Goal: Task Accomplishment & Management: Manage account settings

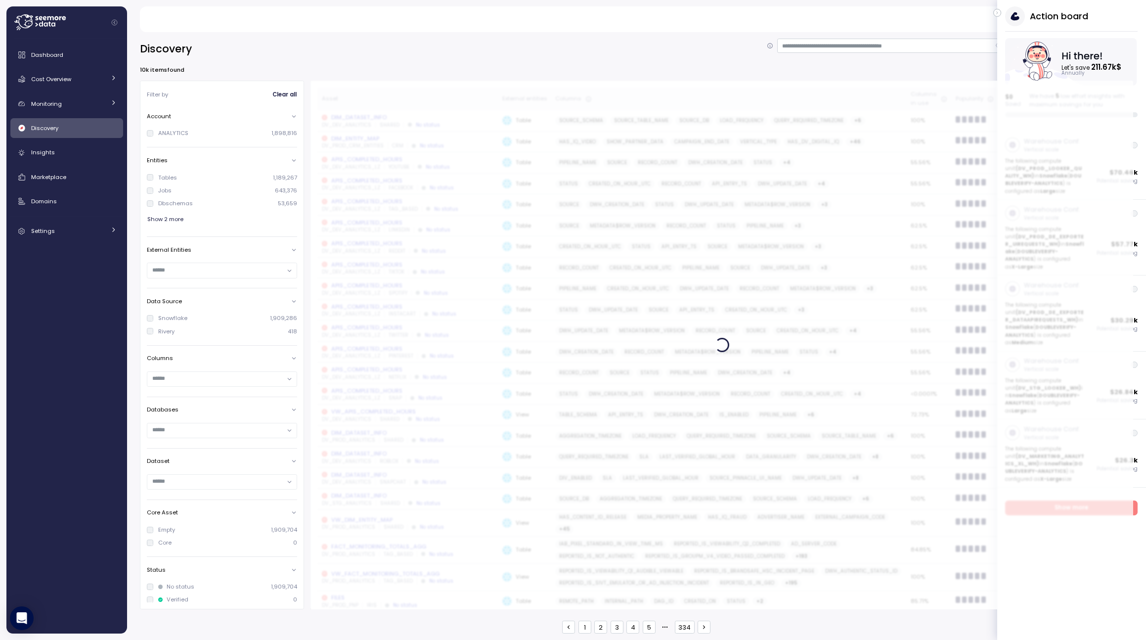
click at [839, 15] on icon "button" at bounding box center [997, 13] width 4 height 12
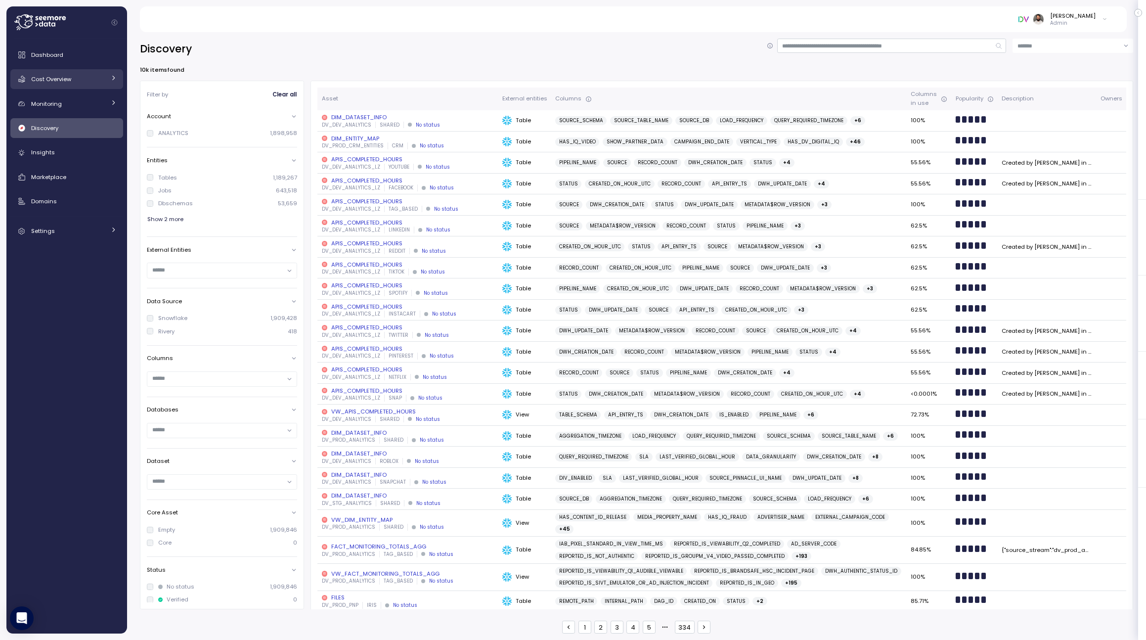
click at [85, 86] on link "Cost Overview" at bounding box center [66, 79] width 113 height 20
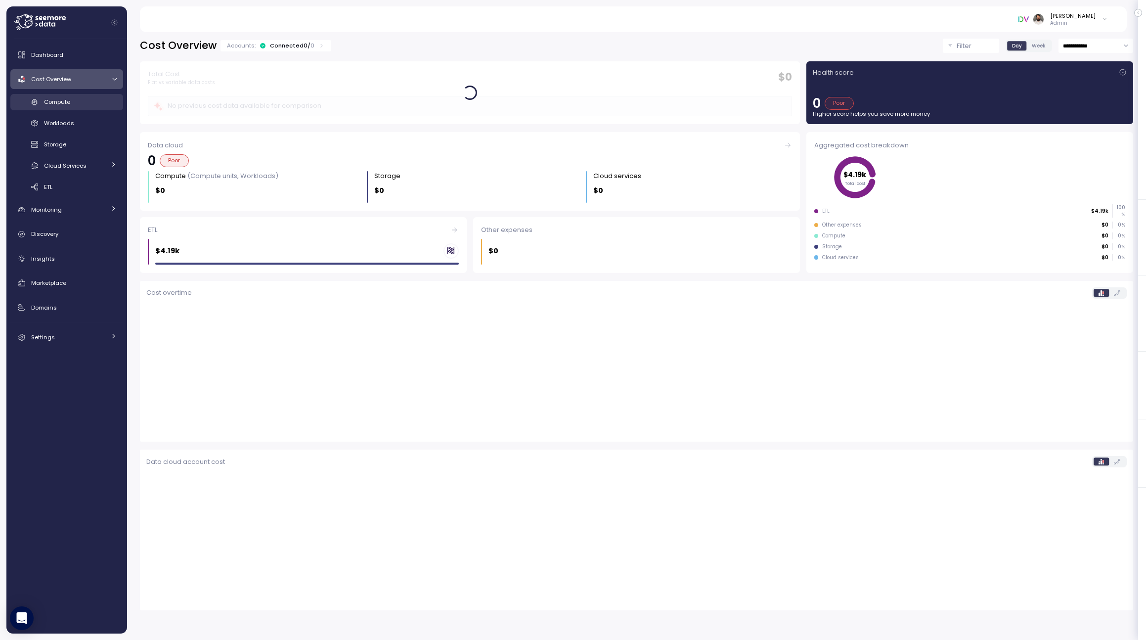
click at [82, 100] on div "Compute" at bounding box center [80, 102] width 73 height 10
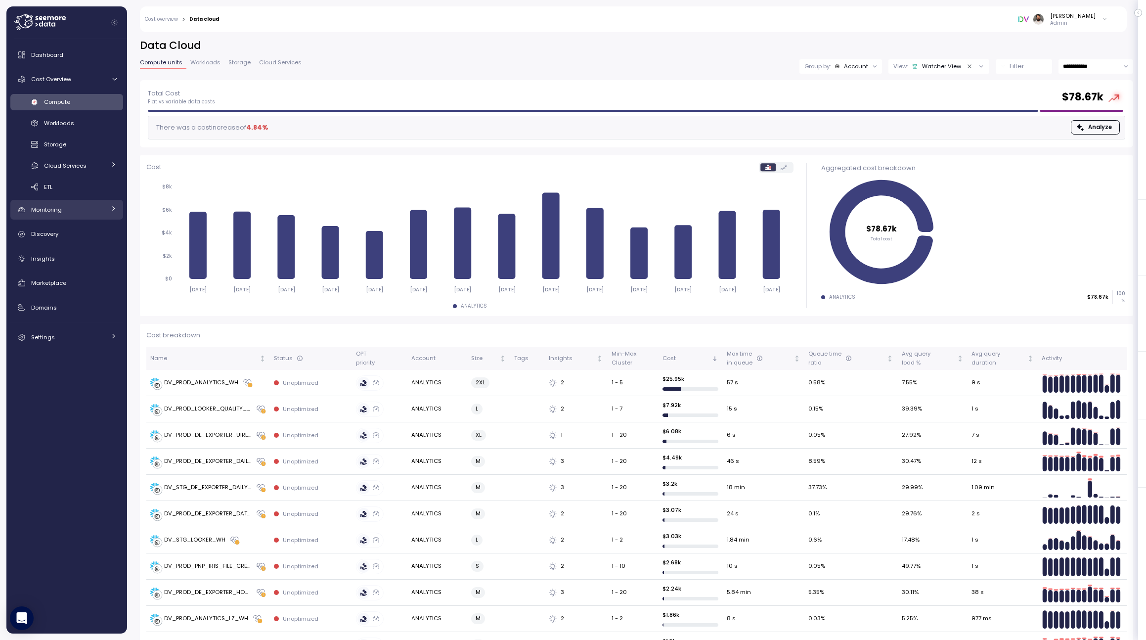
click at [88, 210] on div "Monitoring" at bounding box center [68, 210] width 74 height 10
click at [89, 246] on link "Anomalies" at bounding box center [66, 254] width 113 height 16
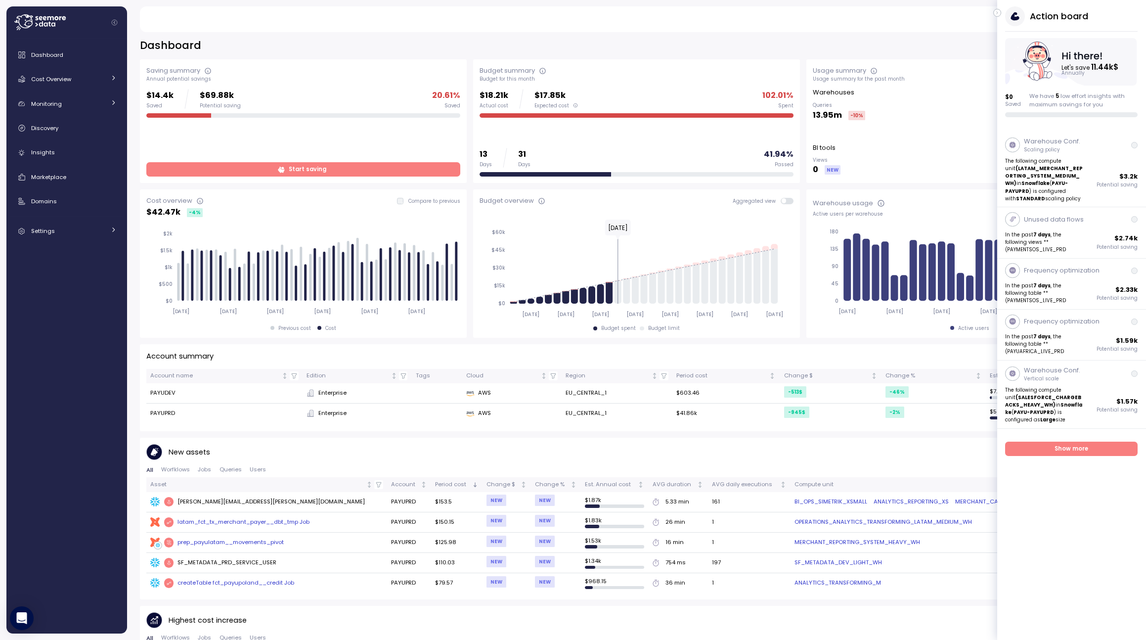
click at [839, 10] on icon "button" at bounding box center [997, 13] width 4 height 12
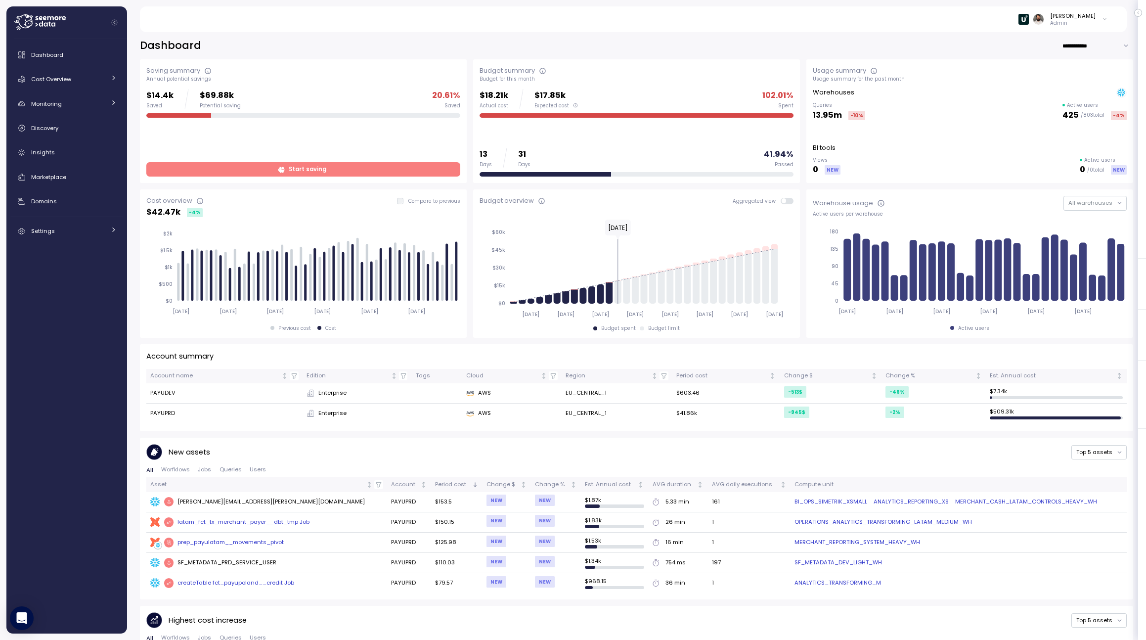
click at [839, 47] on input "**********" at bounding box center [1097, 46] width 71 height 14
click at [839, 69] on span "Last 7 days" at bounding box center [1083, 65] width 32 height 9
type input "**********"
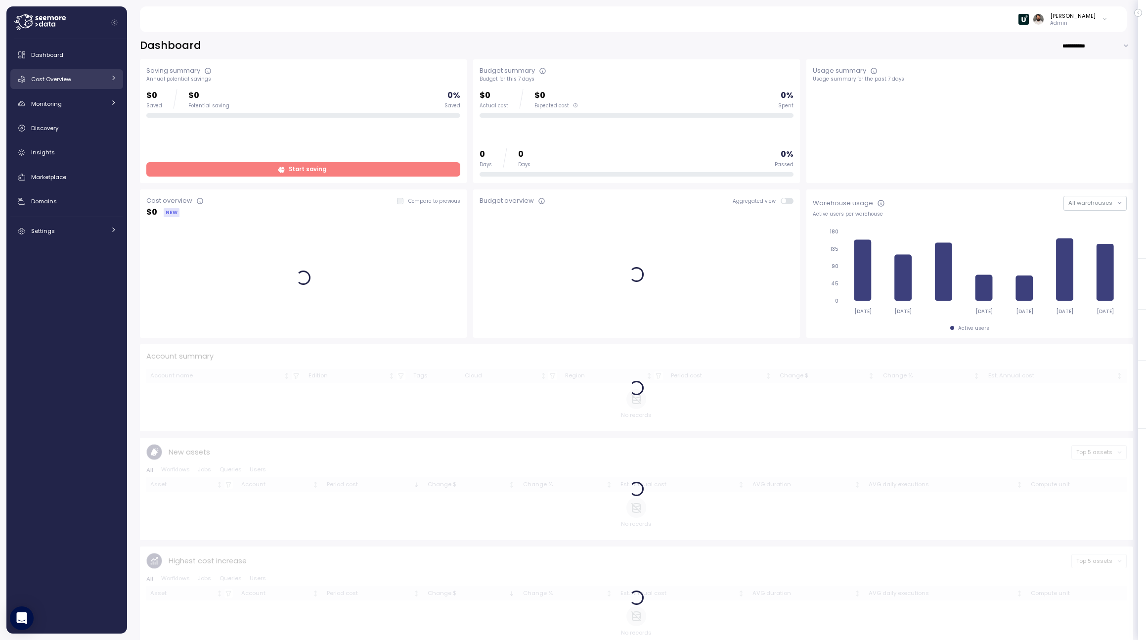
click at [88, 83] on div "Cost Overview" at bounding box center [68, 79] width 74 height 10
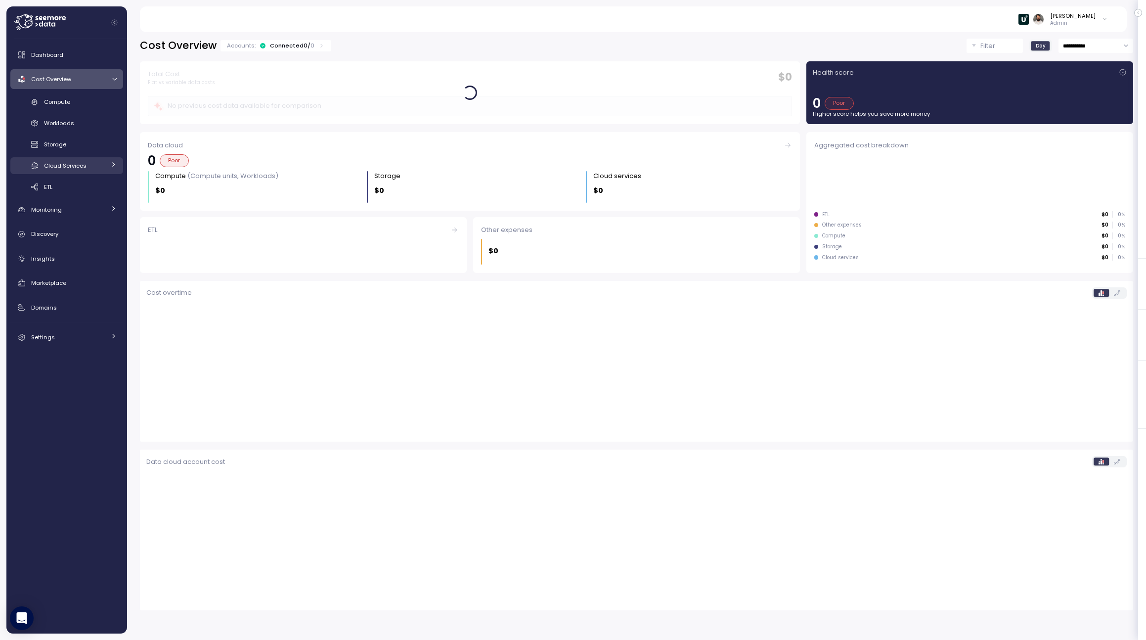
click at [81, 165] on span "Cloud Services" at bounding box center [65, 166] width 43 height 8
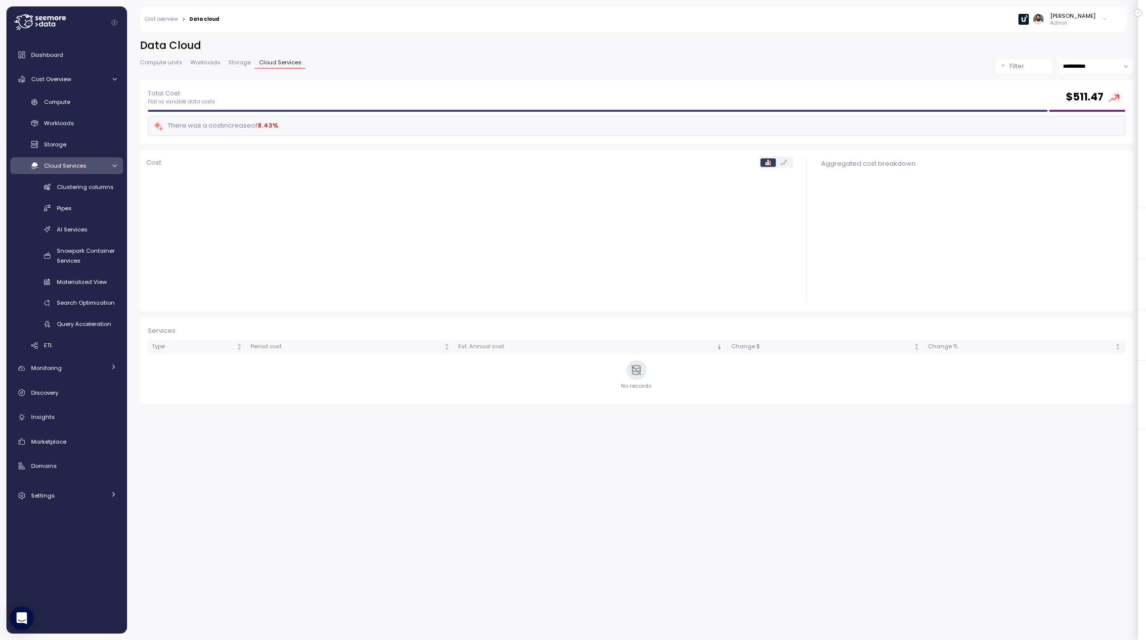
click at [74, 166] on span "Cloud Services" at bounding box center [65, 166] width 43 height 8
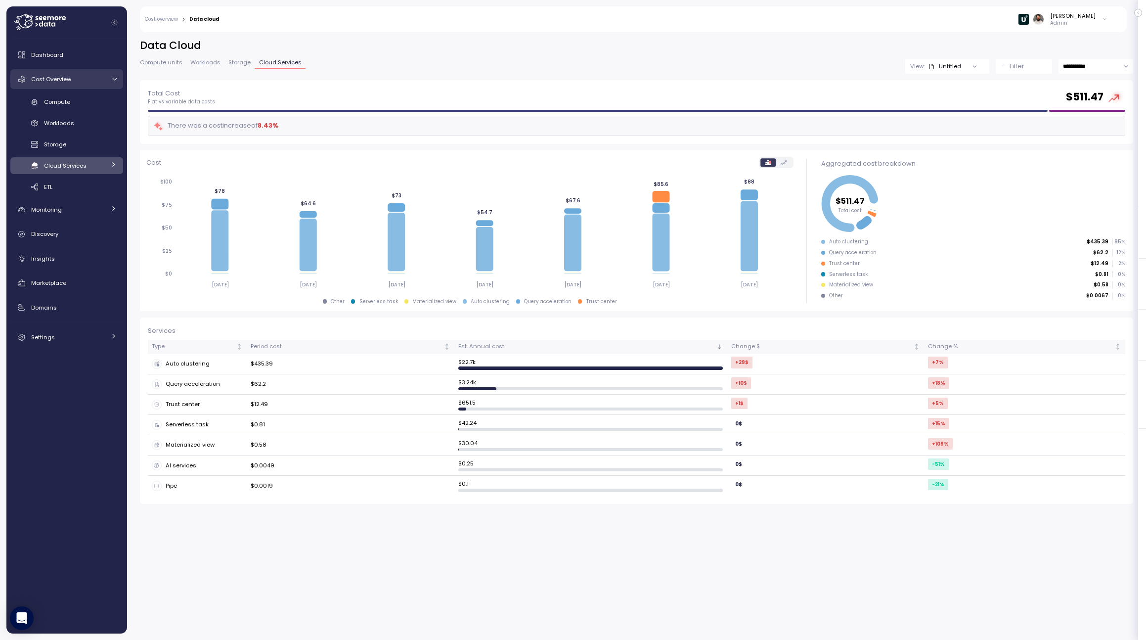
click at [83, 84] on div "Cost Overview" at bounding box center [68, 79] width 74 height 10
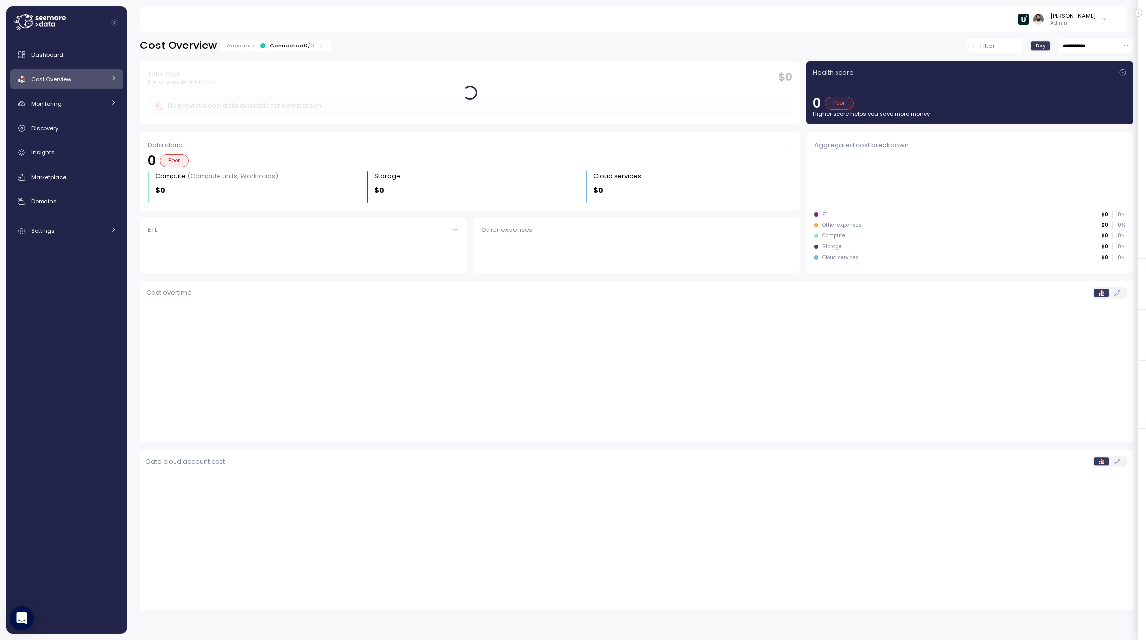
click at [83, 84] on div "Cost Overview" at bounding box center [68, 79] width 74 height 10
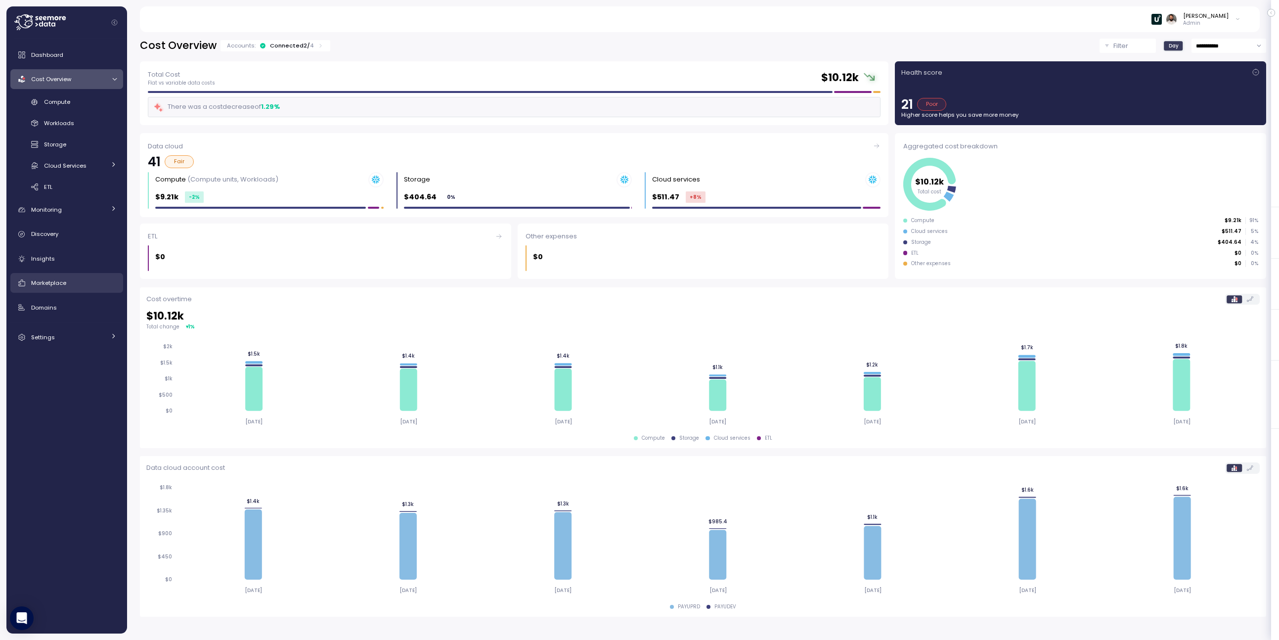
click at [66, 283] on span "Marketplace" at bounding box center [48, 283] width 35 height 8
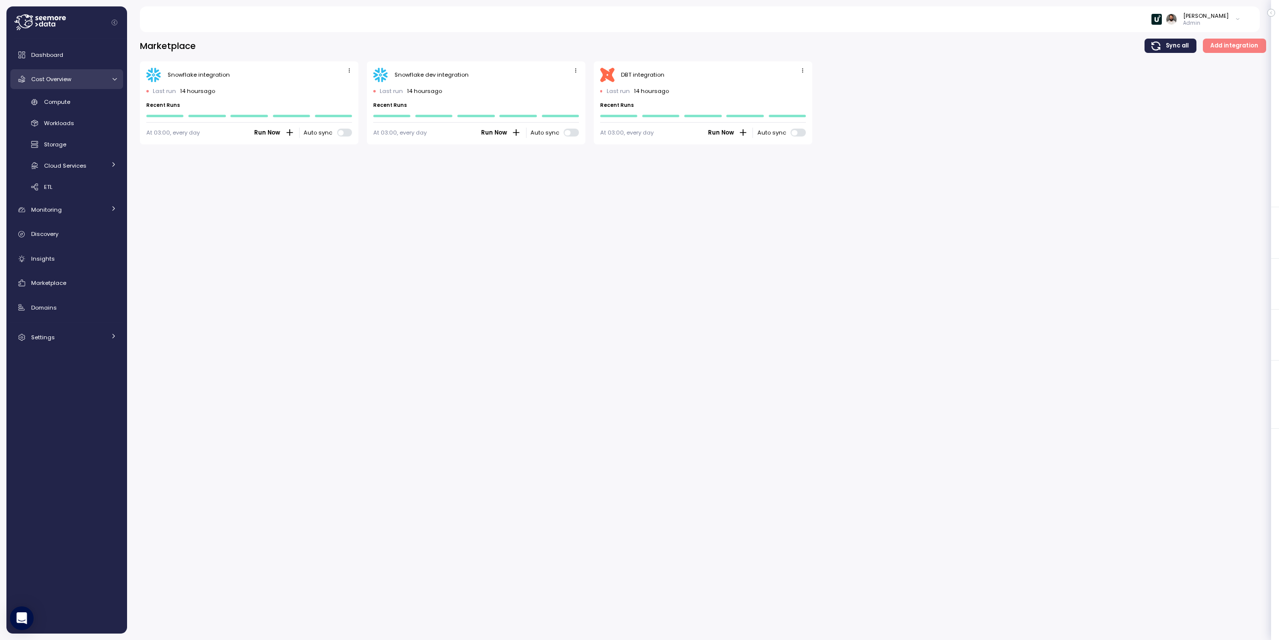
click at [78, 83] on div "Cost Overview" at bounding box center [68, 79] width 74 height 10
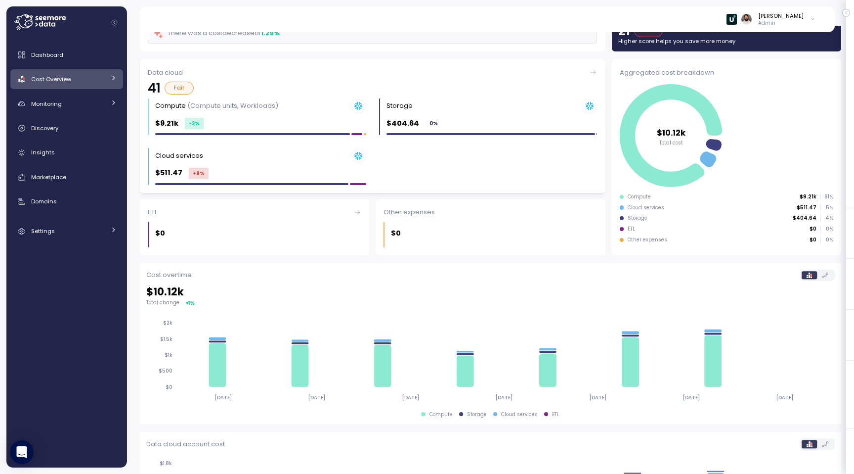
scroll to position [74, 0]
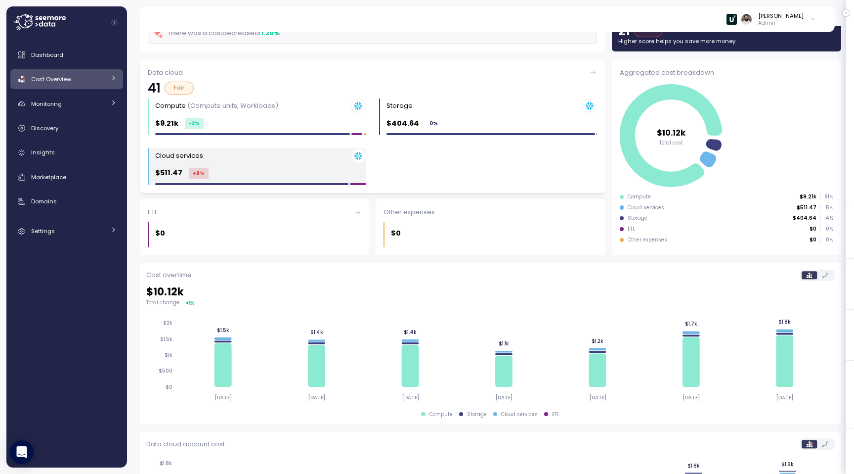
click at [271, 173] on div "$511.47 +8 %" at bounding box center [260, 172] width 211 height 11
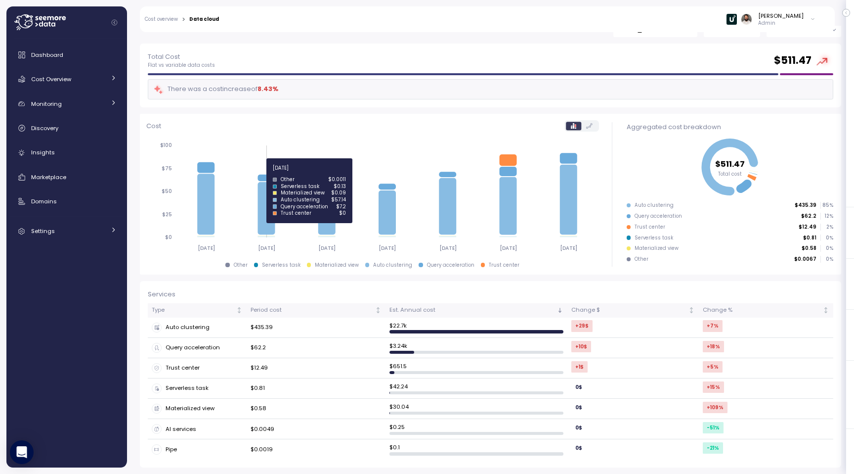
scroll to position [33, 0]
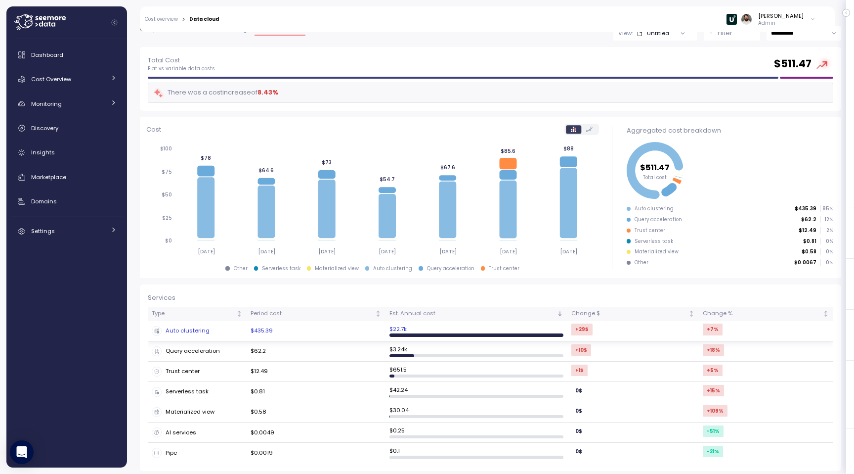
click at [206, 334] on div "Auto clustering" at bounding box center [197, 331] width 91 height 10
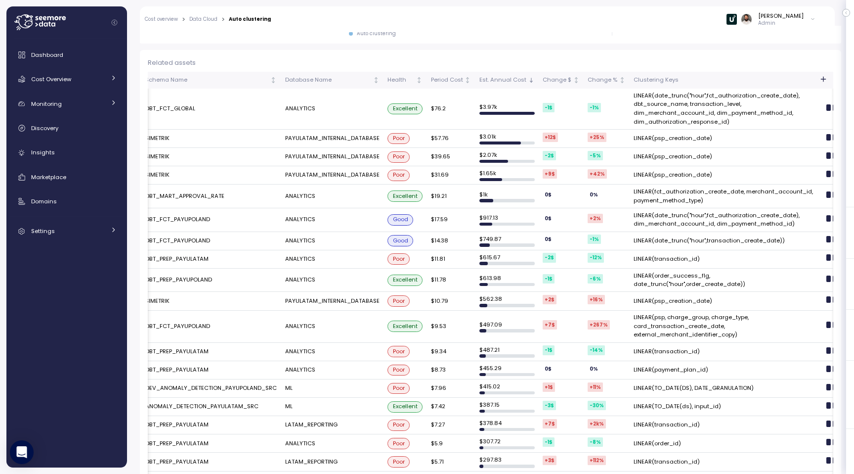
scroll to position [0, 216]
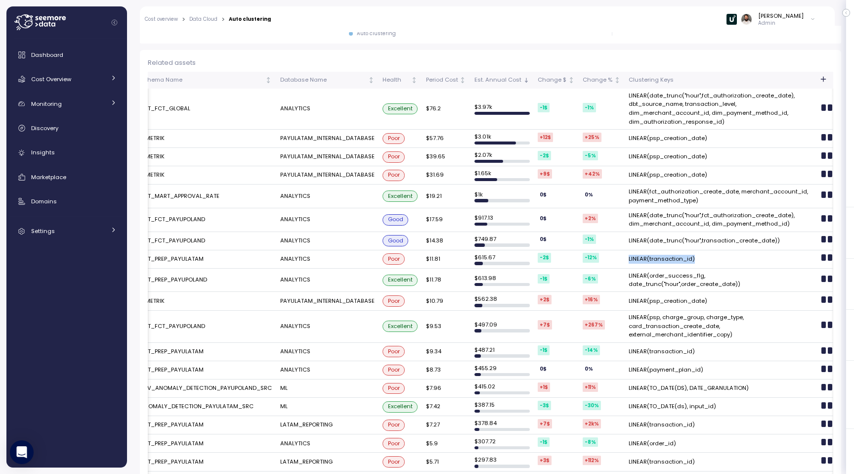
drag, startPoint x: 667, startPoint y: 258, endPoint x: 718, endPoint y: 258, distance: 50.9
click at [718, 258] on td "LINEAR(transaction_id)" at bounding box center [721, 259] width 193 height 18
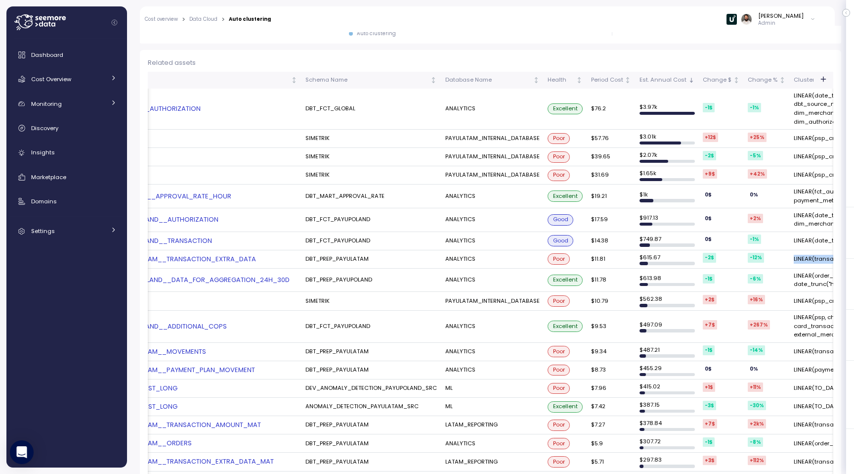
scroll to position [0, 0]
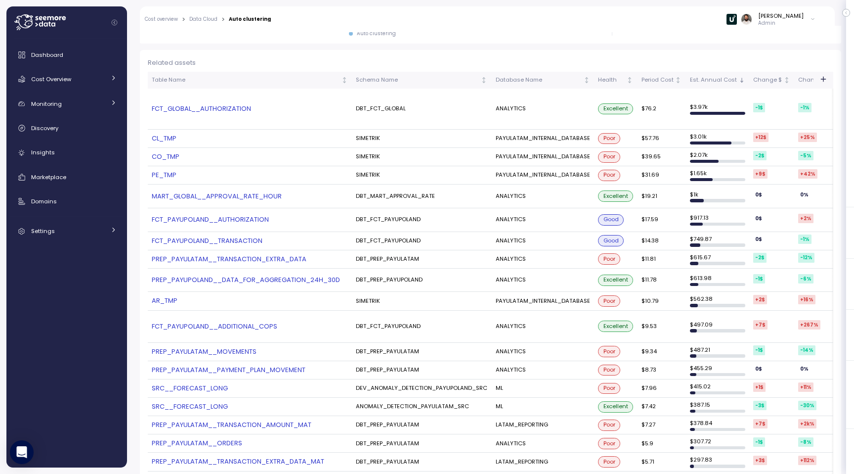
click at [261, 257] on link "PREP_PAYULATAM__TRANSACTION_EXTRA_DATA" at bounding box center [250, 259] width 196 height 10
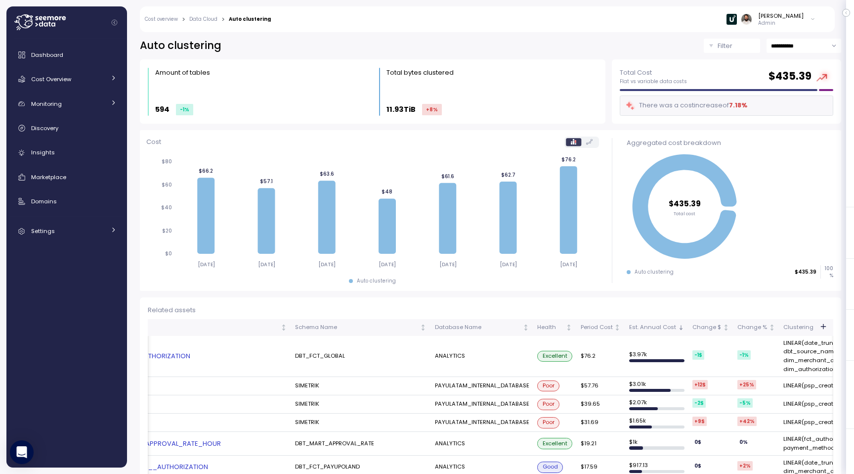
click at [791, 43] on input "**********" at bounding box center [804, 46] width 75 height 14
click at [793, 103] on span "Last 14 days" at bounding box center [788, 106] width 35 height 9
type input "**********"
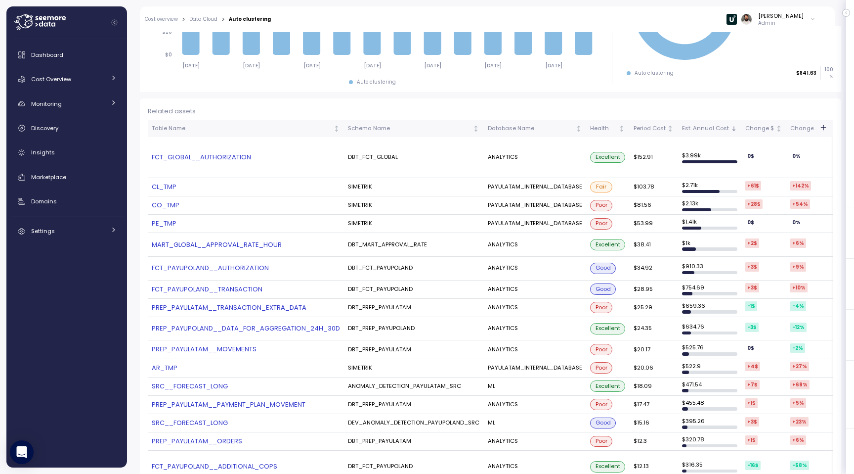
scroll to position [207, 0]
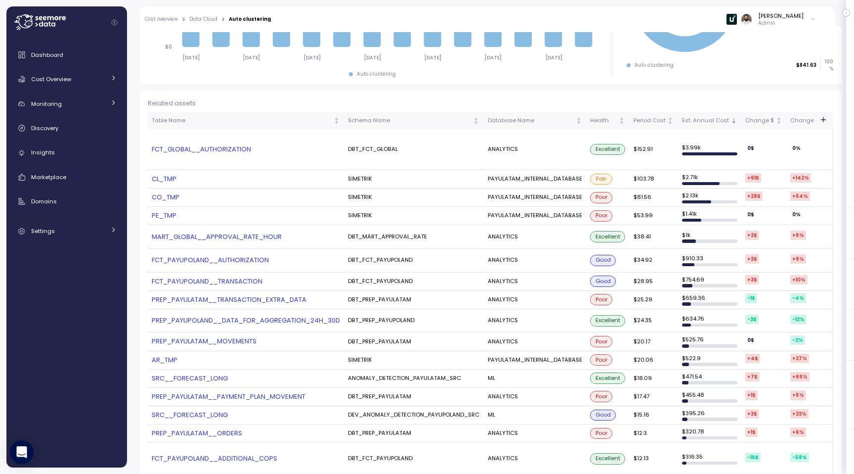
click at [227, 295] on link "PREP_PAYULATAM__TRANSACTION_EXTRA_DATA" at bounding box center [246, 300] width 188 height 10
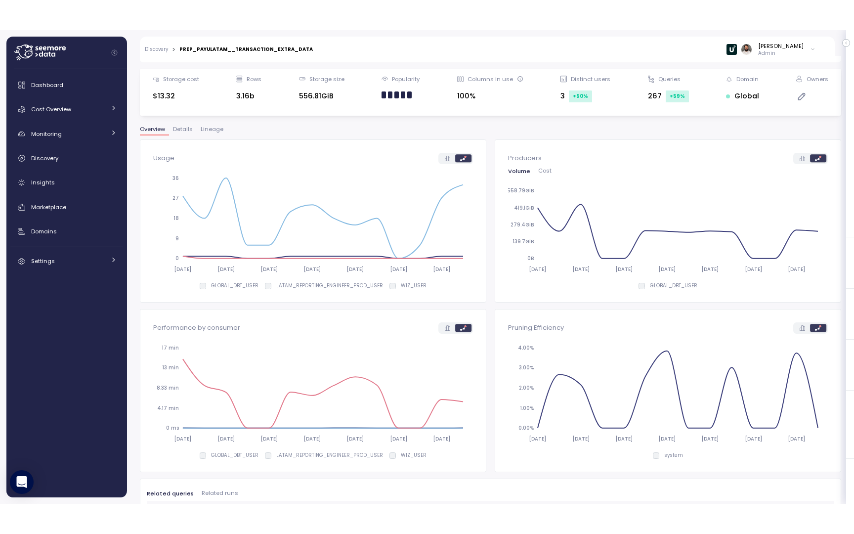
scroll to position [124, 0]
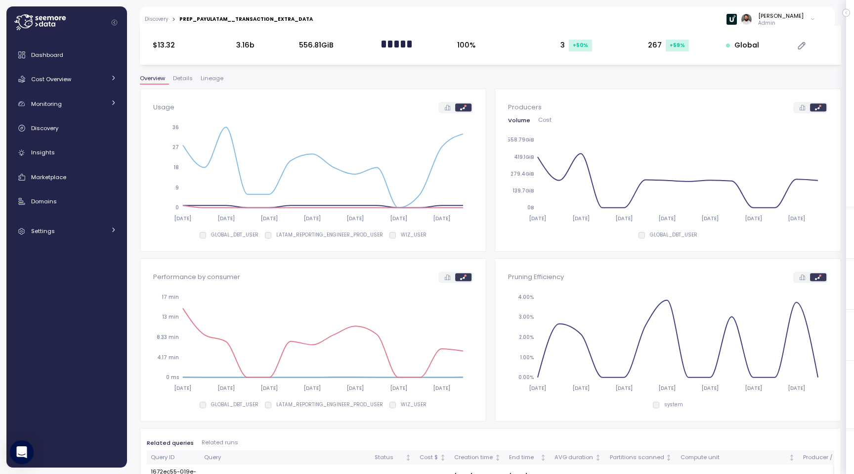
click at [209, 81] on span "Lineage" at bounding box center [212, 78] width 23 height 5
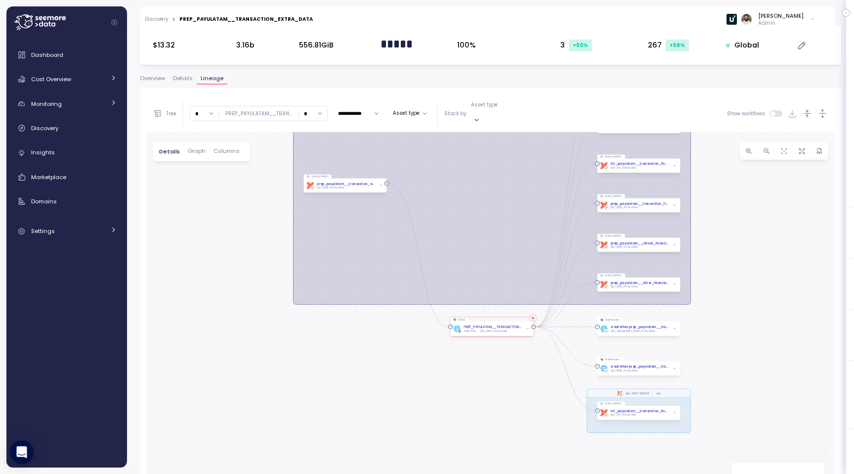
drag, startPoint x: 444, startPoint y: 436, endPoint x: 445, endPoint y: 350, distance: 86.0
click at [445, 349] on div "0 0 0 0 0 0 0 0 0 0 dbt PayU LATAM Financial Metric - nicolas.medina <@U06MEBZQ…" at bounding box center [490, 331] width 689 height 398
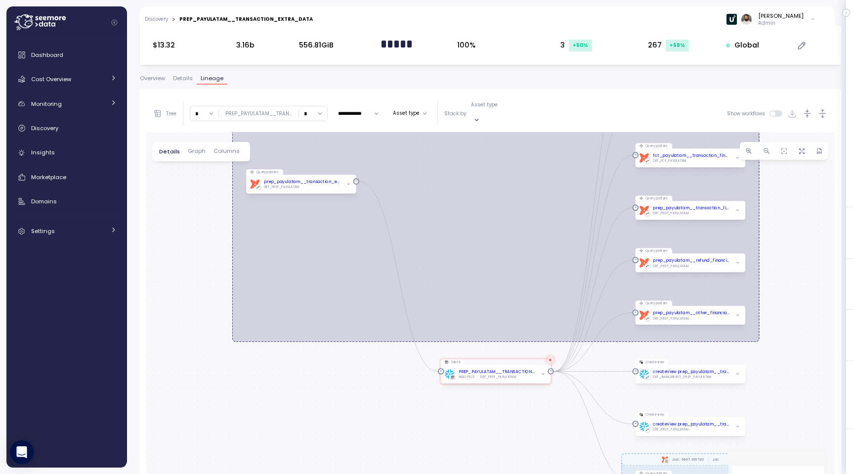
drag, startPoint x: 441, startPoint y: 356, endPoint x: 430, endPoint y: 404, distance: 49.2
click at [430, 404] on div "0 0 0 0 0 0 0 0 0 0 dbt PayU LATAM Financial Metric - nicolas.medina <@U06MEBZQ…" at bounding box center [490, 331] width 689 height 398
click at [805, 147] on icon "button" at bounding box center [801, 150] width 7 height 7
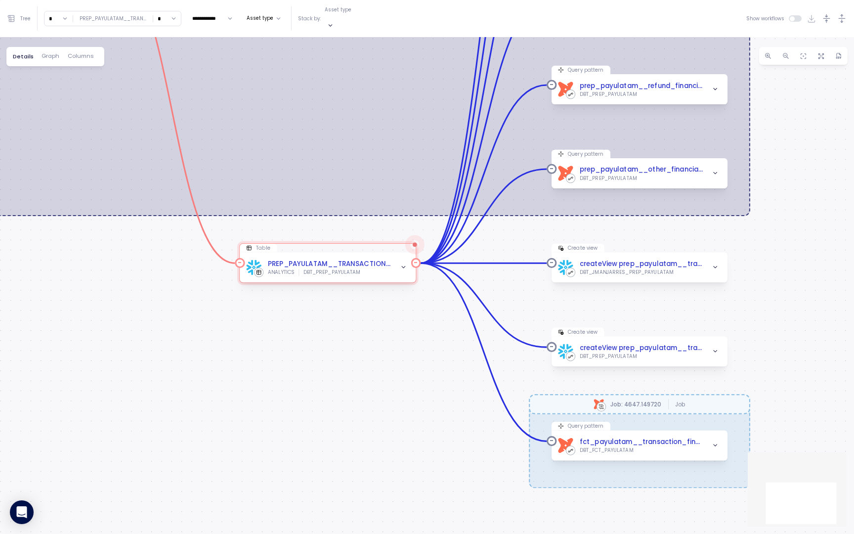
click at [403, 266] on icon "button" at bounding box center [403, 266] width 3 height 1
click at [402, 264] on icon "button" at bounding box center [403, 267] width 6 height 6
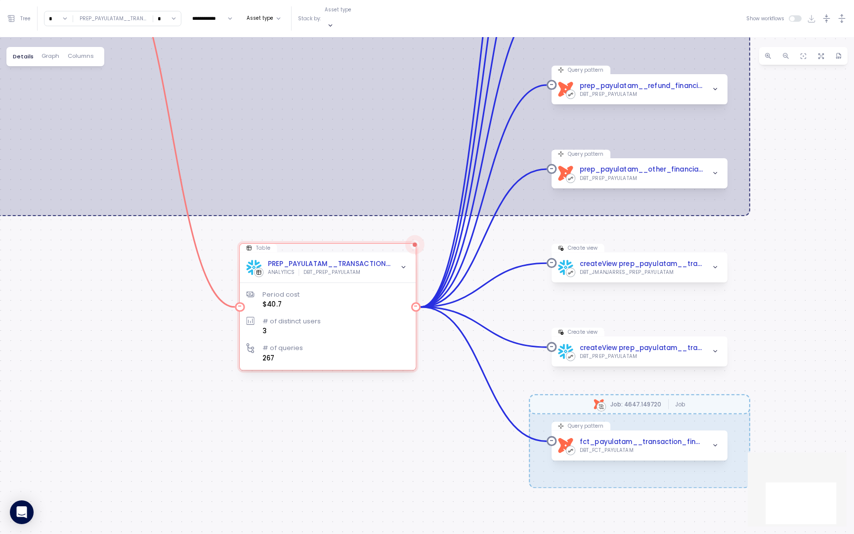
click at [366, 269] on div "ANALYTICS DBT_PREP_PAYULATAM" at bounding box center [330, 272] width 124 height 7
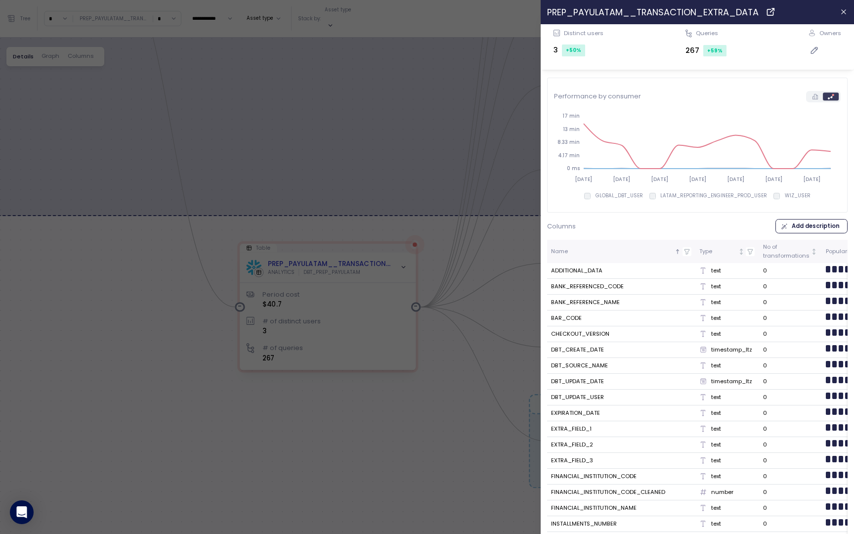
scroll to position [49, 0]
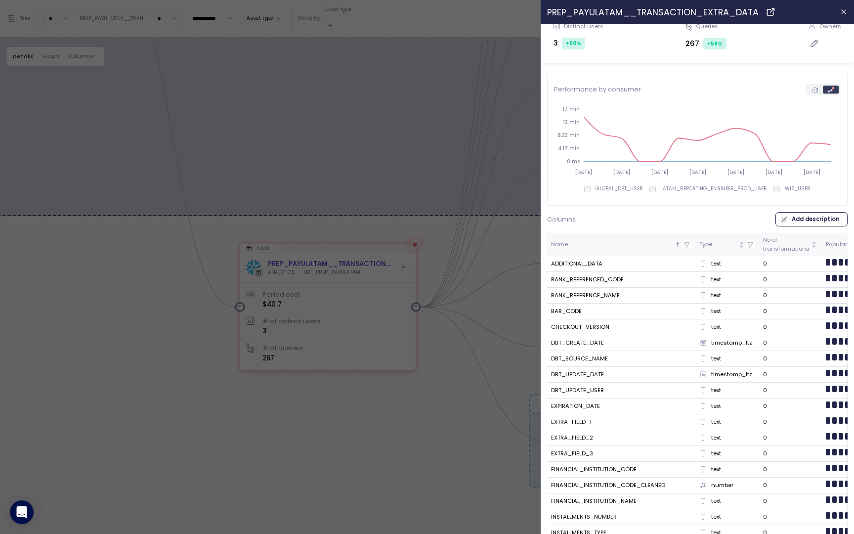
click at [361, 449] on div at bounding box center [427, 267] width 854 height 534
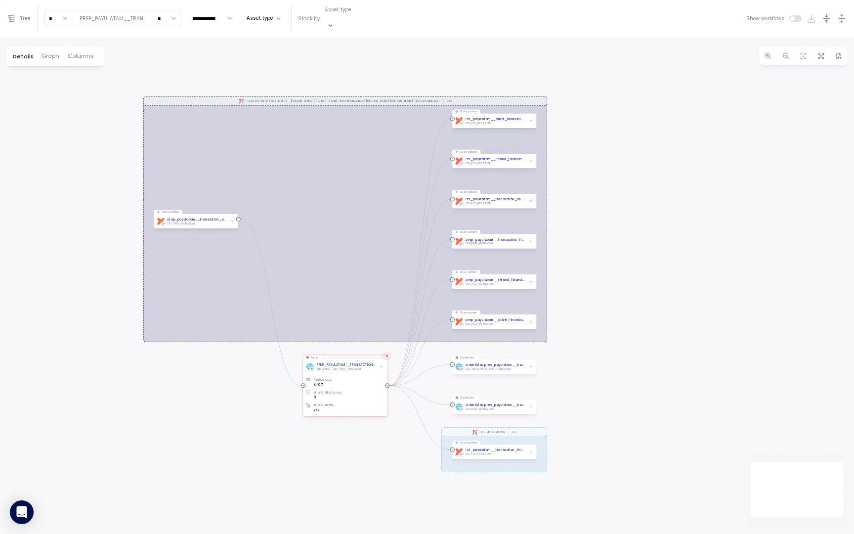
click at [55, 15] on input "*" at bounding box center [58, 18] width 28 height 14
click at [53, 90] on span "3" at bounding box center [51, 88] width 3 height 9
type input "*"
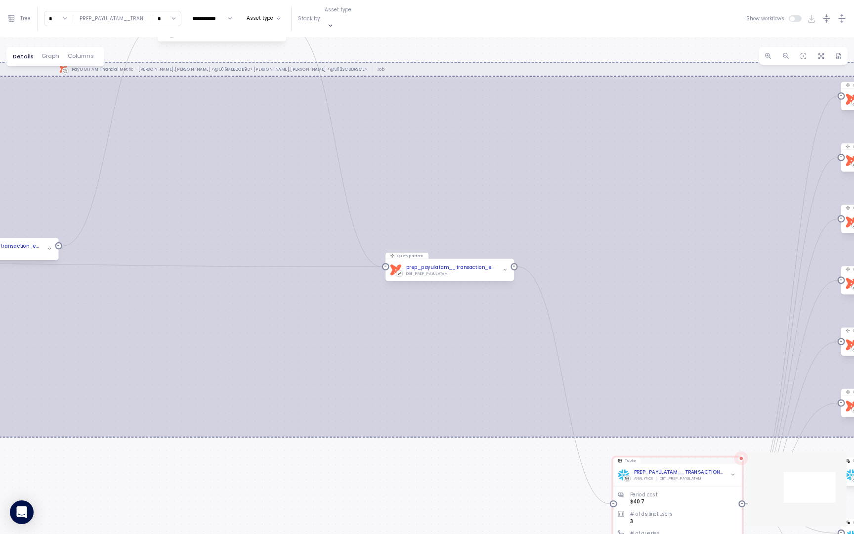
drag, startPoint x: 686, startPoint y: 260, endPoint x: 503, endPoint y: 192, distance: 195.0
click at [503, 192] on div "0 0 0 0 0 0 0 0 0 0 0 0 0 0 0 dbt PayU LATAM Financial Metric - nicolas.medina …" at bounding box center [427, 285] width 854 height 497
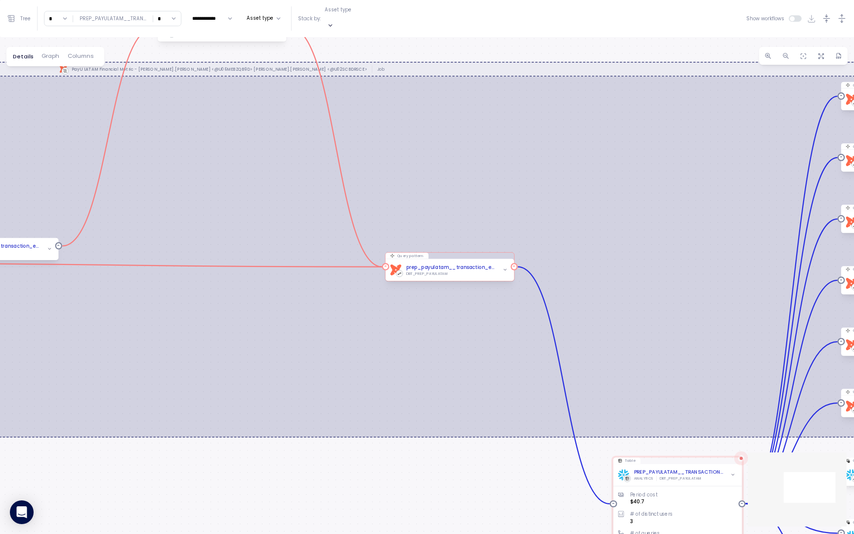
click at [503, 267] on icon "button" at bounding box center [505, 269] width 5 height 5
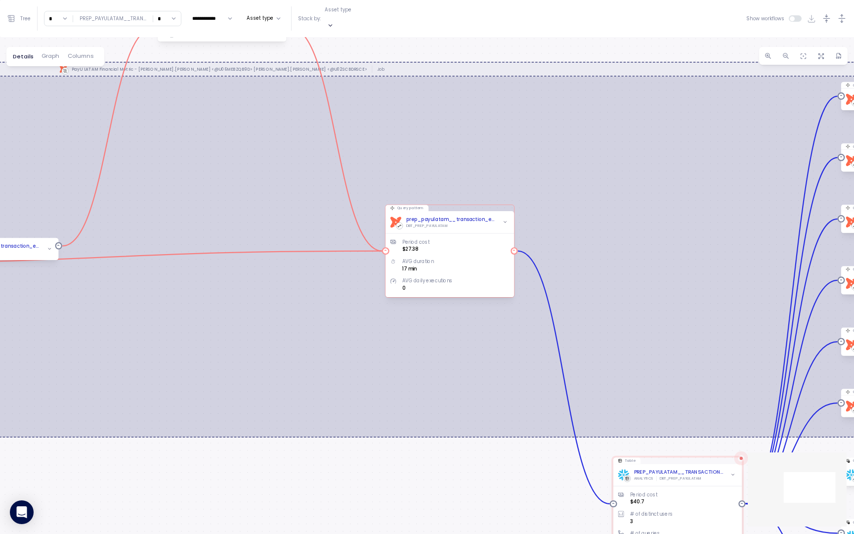
click at [466, 223] on div "DBT_PREP_PAYULATAM" at bounding box center [451, 225] width 90 height 5
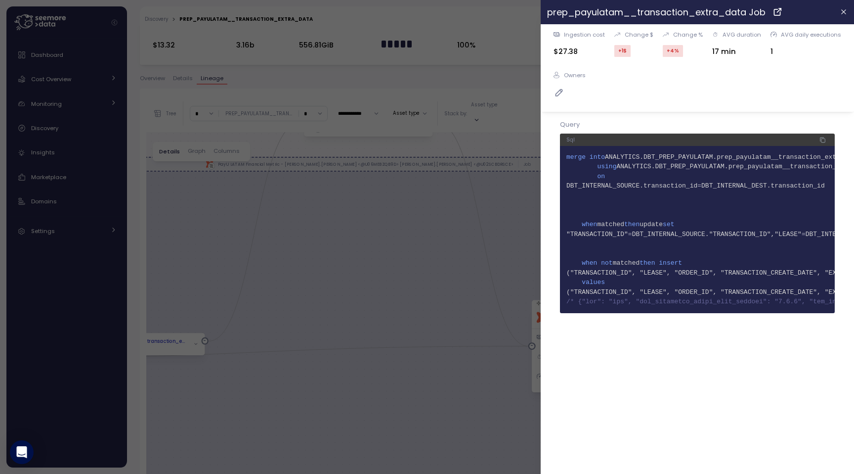
click at [501, 215] on div at bounding box center [427, 237] width 854 height 474
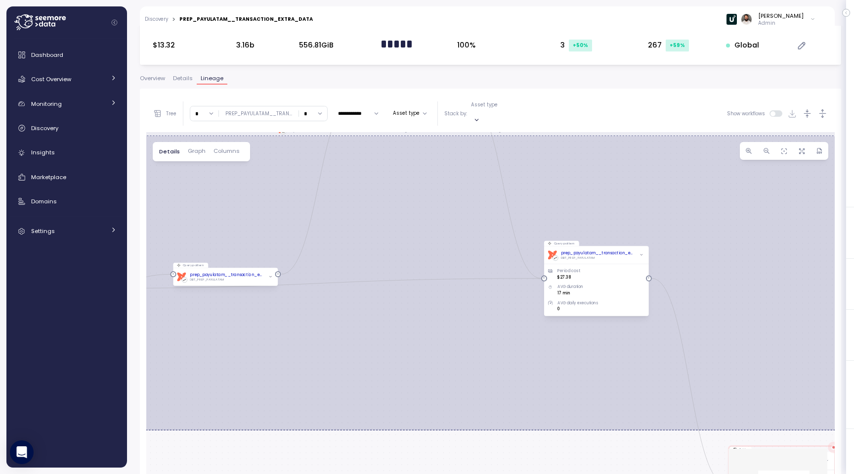
drag, startPoint x: 416, startPoint y: 196, endPoint x: 512, endPoint y: 225, distance: 100.2
click at [512, 226] on div "0 0 0 0 0 0 0 0 0 0 0 0 0 0 0 dbt PayU LATAM Financial Metric - nicolas.medina …" at bounding box center [490, 331] width 689 height 398
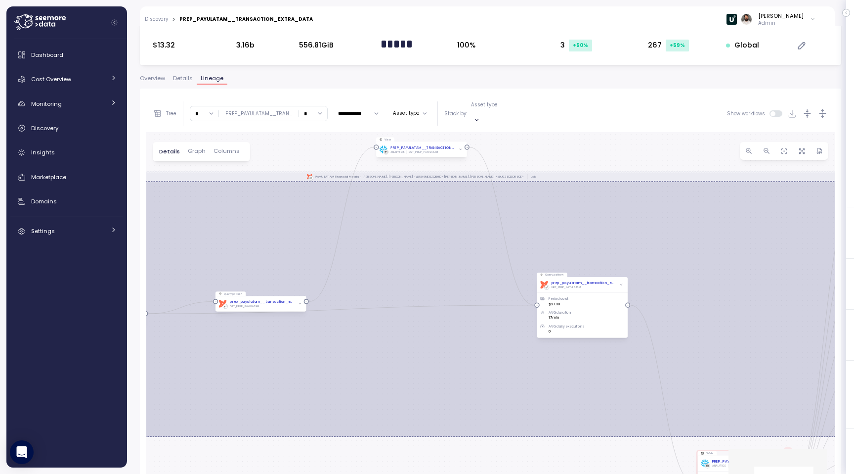
drag, startPoint x: 551, startPoint y: 142, endPoint x: 543, endPoint y: 149, distance: 10.9
click at [543, 149] on div "0 0 0 0 0 0 0 0 0 0 0 0 0 0 0 dbt PayU LATAM Financial Metric - nicolas.medina …" at bounding box center [490, 331] width 689 height 398
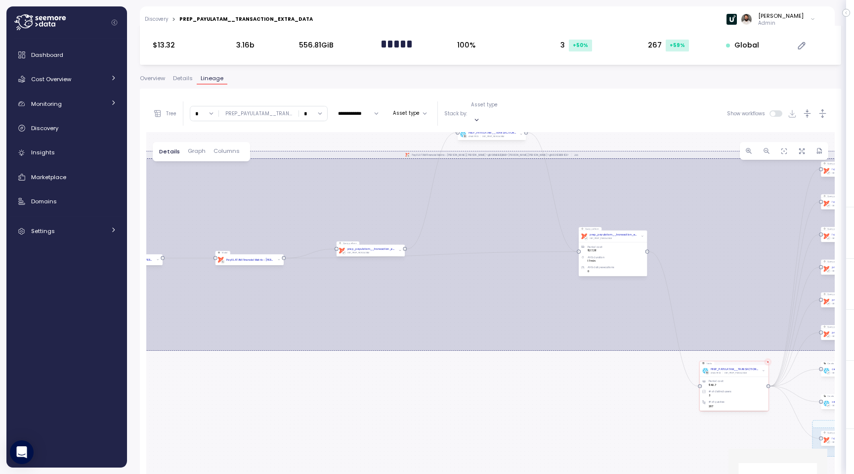
drag, startPoint x: 548, startPoint y: 149, endPoint x: 587, endPoint y: 132, distance: 42.3
click at [587, 132] on div "0 0 0 0 0 0 0 0 0 0 0 0 0 0 0 dbt PayU LATAM Financial Metric - nicolas.medina …" at bounding box center [490, 331] width 689 height 398
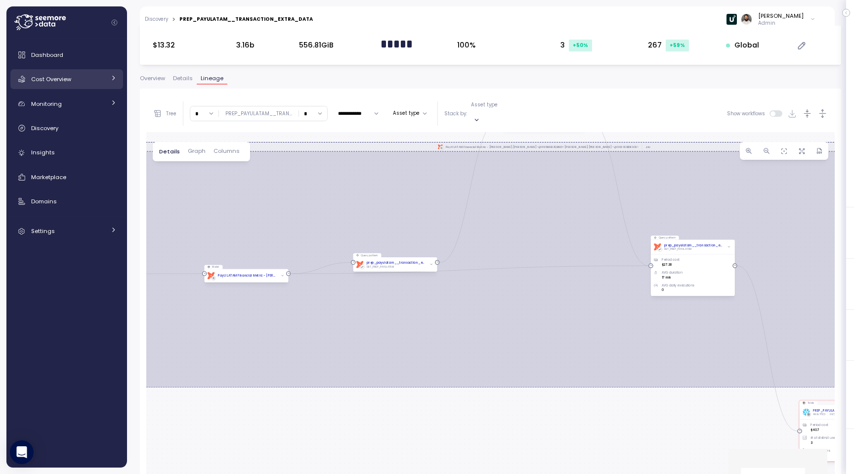
click at [86, 69] on link "Cost Overview" at bounding box center [66, 79] width 113 height 20
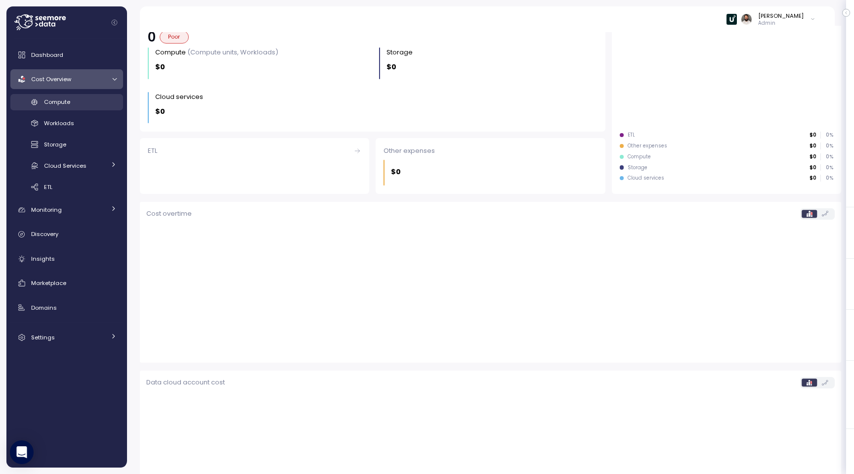
click at [79, 102] on div "Compute" at bounding box center [80, 102] width 73 height 10
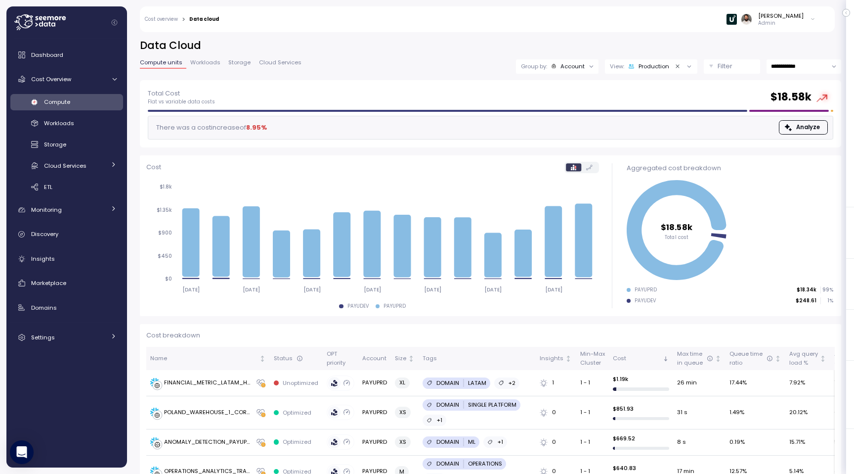
click at [731, 68] on p "Filter" at bounding box center [725, 66] width 15 height 10
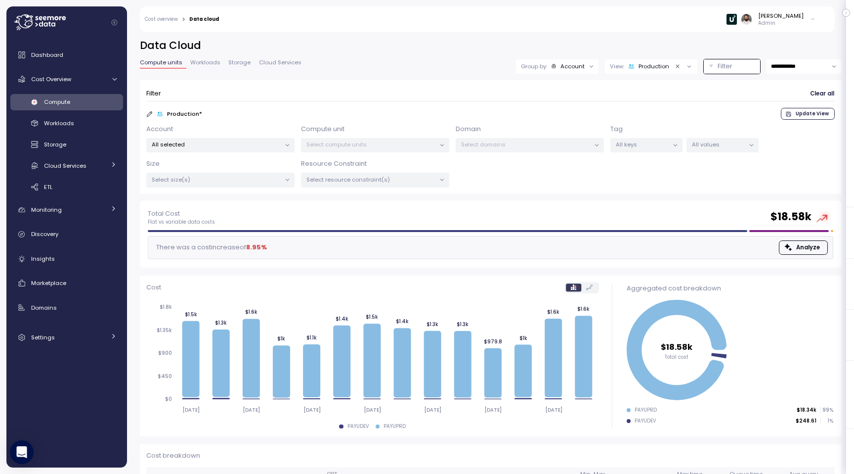
click at [664, 145] on p "All keys" at bounding box center [642, 144] width 53 height 8
click at [637, 123] on form "Filter Clear all Production * Update View Account All selected Compute unit Sel…" at bounding box center [490, 136] width 689 height 101
click at [708, 145] on p "All values" at bounding box center [718, 144] width 53 height 8
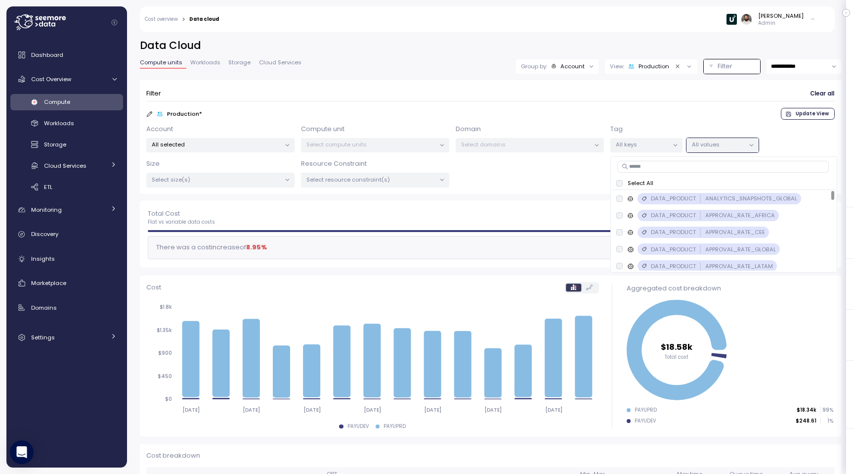
click at [656, 119] on div "Production * Update View" at bounding box center [490, 114] width 689 height 12
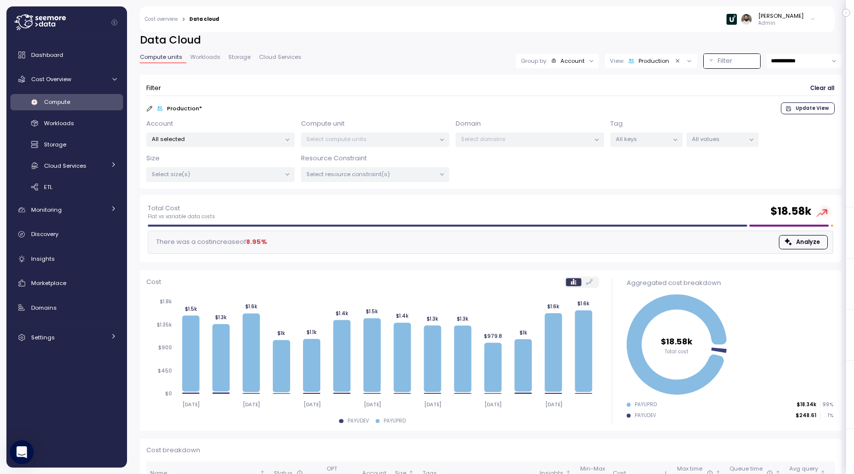
scroll to position [7, 0]
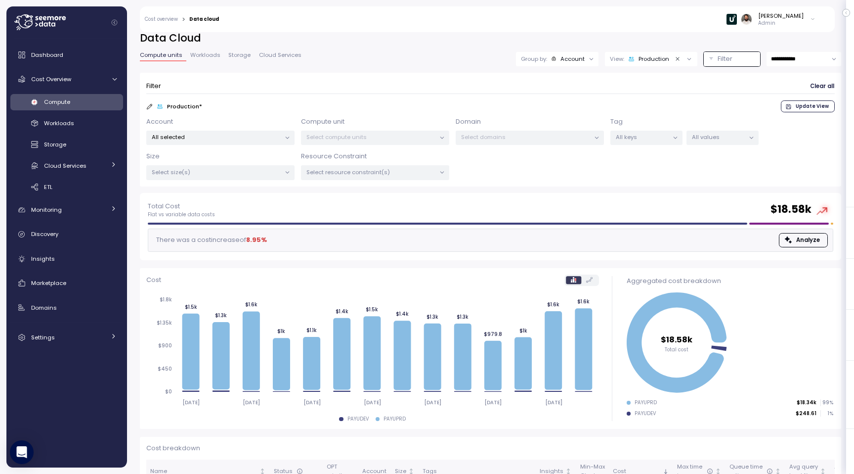
click at [571, 63] on div "Group by: Account" at bounding box center [557, 59] width 83 height 14
click at [568, 110] on p "Compute unit" at bounding box center [566, 114] width 39 height 8
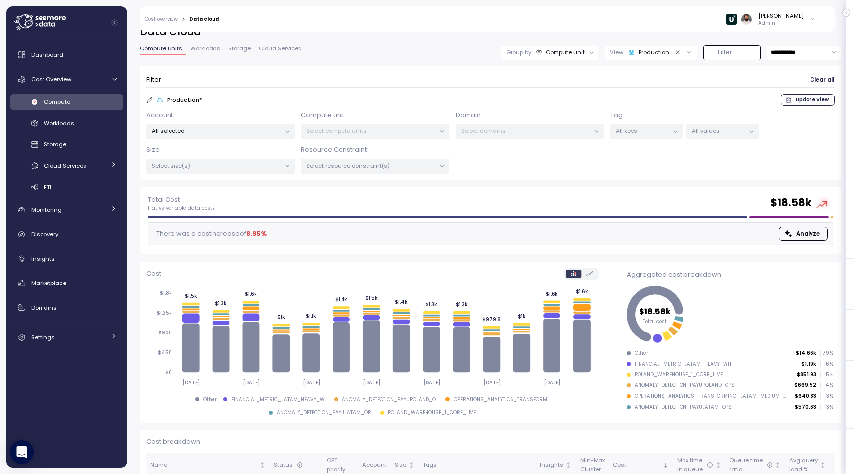
scroll to position [0, 0]
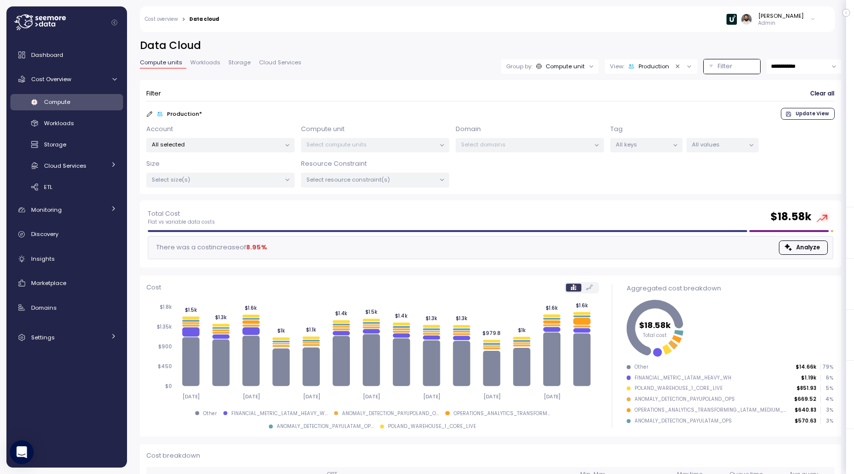
click at [715, 144] on p "All values" at bounding box center [718, 144] width 53 height 8
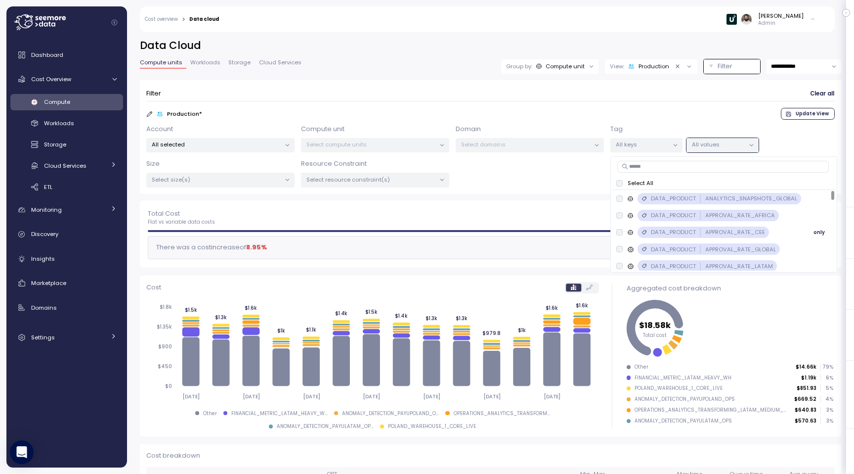
scroll to position [1, 0]
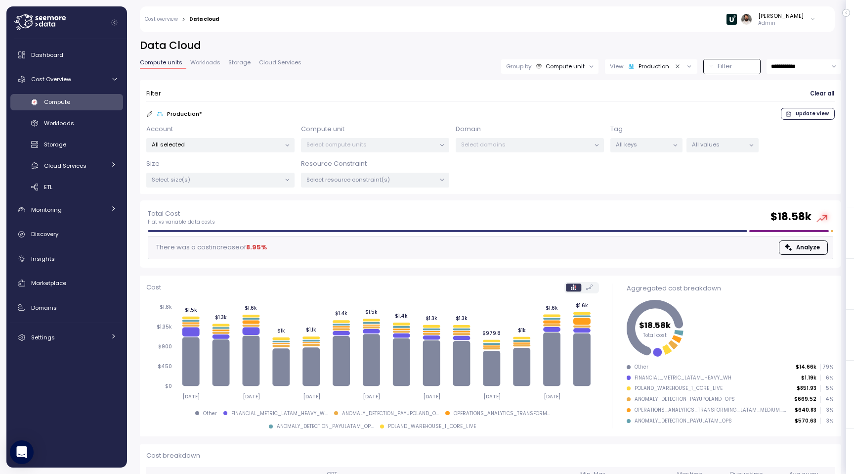
click at [461, 208] on div "Total Cost Flat vs variable data costs $ 18.58k" at bounding box center [491, 217] width 686 height 18
click at [707, 140] on p "All values" at bounding box center [718, 144] width 53 height 8
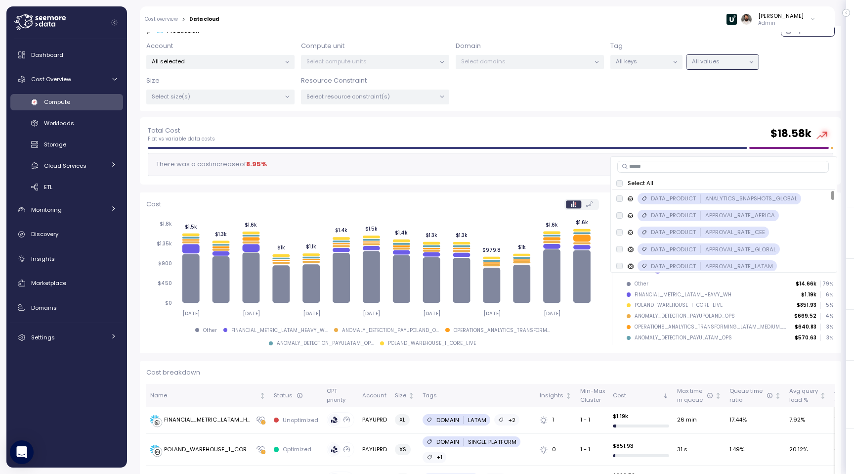
scroll to position [0, 0]
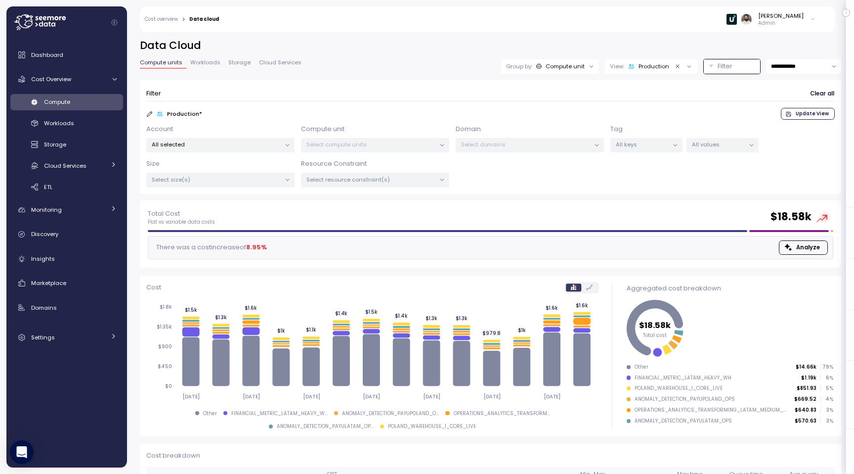
click at [581, 68] on div "Compute unit" at bounding box center [565, 66] width 39 height 8
click at [561, 140] on div "Tags" at bounding box center [548, 138] width 59 height 12
click at [621, 157] on p "DATA_PRODUCT" at bounding box center [642, 160] width 45 height 8
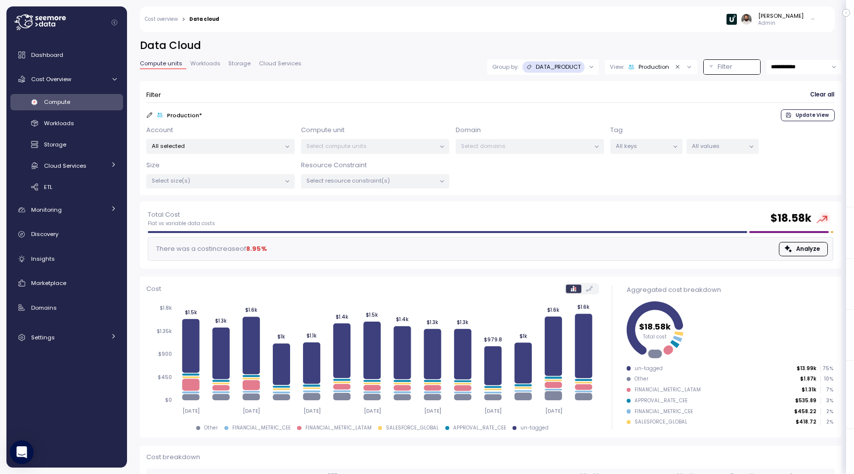
click at [722, 145] on p "All values" at bounding box center [718, 146] width 53 height 8
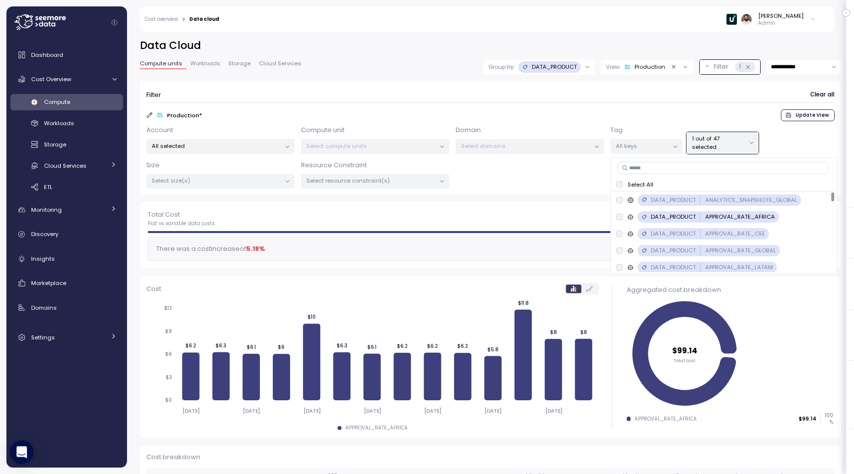
click at [150, 114] on icon at bounding box center [149, 115] width 6 height 6
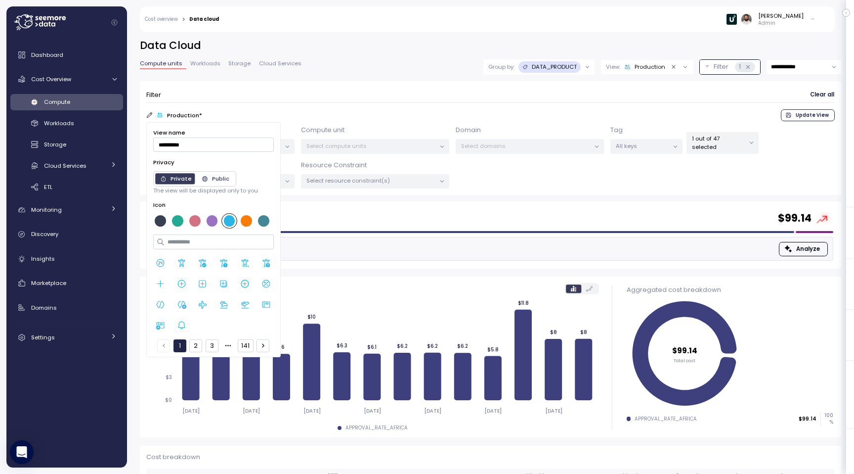
click at [257, 108] on form "Filter Clear all Production * Update View Account All selected Compute unit Sel…" at bounding box center [490, 137] width 689 height 101
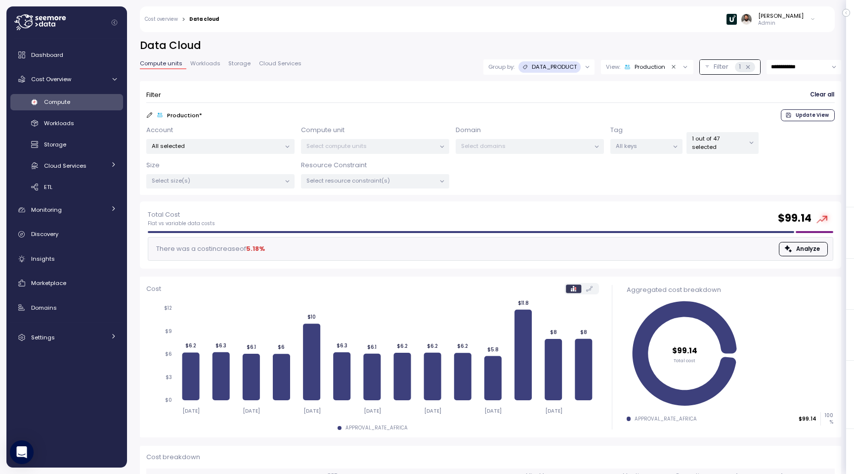
click at [703, 150] on div "1 out of 47 selected" at bounding box center [723, 143] width 72 height 22
click at [147, 116] on icon at bounding box center [149, 115] width 6 height 6
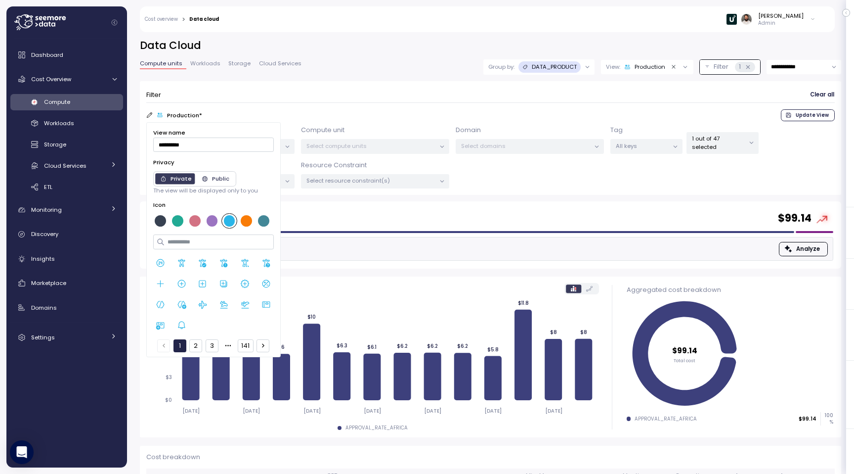
click at [739, 143] on p "1 out of 47 selected" at bounding box center [718, 142] width 53 height 16
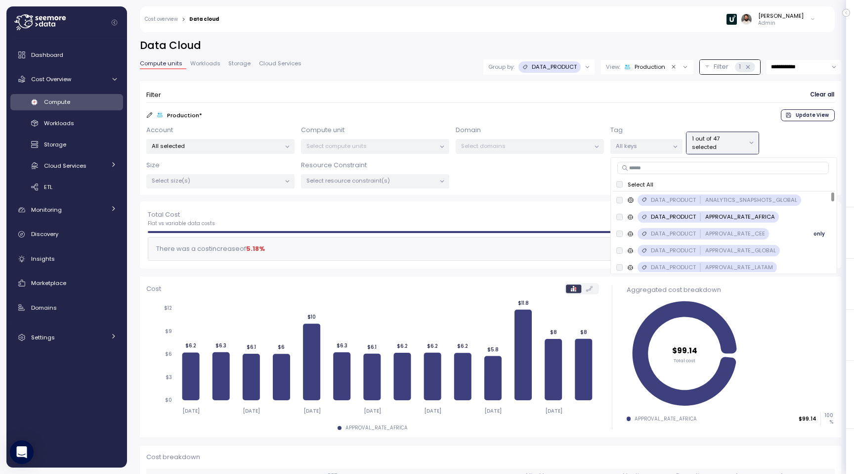
click at [625, 234] on div "DATA_PRODUCT APPROVAL_RATE_CEE" at bounding box center [692, 233] width 152 height 11
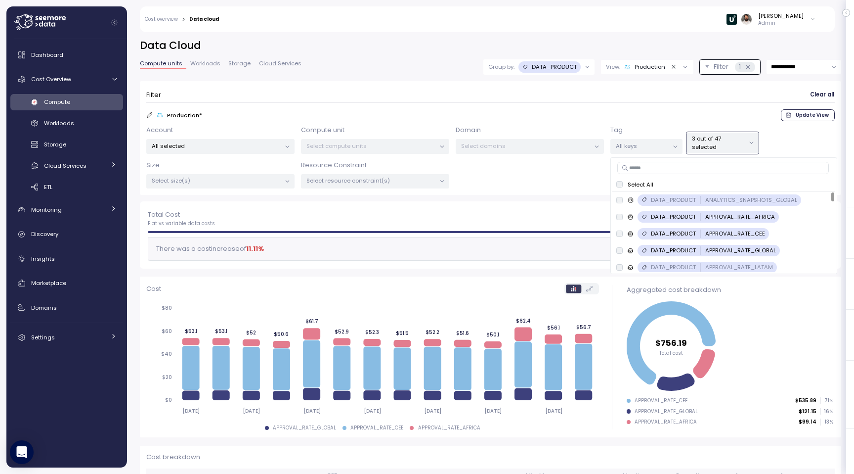
click at [629, 114] on div "Production * Update View" at bounding box center [490, 115] width 689 height 12
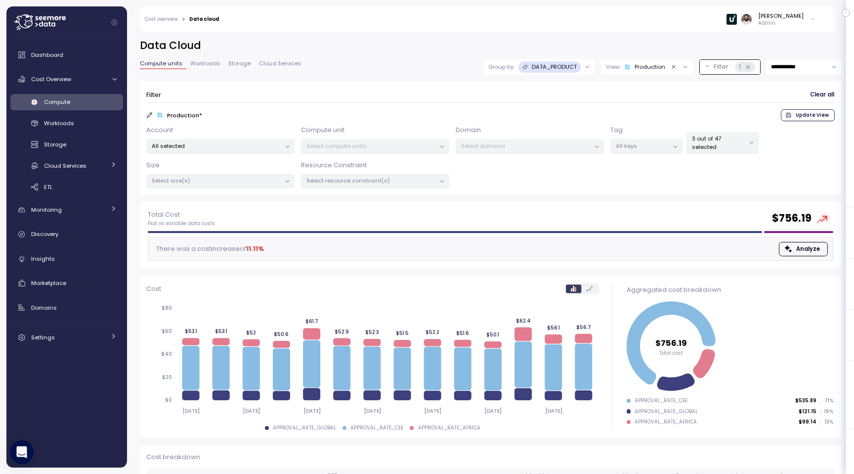
click at [150, 117] on icon at bounding box center [149, 115] width 6 height 6
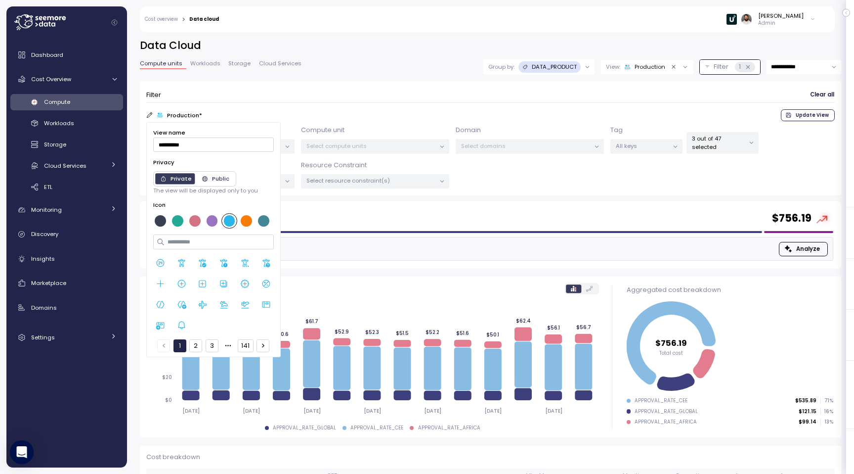
click at [217, 141] on input "**********" at bounding box center [213, 144] width 121 height 14
type input "**********"
click at [181, 262] on icon at bounding box center [181, 263] width 10 height 10
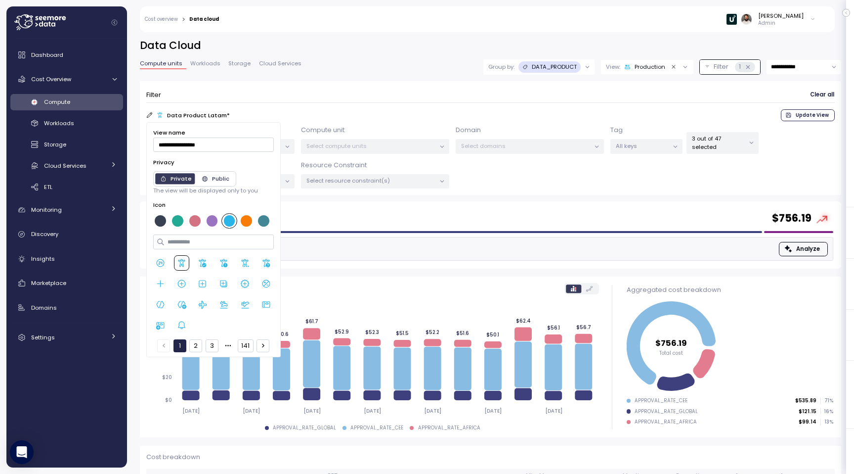
click at [325, 106] on form "Filter Clear all Data Product Latam * Update View Account All selected Compute …" at bounding box center [490, 137] width 689 height 101
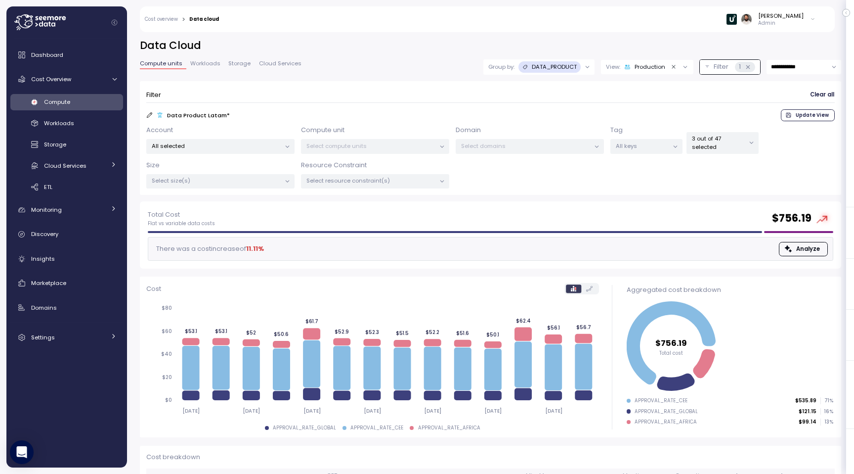
click at [816, 116] on span "Update View" at bounding box center [812, 115] width 33 height 11
click at [650, 70] on div "Production" at bounding box center [644, 67] width 41 height 8
click at [702, 147] on icon "button" at bounding box center [705, 150] width 6 height 6
click at [721, 96] on div "Filter Clear all" at bounding box center [490, 94] width 689 height 14
click at [193, 61] on span "Workloads" at bounding box center [205, 63] width 30 height 5
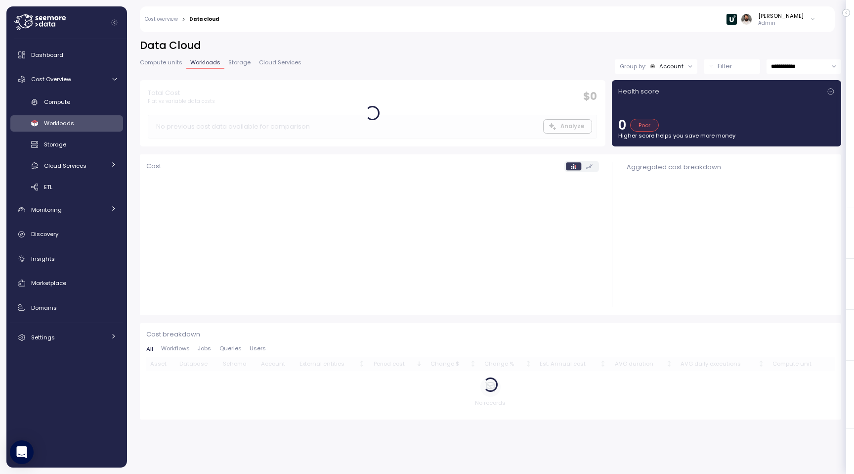
click at [153, 68] on link "Compute units" at bounding box center [163, 64] width 46 height 8
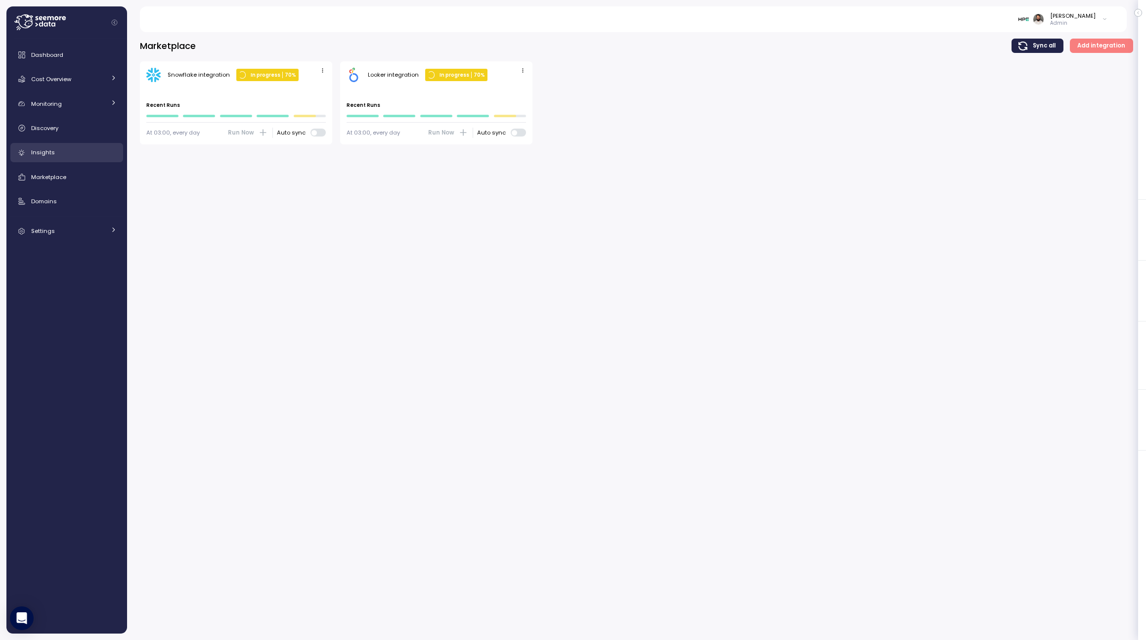
click at [86, 152] on div "Insights" at bounding box center [74, 152] width 86 height 10
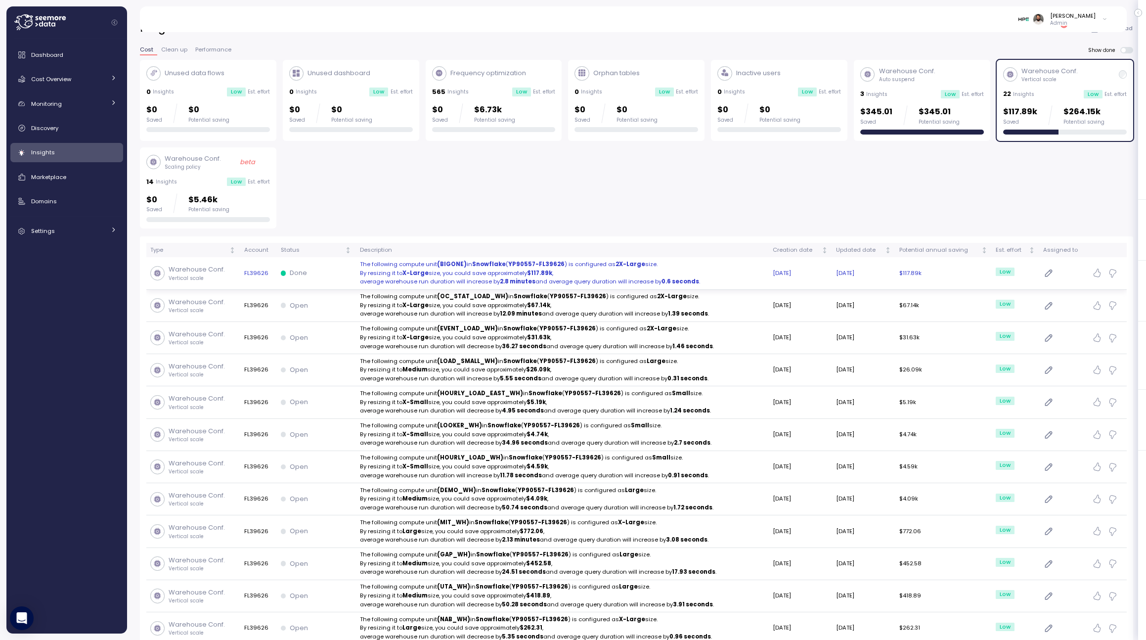
scroll to position [32, 0]
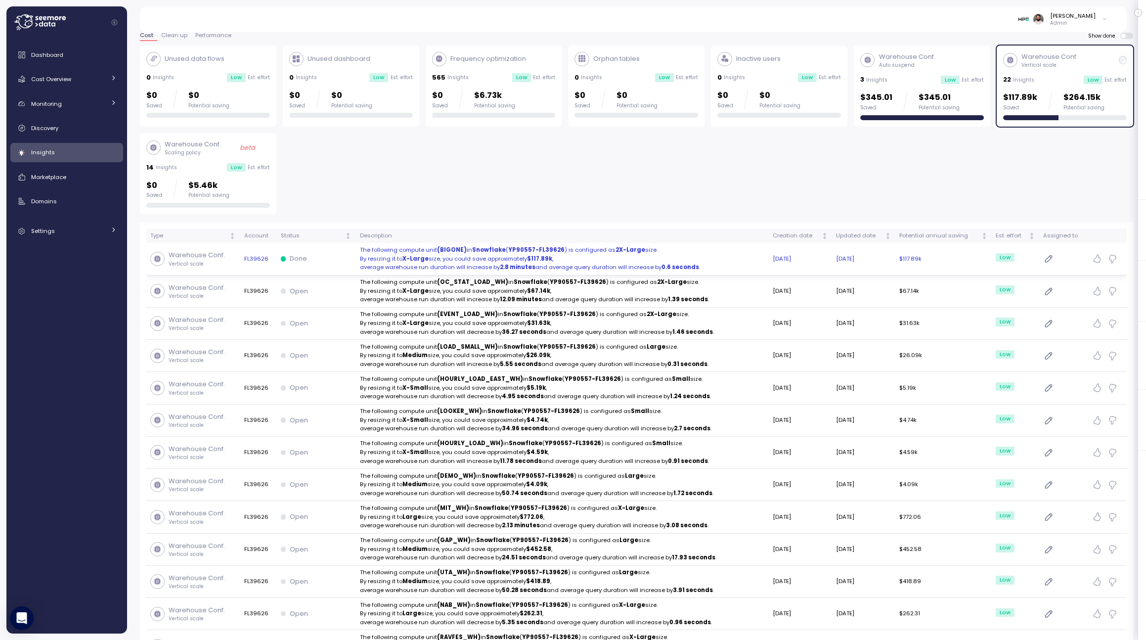
click at [398, 282] on p "The following compute unit (OC_STAT_LOAD_WH) in Snowflake ( YP90557-FL39626 ) i…" at bounding box center [562, 282] width 405 height 9
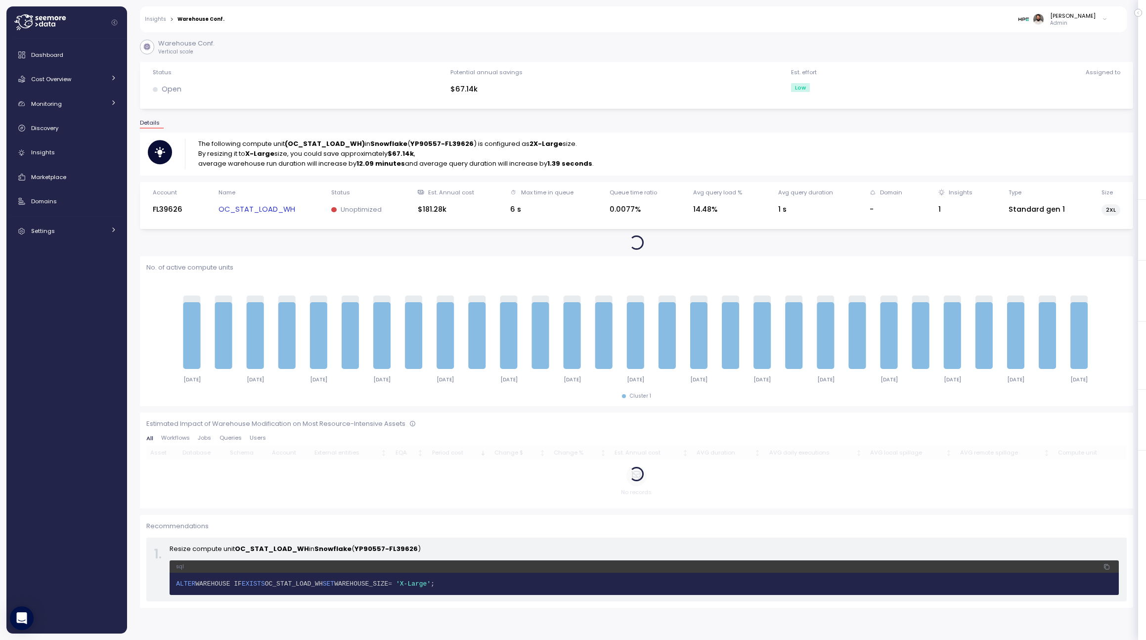
click at [286, 211] on link "OC_STAT_LOAD_WH" at bounding box center [256, 209] width 77 height 11
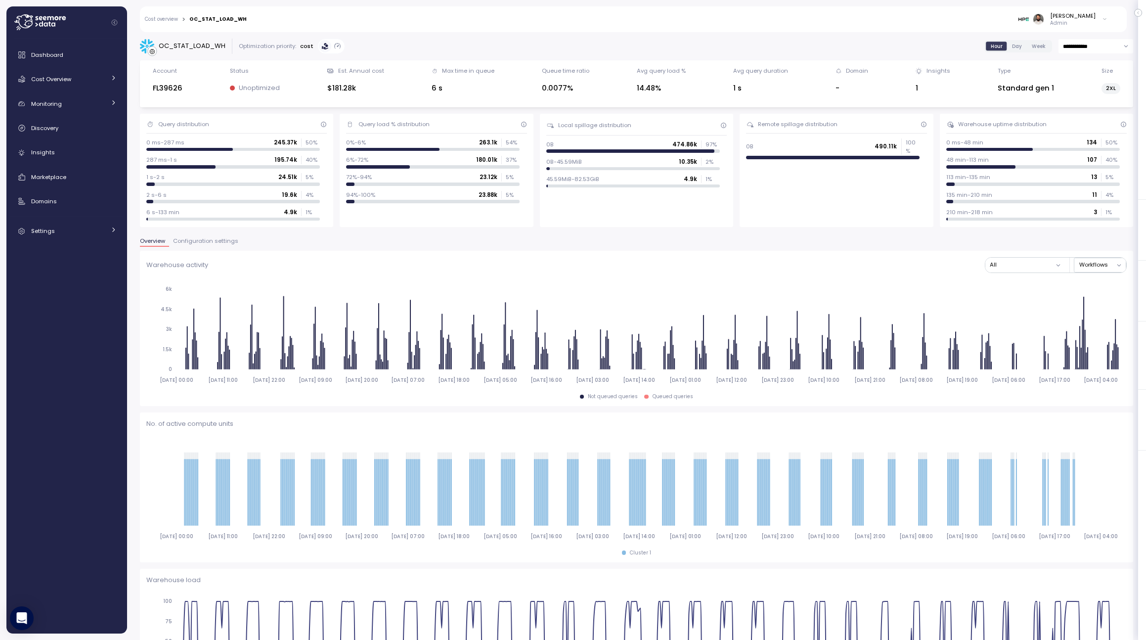
click at [170, 17] on link "Cost overview" at bounding box center [161, 19] width 33 height 5
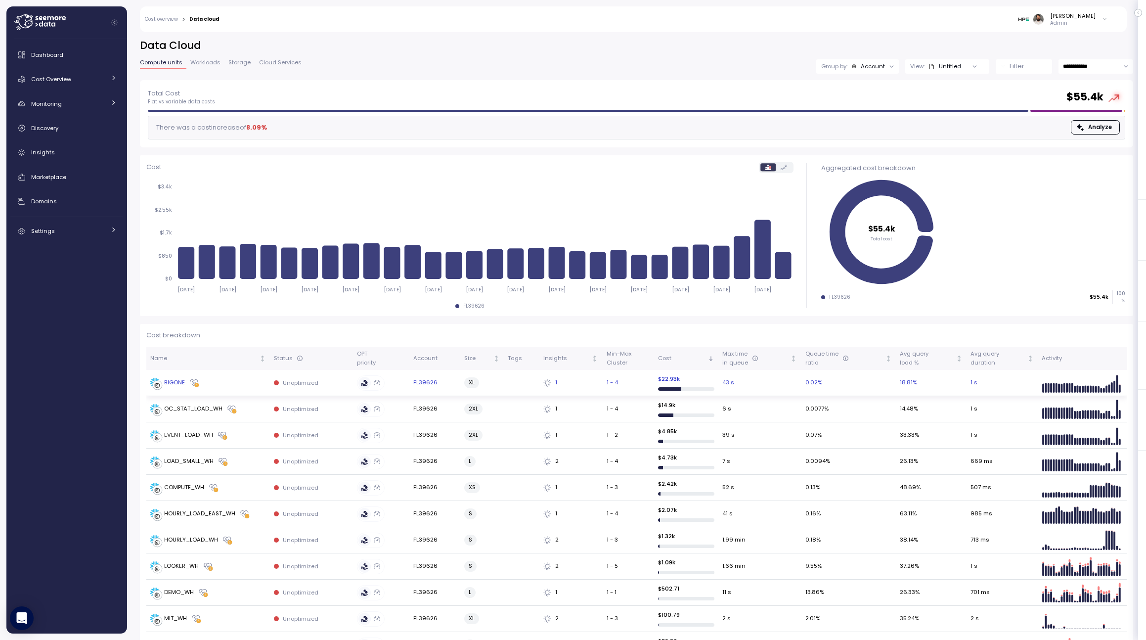
click at [232, 384] on div "BIGONE" at bounding box center [208, 383] width 116 height 10
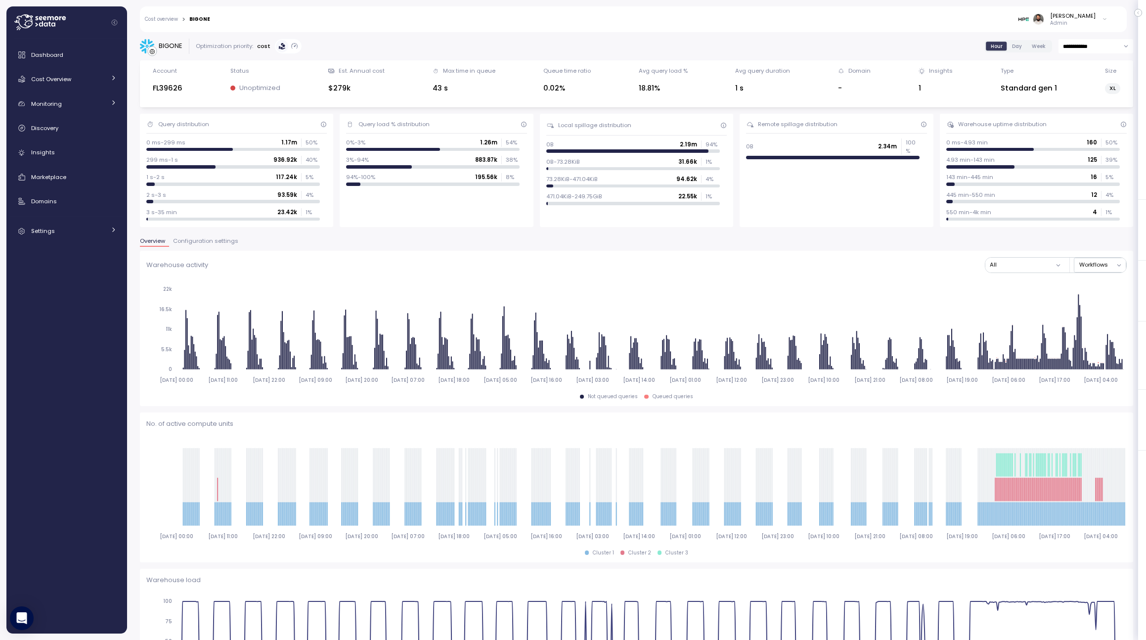
click at [839, 39] on input "**********" at bounding box center [1095, 46] width 75 height 14
click at [839, 92] on span "Last 7 days" at bounding box center [1079, 93] width 32 height 9
type input "**********"
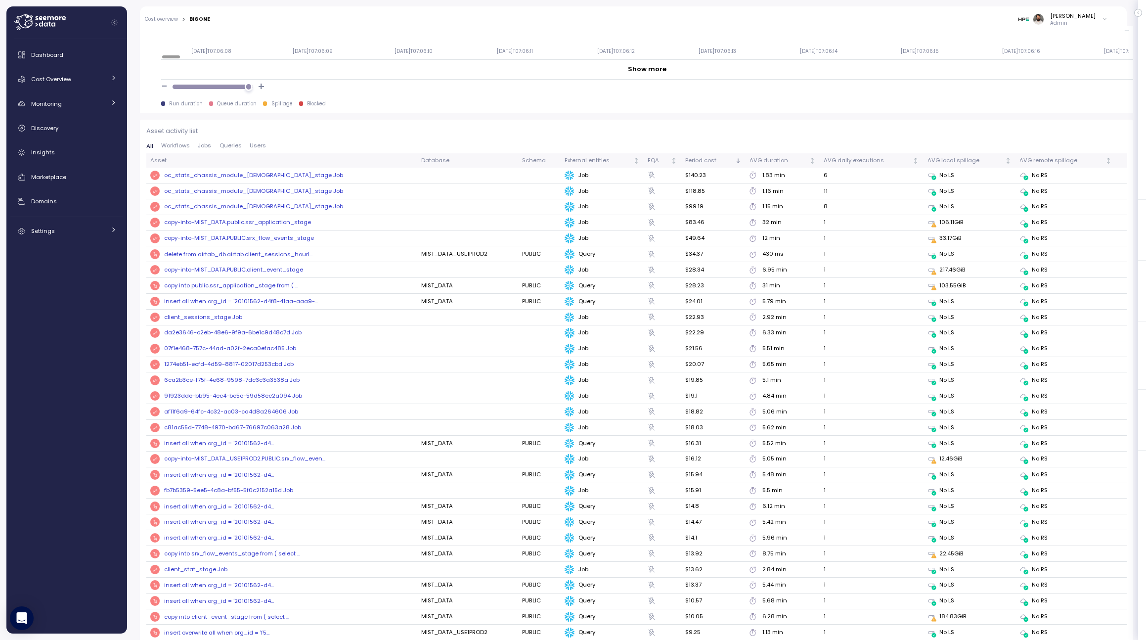
scroll to position [1009, 0]
click at [251, 220] on div "copy-into-MIST_DATA.public.ssr_application_stage" at bounding box center [237, 220] width 147 height 9
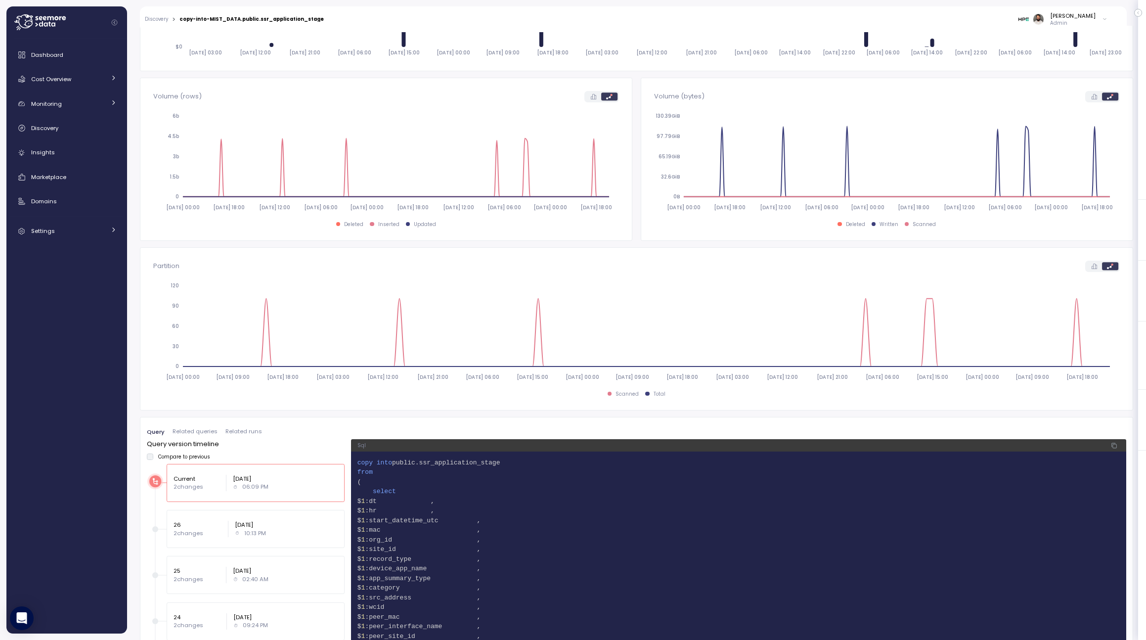
scroll to position [86, 0]
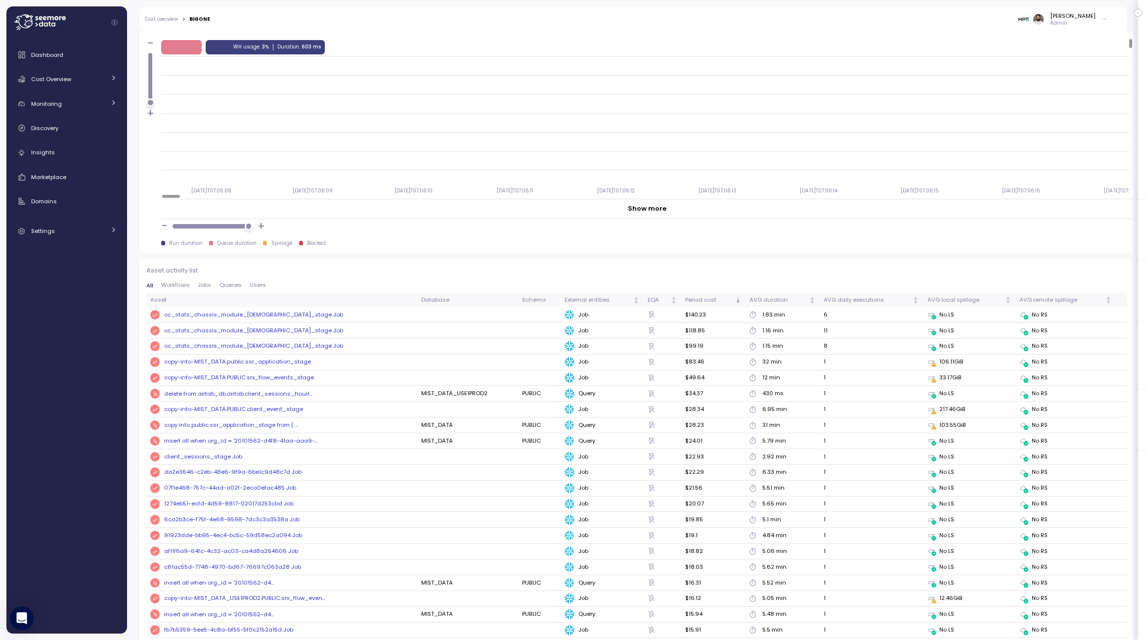
scroll to position [868, 0]
click at [774, 304] on th "AVG duration" at bounding box center [782, 299] width 74 height 14
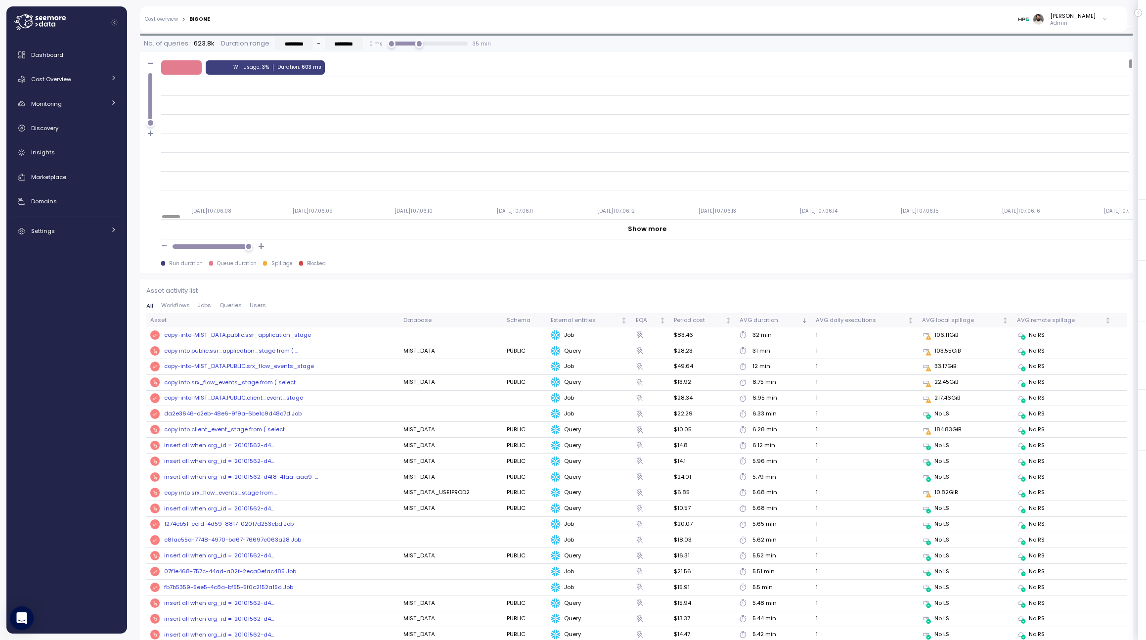
scroll to position [987, 0]
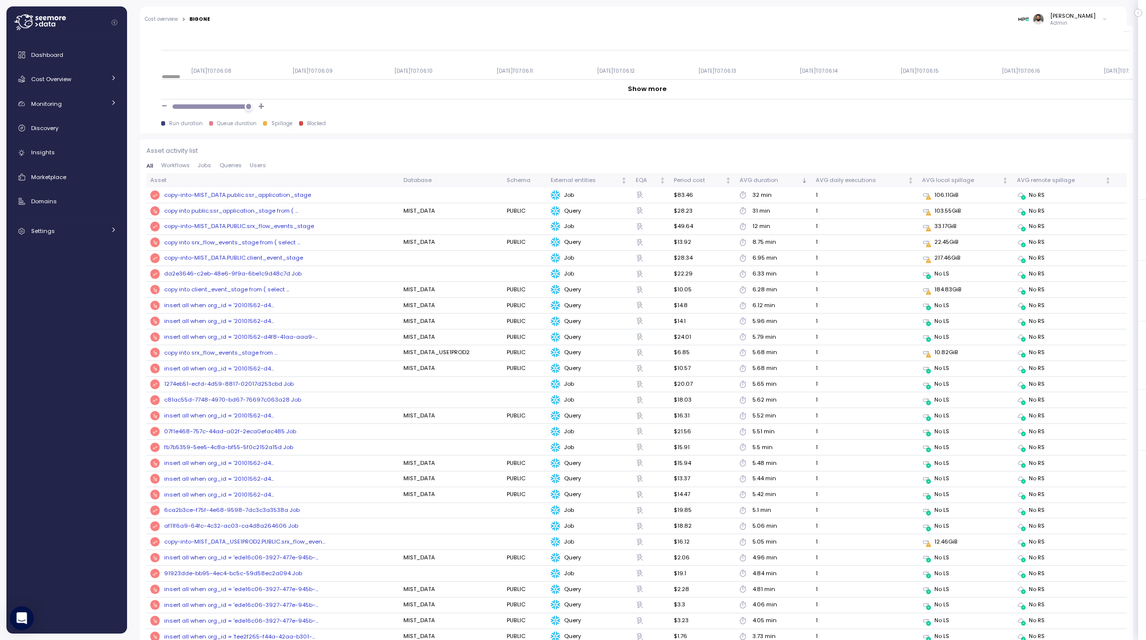
click at [255, 212] on div "copy into public.ssr_application_stage from ( ..." at bounding box center [231, 211] width 134 height 8
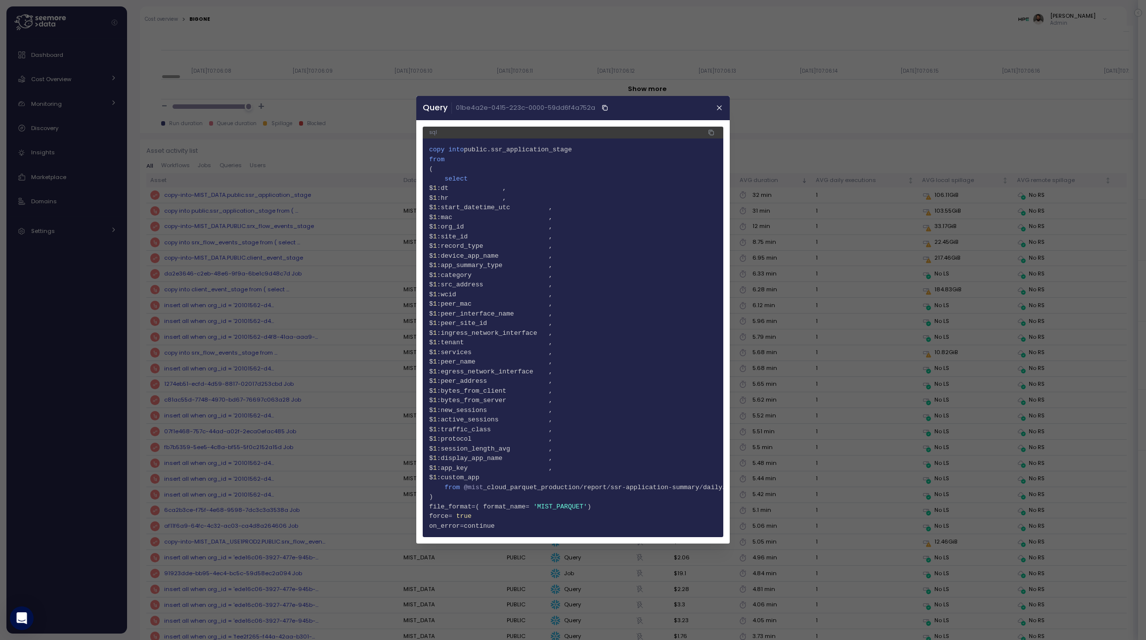
click at [386, 144] on div at bounding box center [573, 320] width 1146 height 640
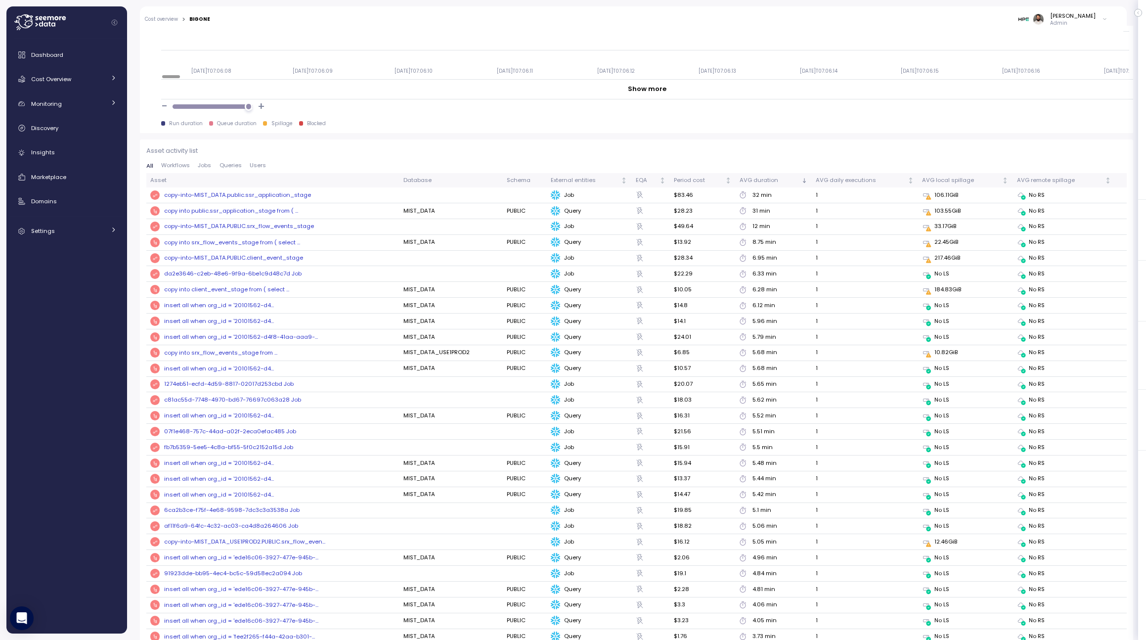
click at [212, 225] on div "copy-into-MIST_DATA.PUBLIC.srx_flow_events_stage" at bounding box center [239, 226] width 150 height 9
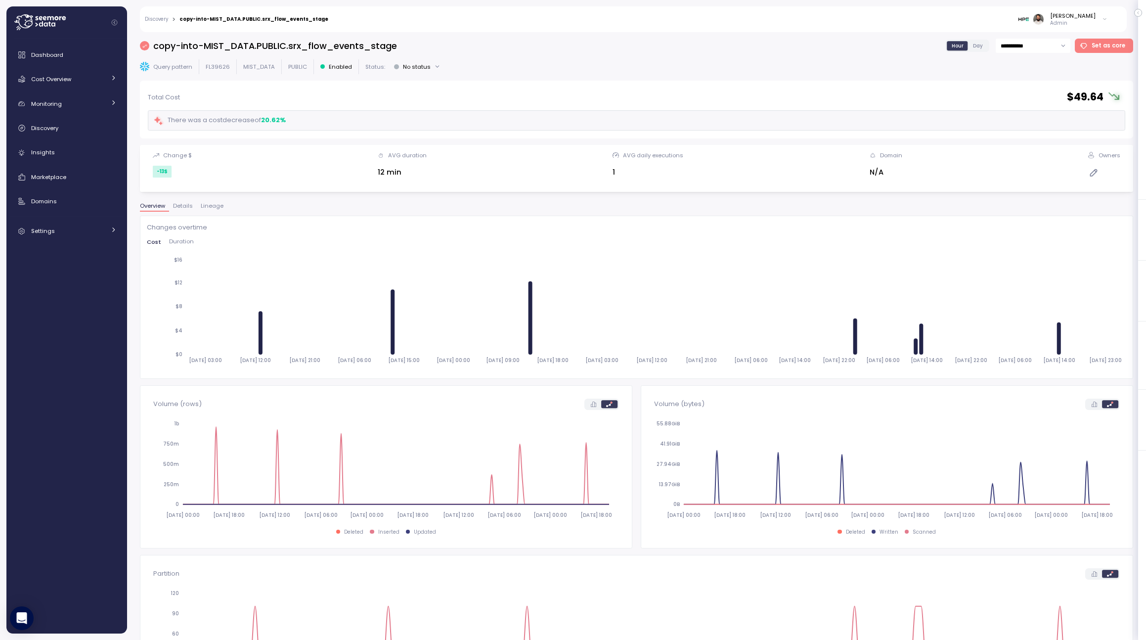
click at [189, 239] on span "Duration" at bounding box center [181, 241] width 25 height 5
click at [158, 235] on div "Changes overtime Cost Duration 2025-08-06 03:00 2025-08-06 12:00 2025-08-06 21:…" at bounding box center [636, 296] width 979 height 149
click at [155, 239] on span "Cost" at bounding box center [153, 241] width 13 height 5
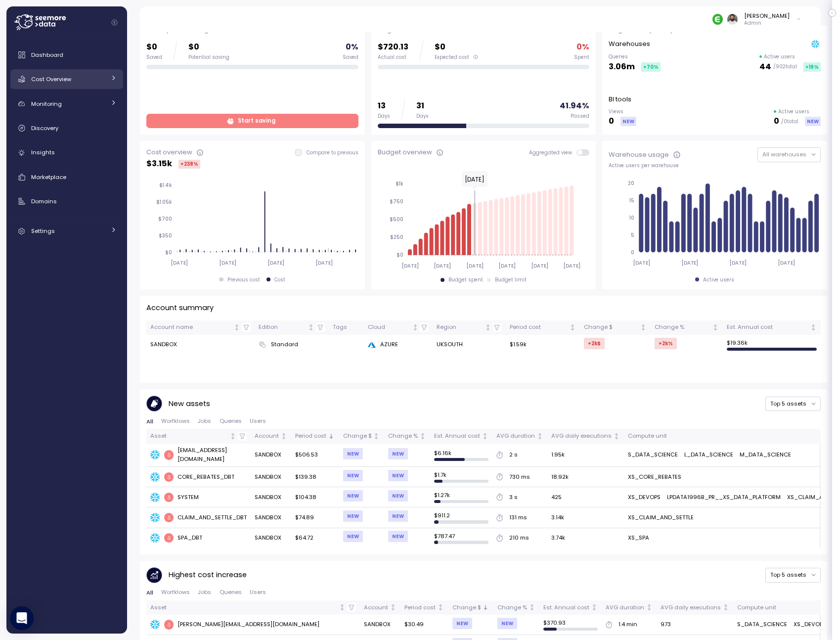
click at [69, 85] on link "Cost Overview" at bounding box center [66, 79] width 113 height 20
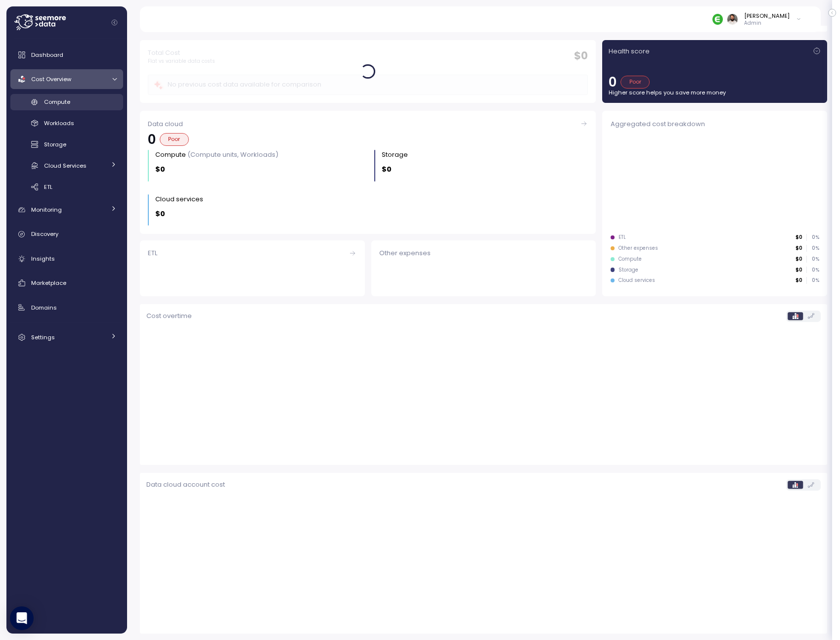
scroll to position [21, 0]
click at [71, 104] on div "Compute" at bounding box center [80, 102] width 73 height 10
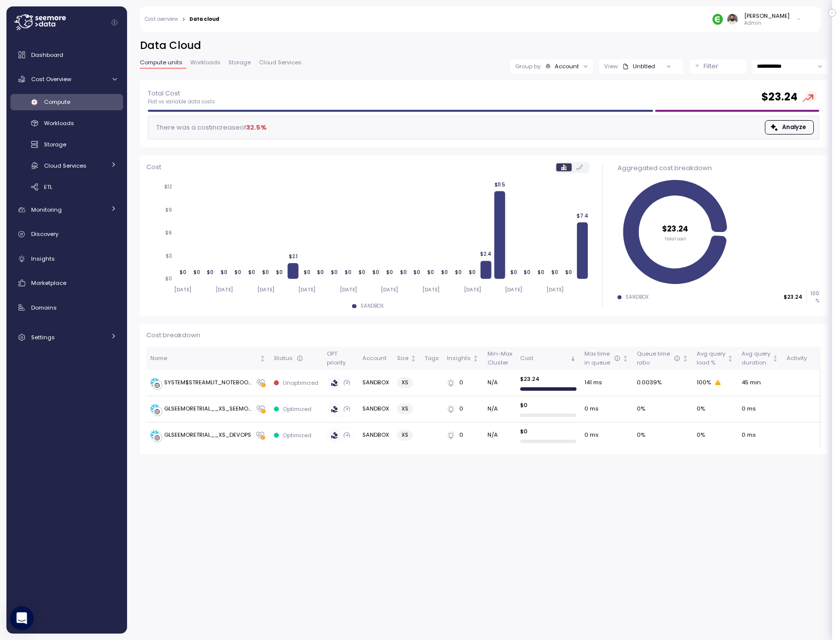
click at [580, 68] on div at bounding box center [586, 66] width 14 height 14
click at [568, 70] on div "Group by: Account" at bounding box center [551, 66] width 83 height 14
click at [562, 119] on p "Compute unit" at bounding box center [561, 121] width 39 height 8
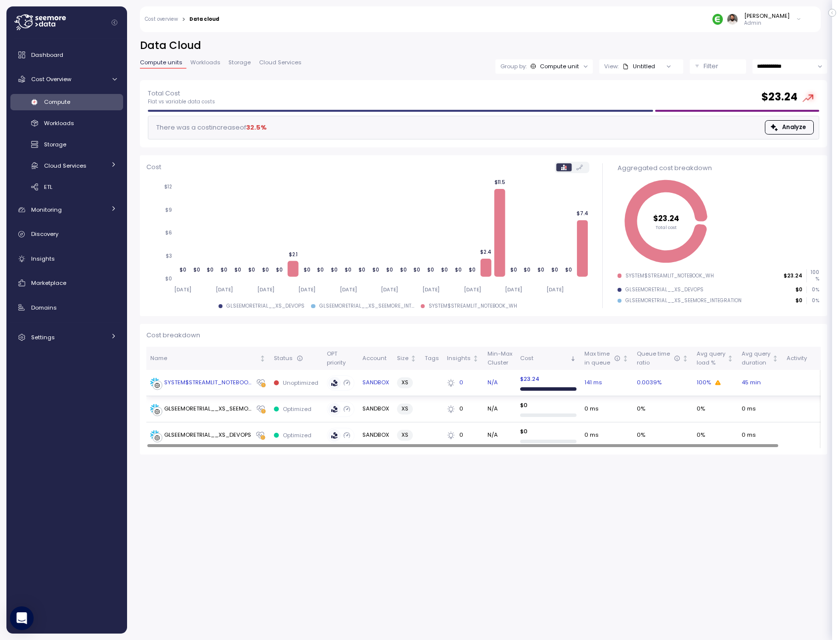
click at [229, 390] on td "SYSTEM$STREAMLIT_NOTEBOOK_WH" at bounding box center [208, 383] width 124 height 26
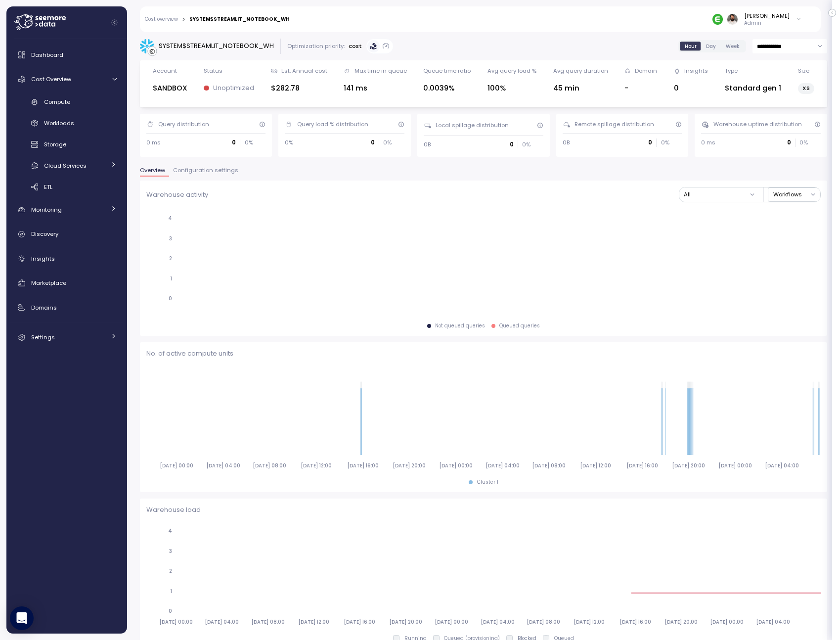
click at [208, 145] on div "0 ms 0 0 %" at bounding box center [202, 142] width 112 height 8
click at [204, 165] on div "**********" at bounding box center [483, 596] width 687 height 1114
click at [204, 170] on span "Configuration settings" at bounding box center [205, 170] width 65 height 5
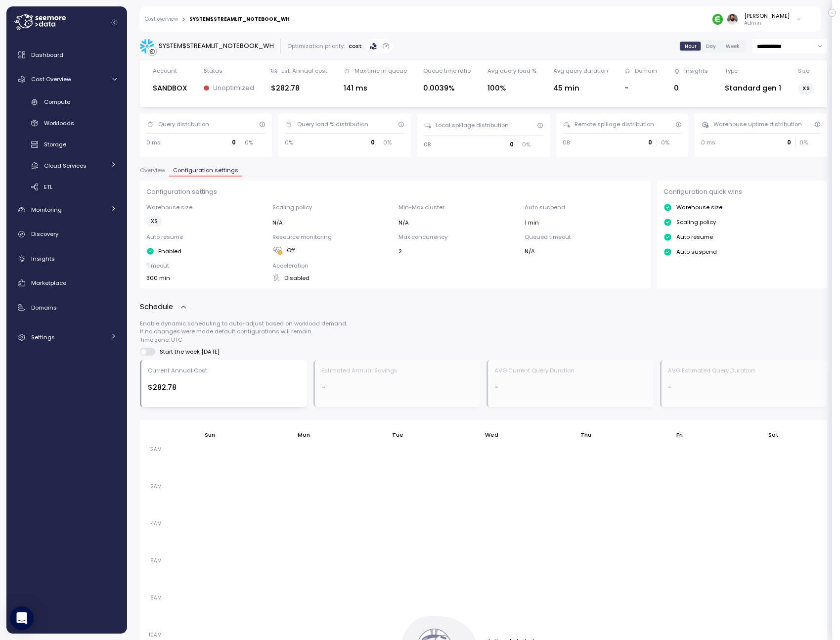
drag, startPoint x: 146, startPoint y: 273, endPoint x: 195, endPoint y: 273, distance: 48.9
click at [195, 274] on div "300 min" at bounding box center [206, 278] width 120 height 8
click at [78, 111] on div "Compute Workloads Storage Cloud Services Clustering columns Pipes AI Services S…" at bounding box center [66, 144] width 113 height 101
click at [76, 108] on link "Compute" at bounding box center [66, 102] width 113 height 16
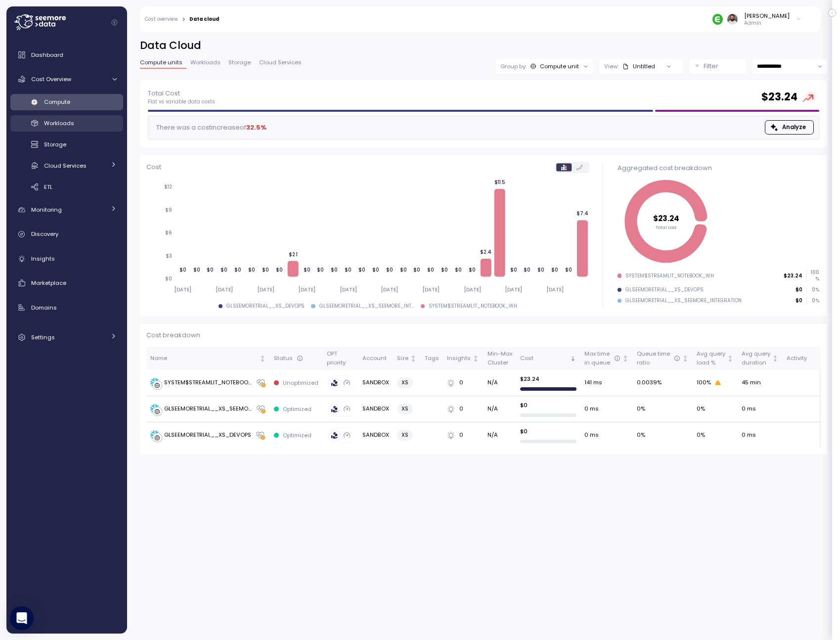
click at [75, 124] on div "Workloads" at bounding box center [80, 123] width 73 height 10
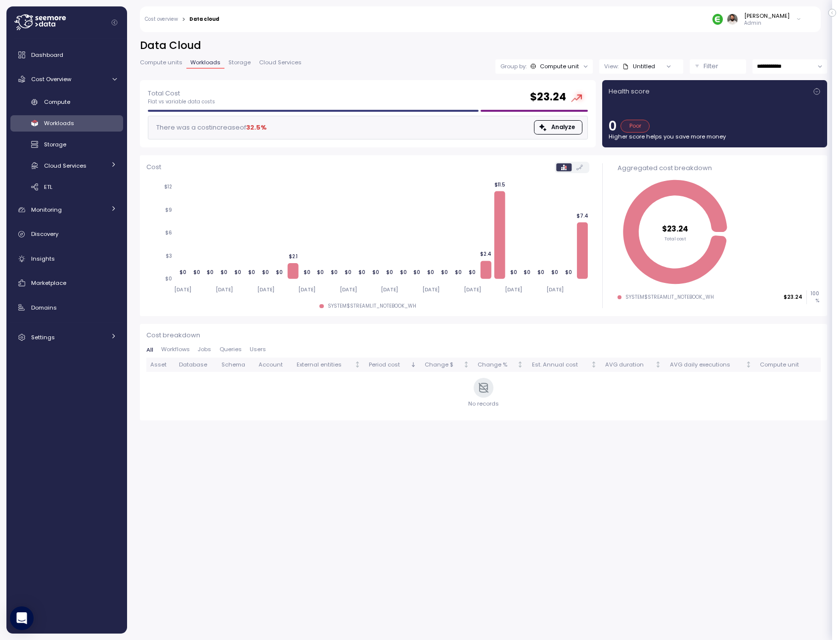
click at [237, 343] on div "Cost breakdown All Workflows Jobs Queries Users Asset Database Schema Account E…" at bounding box center [483, 371] width 674 height 83
click at [235, 348] on span "Queries" at bounding box center [230, 348] width 22 height 5
click at [241, 67] on link "Storage" at bounding box center [239, 64] width 30 height 8
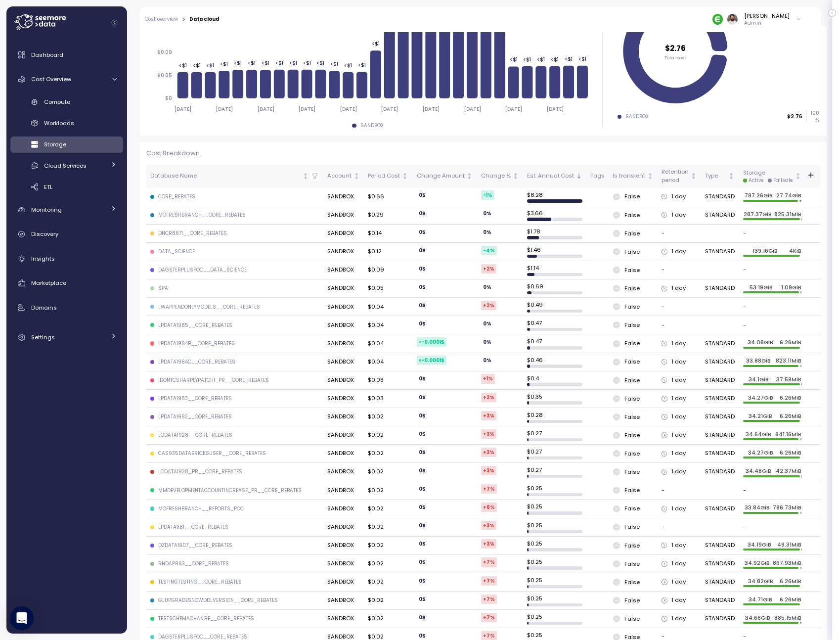
scroll to position [154, 0]
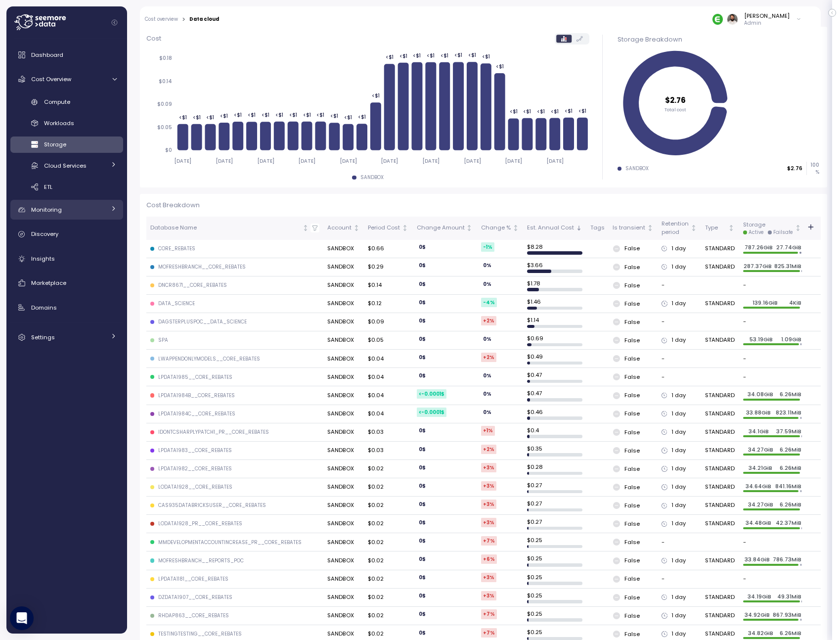
click at [65, 212] on div "Monitoring" at bounding box center [68, 210] width 74 height 10
click at [57, 103] on span "Compute" at bounding box center [57, 102] width 26 height 8
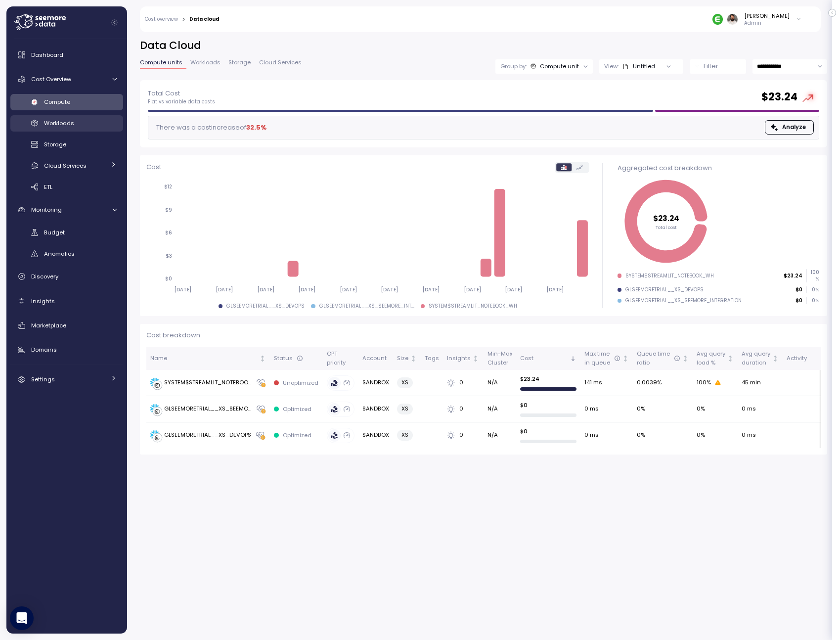
click at [64, 120] on span "Workloads" at bounding box center [59, 123] width 30 height 8
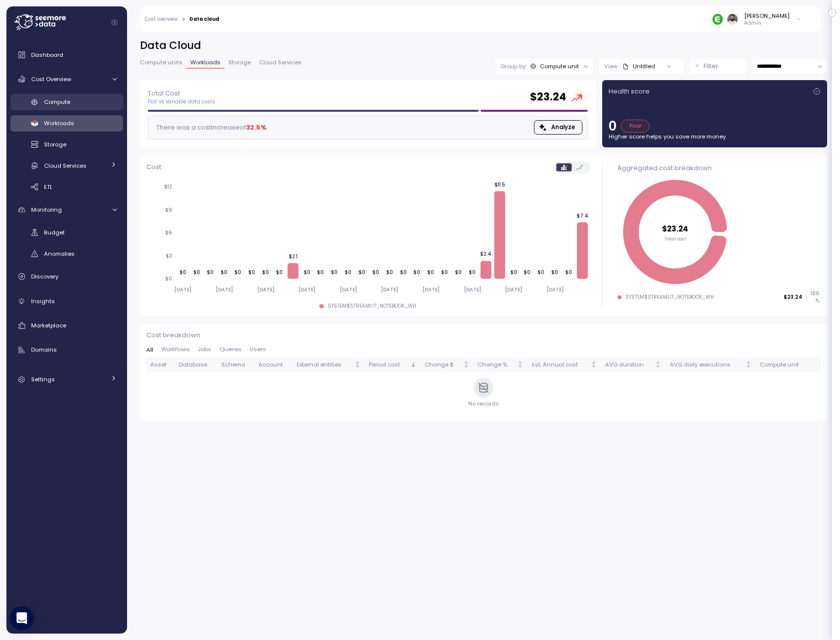
click at [61, 104] on span "Compute" at bounding box center [57, 102] width 26 height 8
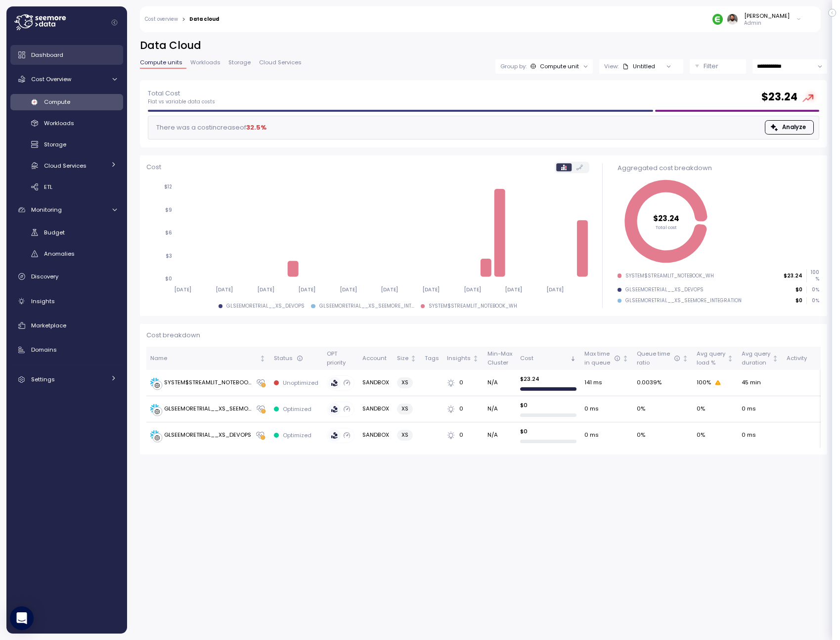
click at [54, 59] on div "Dashboard" at bounding box center [74, 55] width 86 height 10
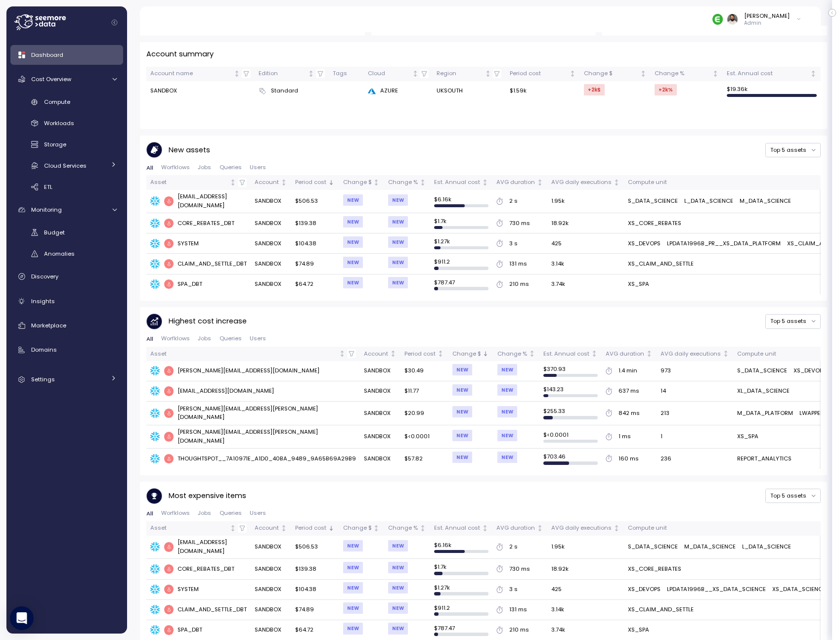
click at [1, 133] on div "**********" at bounding box center [420, 320] width 840 height 640
drag, startPoint x: 1, startPoint y: 131, endPoint x: -5, endPoint y: 131, distance: 6.4
click at [0, 131] on html "**********" at bounding box center [420, 320] width 840 height 640
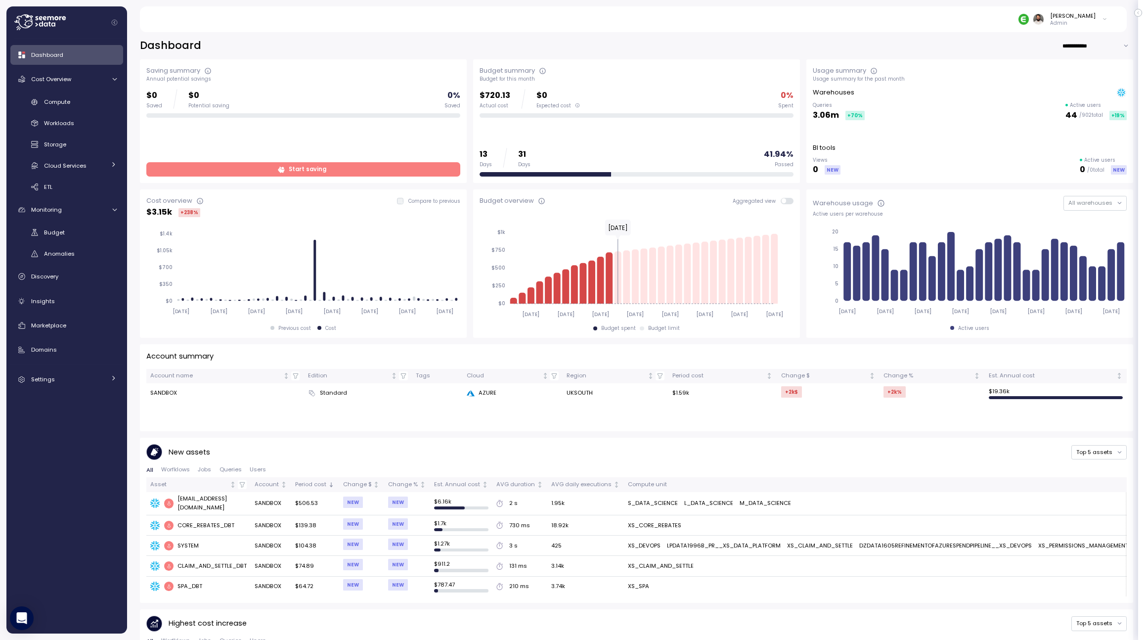
click at [76, 110] on div "Compute Workloads Storage Cloud Services Clustering columns Pipes AI Services S…" at bounding box center [66, 144] width 113 height 101
click at [74, 102] on div "Compute" at bounding box center [80, 102] width 73 height 10
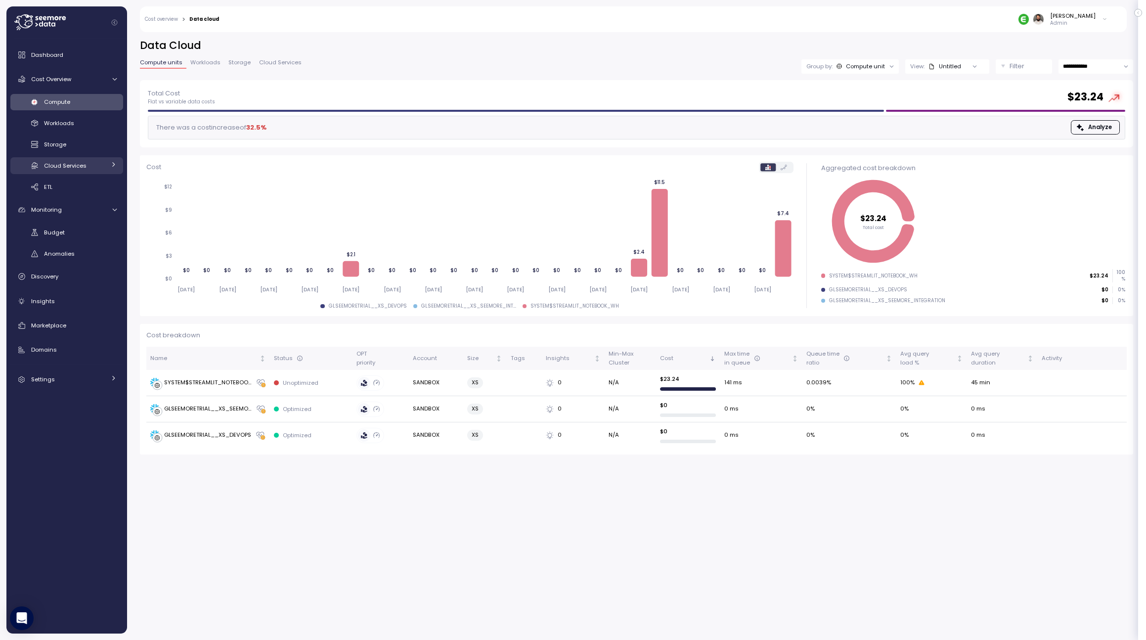
click at [76, 165] on span "Cloud Services" at bounding box center [65, 166] width 43 height 8
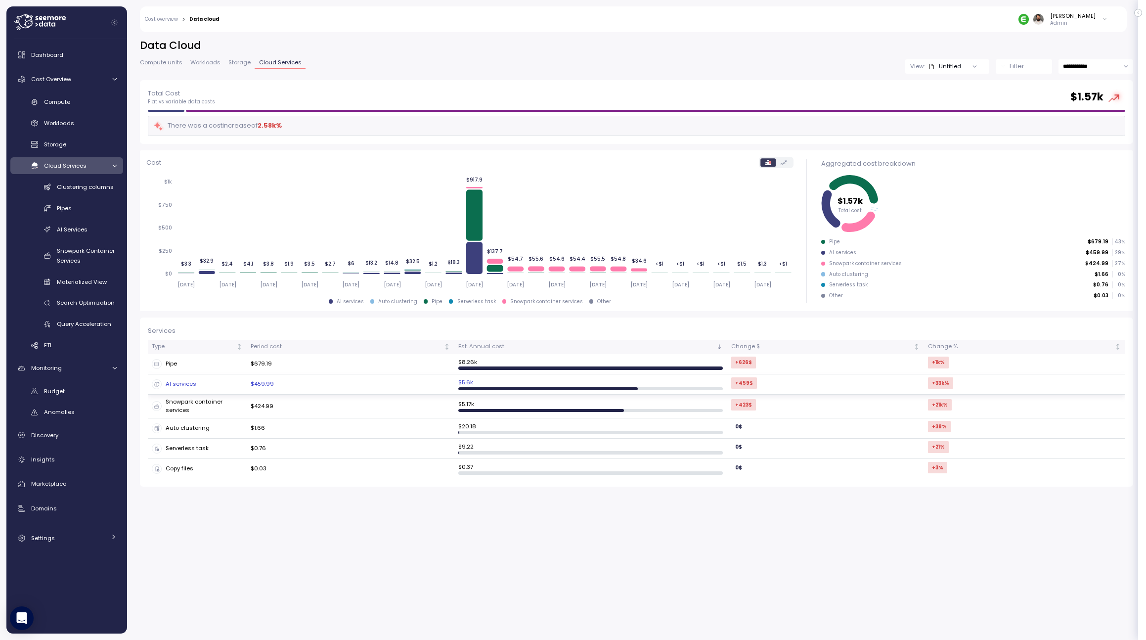
click at [335, 382] on td "$459.99" at bounding box center [351, 384] width 208 height 20
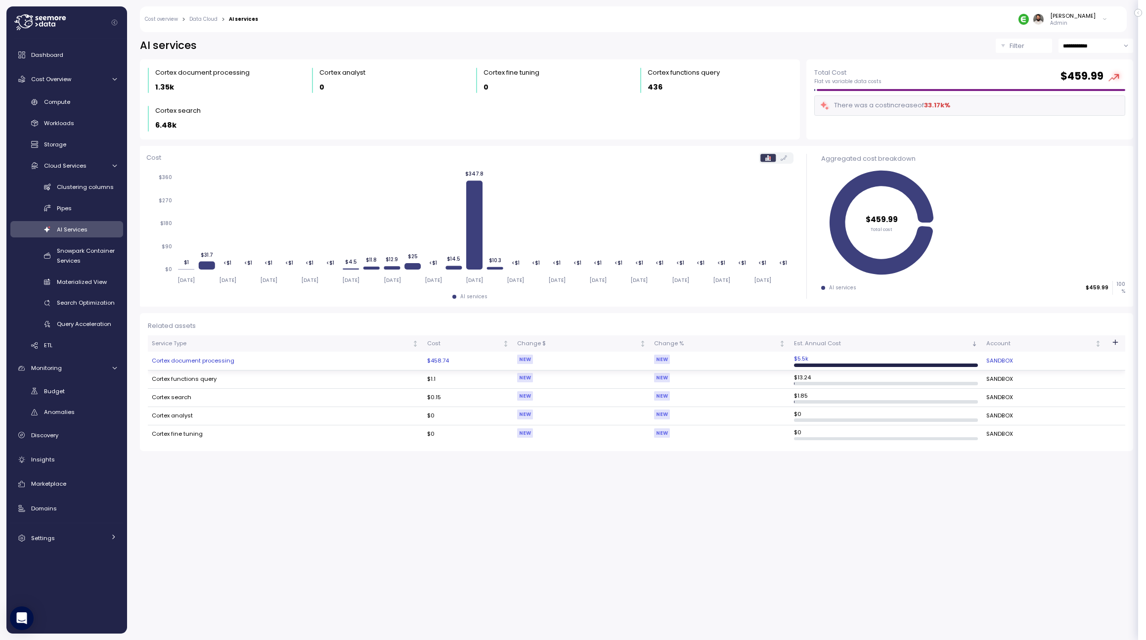
click at [321, 367] on td "Cortex document processing" at bounding box center [285, 360] width 275 height 18
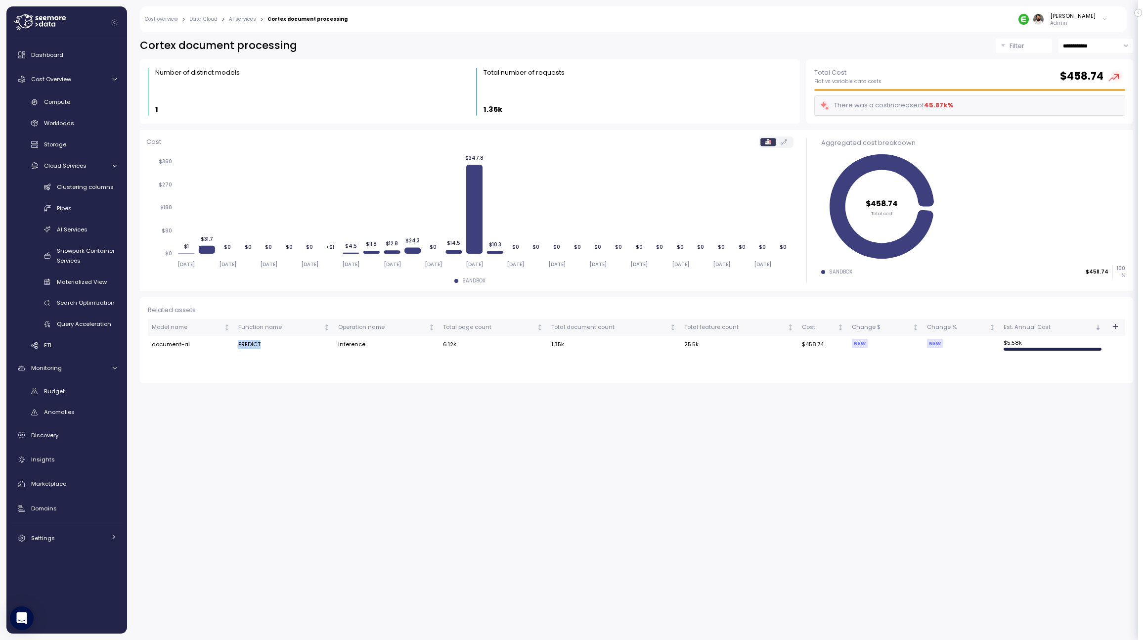
drag, startPoint x: 173, startPoint y: 347, endPoint x: 304, endPoint y: 345, distance: 131.0
click at [304, 345] on tr "document-ai PREDICT Inference 6.12k 1.35k 25.5k $458.74 NEW NEW $ 5.58k" at bounding box center [636, 345] width 977 height 18
click at [304, 345] on td "PREDICT" at bounding box center [284, 345] width 100 height 18
click at [79, 222] on link "AI Services" at bounding box center [66, 229] width 113 height 16
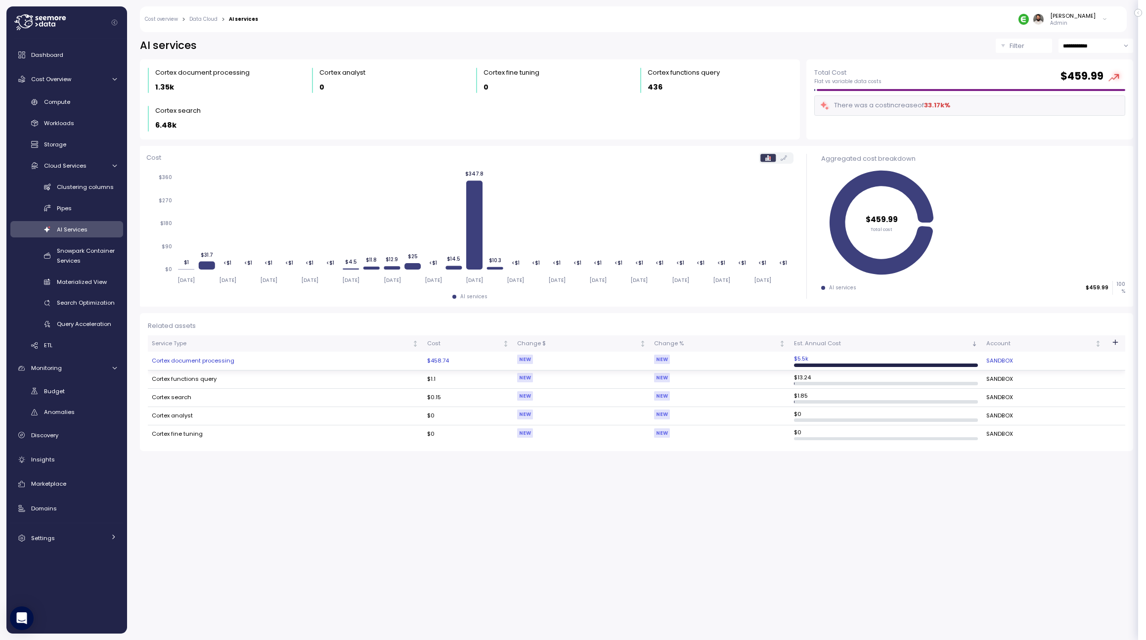
click at [211, 363] on td "Cortex document processing" at bounding box center [285, 360] width 275 height 18
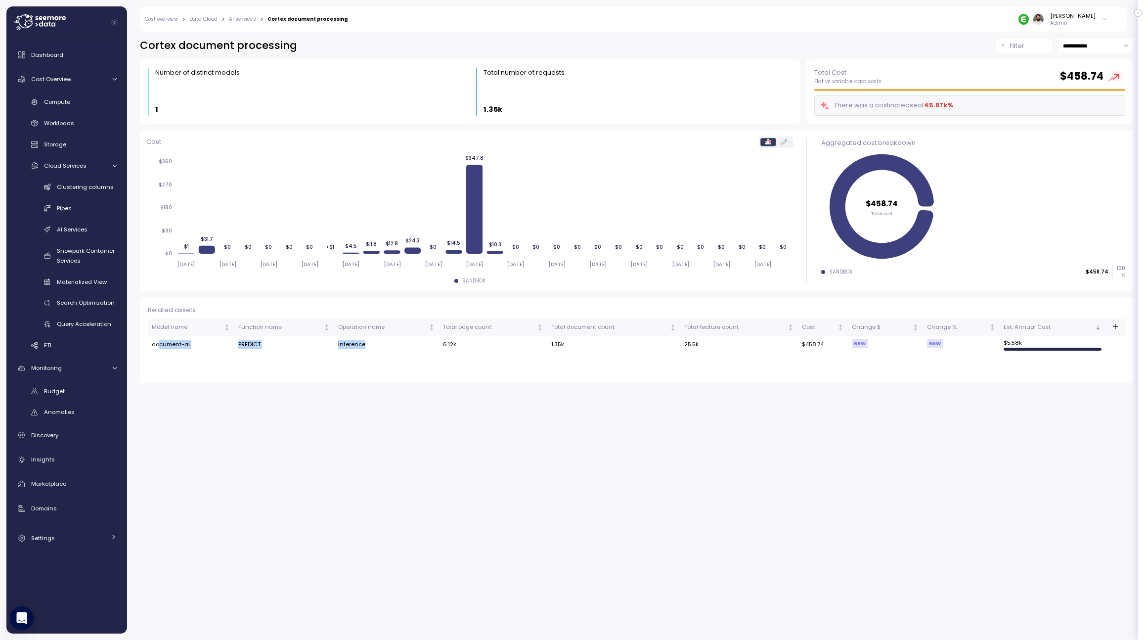
drag, startPoint x: 158, startPoint y: 346, endPoint x: 391, endPoint y: 344, distance: 233.3
click at [391, 345] on tr "document-ai PREDICT Inference 6.12k 1.35k 25.5k $458.74 NEW NEW $ 5.58k" at bounding box center [636, 345] width 977 height 18
click at [391, 344] on td "Inference" at bounding box center [386, 345] width 105 height 18
click at [85, 302] on span "Search Optimization" at bounding box center [86, 303] width 58 height 8
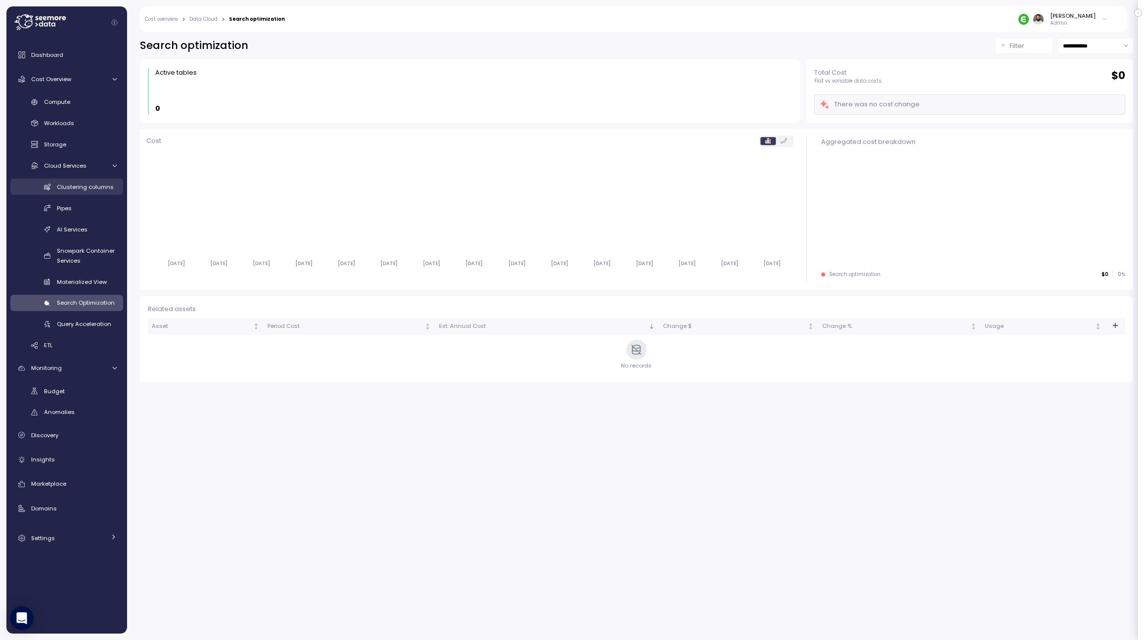
click at [69, 189] on span "Clustering columns" at bounding box center [85, 187] width 57 height 8
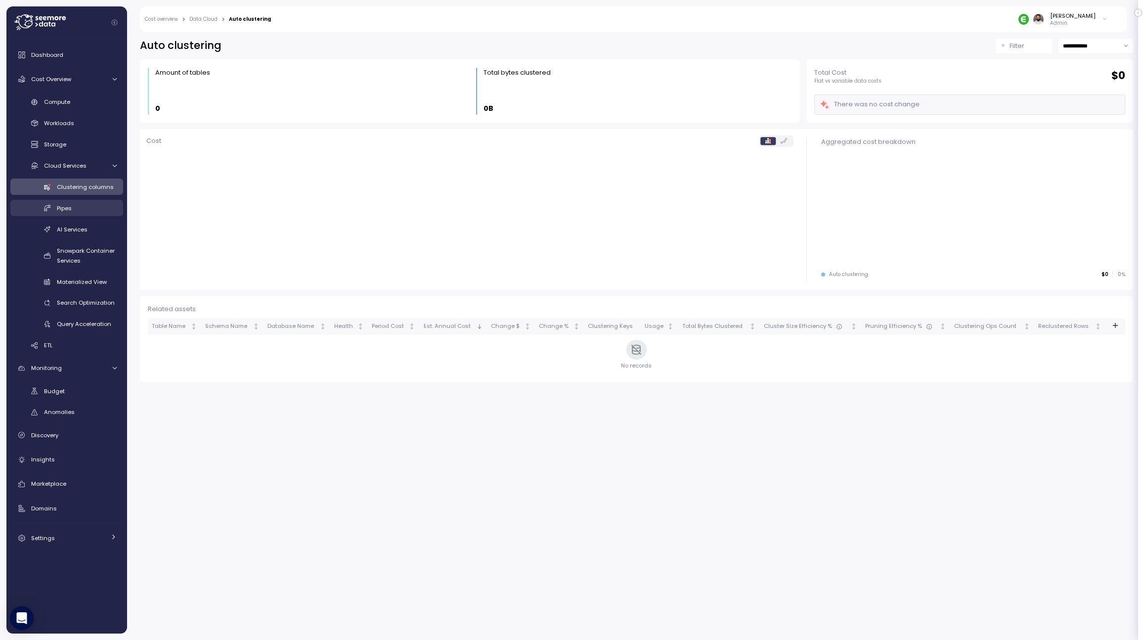
click at [65, 213] on link "Pipes" at bounding box center [66, 208] width 113 height 16
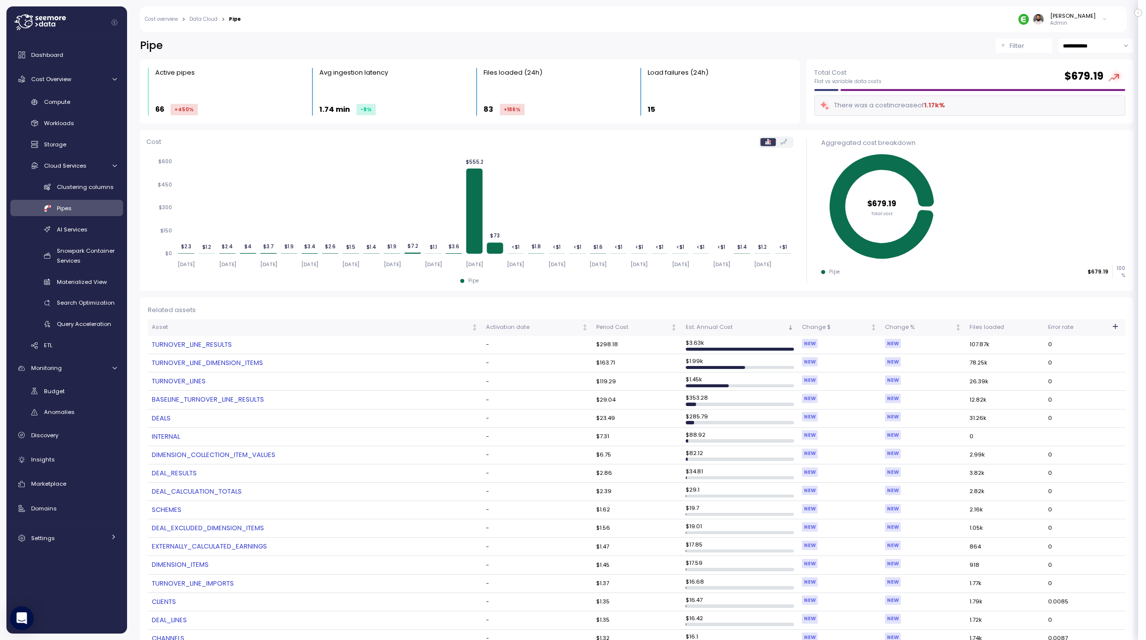
click at [184, 342] on link "TURNOVER_LINE_RESULTS" at bounding box center [315, 345] width 326 height 10
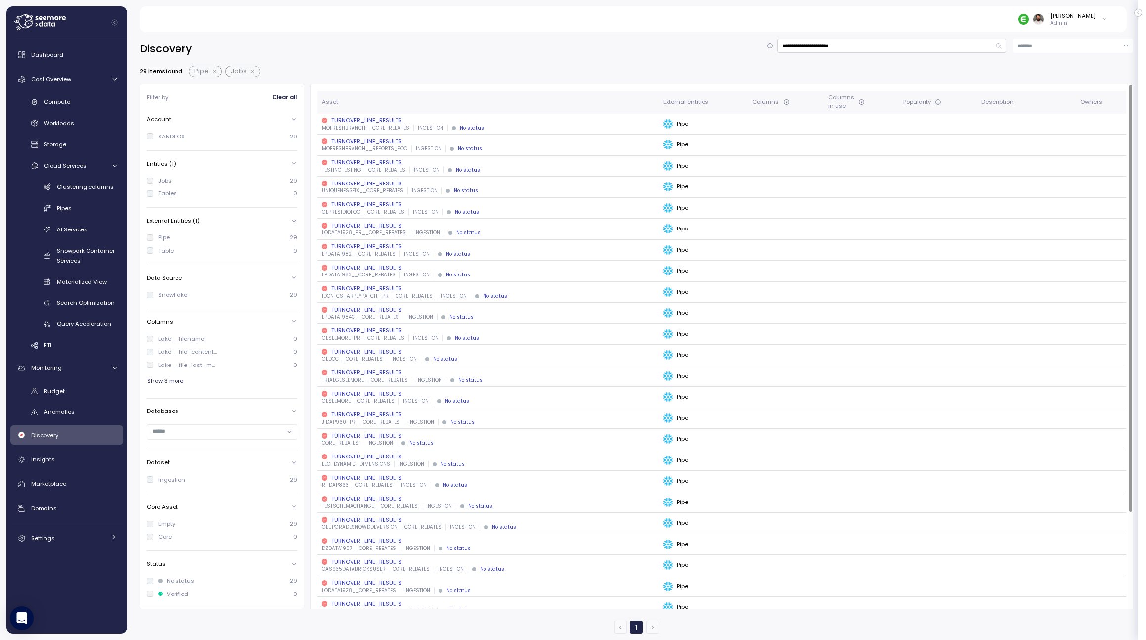
click at [373, 129] on p "MOFRESHBRANCH__CORE_REBATES" at bounding box center [365, 128] width 87 height 7
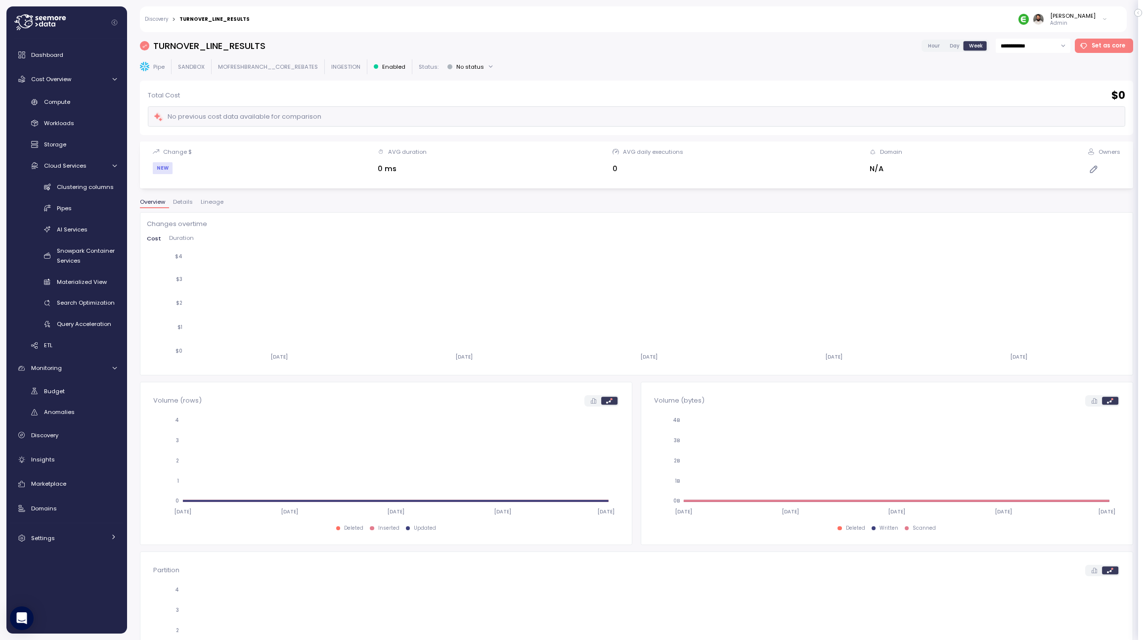
click at [219, 204] on span "Lineage" at bounding box center [212, 201] width 23 height 5
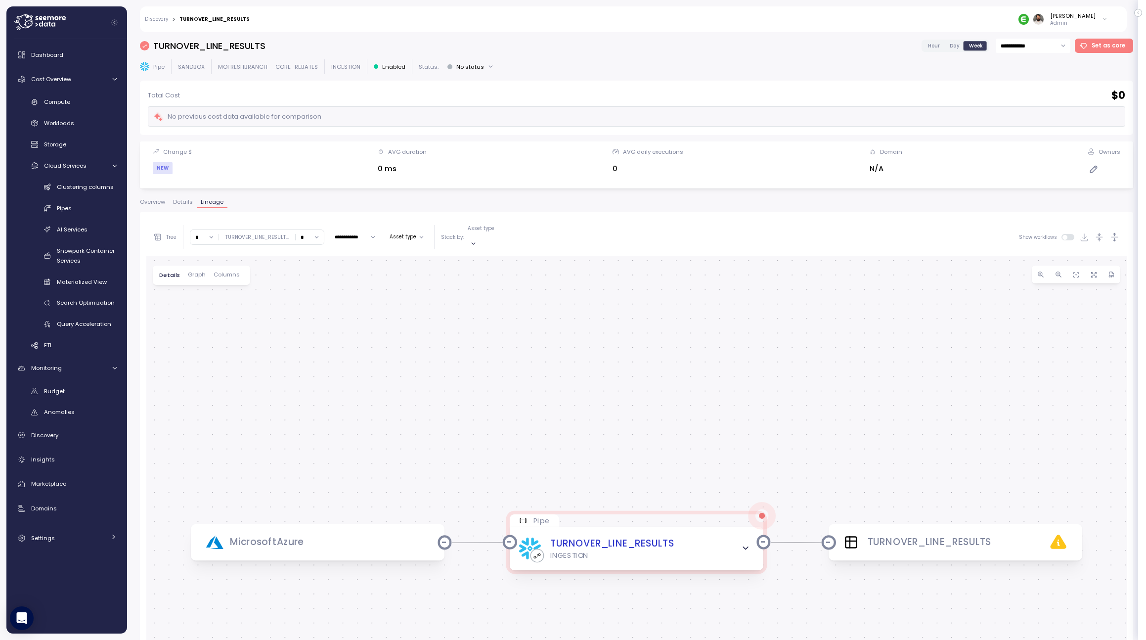
click at [312, 237] on input "*" at bounding box center [310, 237] width 28 height 14
click at [303, 306] on div "3" at bounding box center [307, 306] width 24 height 13
type input "*"
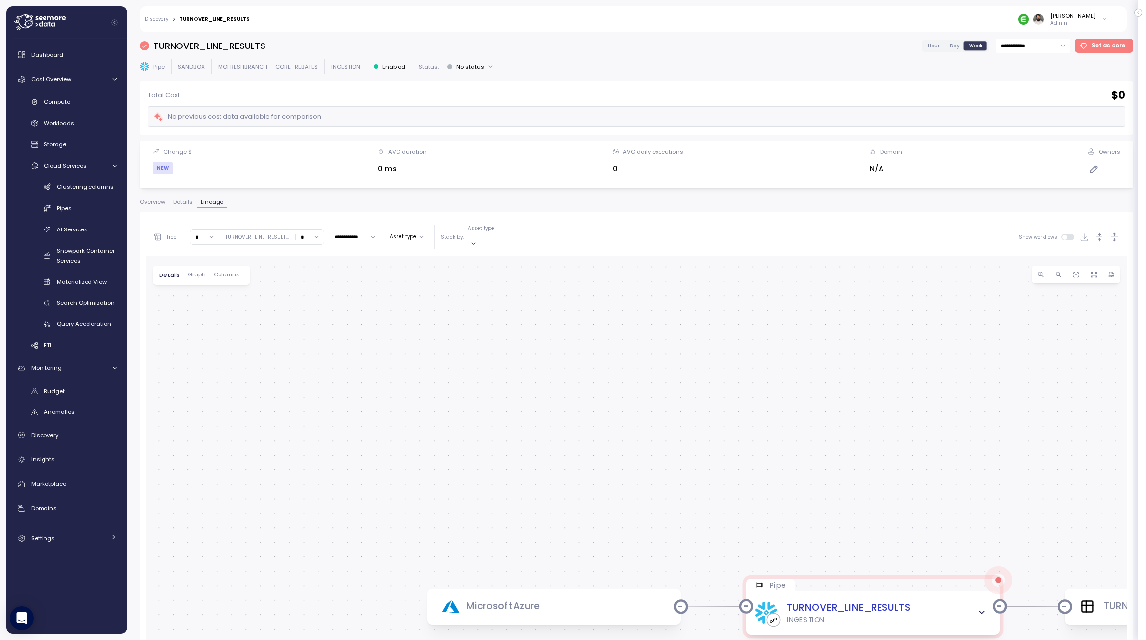
drag, startPoint x: 562, startPoint y: 380, endPoint x: 770, endPoint y: 472, distance: 226.6
click at [761, 469] on div "0 0 MicrosoftAzure Pipe TURNOVER_LINE_RESULTS INGESTION TURNOVER_LINE_RESULTS" at bounding box center [636, 538] width 980 height 564
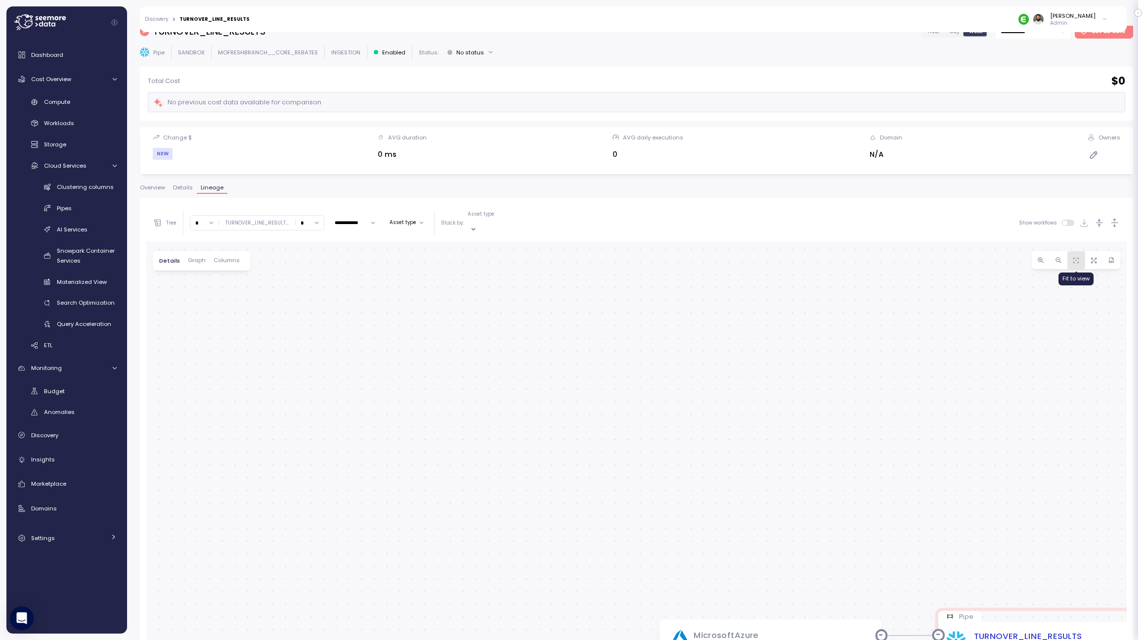
click at [839, 255] on span "button" at bounding box center [1076, 260] width 10 height 10
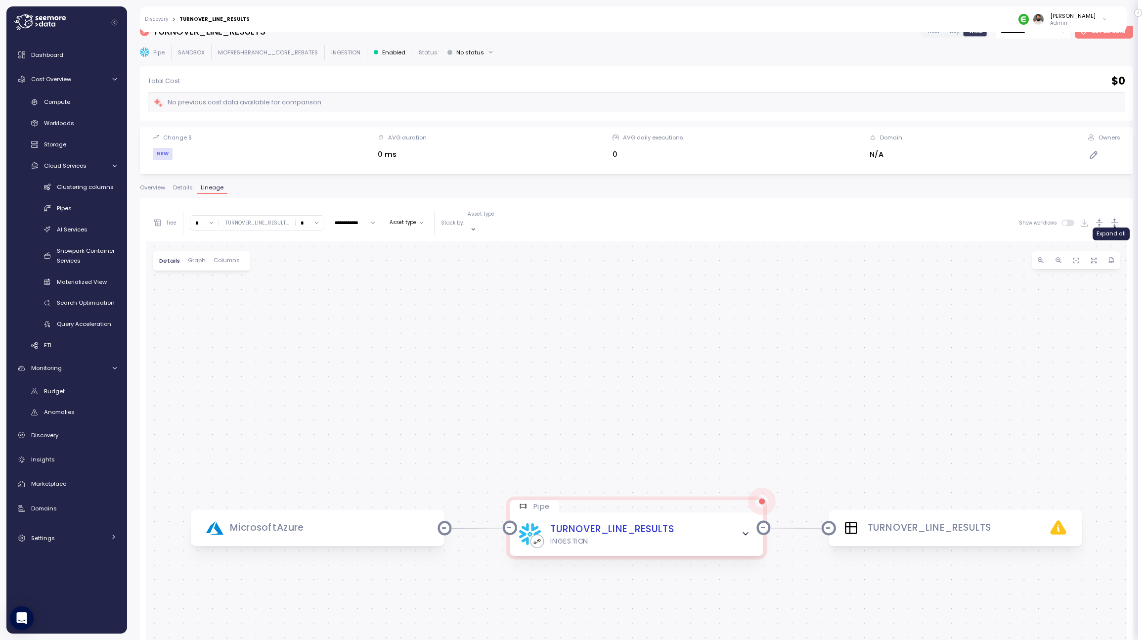
click at [839, 217] on icon "button" at bounding box center [1114, 222] width 10 height 10
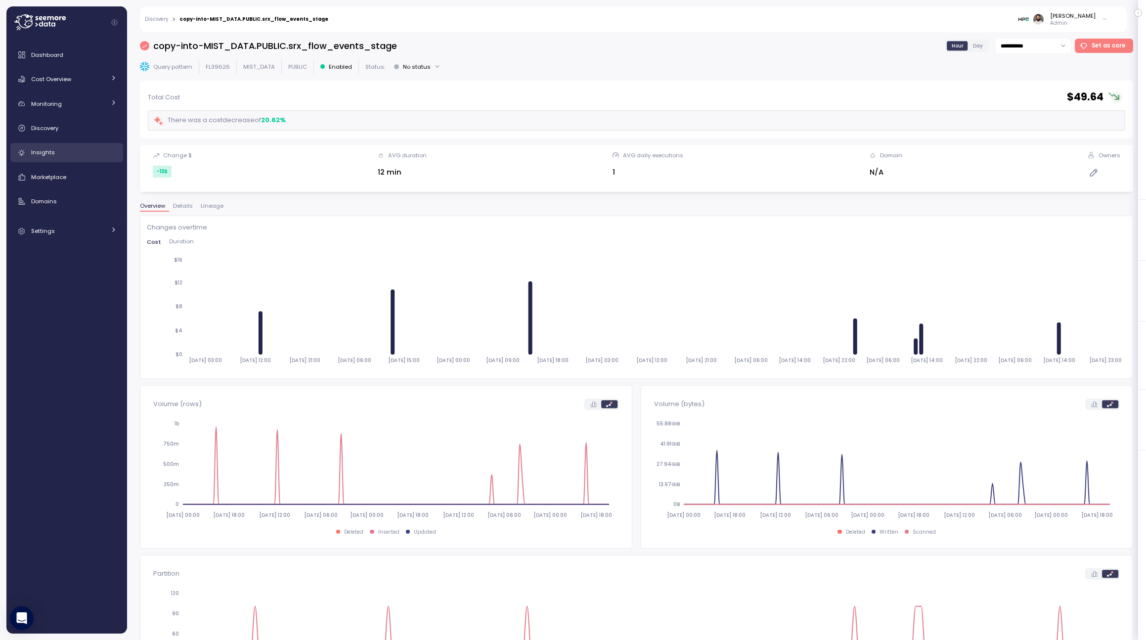
click at [89, 152] on div "Insights" at bounding box center [74, 152] width 86 height 10
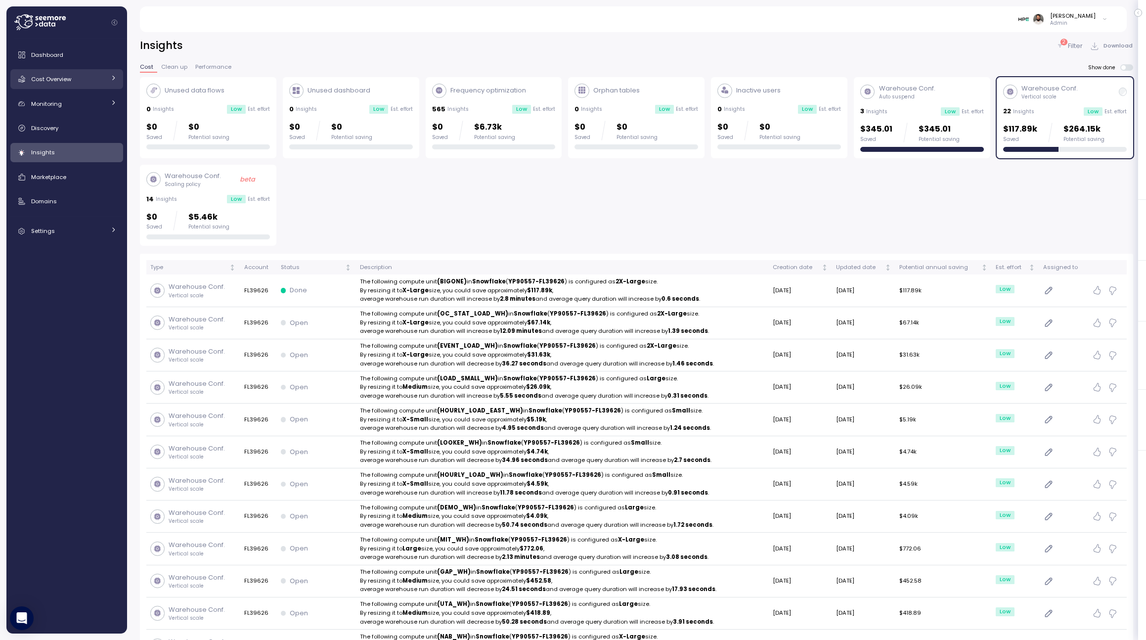
click at [64, 88] on link "Cost Overview" at bounding box center [66, 79] width 113 height 20
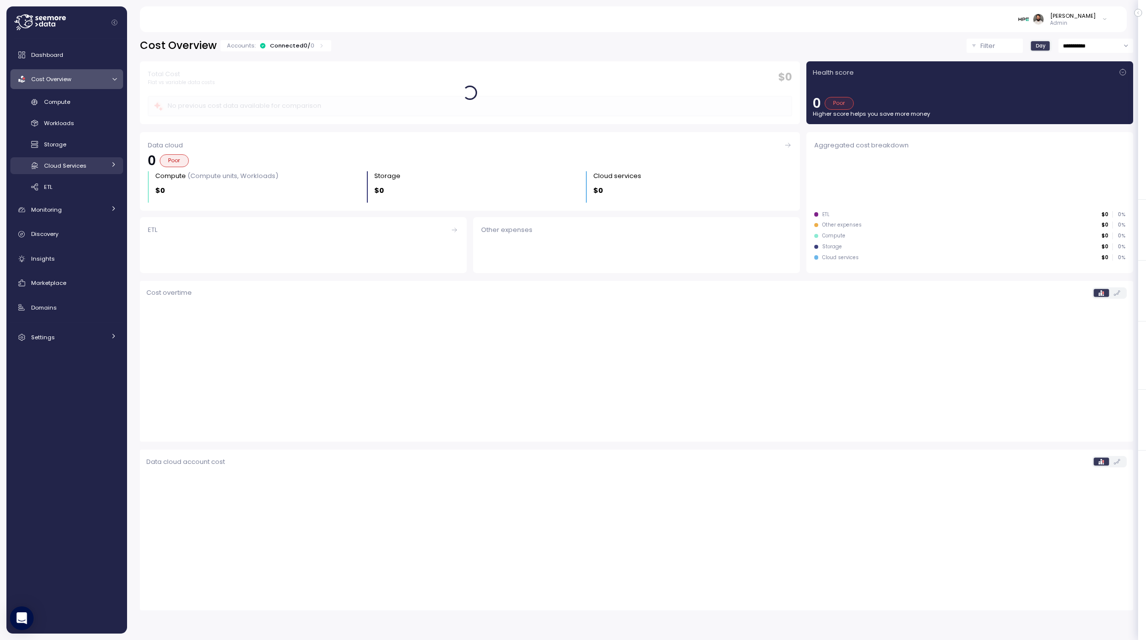
click at [71, 157] on link "Cloud Services" at bounding box center [66, 165] width 113 height 16
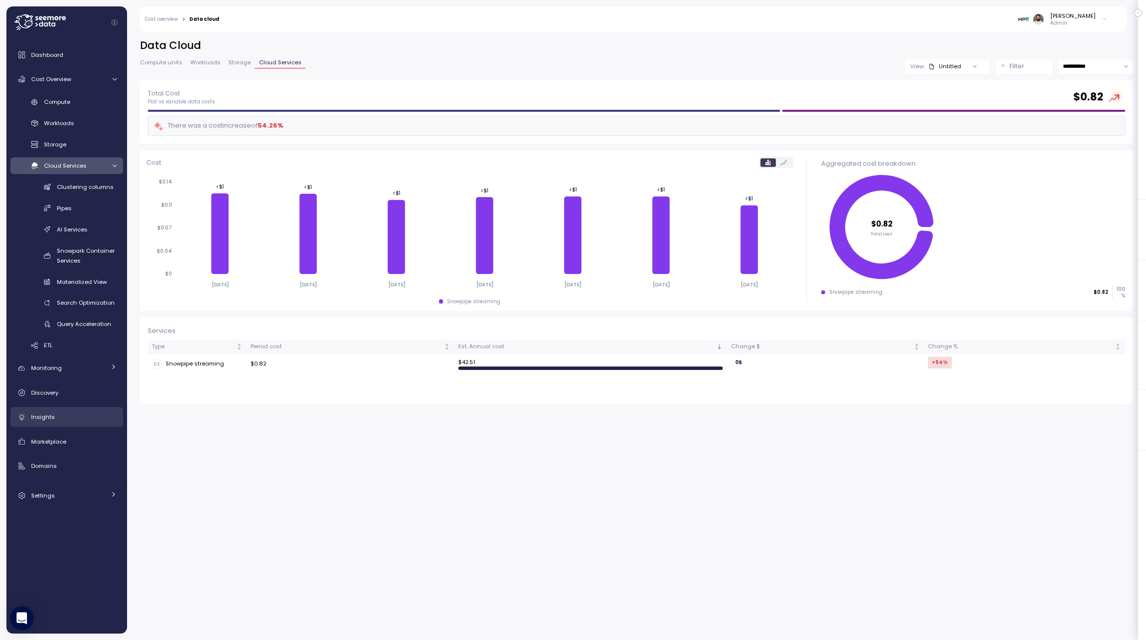
click at [73, 419] on div "Insights" at bounding box center [74, 417] width 86 height 10
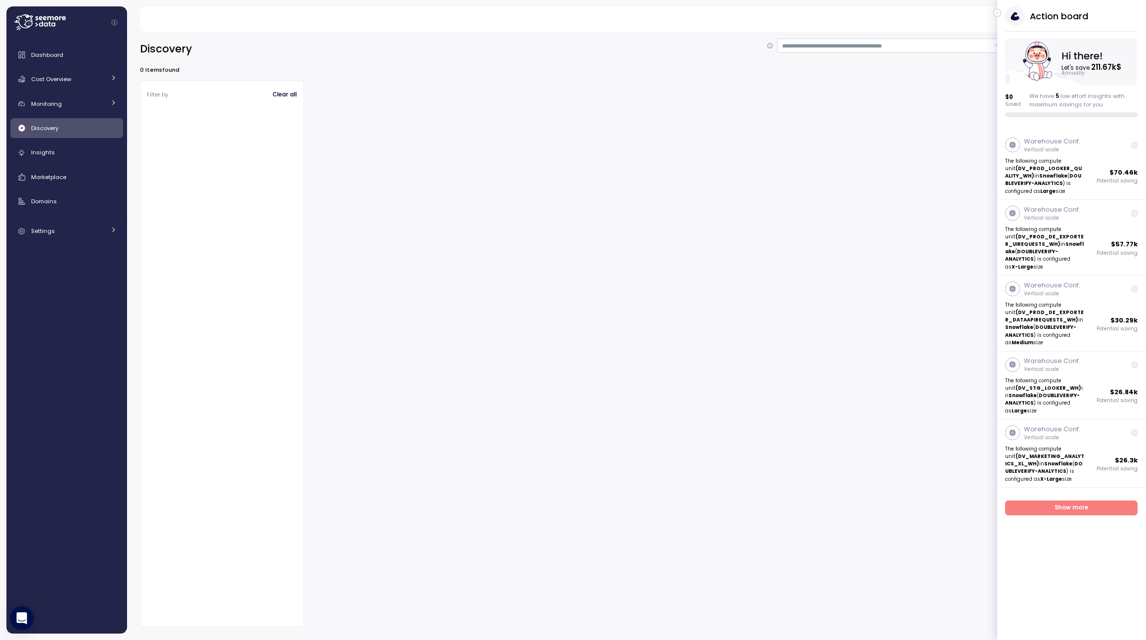
click at [998, 14] on icon "button" at bounding box center [997, 13] width 4 height 12
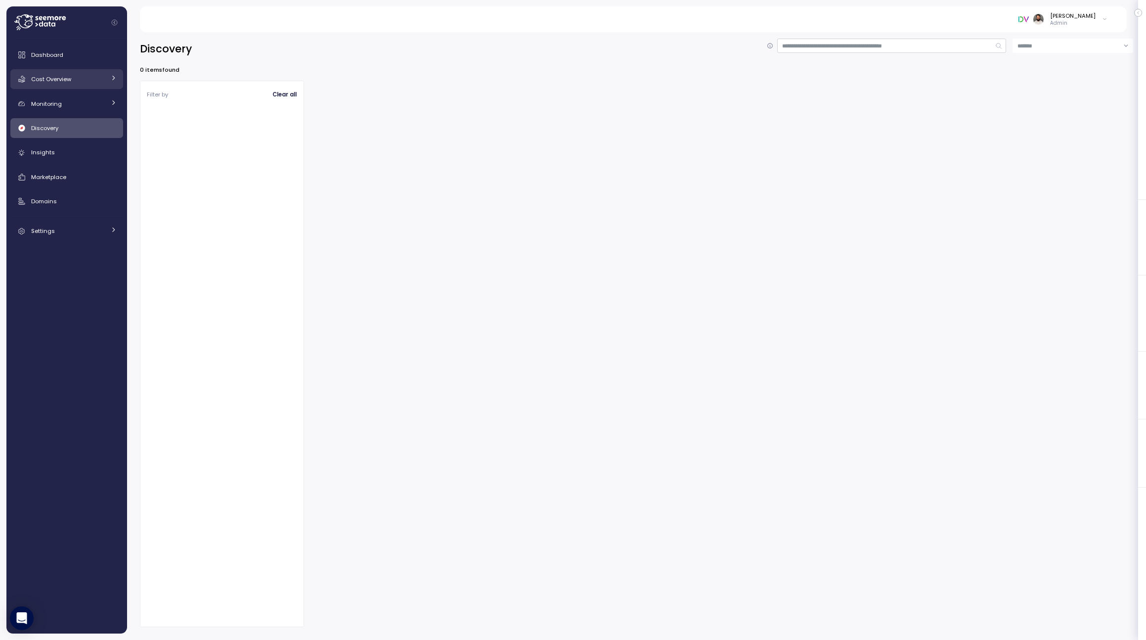
click at [100, 86] on link "Cost Overview" at bounding box center [66, 79] width 113 height 20
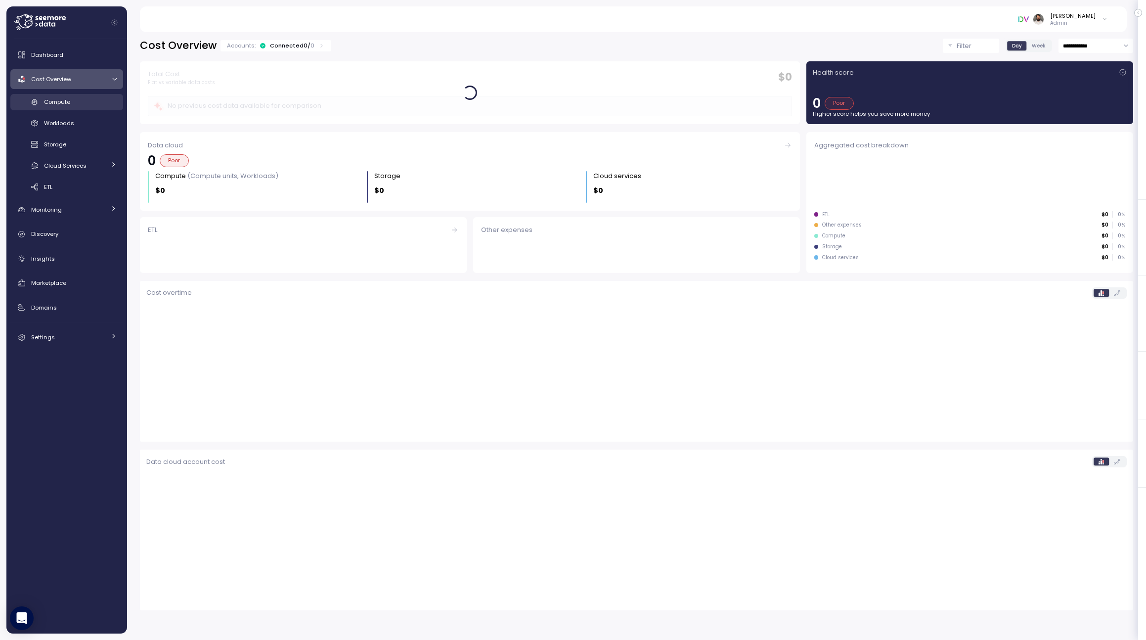
click at [89, 107] on link "Compute" at bounding box center [66, 102] width 113 height 16
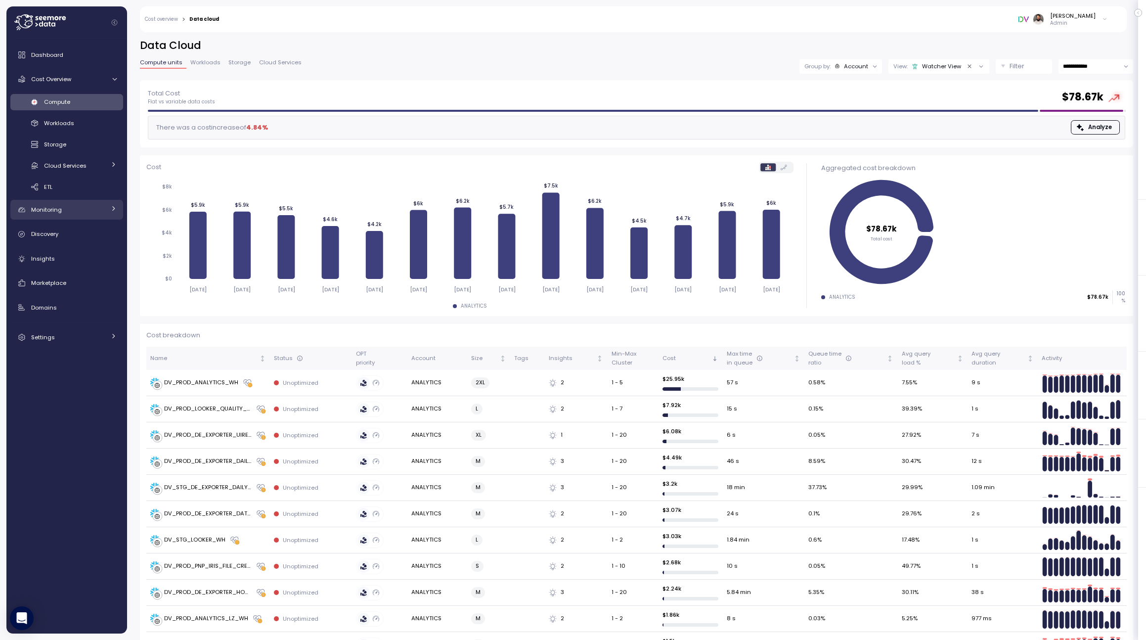
click at [71, 216] on link "Monitoring" at bounding box center [66, 210] width 113 height 20
click at [63, 249] on div "Anomalies" at bounding box center [80, 254] width 73 height 10
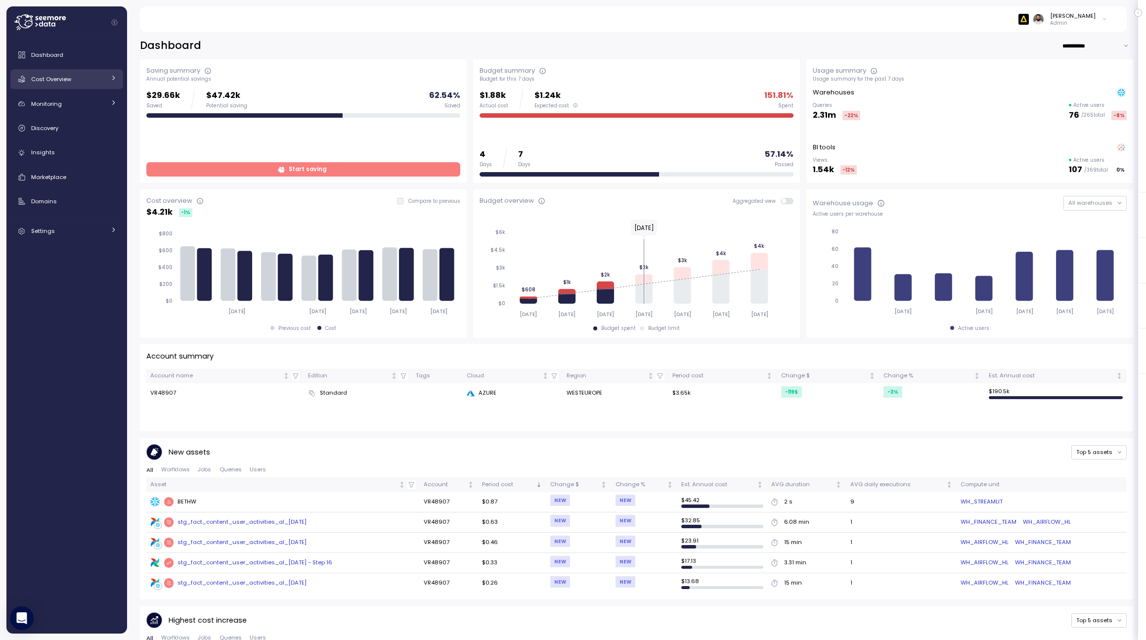
click at [91, 72] on link "Cost Overview" at bounding box center [66, 79] width 113 height 20
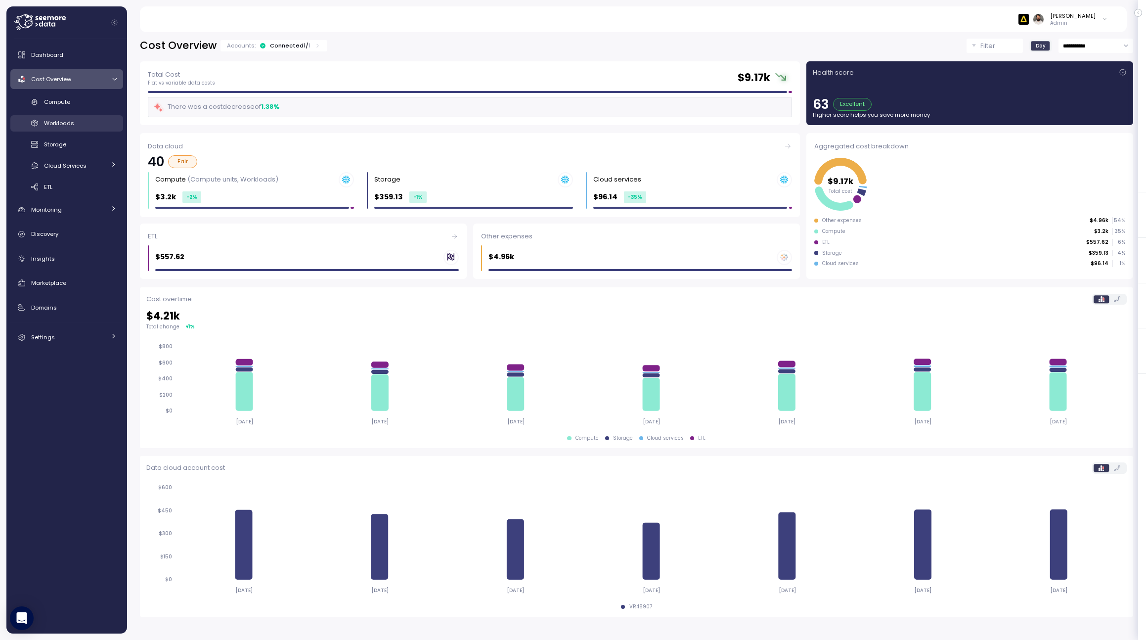
click at [81, 128] on div "Workloads" at bounding box center [80, 123] width 73 height 10
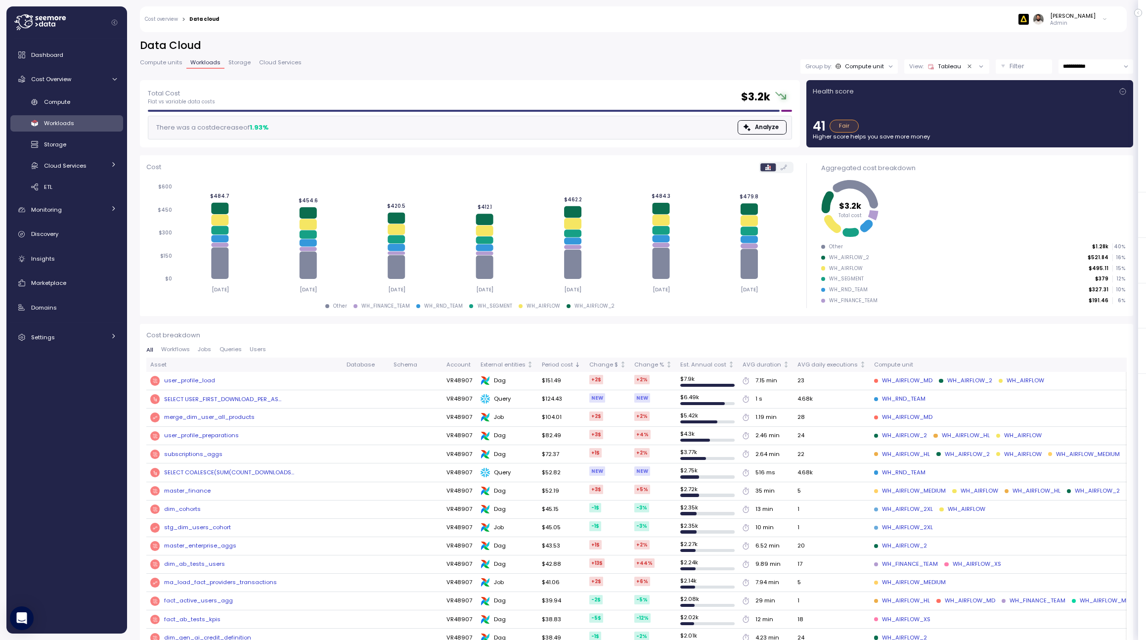
click at [271, 65] on span "Cloud Services" at bounding box center [280, 62] width 43 height 5
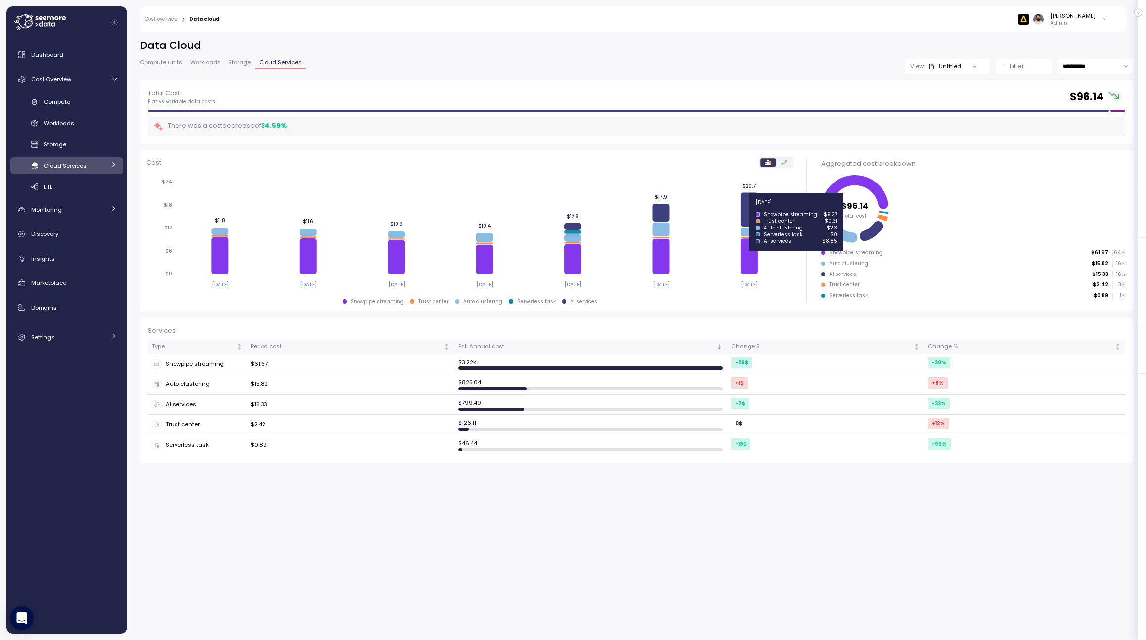
click at [749, 208] on icon at bounding box center [748, 210] width 17 height 34
click at [386, 404] on td "$15.33" at bounding box center [351, 404] width 208 height 20
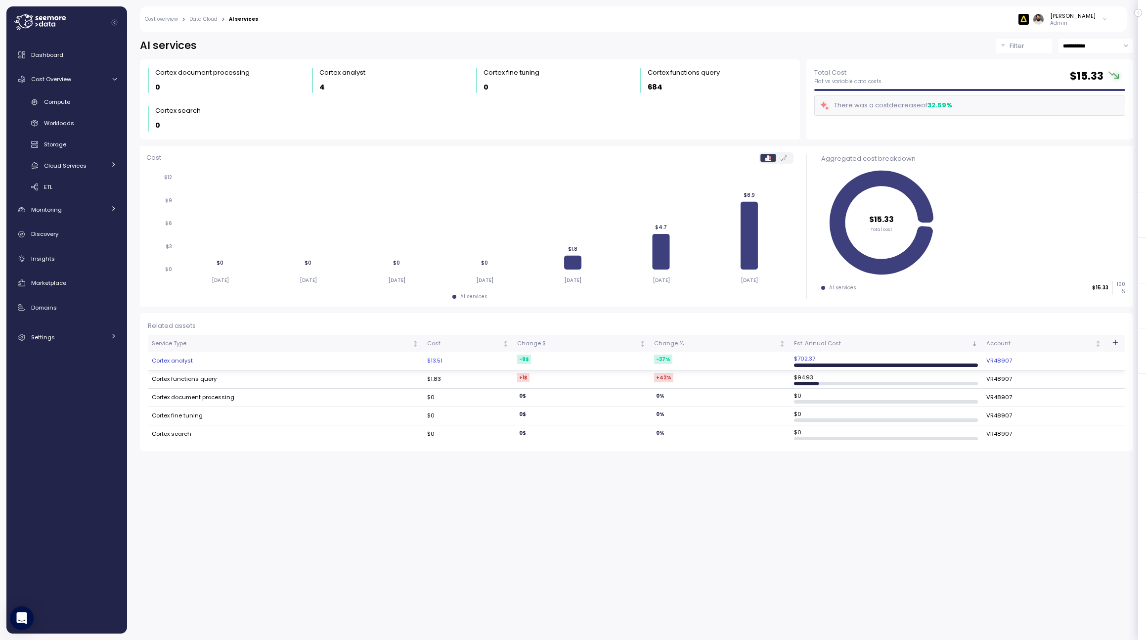
click at [266, 355] on td "Cortex analyst" at bounding box center [285, 360] width 275 height 18
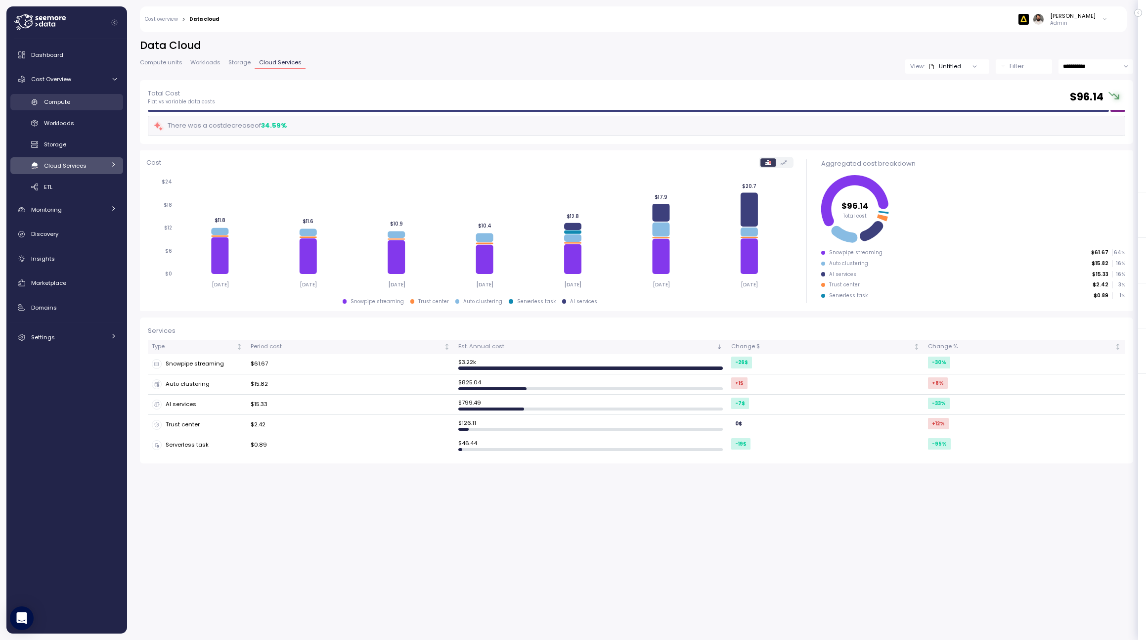
click at [84, 105] on div "Compute" at bounding box center [80, 102] width 73 height 10
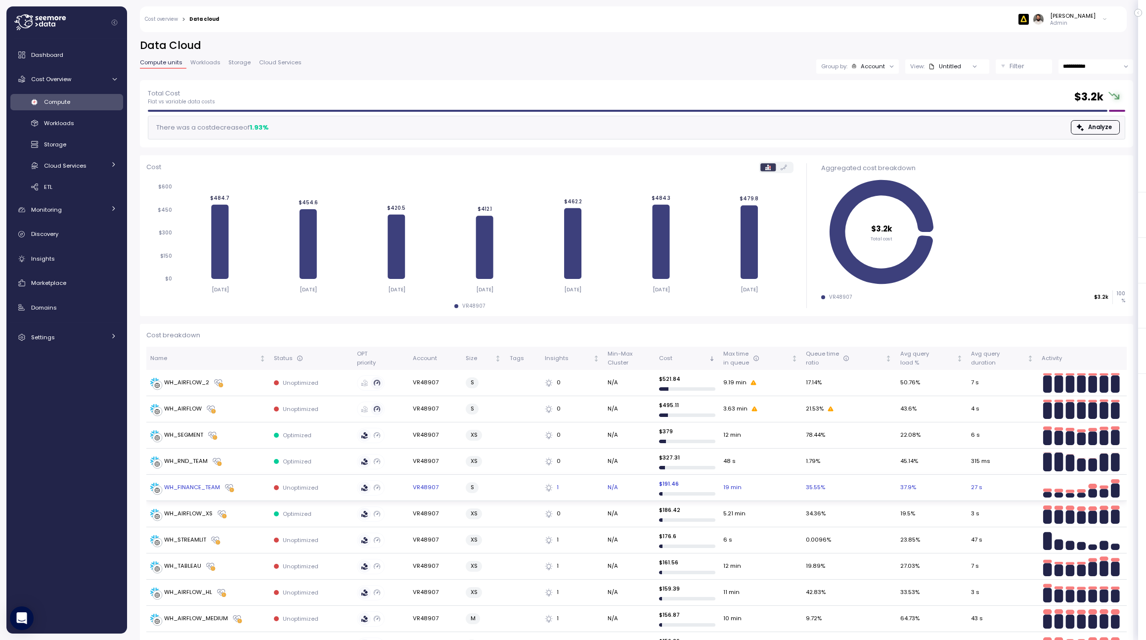
click at [243, 492] on div "WH_FINANCE_TEAM" at bounding box center [208, 487] width 116 height 10
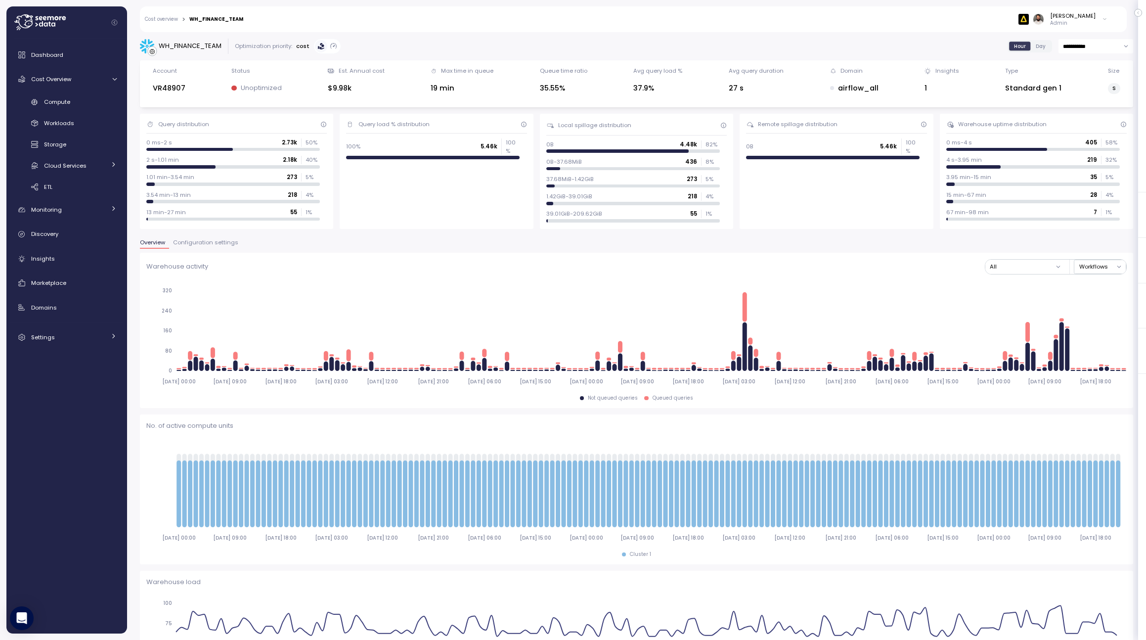
click at [227, 250] on div "Overview Configuration settings" at bounding box center [636, 246] width 993 height 13
click at [223, 242] on span "Configuration settings" at bounding box center [205, 242] width 65 height 5
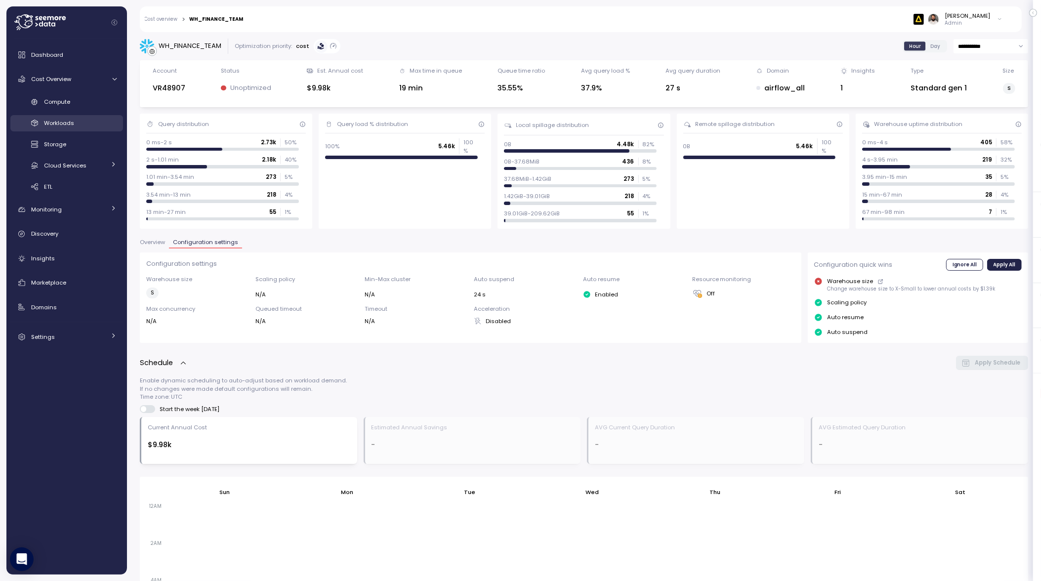
click at [83, 125] on div "Workloads" at bounding box center [80, 123] width 73 height 10
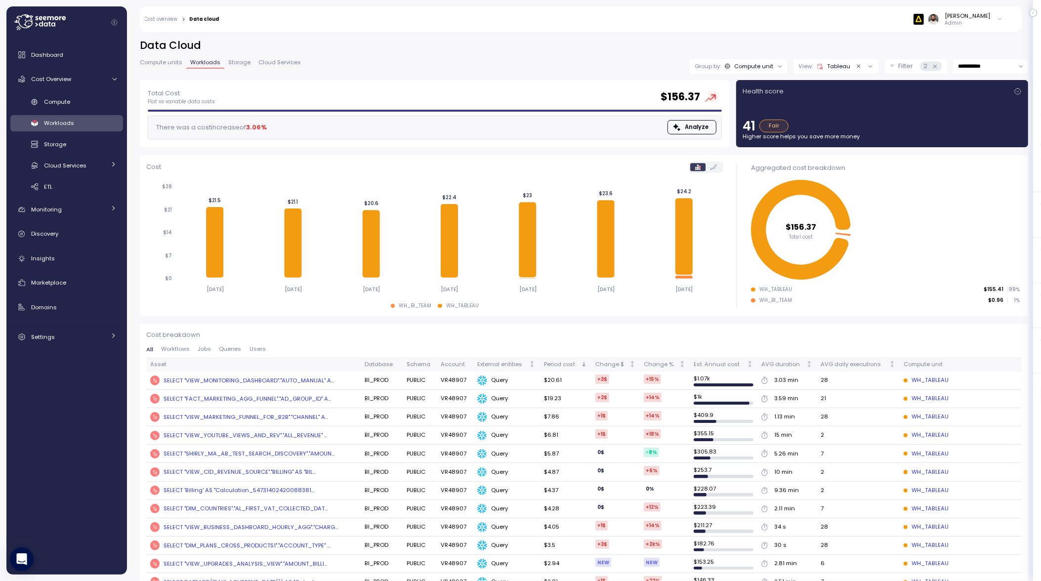
click at [831, 67] on div "Tableau" at bounding box center [834, 66] width 34 height 8
click at [858, 69] on icon "Clear value" at bounding box center [859, 66] width 6 height 6
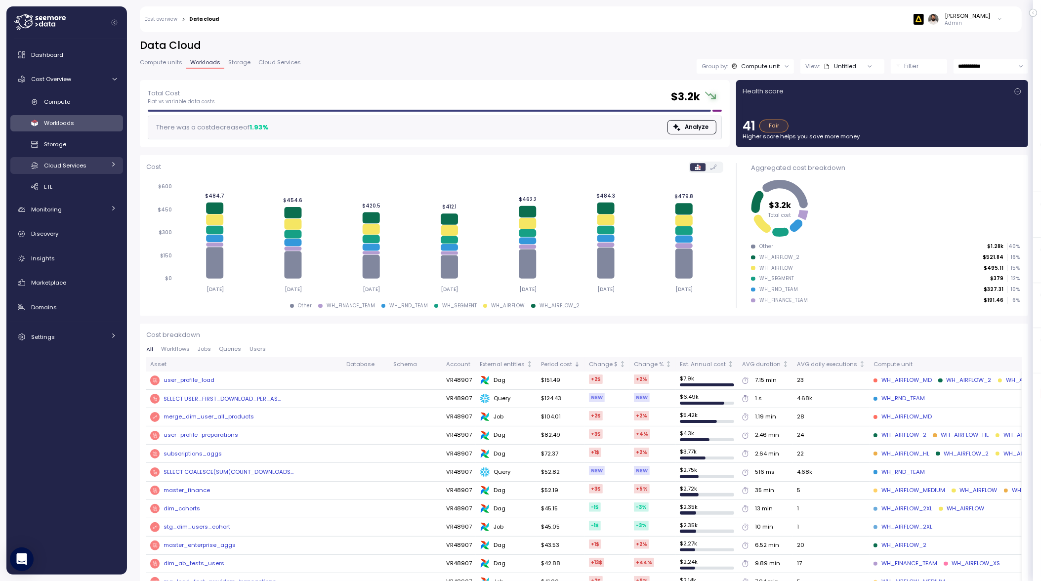
click at [87, 170] on div "Cloud Services" at bounding box center [74, 166] width 61 height 10
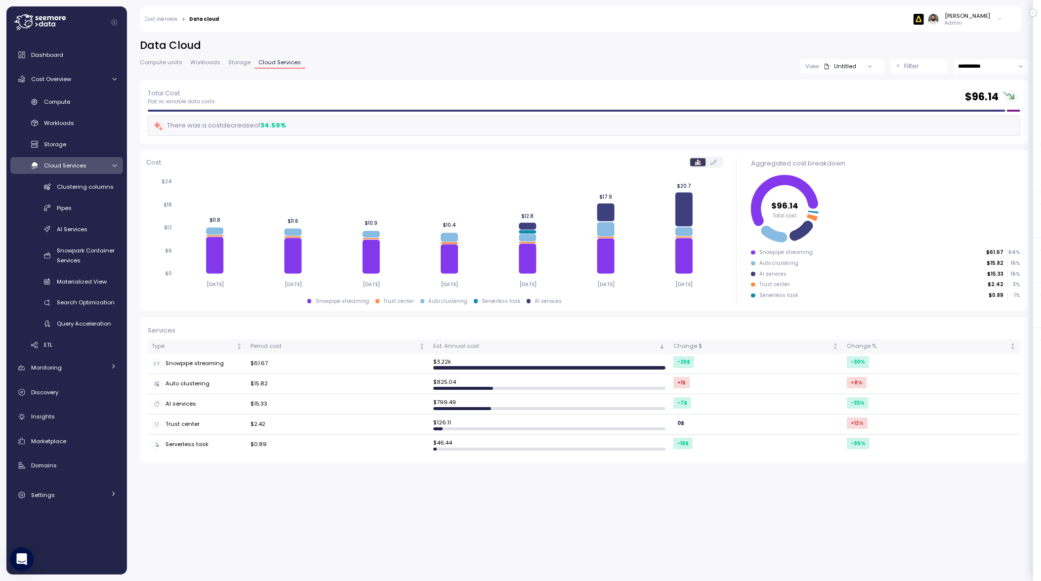
click at [170, 62] on span "Compute units" at bounding box center [161, 62] width 43 height 5
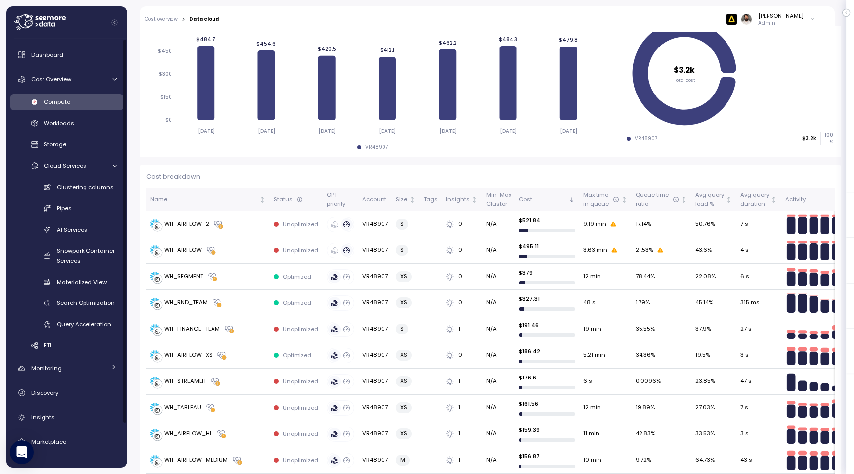
scroll to position [160, 0]
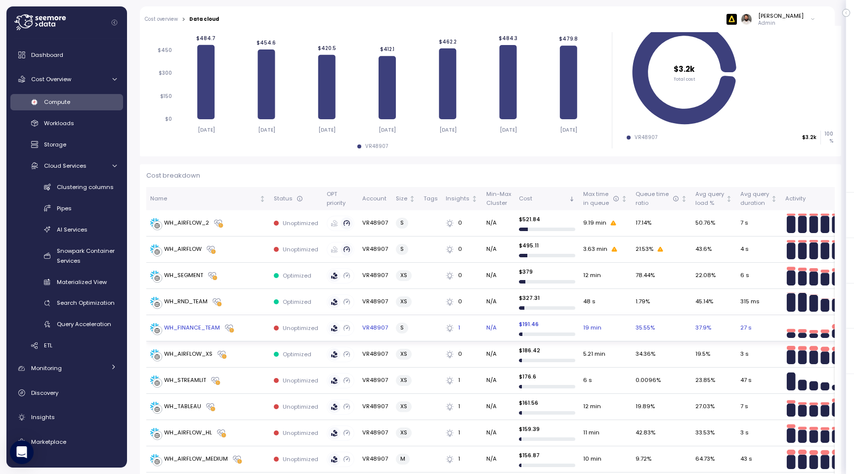
click at [241, 326] on div "WH_FINANCE_TEAM" at bounding box center [208, 328] width 116 height 10
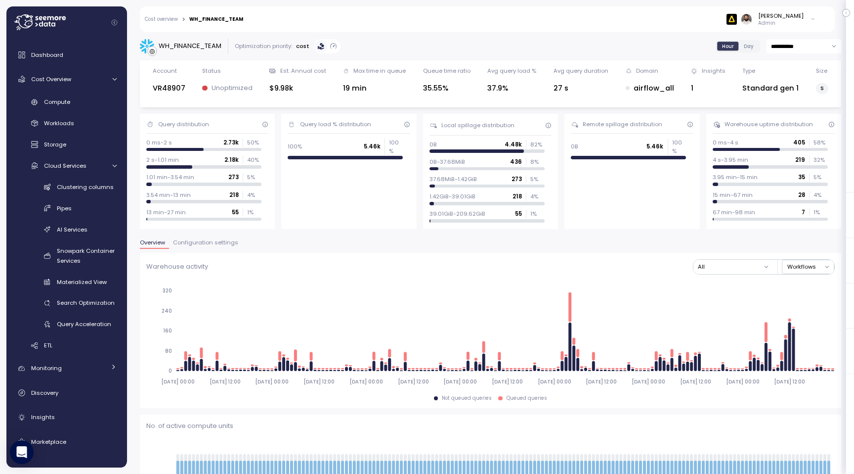
scroll to position [0, 0]
click at [214, 243] on span "Configuration settings" at bounding box center [205, 241] width 65 height 5
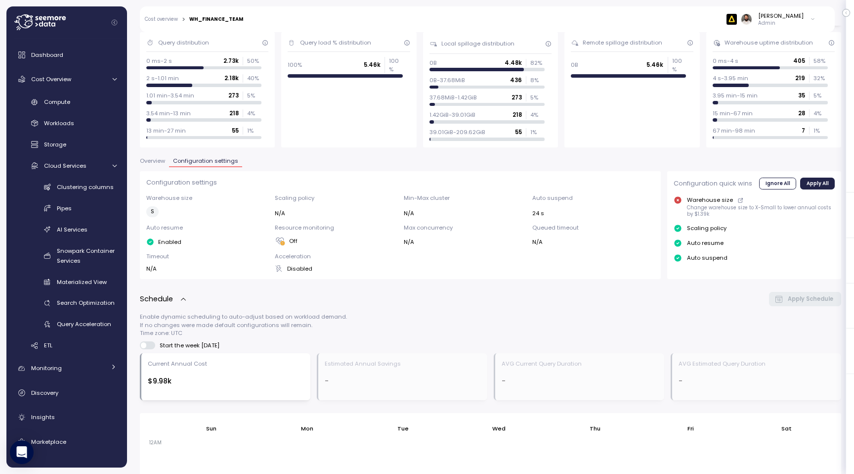
scroll to position [88, 0]
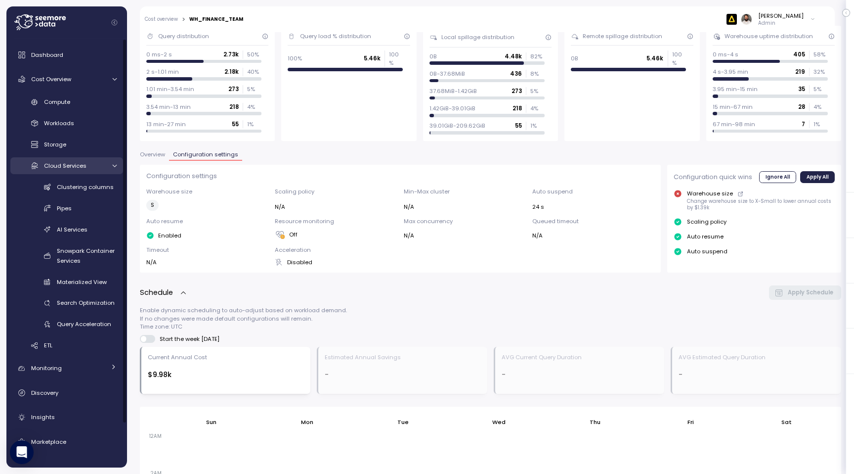
click at [74, 164] on span "Cloud Services" at bounding box center [65, 166] width 43 height 8
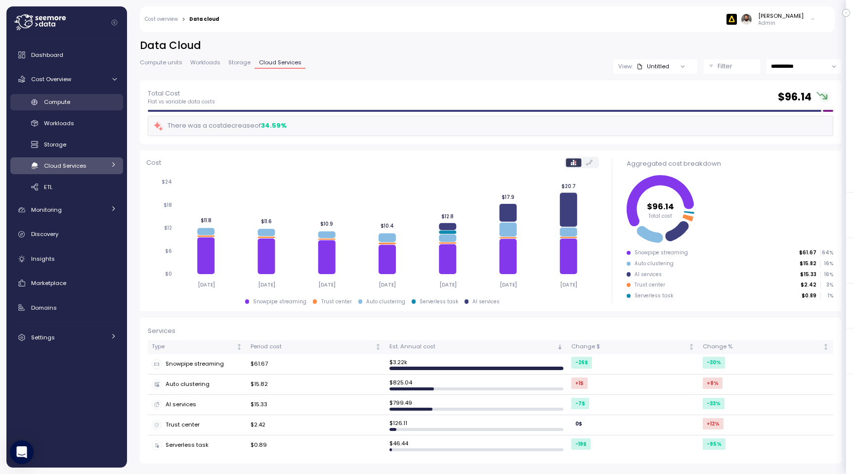
click at [49, 100] on span "Compute" at bounding box center [57, 102] width 26 height 8
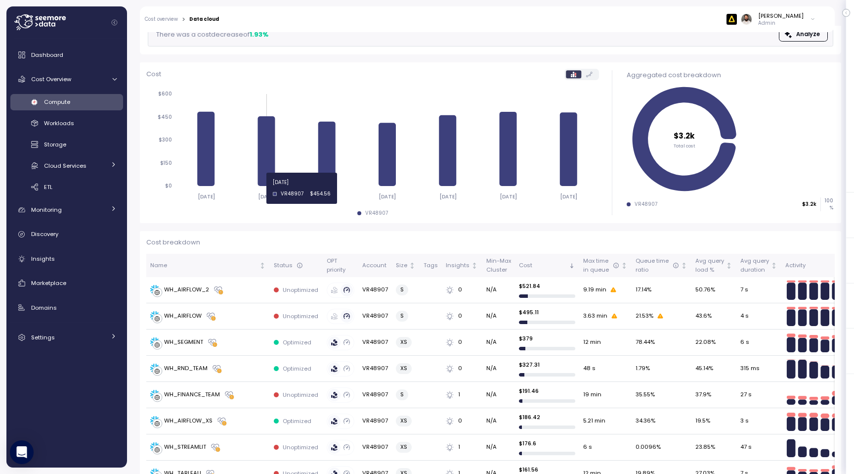
scroll to position [152, 0]
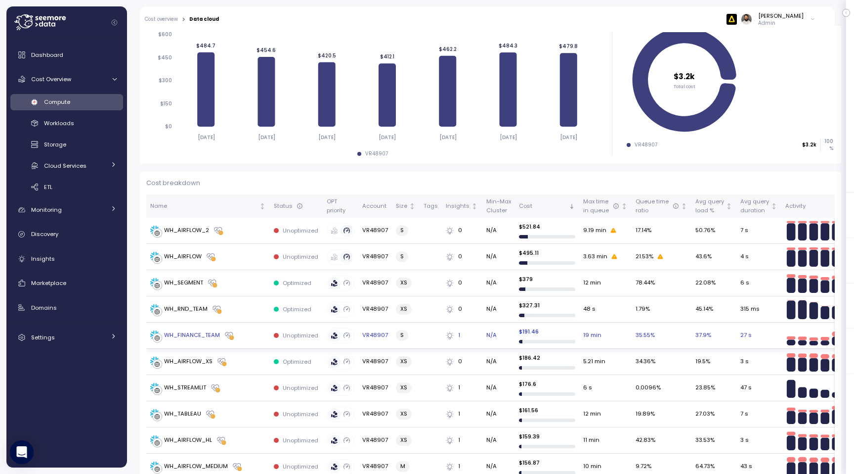
click at [239, 331] on div "WH_FINANCE_TEAM" at bounding box center [208, 335] width 116 height 10
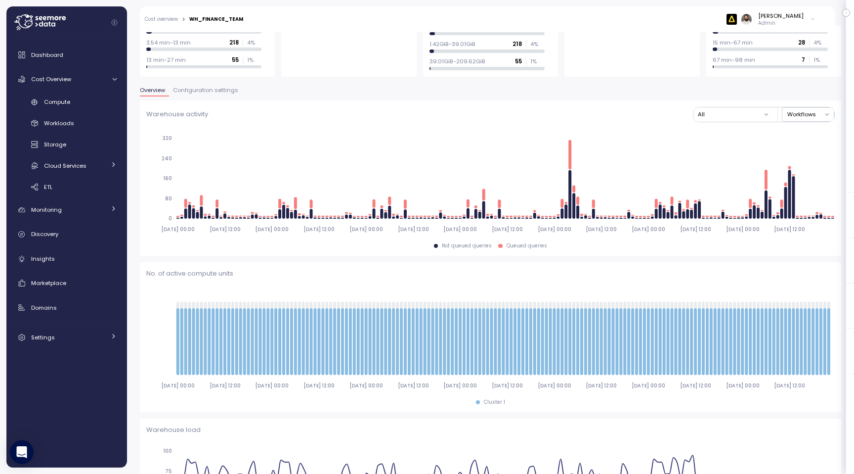
scroll to position [64, 0]
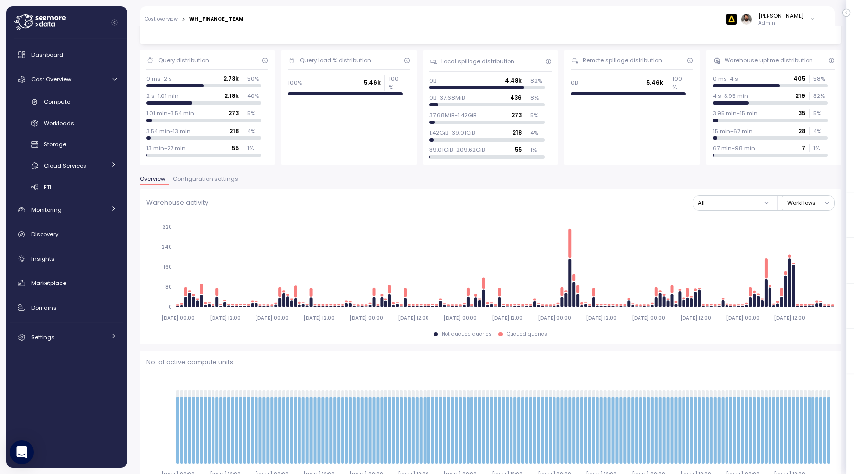
click at [214, 177] on span "Configuration settings" at bounding box center [205, 178] width 65 height 5
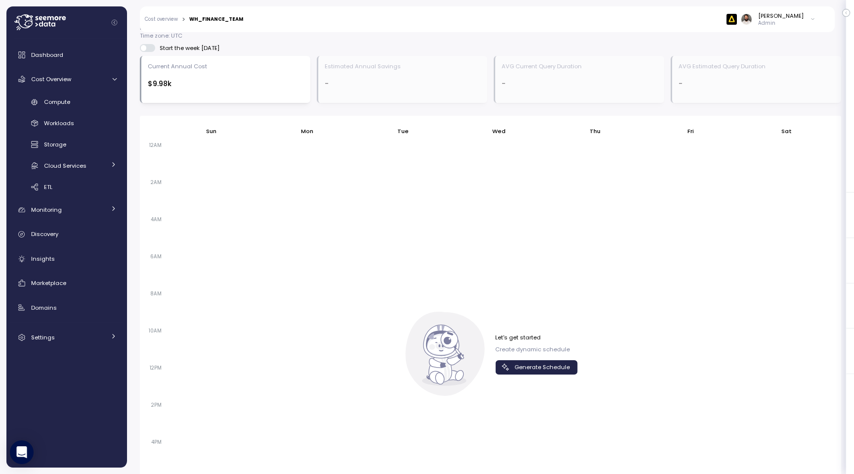
scroll to position [380, 0]
click at [541, 366] on span "Generate Schedule" at bounding box center [542, 365] width 55 height 13
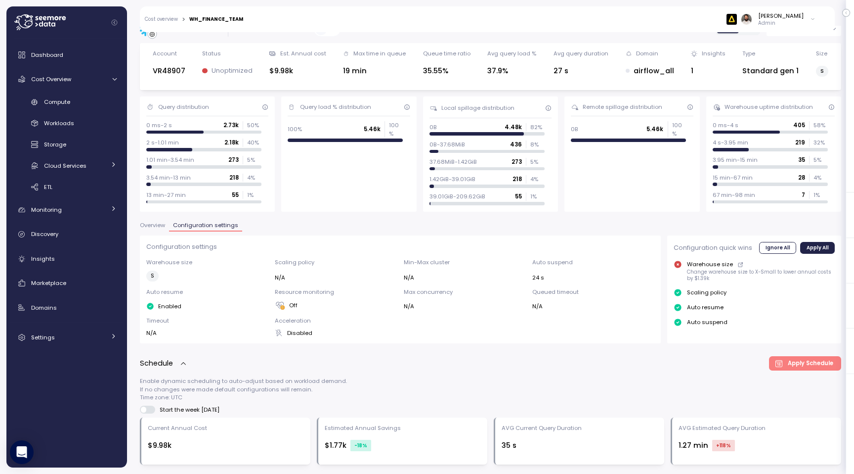
scroll to position [25, 0]
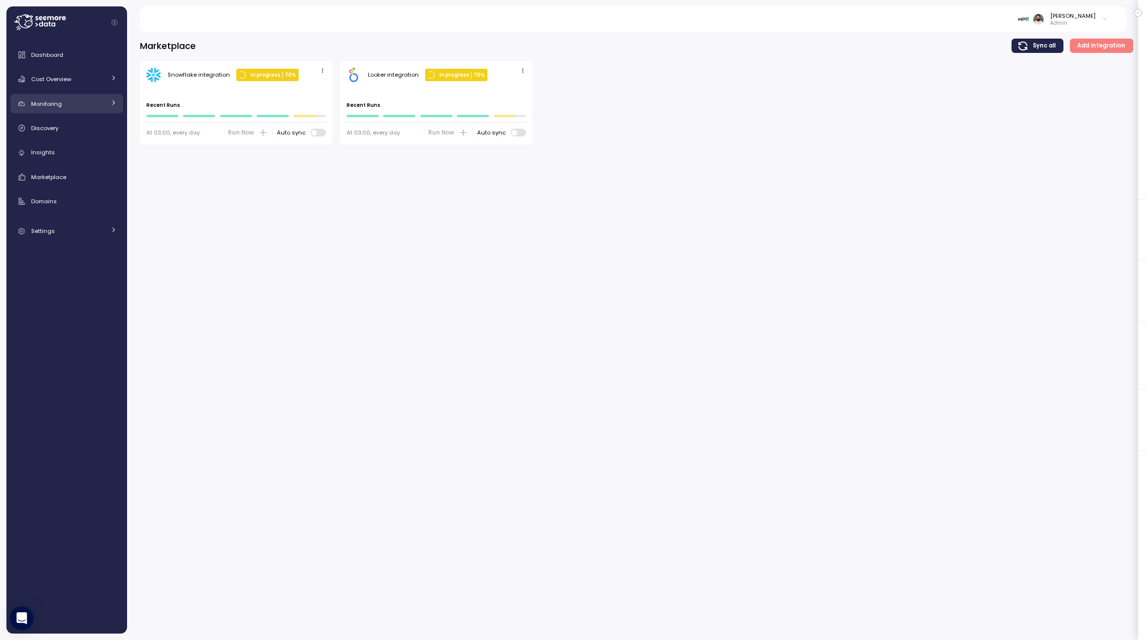
click at [81, 99] on div "Monitoring" at bounding box center [68, 104] width 74 height 10
click at [73, 144] on span "Anomalies" at bounding box center [59, 148] width 31 height 8
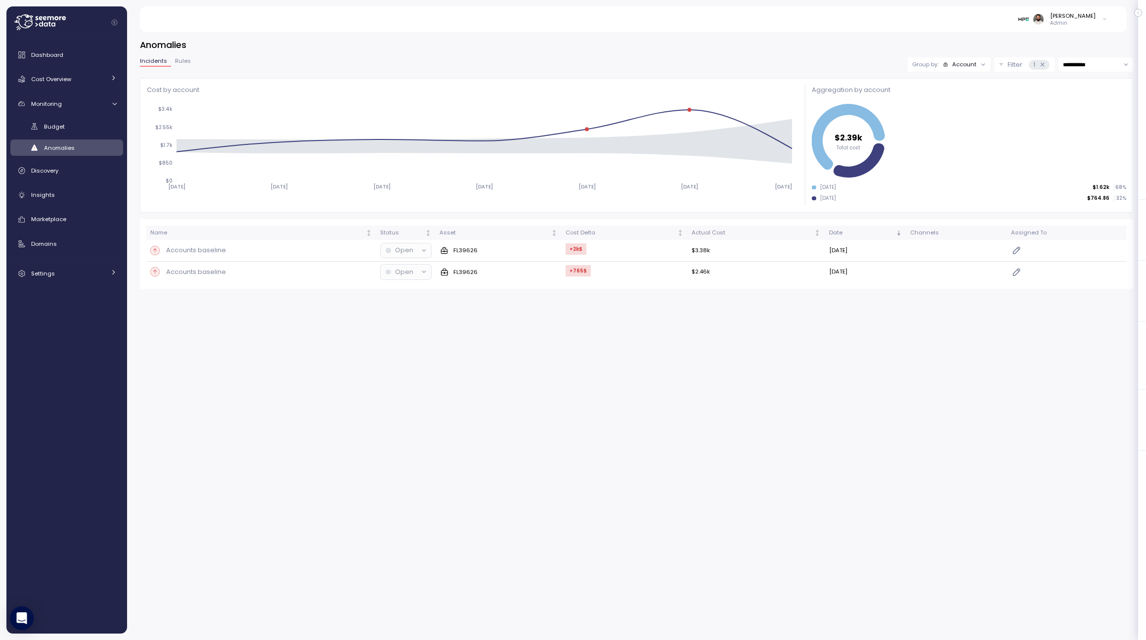
click at [971, 69] on div "Group by: Account" at bounding box center [949, 64] width 83 height 14
click at [968, 96] on div "Compute unit" at bounding box center [947, 102] width 67 height 17
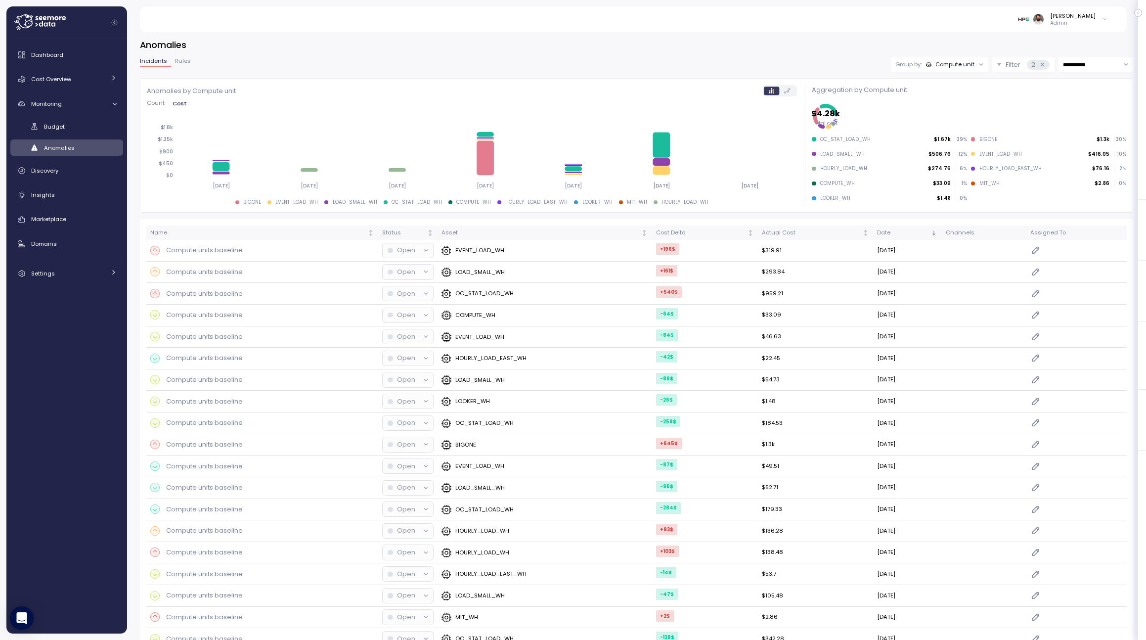
click at [939, 67] on div "Compute unit" at bounding box center [954, 64] width 39 height 8
click at [941, 92] on div "Account" at bounding box center [937, 86] width 59 height 12
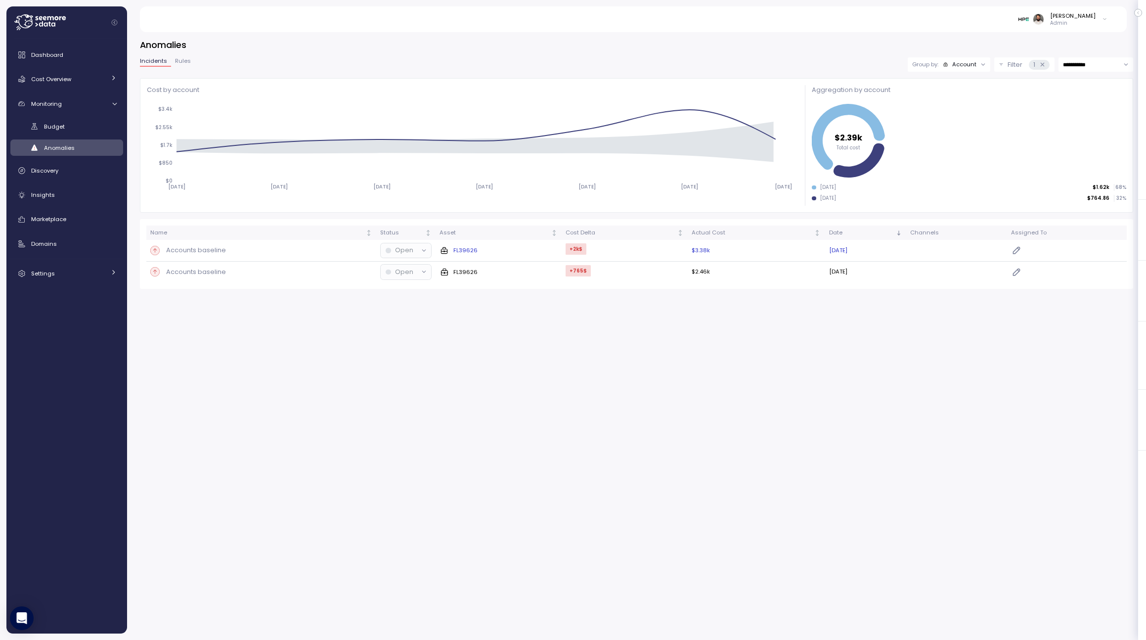
click at [366, 254] on div "Accounts baseline" at bounding box center [261, 250] width 222 height 10
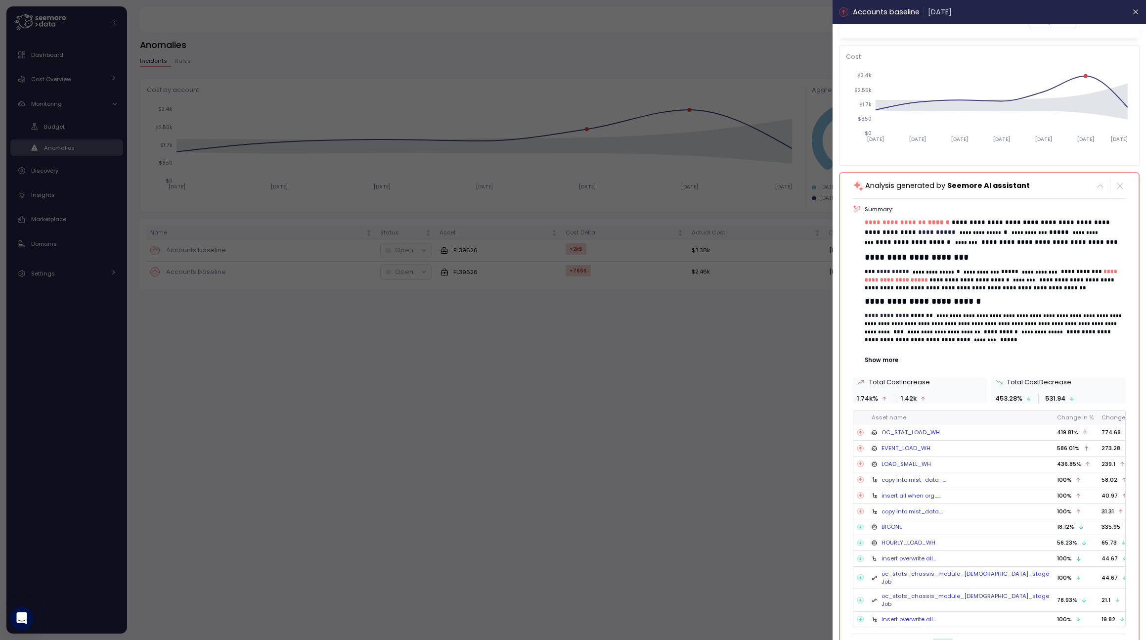
scroll to position [61, 0]
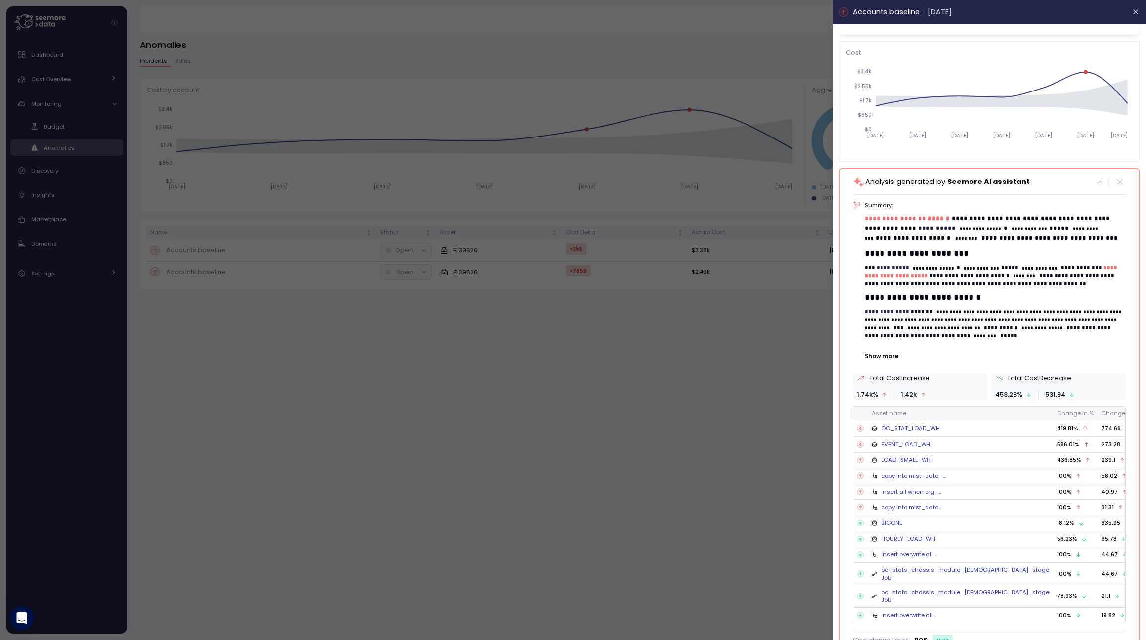
click at [892, 356] on p "Show more" at bounding box center [995, 356] width 260 height 8
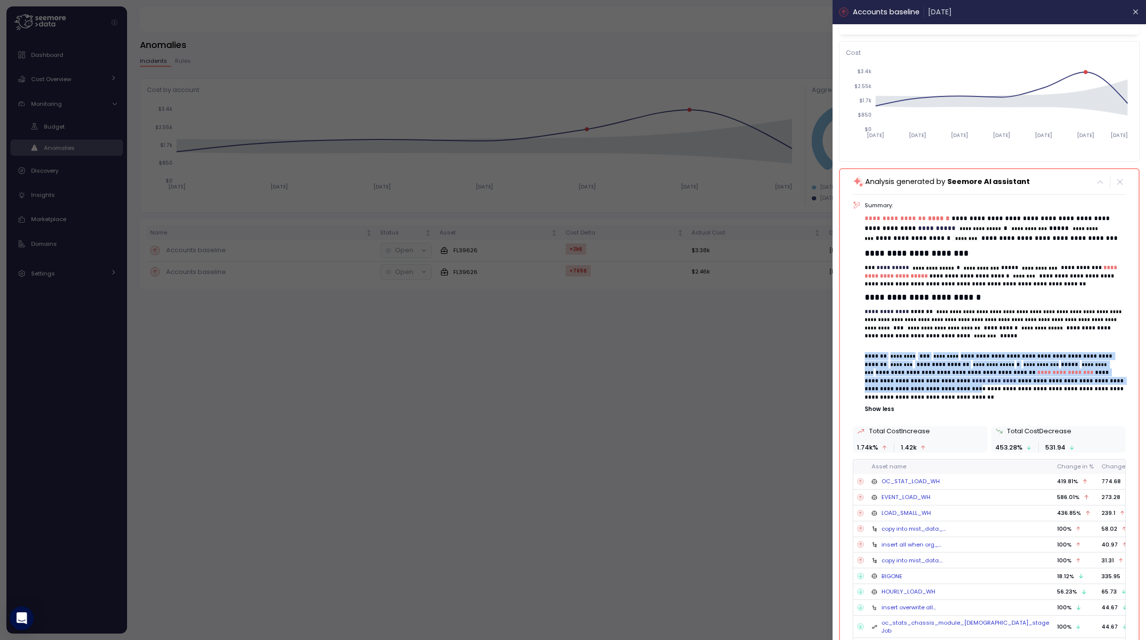
drag, startPoint x: 865, startPoint y: 353, endPoint x: 915, endPoint y: 385, distance: 58.7
click at [915, 385] on p "**********" at bounding box center [995, 376] width 260 height 49
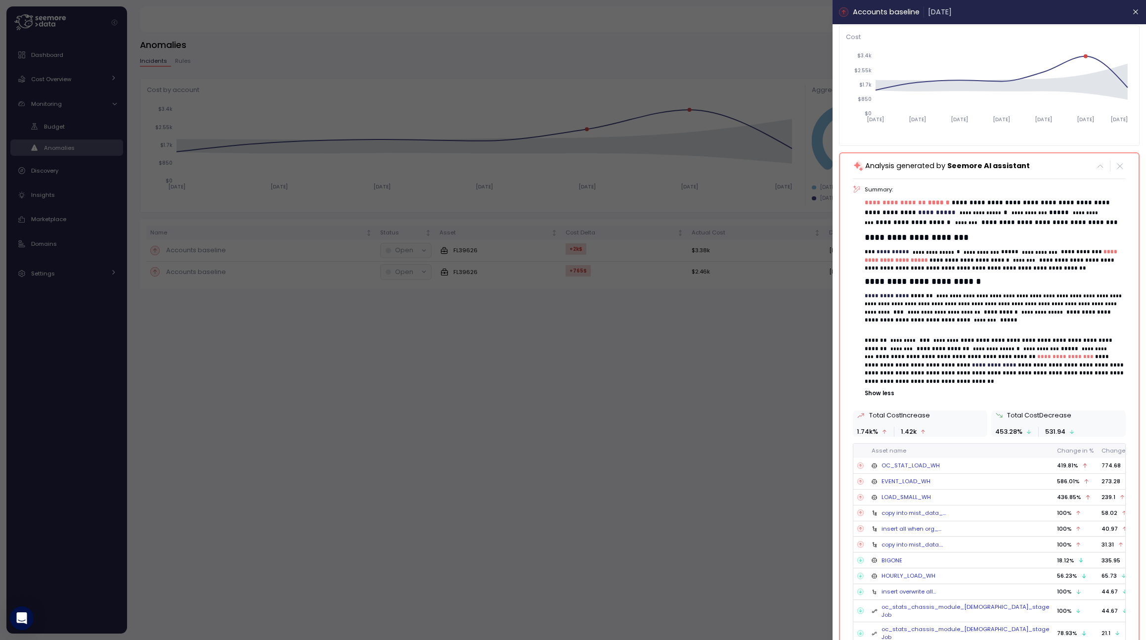
scroll to position [77, 0]
click at [761, 373] on div at bounding box center [573, 320] width 1146 height 640
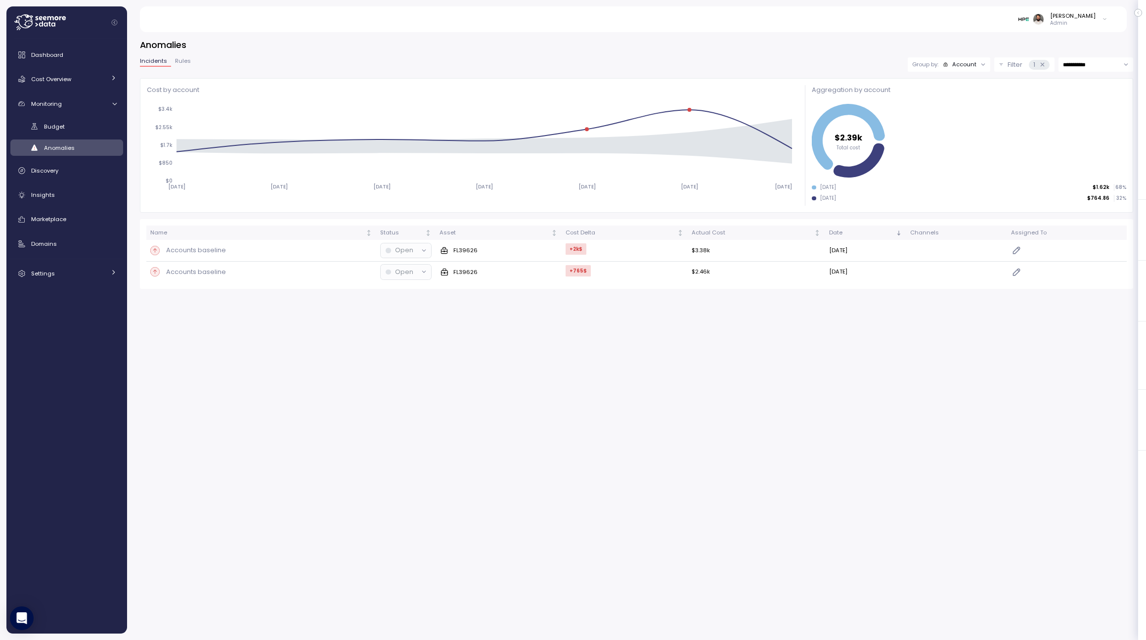
click at [959, 66] on div "Account" at bounding box center [964, 64] width 24 height 8
click at [956, 102] on p "Compute unit" at bounding box center [957, 103] width 39 height 8
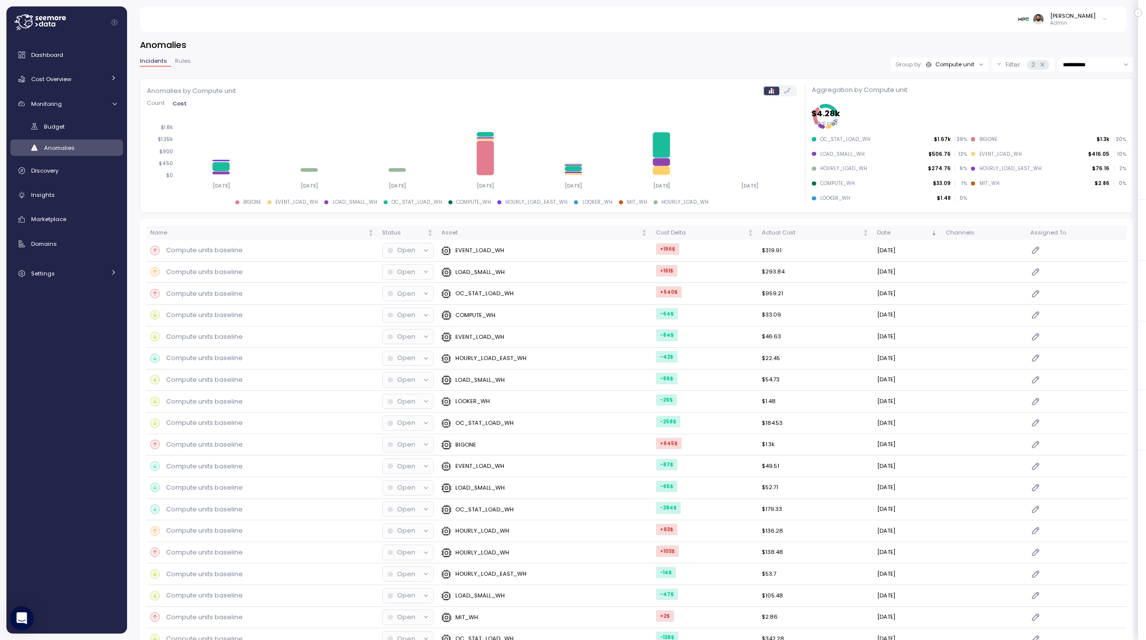
click at [86, 147] on div "Anomalies" at bounding box center [80, 148] width 73 height 10
click at [924, 67] on div "Group by: Compute unit" at bounding box center [934, 64] width 79 height 8
click at [945, 87] on p "Account" at bounding box center [940, 86] width 24 height 8
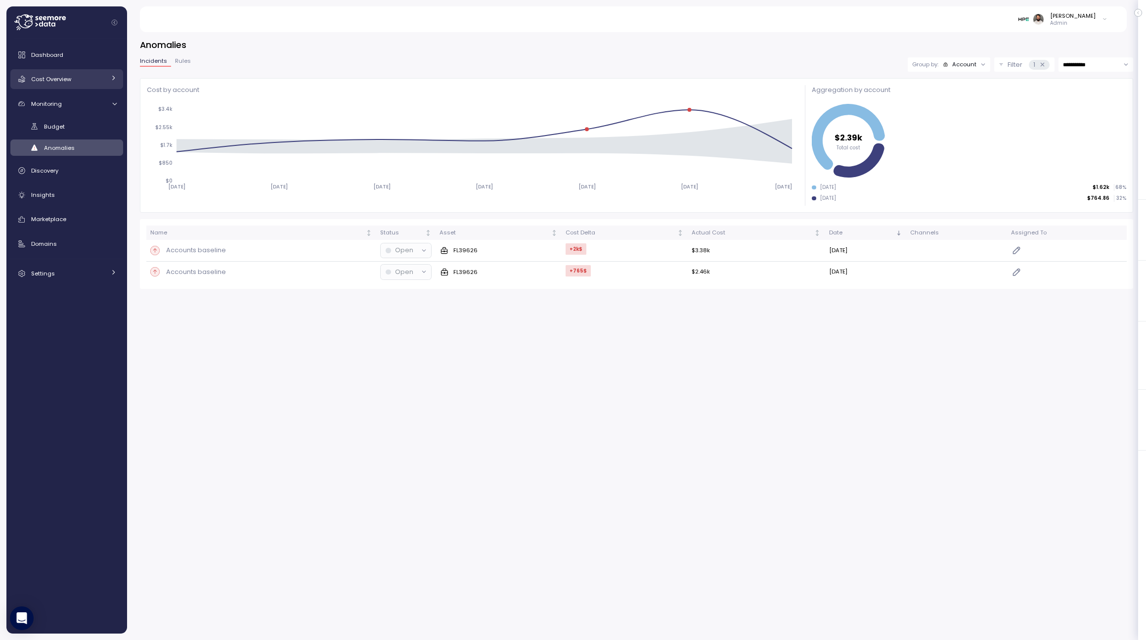
click at [79, 80] on div "Cost Overview" at bounding box center [68, 79] width 74 height 10
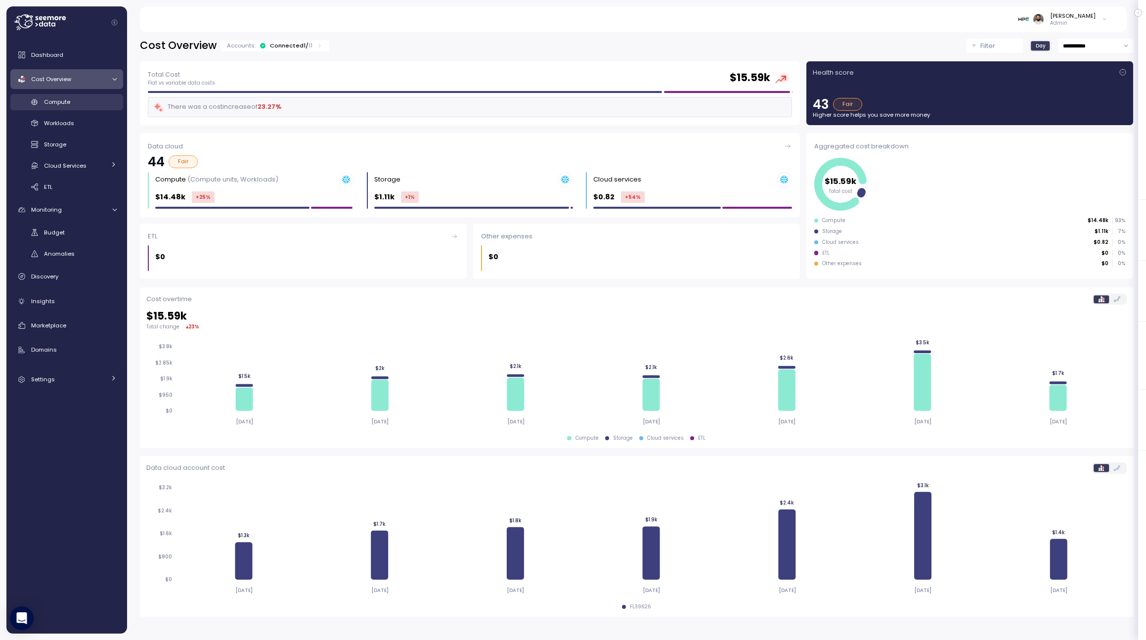
click at [82, 106] on div "Compute" at bounding box center [80, 102] width 73 height 10
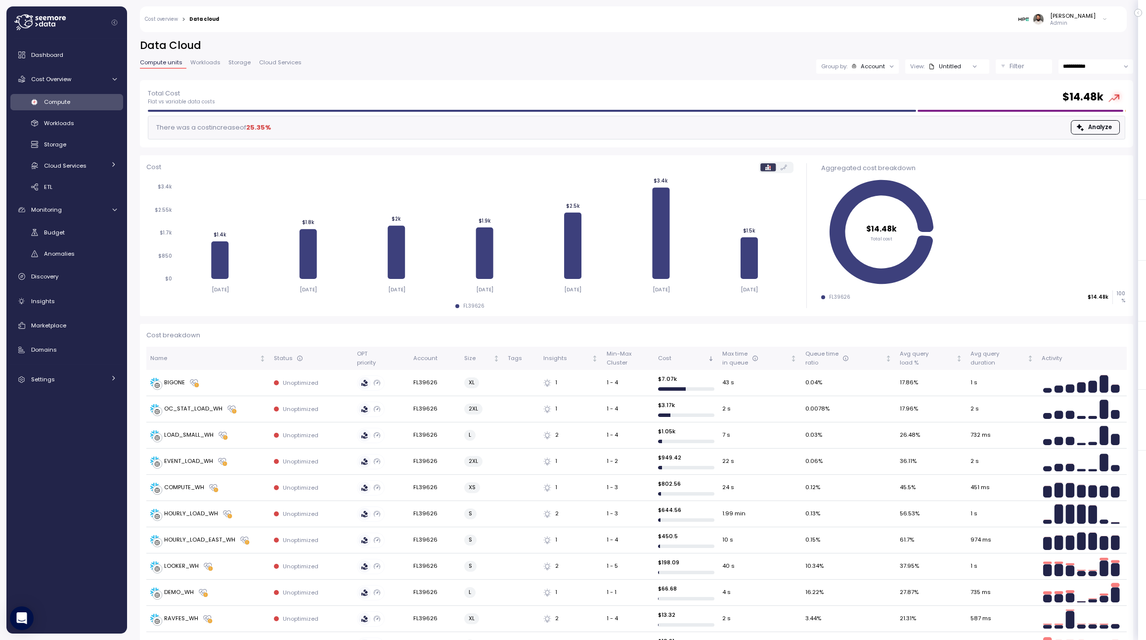
click at [749, 79] on div "**********" at bounding box center [636, 60] width 993 height 42
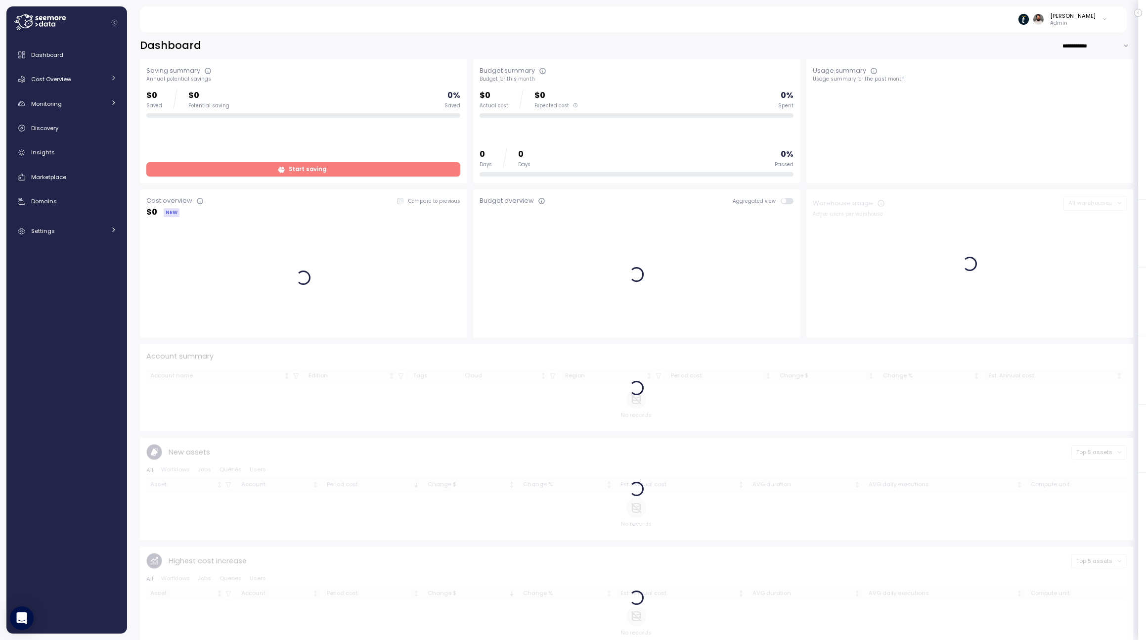
scroll to position [5, 0]
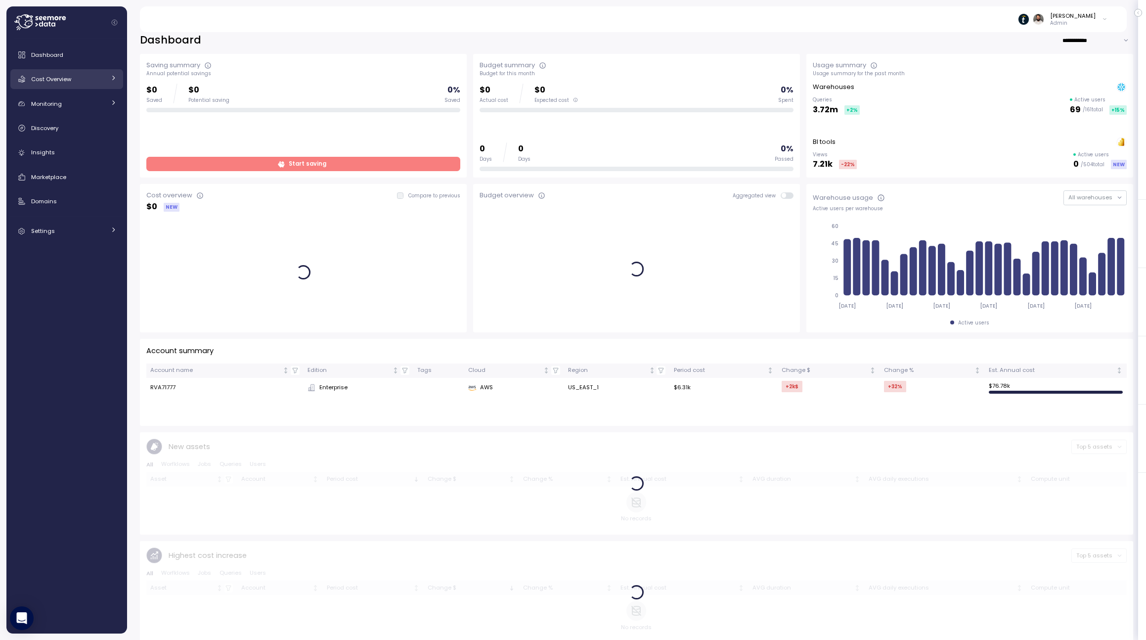
click at [94, 78] on div "Cost Overview" at bounding box center [68, 79] width 74 height 10
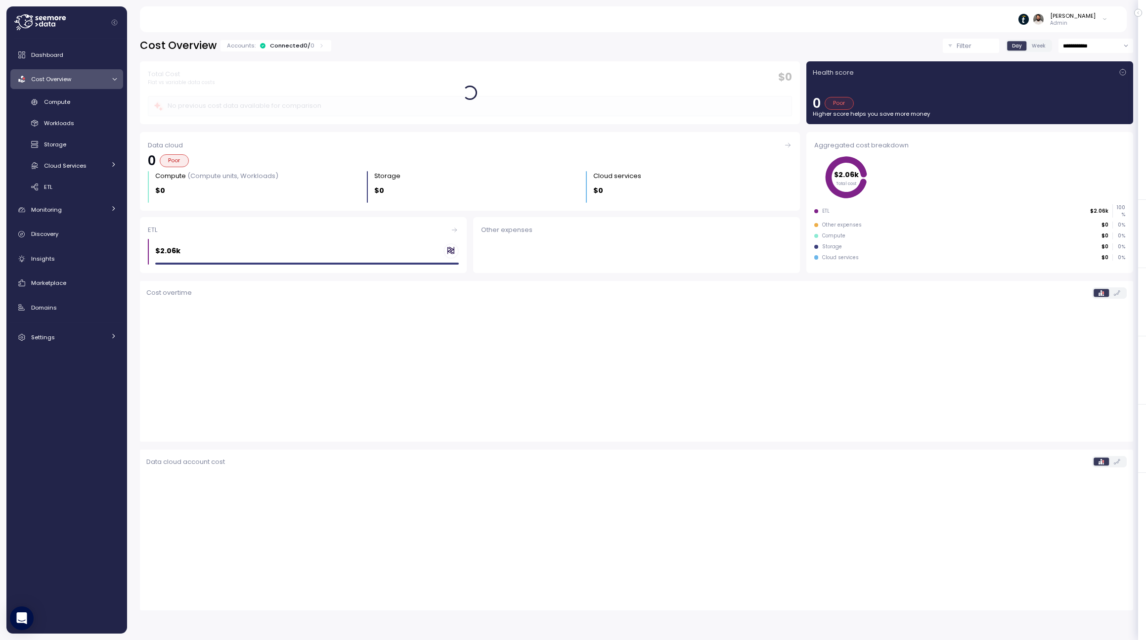
click at [283, 46] on div "Connected 0 / 0" at bounding box center [292, 46] width 44 height 8
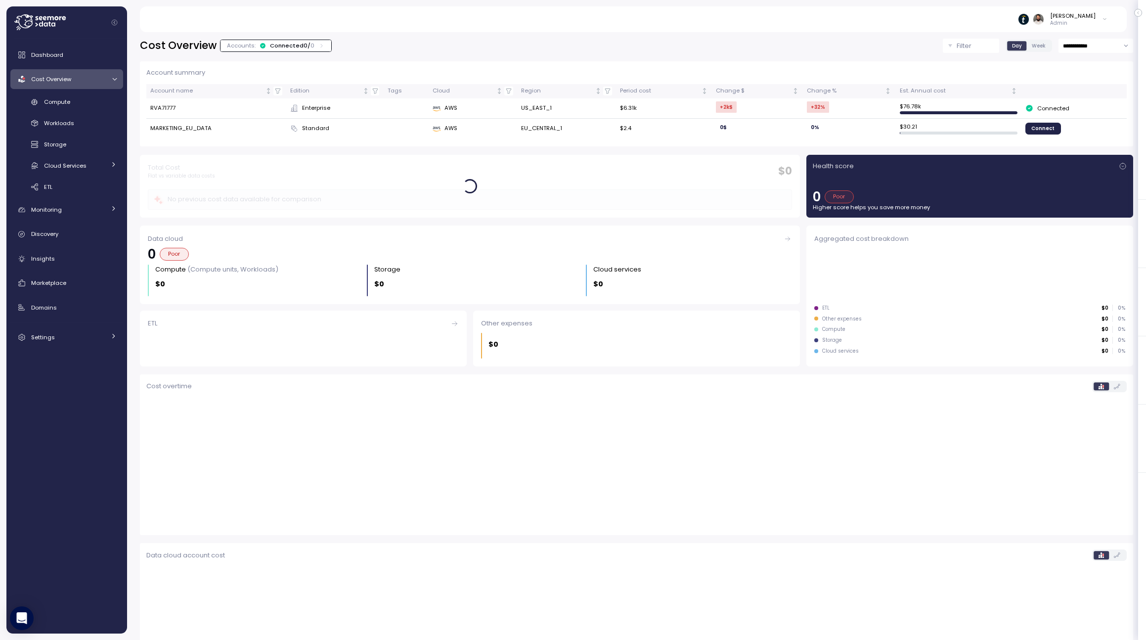
click at [283, 46] on div "Connected 0 / 0" at bounding box center [292, 46] width 44 height 8
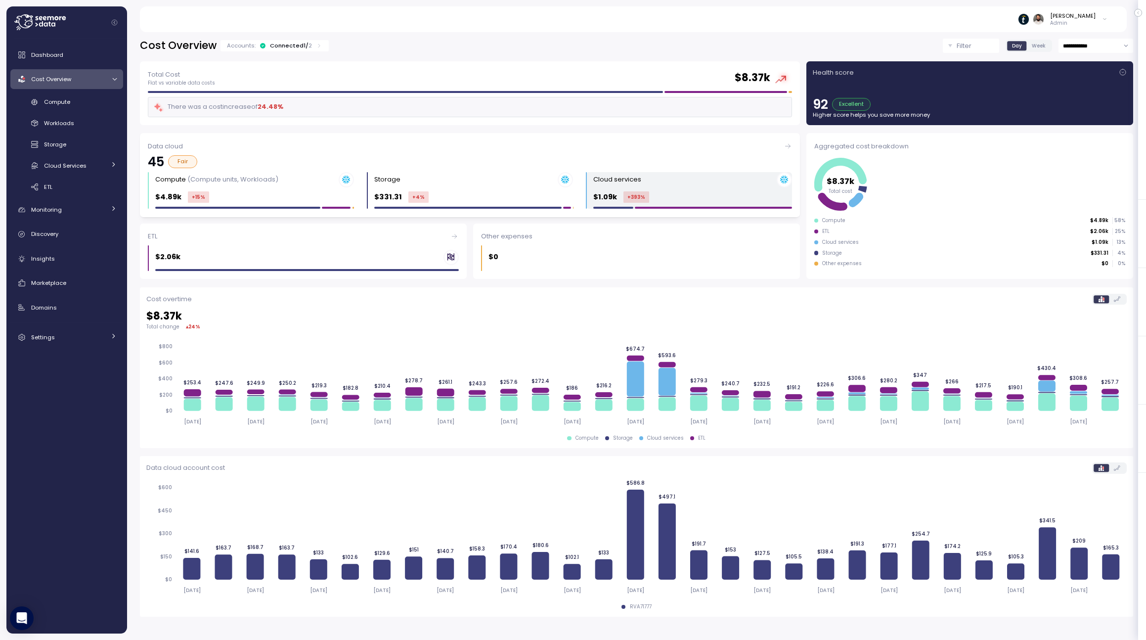
click at [667, 196] on div "$1.09k +393 %" at bounding box center [692, 196] width 199 height 11
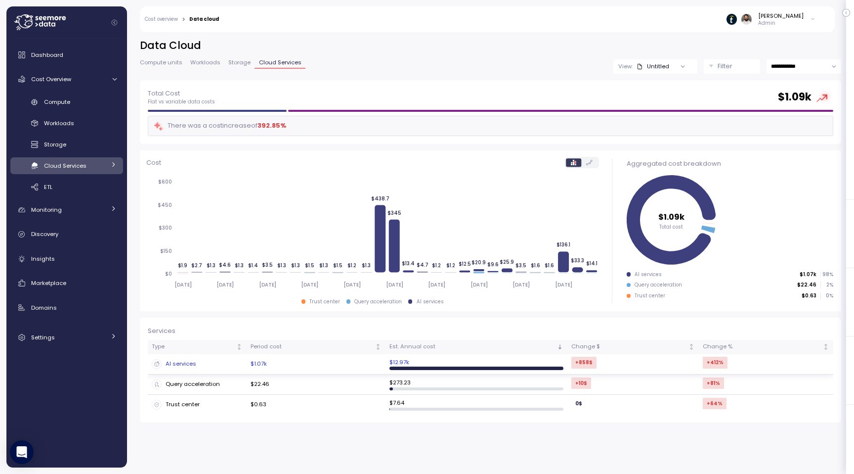
click at [191, 369] on td "AI services" at bounding box center [197, 364] width 99 height 20
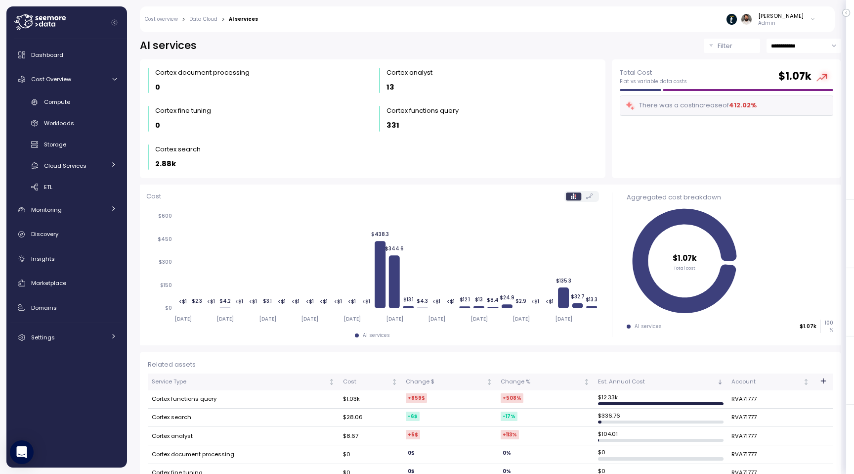
scroll to position [20, 0]
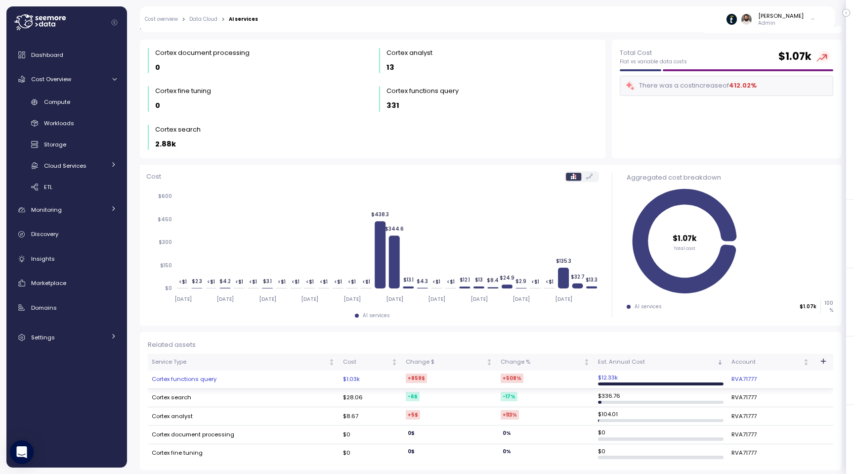
click at [223, 380] on td "Cortex functions query" at bounding box center [243, 379] width 191 height 18
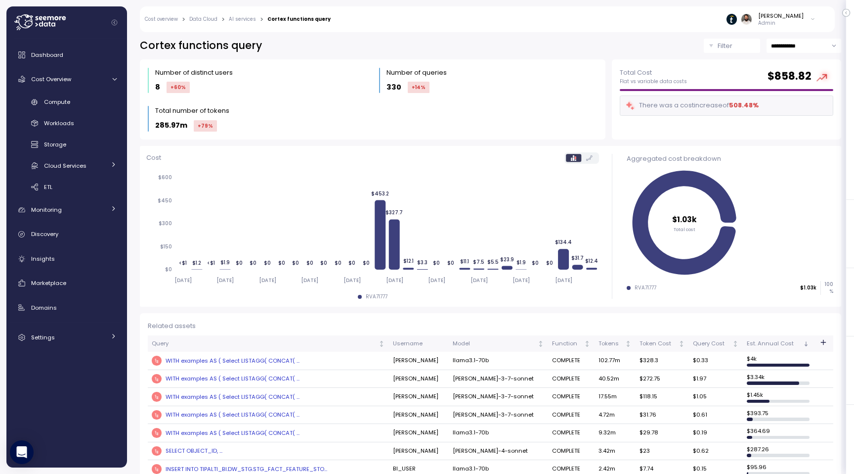
click at [822, 344] on icon "button" at bounding box center [824, 342] width 8 height 8
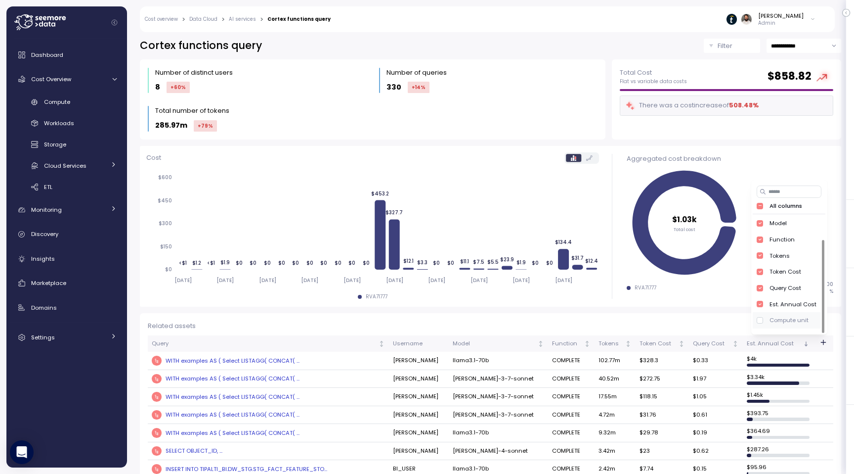
click at [793, 319] on div "Compute unit" at bounding box center [789, 320] width 39 height 8
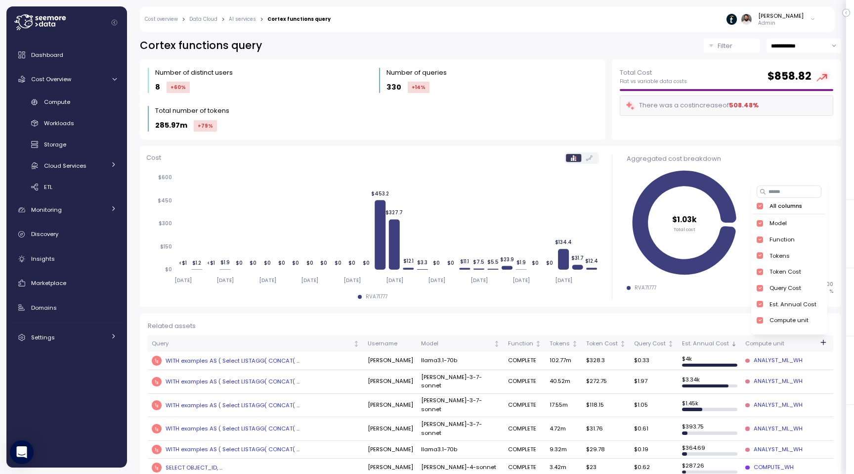
click at [631, 321] on div "Related assets" at bounding box center [491, 326] width 686 height 10
click at [245, 21] on link "AI services" at bounding box center [242, 19] width 27 height 5
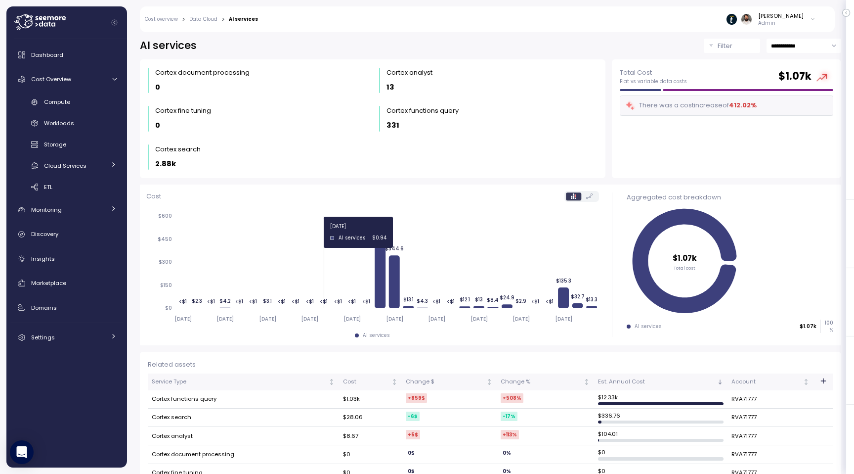
scroll to position [20, 0]
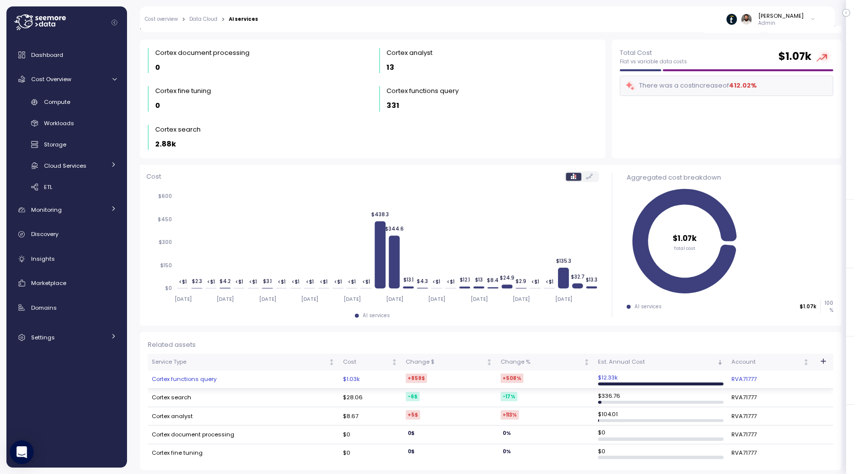
click at [239, 381] on td "Cortex functions query" at bounding box center [243, 379] width 191 height 18
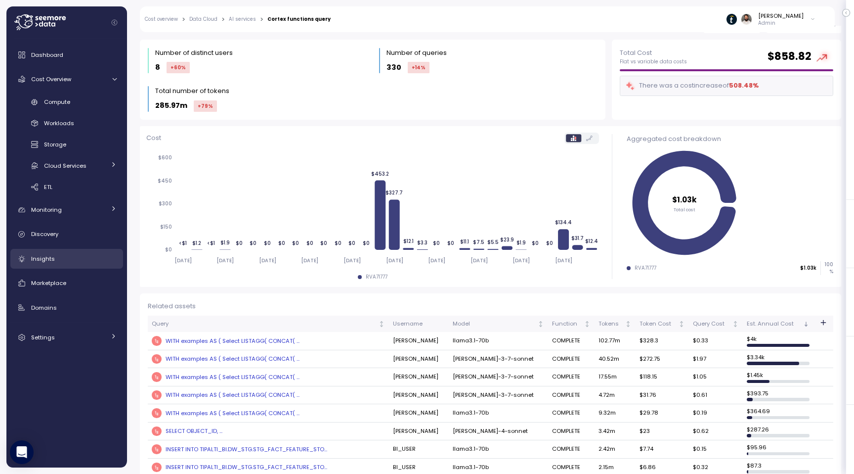
click at [104, 256] on div "Insights" at bounding box center [74, 259] width 86 height 10
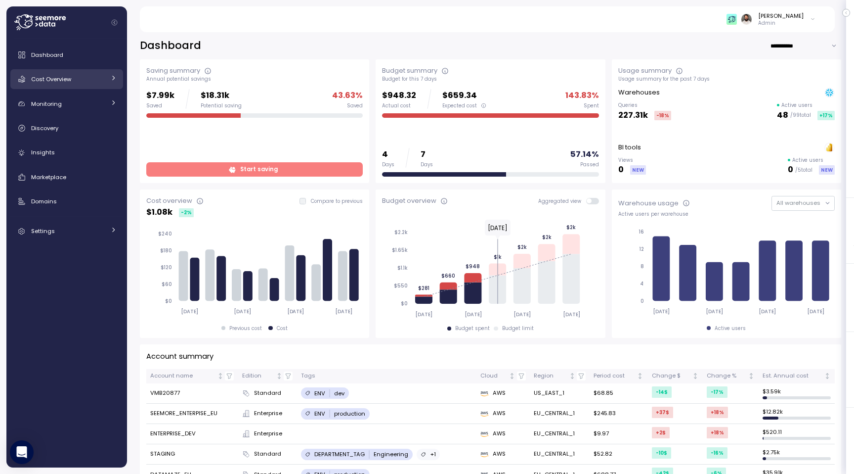
click at [78, 80] on div "Cost Overview" at bounding box center [68, 79] width 74 height 10
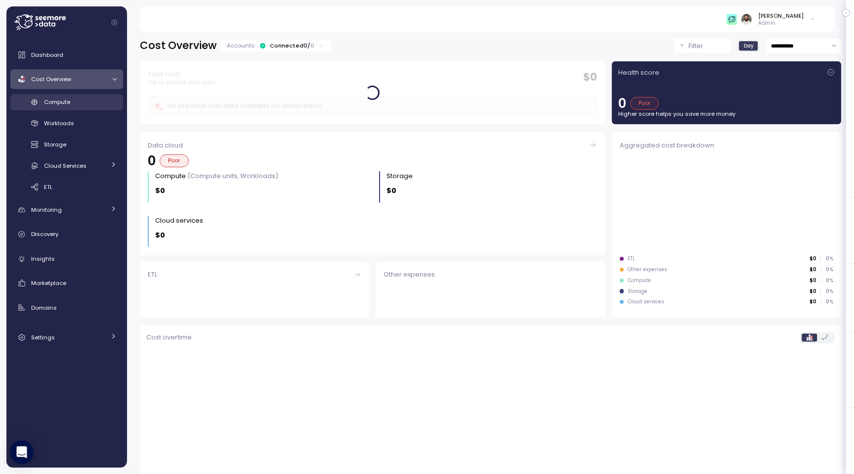
click at [81, 106] on div "Compute" at bounding box center [80, 102] width 73 height 10
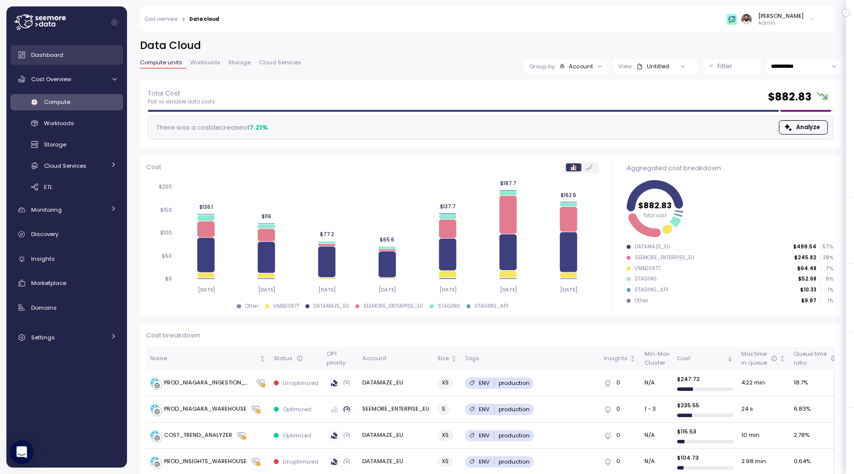
click at [76, 58] on div "Dashboard" at bounding box center [74, 55] width 86 height 10
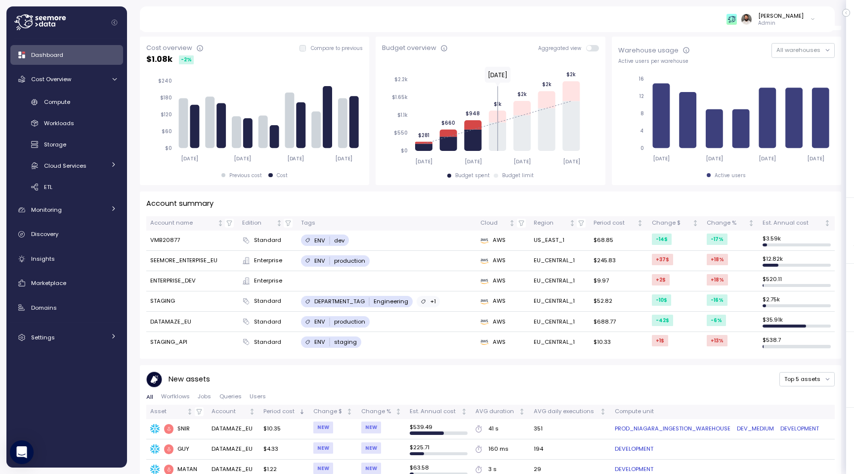
scroll to position [224, 0]
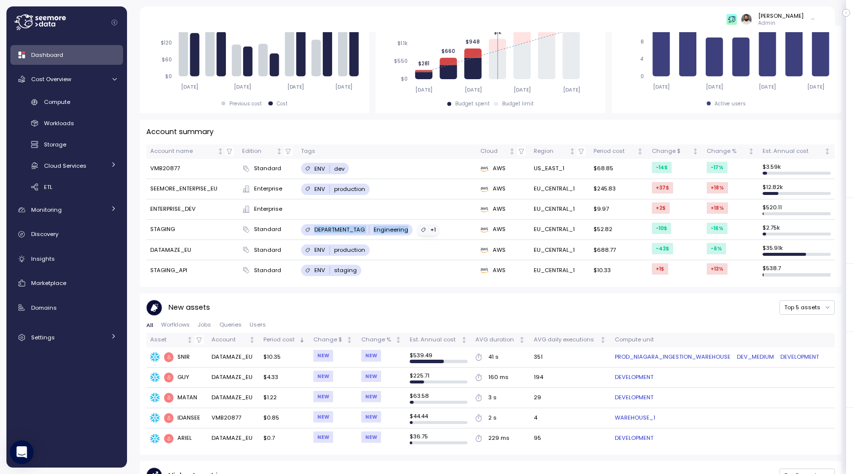
drag, startPoint x: 376, startPoint y: 229, endPoint x: 416, endPoint y: 229, distance: 40.0
click at [415, 229] on div "DEPARTMENT_TAG Engineering +1" at bounding box center [387, 229] width 172 height 11
click at [87, 104] on div "Compute" at bounding box center [80, 102] width 73 height 10
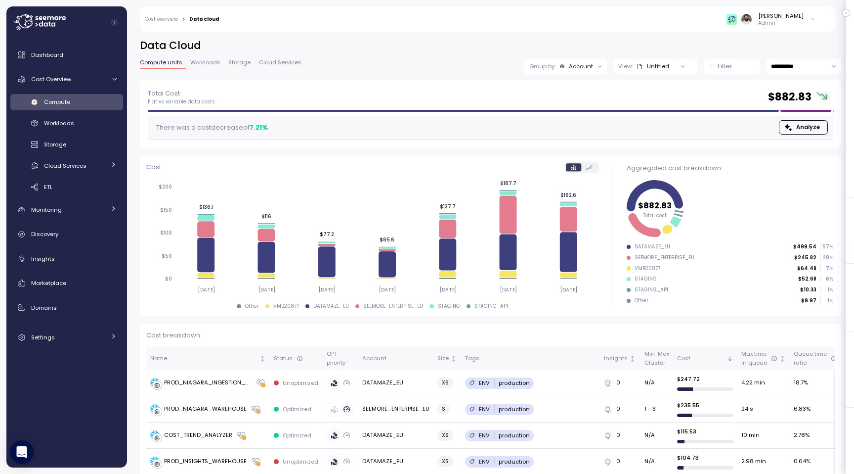
click at [588, 65] on div "Account" at bounding box center [581, 66] width 24 height 8
click at [718, 67] on p "Filter" at bounding box center [725, 66] width 15 height 10
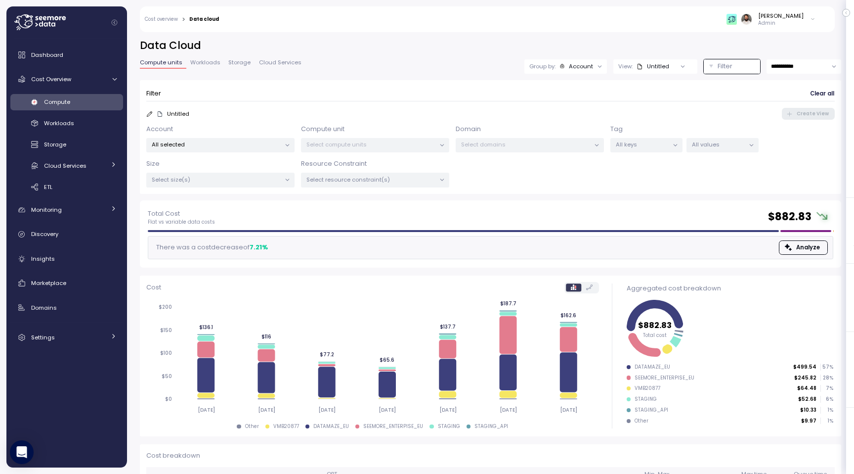
click at [654, 144] on p "All keys" at bounding box center [642, 144] width 53 height 8
click at [611, 216] on p "ENV" at bounding box center [611, 215] width 11 height 8
click at [706, 142] on p "All values" at bounding box center [718, 144] width 53 height 8
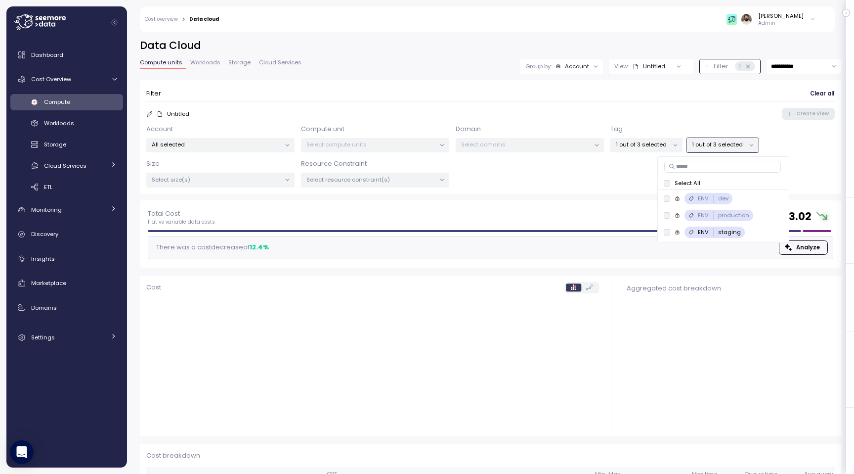
click at [738, 124] on div "Tag 1 out of 3 selected 1 out of 3 selected" at bounding box center [684, 138] width 148 height 29
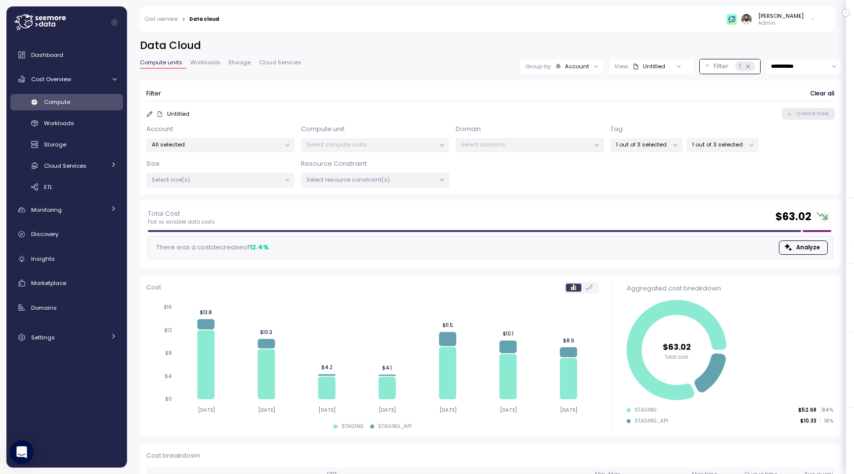
click at [566, 67] on div "Account" at bounding box center [577, 66] width 24 height 8
click at [569, 123] on p "Compute unit" at bounding box center [570, 121] width 39 height 8
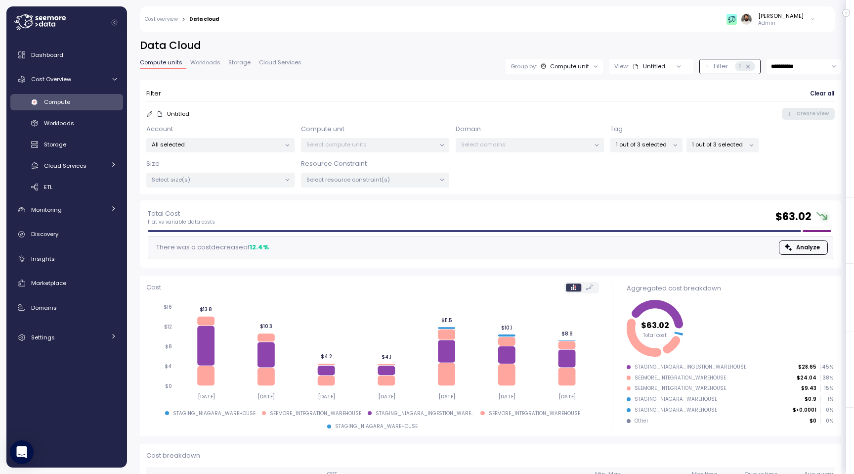
click at [747, 67] on icon at bounding box center [747, 66] width 3 height 3
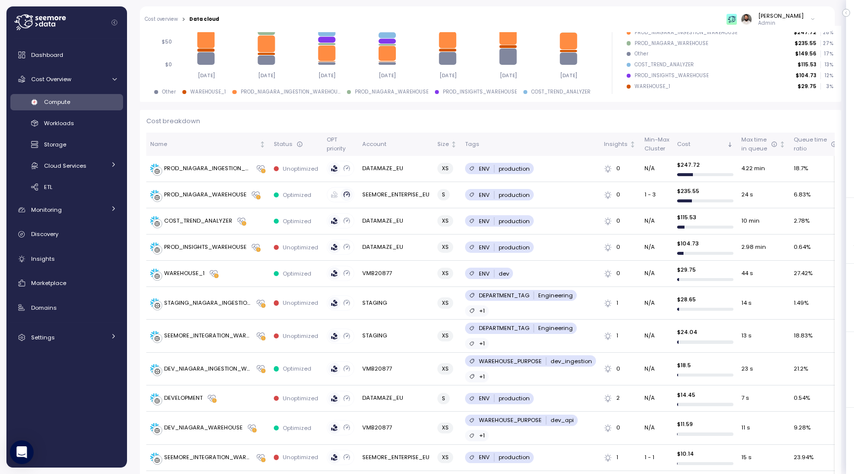
scroll to position [376, 0]
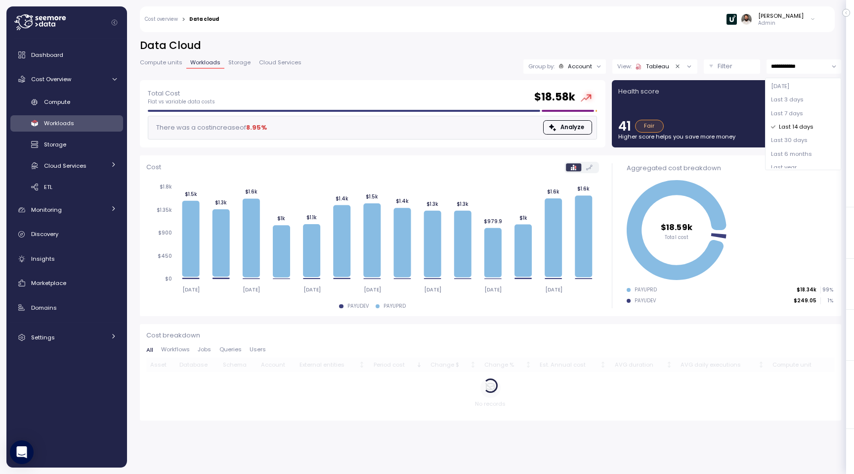
click at [683, 43] on h2 "Data Cloud" at bounding box center [490, 46] width 701 height 14
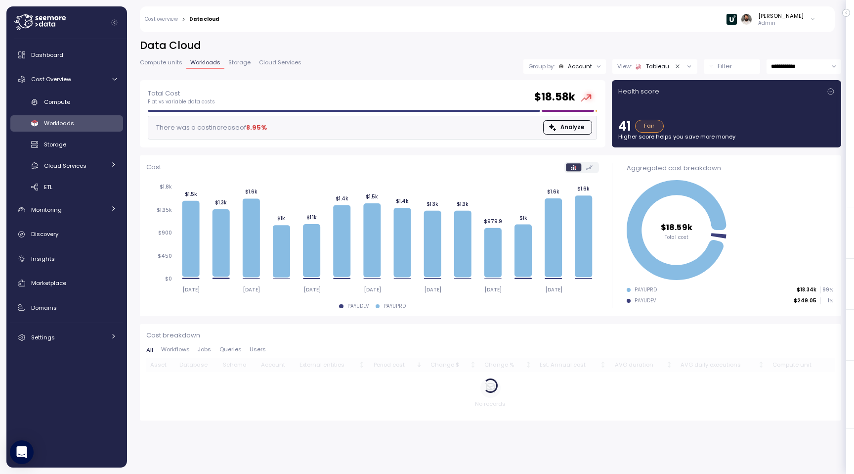
click at [738, 71] on button "Filter" at bounding box center [732, 66] width 56 height 14
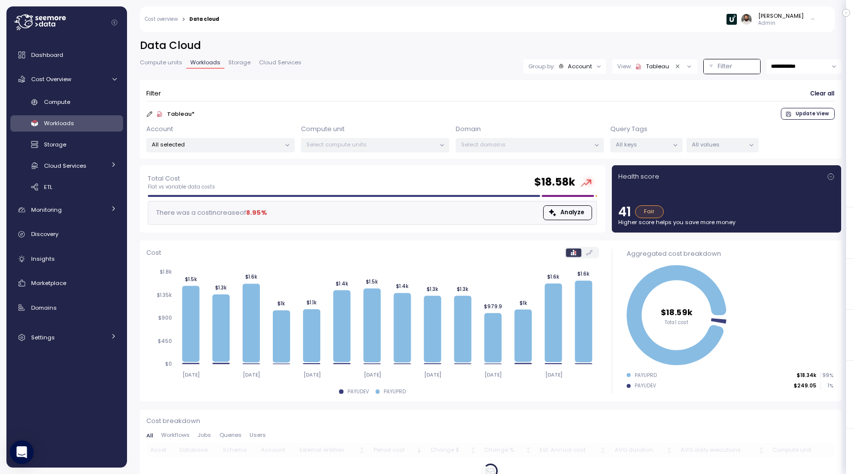
click at [666, 143] on p "All keys" at bounding box center [642, 144] width 53 height 8
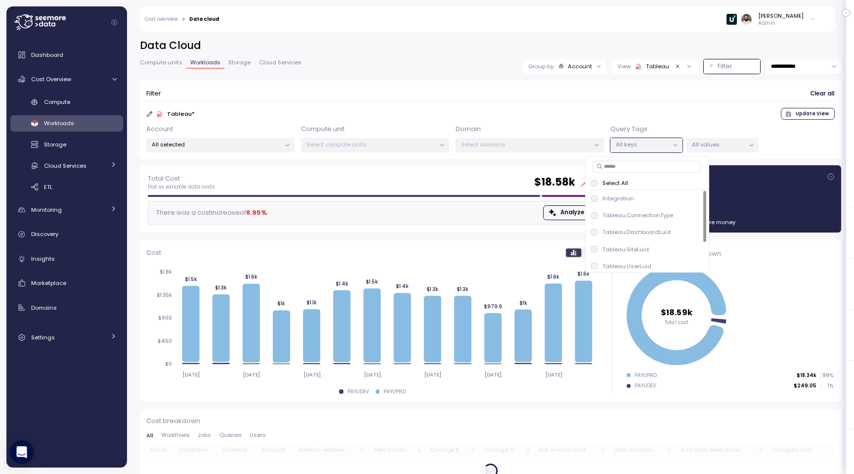
click at [731, 140] on p "All values" at bounding box center [718, 144] width 53 height 8
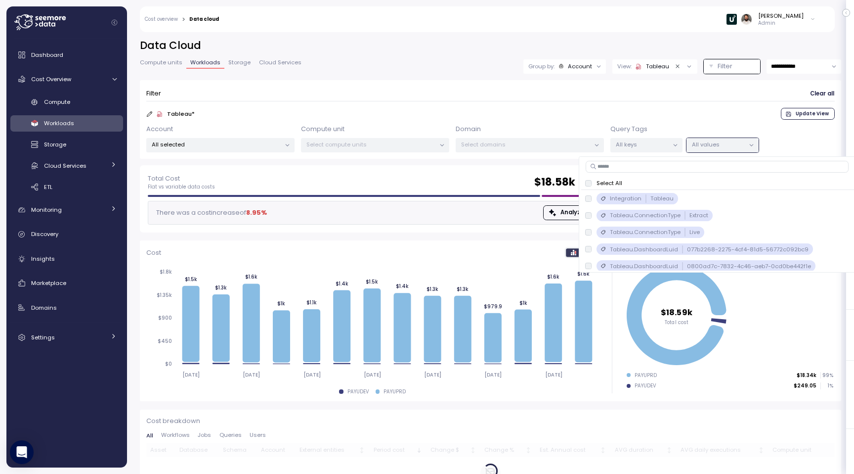
click at [731, 140] on p "All values" at bounding box center [718, 144] width 53 height 8
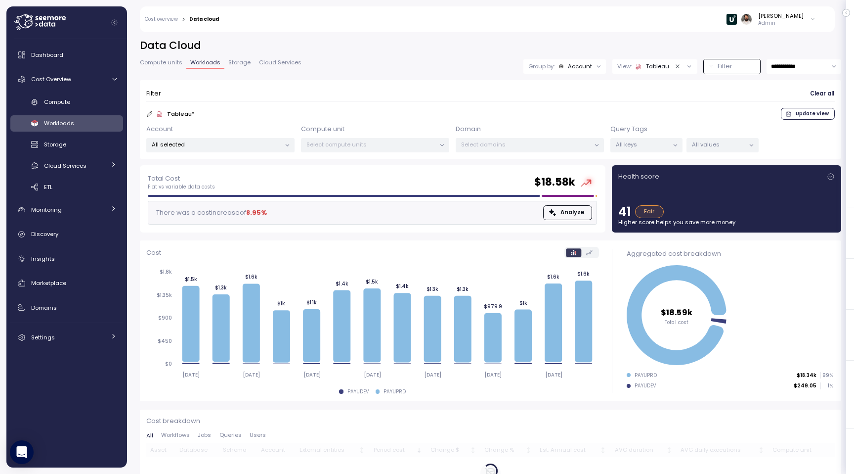
click at [731, 140] on p "All values" at bounding box center [718, 144] width 53 height 8
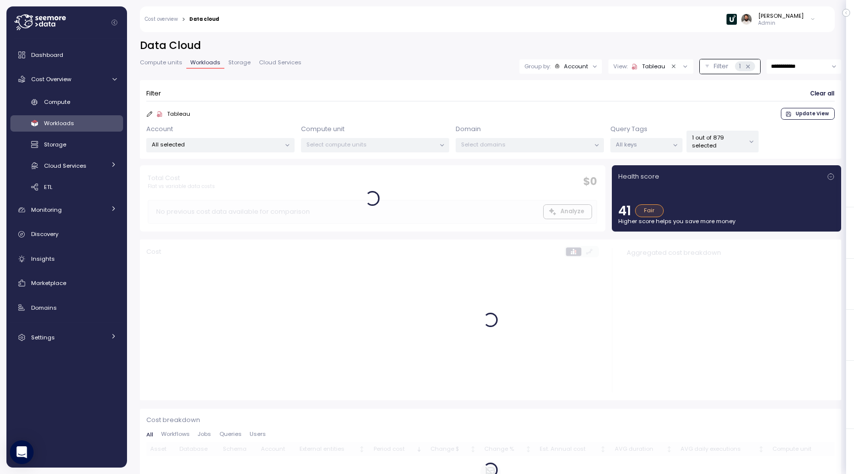
click at [779, 68] on input "**********" at bounding box center [804, 66] width 75 height 14
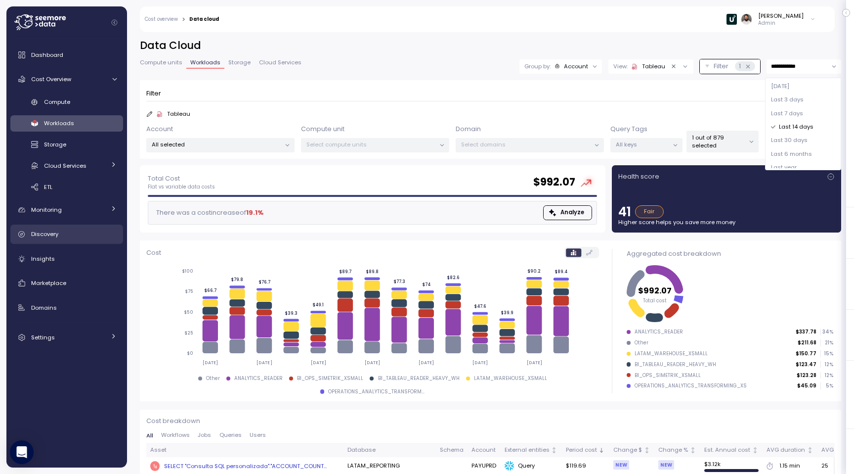
click at [89, 235] on div "Discovery" at bounding box center [74, 234] width 86 height 10
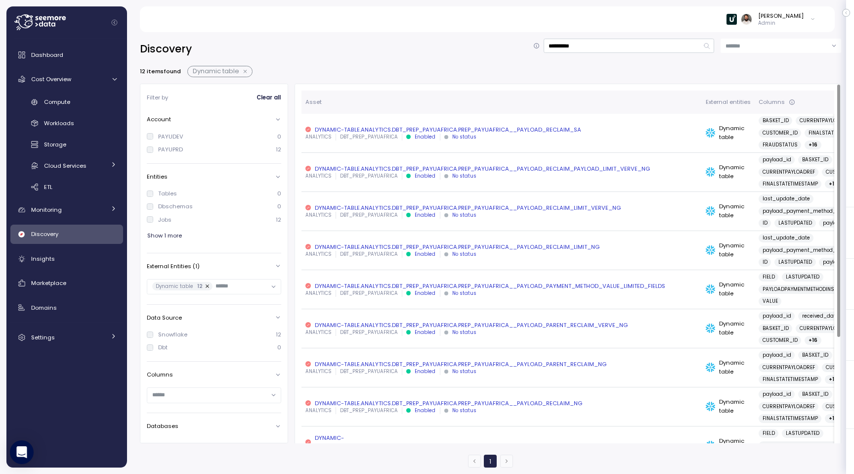
click at [483, 137] on div "ANALYTICS DBT_PREP_PAYUAFRICA Enabled No status" at bounding box center [501, 136] width 392 height 7
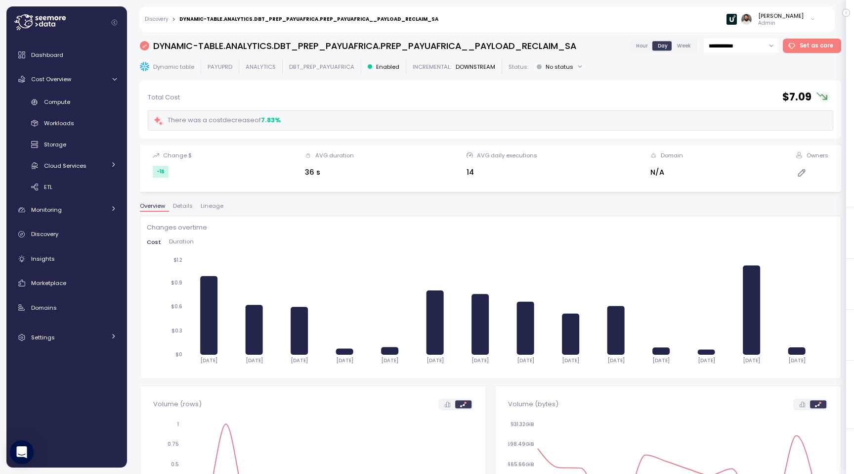
click at [211, 205] on span "Lineage" at bounding box center [212, 205] width 23 height 5
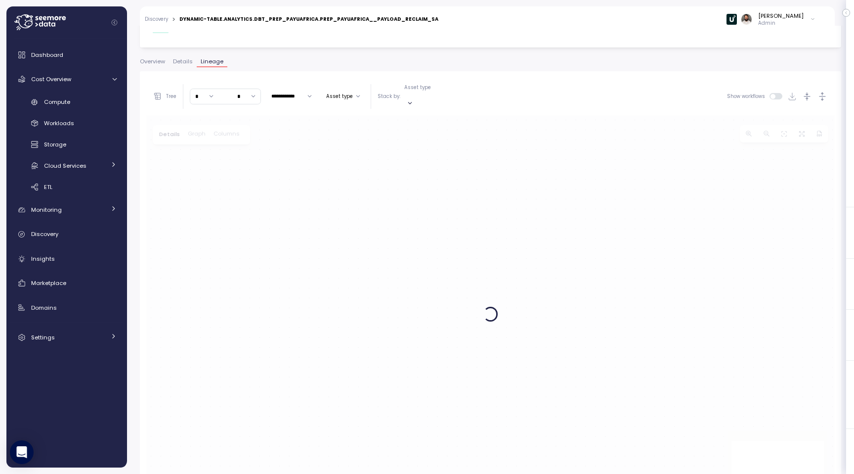
scroll to position [188, 0]
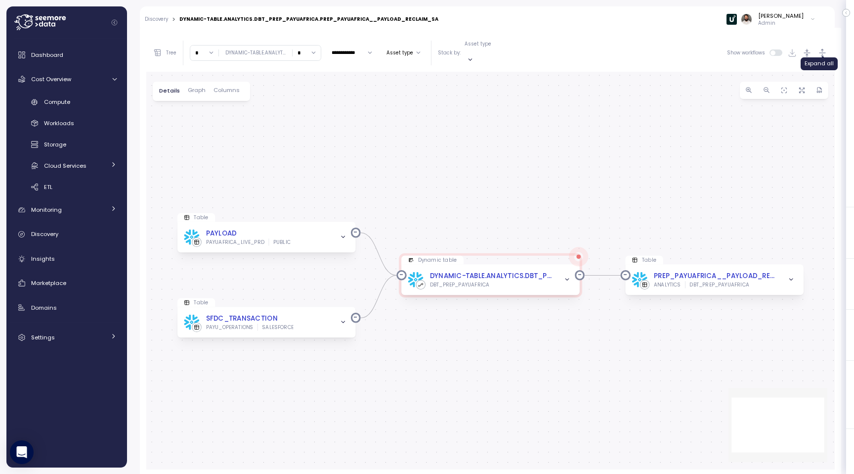
click at [821, 50] on icon "button" at bounding box center [823, 53] width 10 height 10
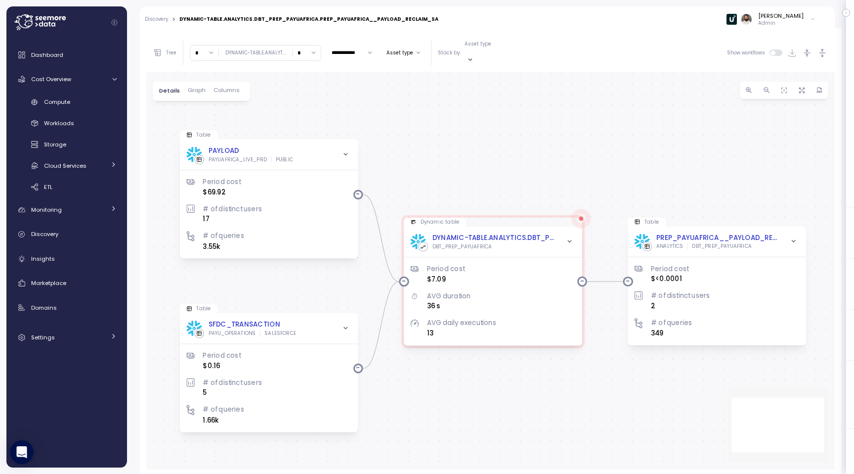
drag, startPoint x: 623, startPoint y: 174, endPoint x: 625, endPoint y: 92, distance: 82.6
click at [625, 92] on div "0 0 0 Table PAYLOAD PAYUAFRICA_LIVE_PRD PUBLIC Period cost $69.92 # of distinct…" at bounding box center [490, 271] width 689 height 398
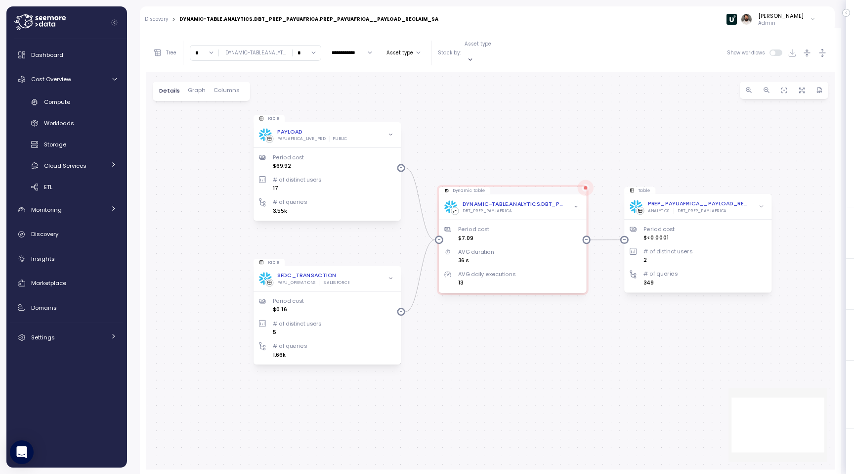
drag, startPoint x: 585, startPoint y: 162, endPoint x: 585, endPoint y: 135, distance: 26.2
click at [585, 135] on div "0 0 0 Table PAYLOAD PAYUAFRICA_LIVE_PRD PUBLIC Period cost $69.92 # of distinct…" at bounding box center [490, 271] width 689 height 398
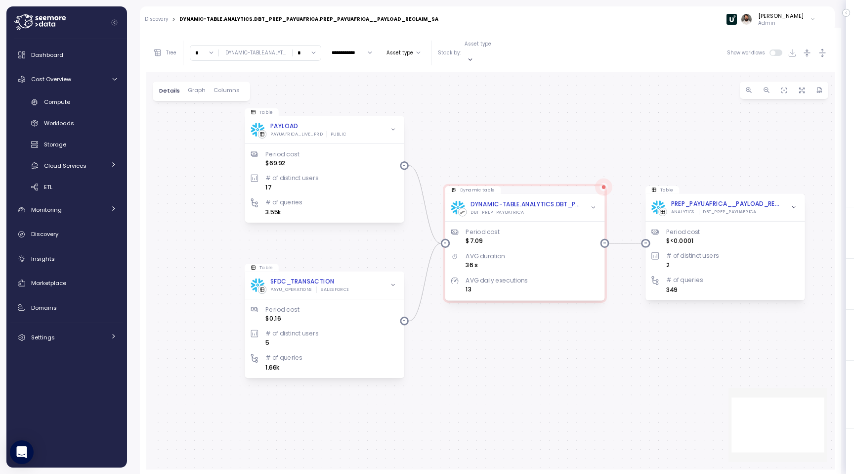
scroll to position [0, 0]
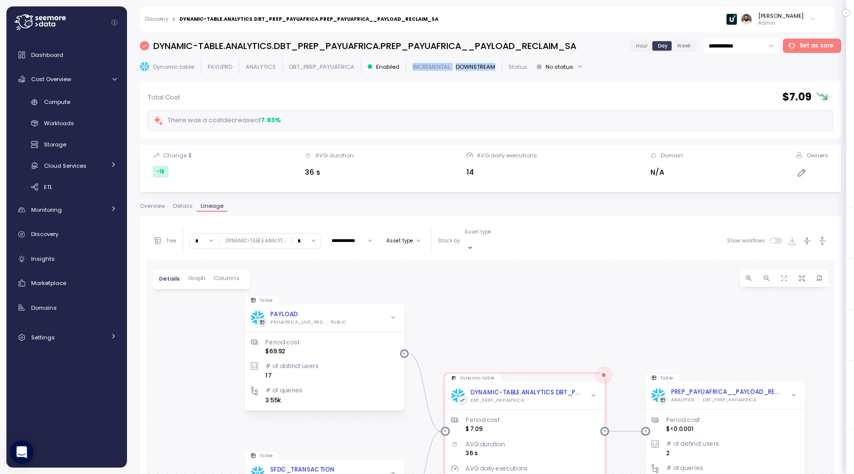
drag, startPoint x: 407, startPoint y: 68, endPoint x: 495, endPoint y: 68, distance: 87.5
click at [495, 68] on div "Dynamic table PAYUPRD ANALYTICS DBT_PREP_PAYUAFRICA Enabled INCREMENTAL : DOWNS…" at bounding box center [490, 66] width 701 height 14
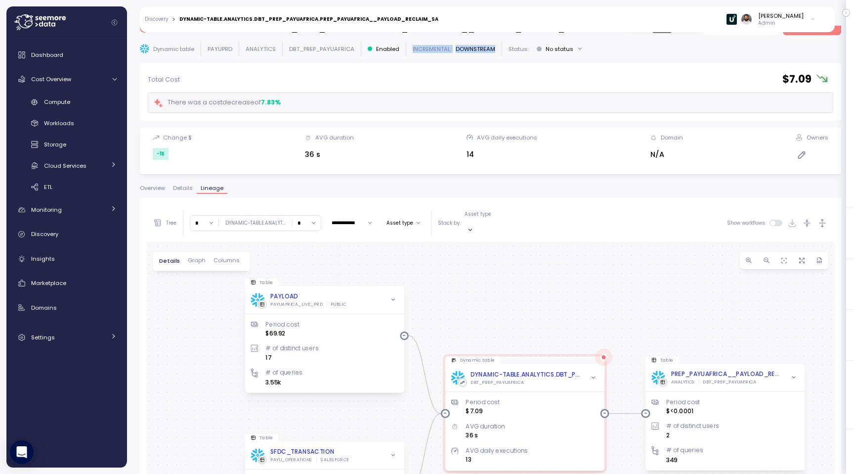
scroll to position [18, 0]
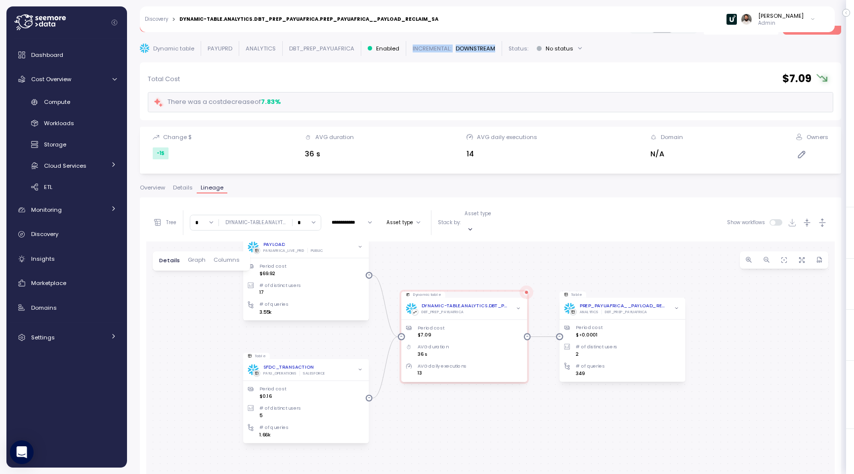
drag, startPoint x: 389, startPoint y: 302, endPoint x: 397, endPoint y: 240, distance: 62.8
click at [397, 241] on div "0 0 0 Table PAYLOAD PAYUAFRICA_LIVE_PRD PUBLIC Period cost $69.92 # of distinct…" at bounding box center [490, 440] width 689 height 398
click at [803, 256] on span "button" at bounding box center [802, 260] width 10 height 10
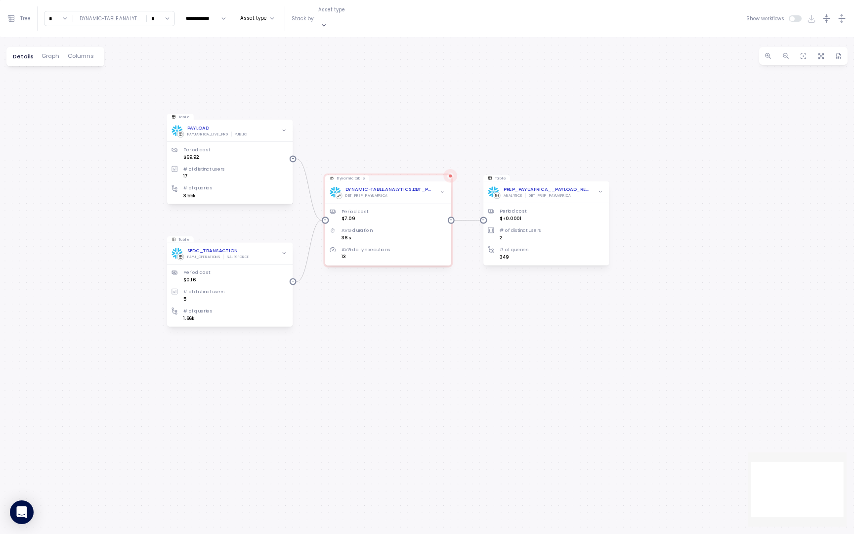
drag, startPoint x: 427, startPoint y: 342, endPoint x: 491, endPoint y: 466, distance: 139.7
click at [491, 467] on div "0 0 0 Table PAYLOAD PAYUAFRICA_LIVE_PRD PUBLIC Period cost $69.92 # of distinct…" at bounding box center [427, 285] width 854 height 497
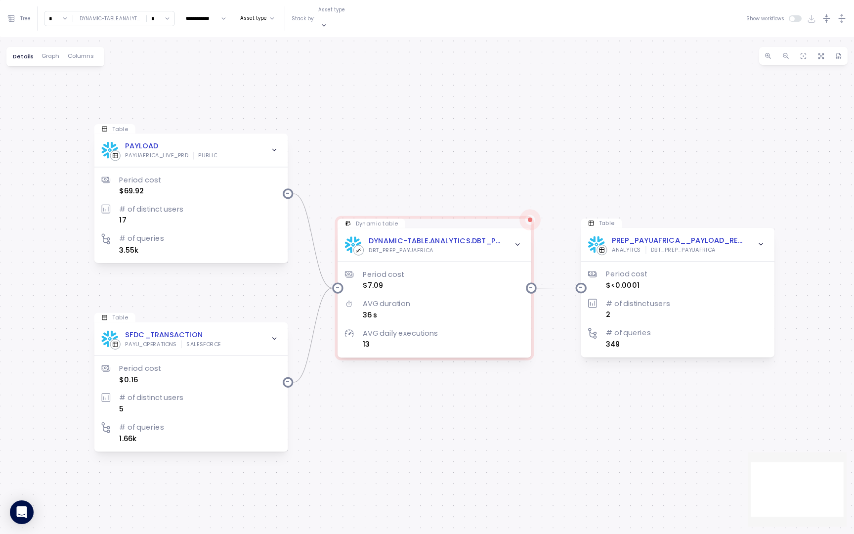
click at [65, 11] on input "*" at bounding box center [58, 18] width 28 height 14
click at [58, 90] on div "3" at bounding box center [58, 88] width 24 height 13
type input "*"
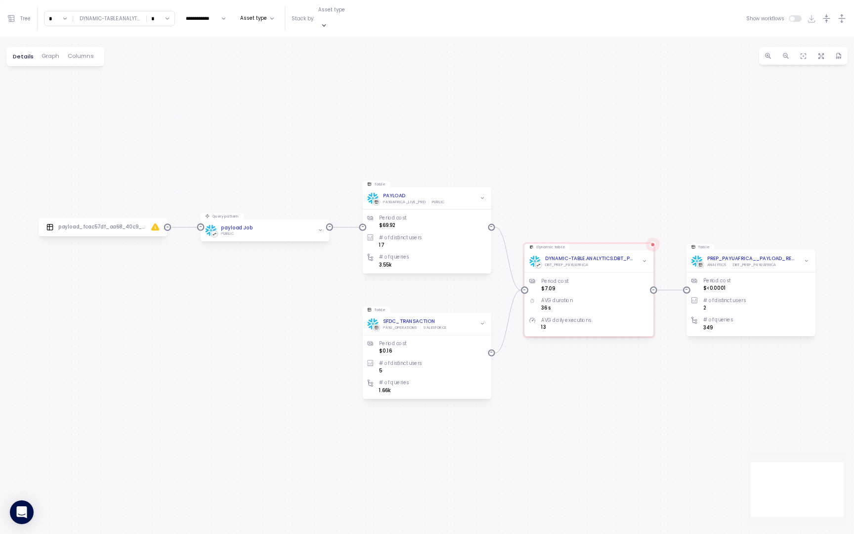
click at [166, 14] on input "*" at bounding box center [161, 18] width 28 height 14
click at [155, 93] on div "3" at bounding box center [159, 88] width 24 height 13
type input "*"
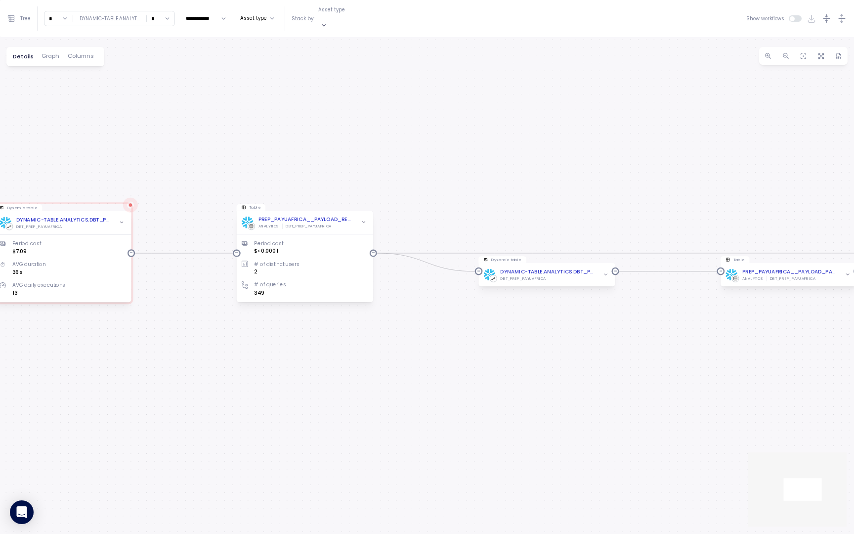
drag, startPoint x: 452, startPoint y: 298, endPoint x: 424, endPoint y: 195, distance: 106.3
click at [424, 195] on div "0 0 0 0 0 0 0 0 0 0 dbt Job: 4647.197584 Job Table PAYLOAD PAYUAFRICA_LIVE_PRD …" at bounding box center [427, 285] width 854 height 497
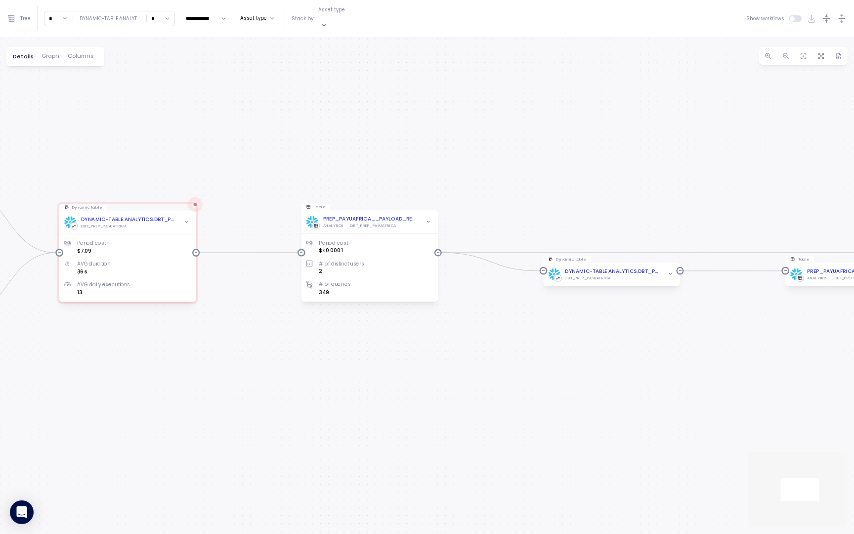
drag, startPoint x: 321, startPoint y: 163, endPoint x: 467, endPoint y: 163, distance: 146.3
click at [467, 163] on div "0 0 0 0 0 0 0 0 0 0 dbt Job: 4647.197584 Job Table PAYLOAD PAYUAFRICA_LIVE_PRD …" at bounding box center [427, 285] width 854 height 497
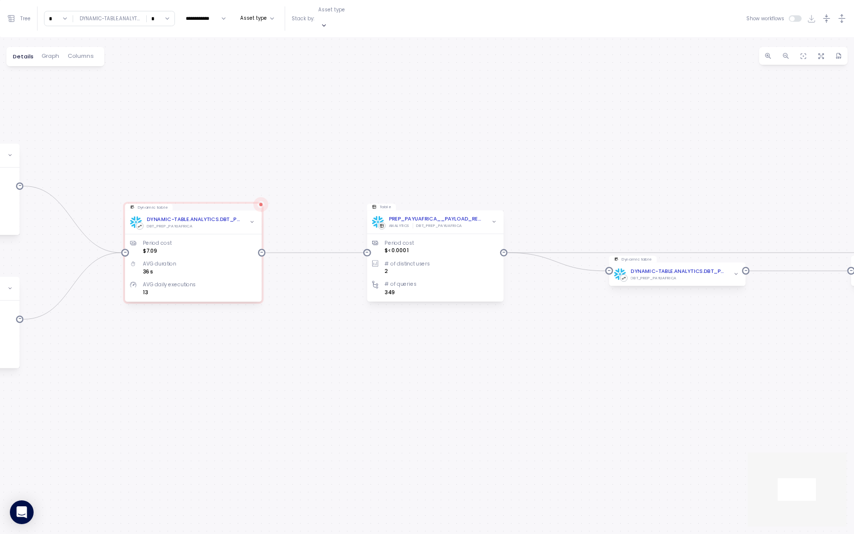
drag, startPoint x: 565, startPoint y: 189, endPoint x: 325, endPoint y: 128, distance: 248.4
click at [325, 128] on div "0 0 0 0 0 0 0 0 0 0 dbt Job: 4647.197584 Job Table PAYLOAD PAYUAFRICA_LIVE_PRD …" at bounding box center [427, 285] width 854 height 497
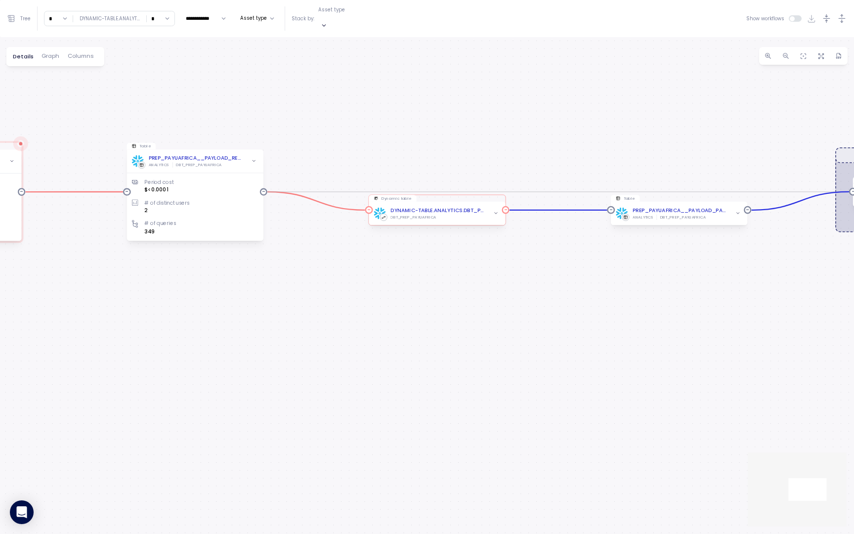
click at [494, 211] on icon "button" at bounding box center [495, 213] width 5 height 5
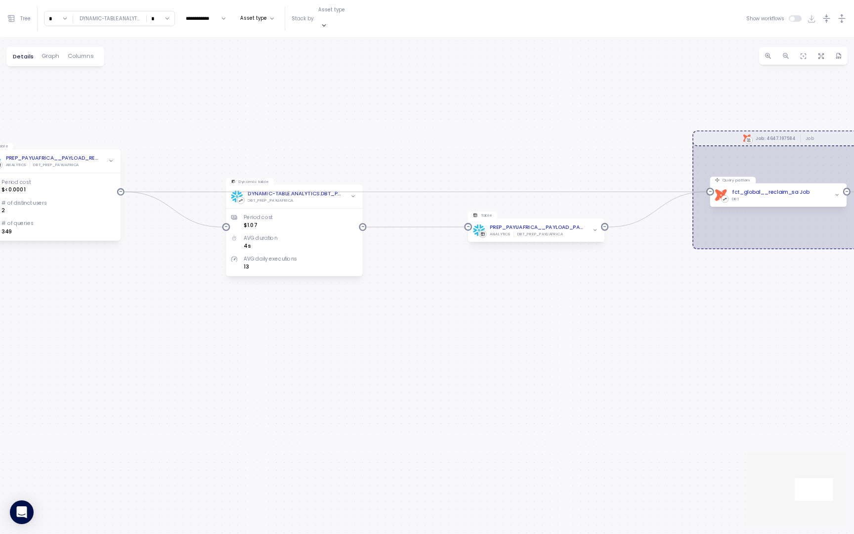
drag, startPoint x: 645, startPoint y: 263, endPoint x: 477, endPoint y: 261, distance: 167.6
click at [478, 263] on div "0 0 0 0 0 0 0 0 0 0 dbt Job: 4647.197584 Job Table PAYLOAD PAYUAFRICA_LIVE_PRD …" at bounding box center [427, 285] width 854 height 497
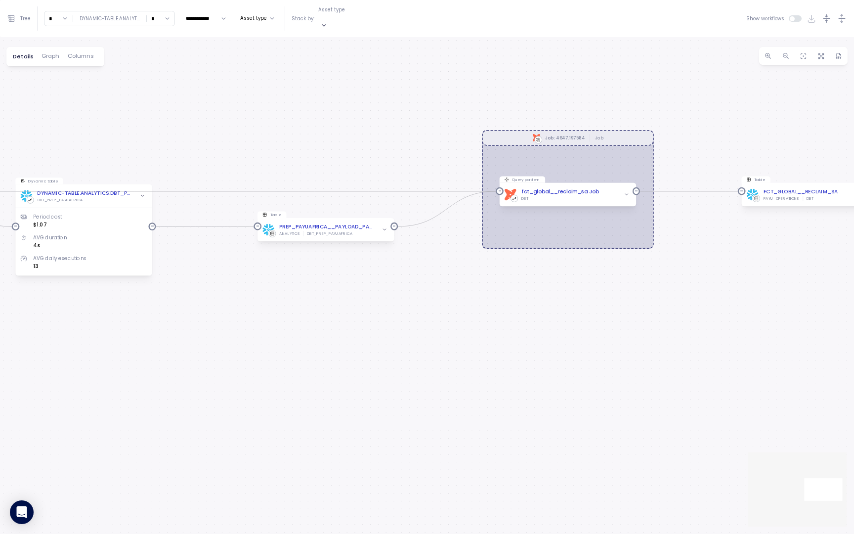
drag, startPoint x: 581, startPoint y: 284, endPoint x: 296, endPoint y: 284, distance: 285.2
click at [296, 284] on div "0 0 0 0 0 0 0 0 0 0 dbt Job: 4647.197584 Job Table PAYLOAD PAYUAFRICA_LIVE_PRD …" at bounding box center [427, 285] width 854 height 497
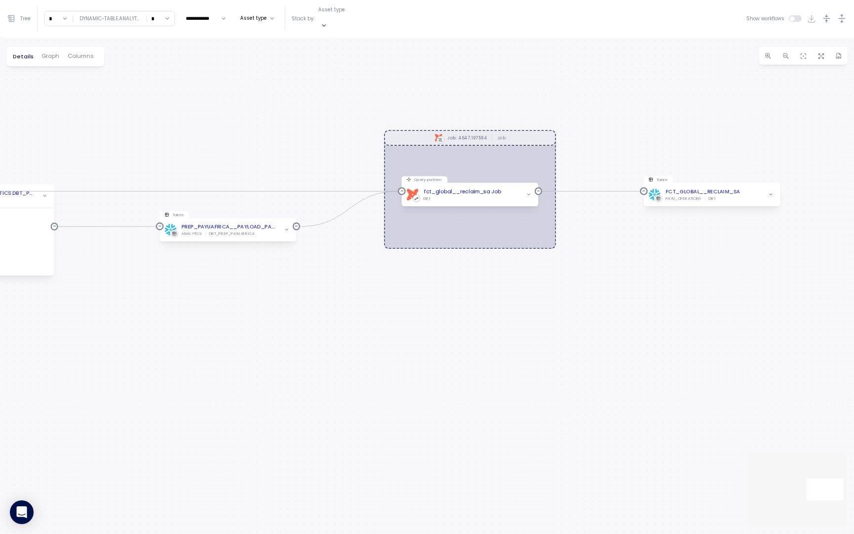
click at [842, 13] on icon "button" at bounding box center [842, 18] width 10 height 10
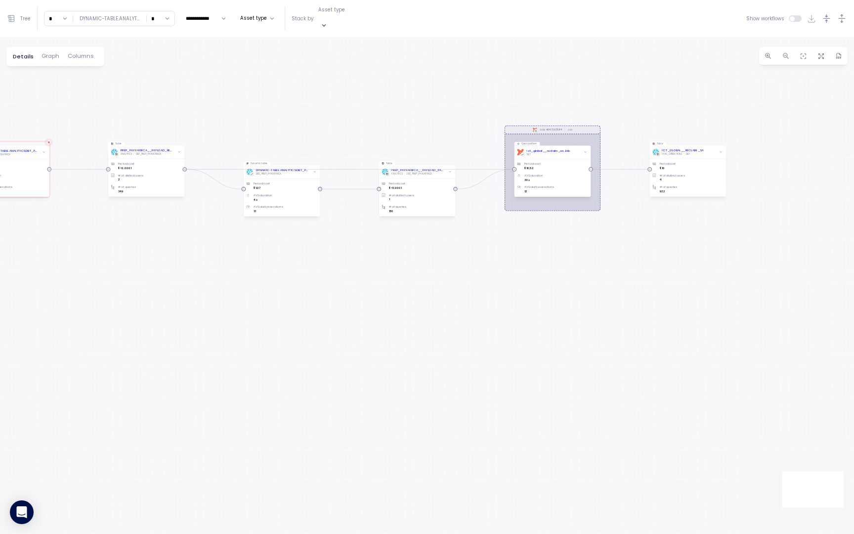
drag, startPoint x: 295, startPoint y: 132, endPoint x: 453, endPoint y: 131, distance: 158.2
click at [454, 131] on div "0 0 0 0 0 0 0 0 0 0 dbt Job: 4647.197584 Job Table PAYLOAD PAYUAFRICA_LIVE_PRD …" at bounding box center [427, 285] width 854 height 497
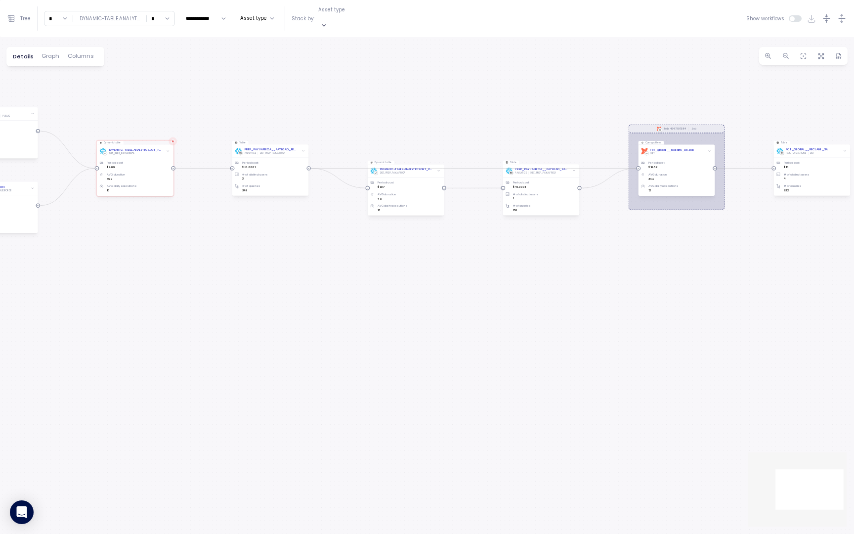
drag, startPoint x: 139, startPoint y: 94, endPoint x: 286, endPoint y: 93, distance: 146.8
click at [286, 93] on div "0 0 0 0 0 0 0 0 0 0 dbt Job: 4647.197584 Job Table PAYLOAD PAYUAFRICA_LIVE_PRD …" at bounding box center [427, 285] width 854 height 497
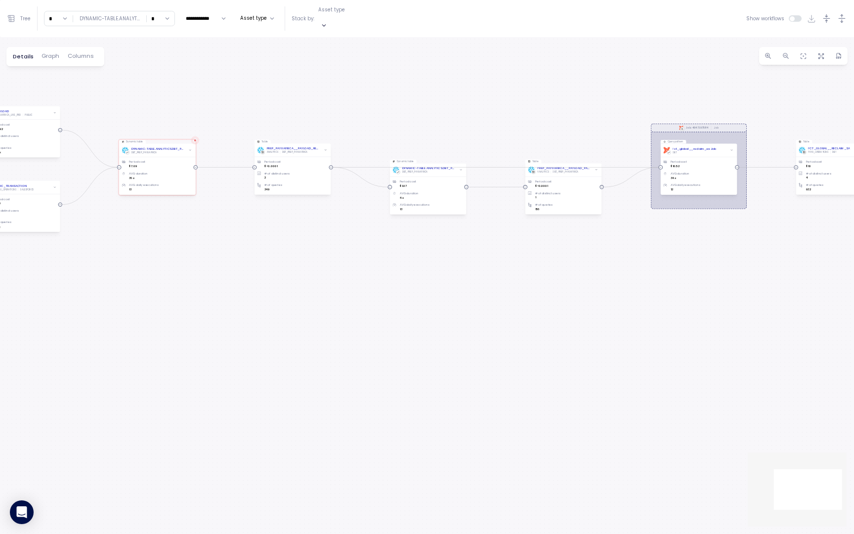
click at [49, 53] on span "Graph" at bounding box center [51, 55] width 18 height 5
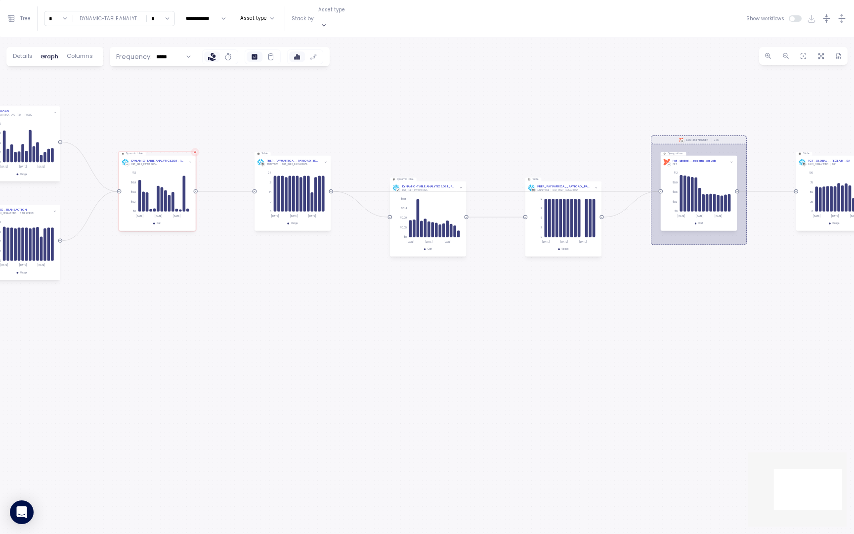
click at [171, 52] on input "*****" at bounding box center [174, 56] width 44 height 14
click at [203, 14] on input "**********" at bounding box center [205, 19] width 48 height 12
click at [204, 50] on span "Last 7 days" at bounding box center [200, 52] width 29 height 7
type input "**********"
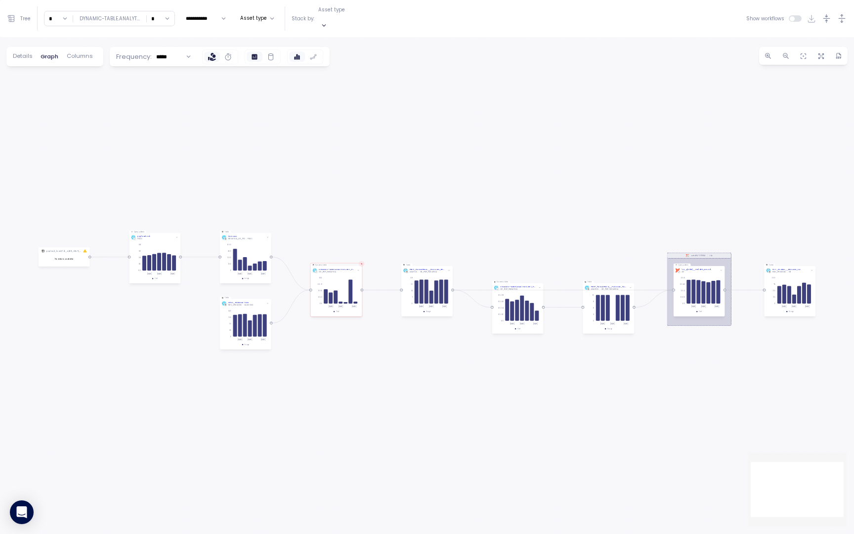
click at [155, 53] on input "*****" at bounding box center [174, 56] width 44 height 14
click at [166, 73] on span "Hourly" at bounding box center [166, 77] width 18 height 9
type input "******"
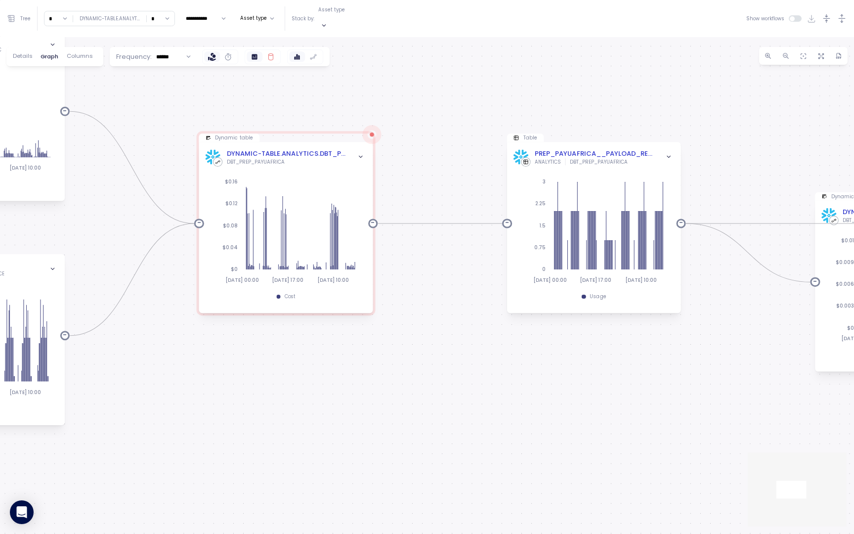
click at [267, 53] on icon at bounding box center [271, 57] width 8 height 8
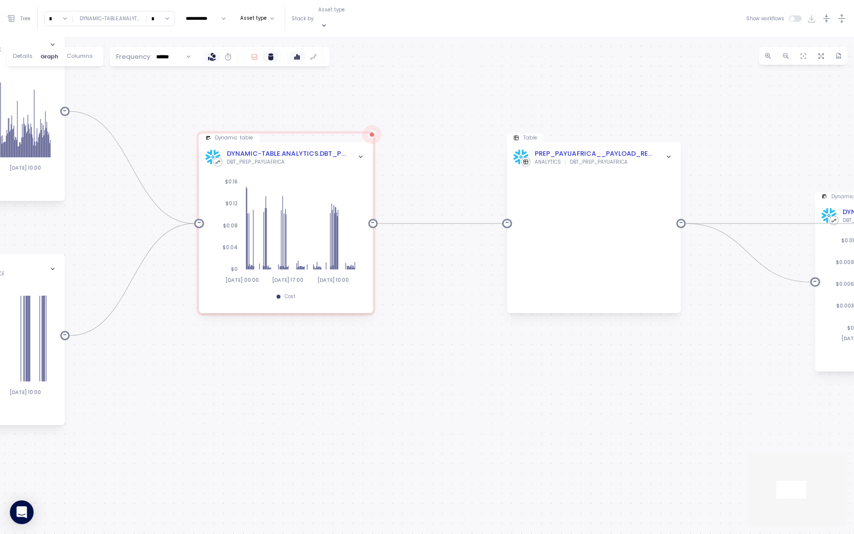
click at [257, 51] on label at bounding box center [255, 56] width 16 height 10
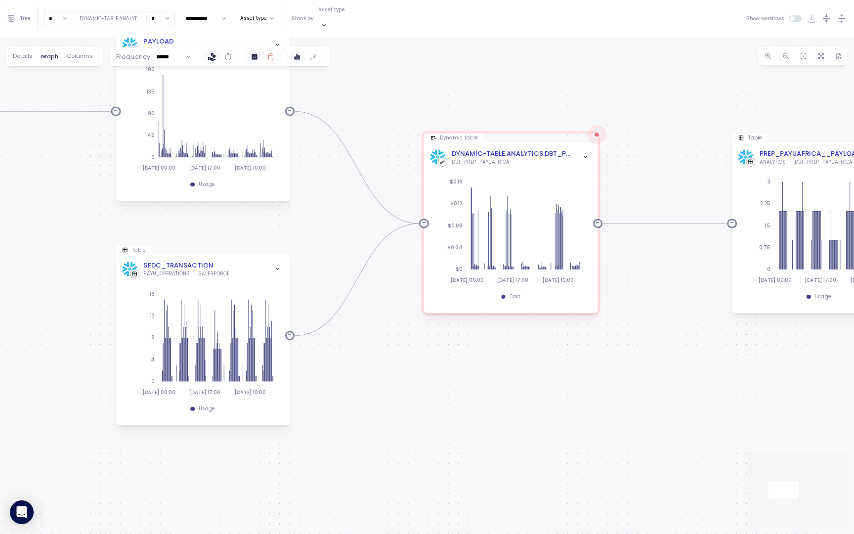
drag, startPoint x: 261, startPoint y: 89, endPoint x: 464, endPoint y: 87, distance: 202.2
click at [464, 88] on div "0 0 0 0 0 0 0 0 0 0 dbt Job: 4647.197584 Job Table PAYLOAD PAYUAFRICA_LIVE_PRD …" at bounding box center [427, 285] width 854 height 497
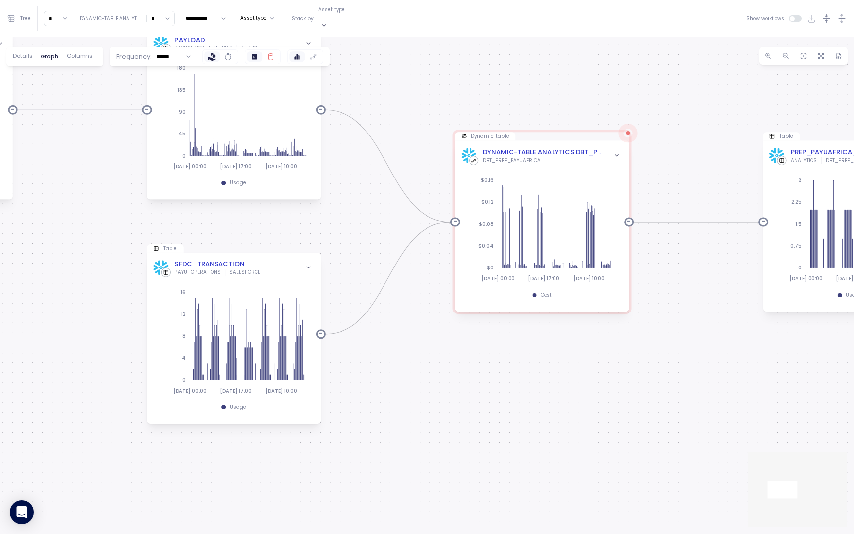
click at [268, 53] on icon at bounding box center [271, 57] width 8 height 8
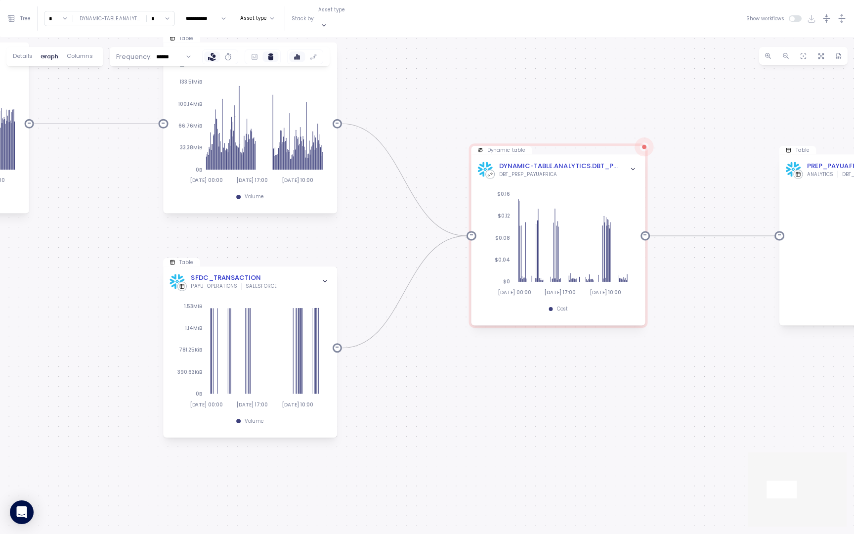
drag, startPoint x: 396, startPoint y: 77, endPoint x: 481, endPoint y: 135, distance: 103.4
click at [481, 135] on div "0 0 0 0 0 0 0 0 0 0 dbt Job: 4647.197584 Job Table PAYLOAD PAYUAFRICA_LIVE_PRD …" at bounding box center [427, 285] width 854 height 497
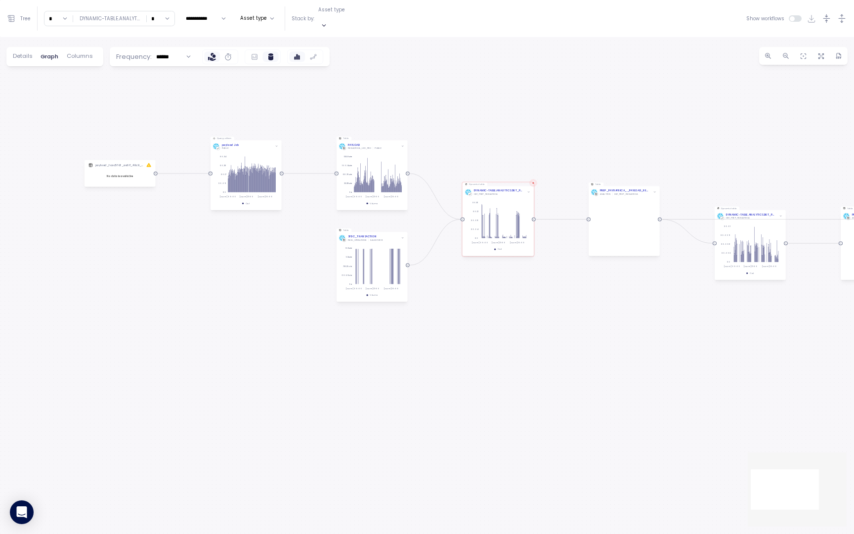
drag, startPoint x: 181, startPoint y: 105, endPoint x: 307, endPoint y: 134, distance: 130.0
click at [307, 135] on div "0 0 0 0 0 0 0 0 0 0 dbt Job: 4647.197584 Job Table PAYLOAD PAYUAFRICA_LIVE_PRD …" at bounding box center [427, 285] width 854 height 497
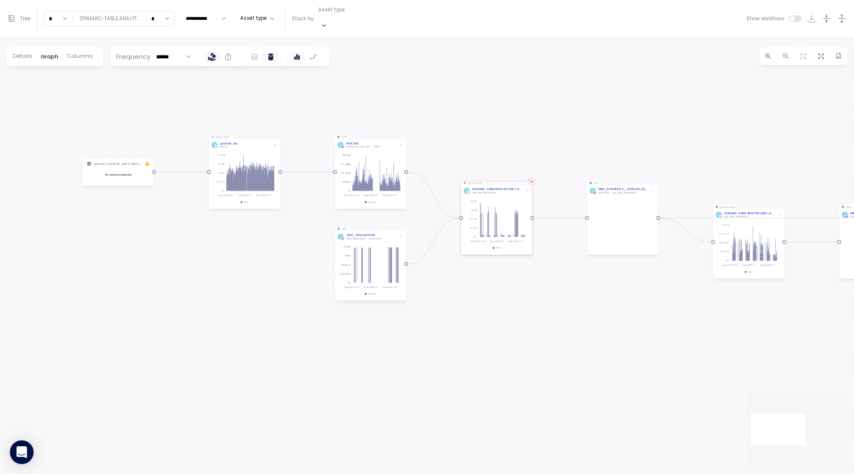
scroll to position [2, 0]
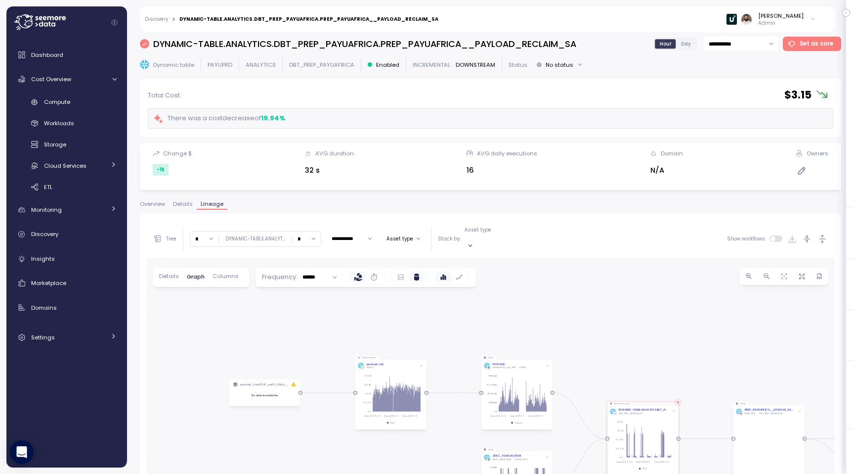
click at [152, 206] on span "Overview" at bounding box center [152, 203] width 25 height 5
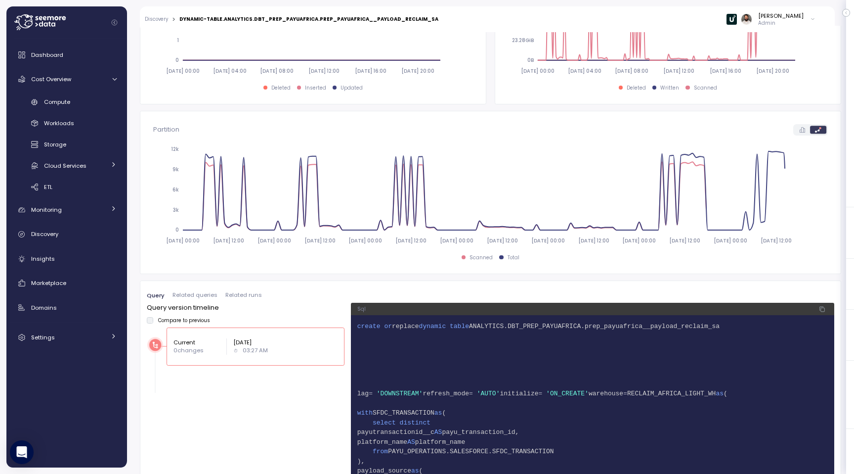
click at [191, 293] on span "Related queries" at bounding box center [195, 294] width 45 height 5
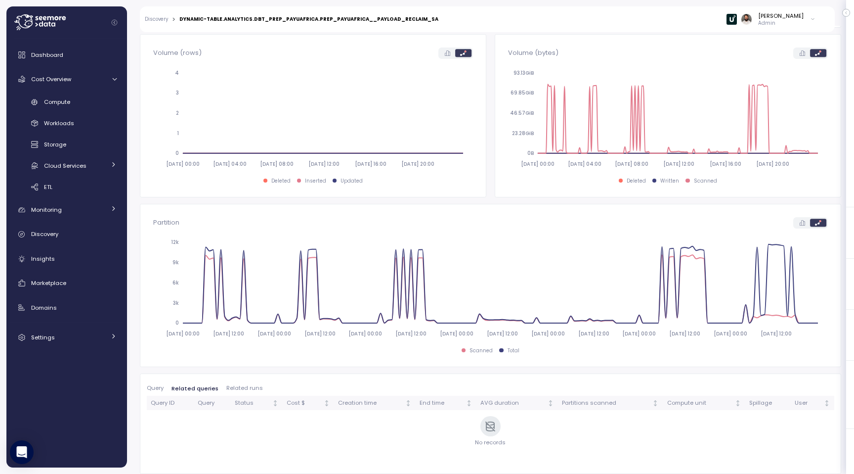
scroll to position [444, 0]
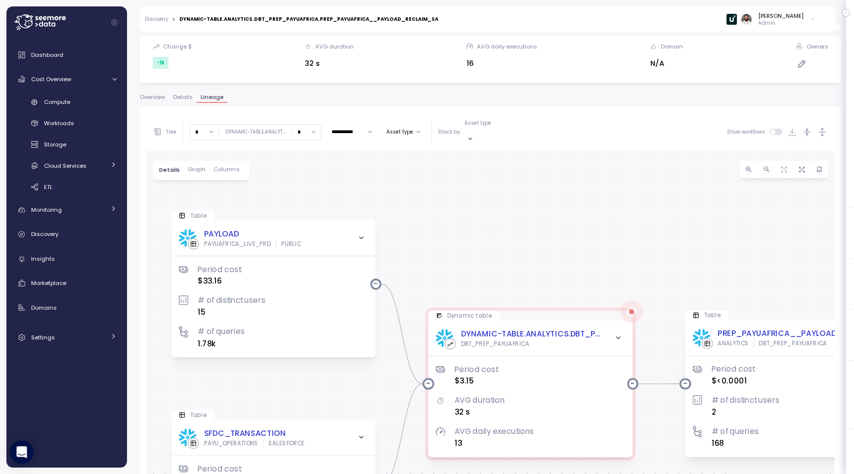
scroll to position [72, 0]
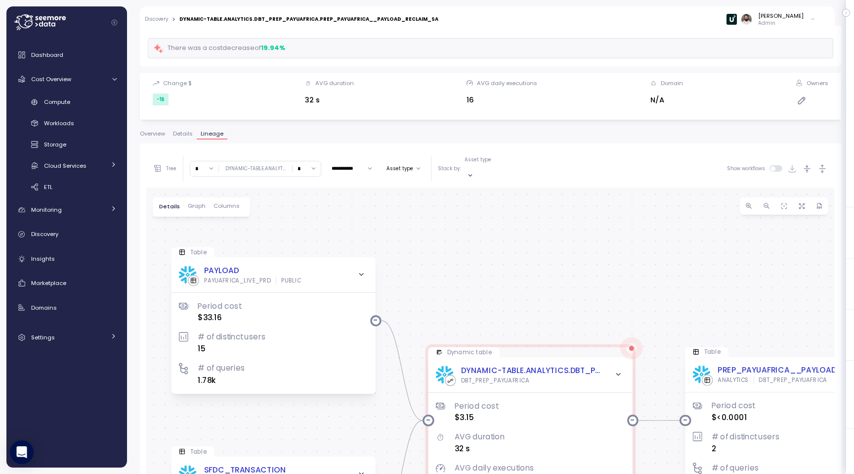
click at [162, 135] on span "Overview" at bounding box center [152, 133] width 25 height 5
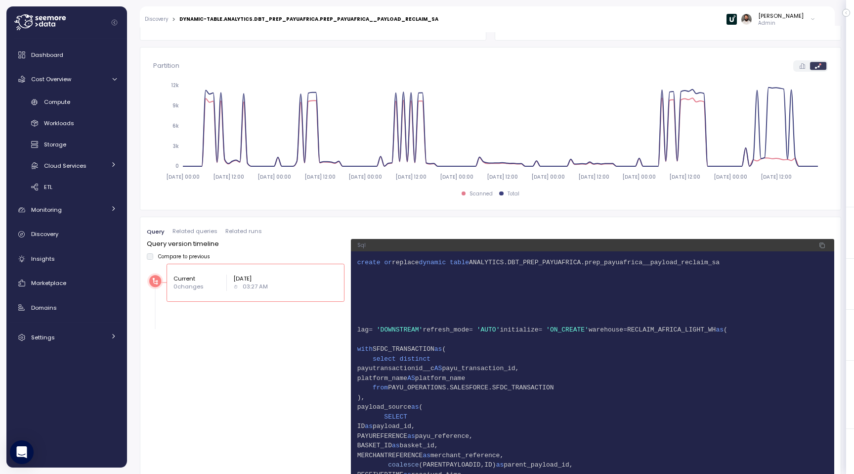
scroll to position [519, 0]
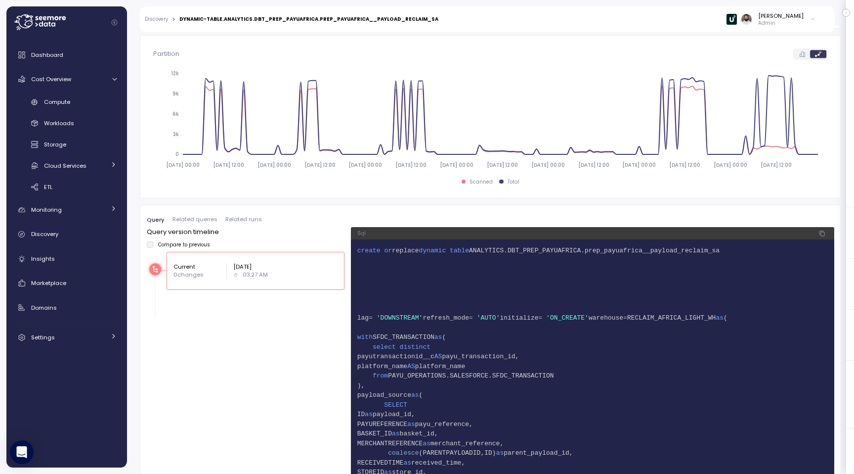
click at [203, 219] on span "Related queries" at bounding box center [195, 218] width 45 height 5
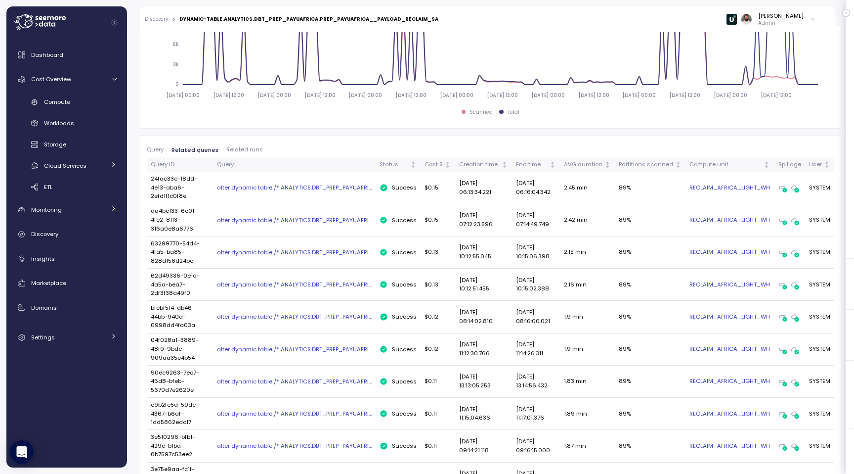
scroll to position [595, 0]
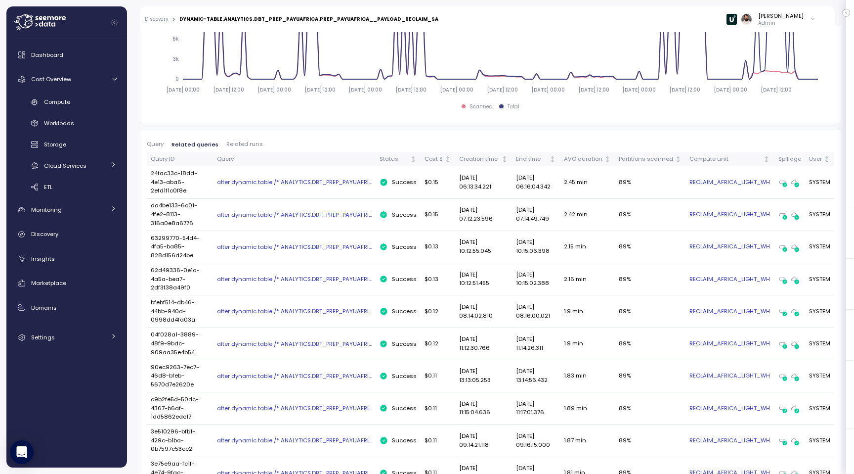
click at [741, 183] on link "RECLAIM_AFRICA_LIGHT_WH" at bounding box center [730, 182] width 81 height 9
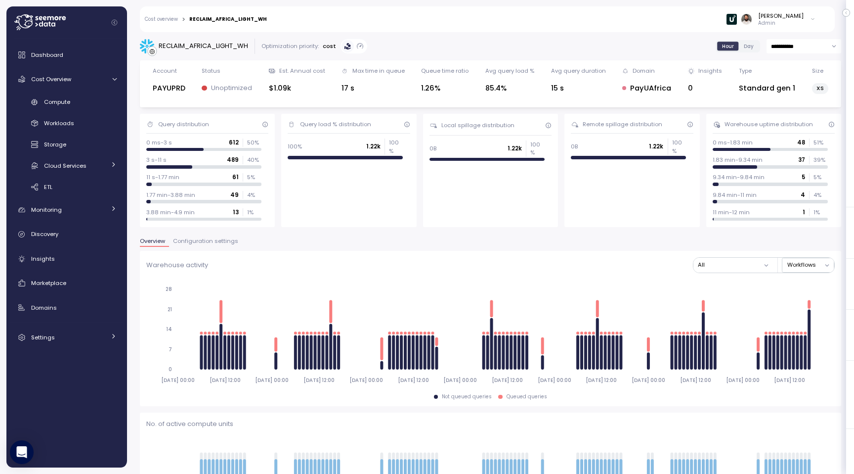
click at [218, 239] on span "Configuration settings" at bounding box center [205, 240] width 65 height 5
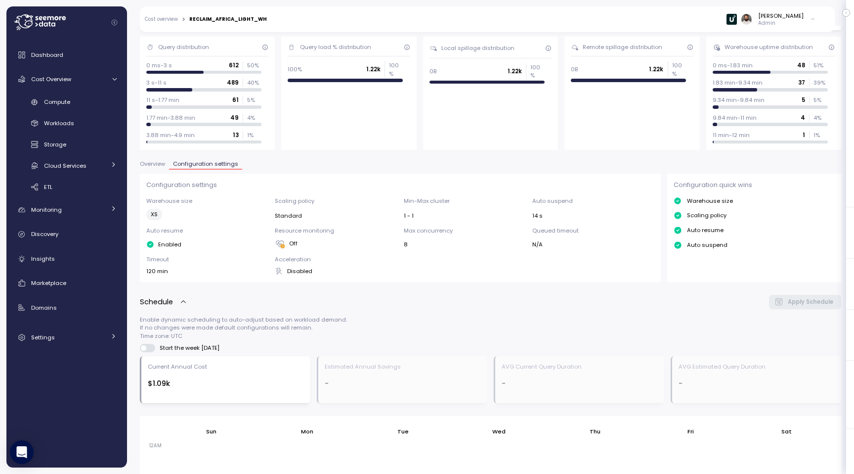
scroll to position [501, 0]
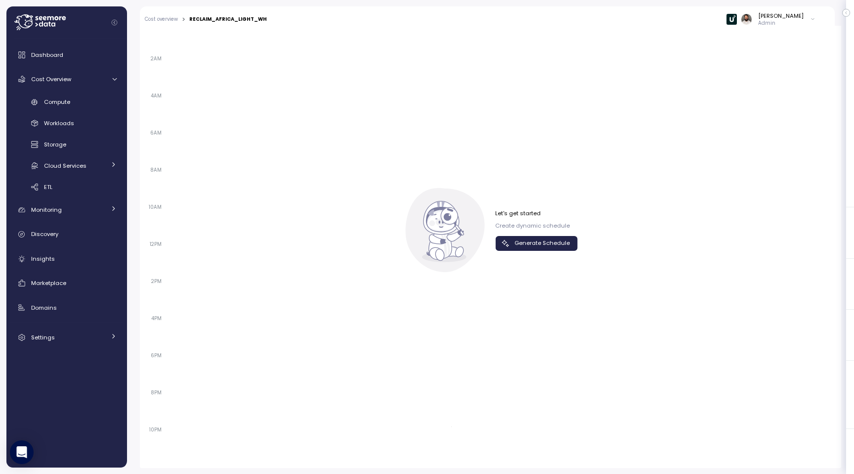
click at [534, 248] on span "Generate Schedule" at bounding box center [542, 242] width 55 height 13
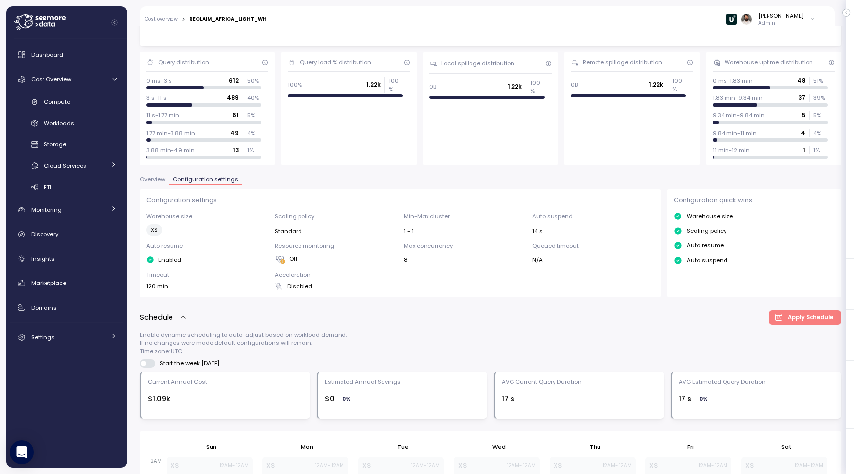
scroll to position [0, 0]
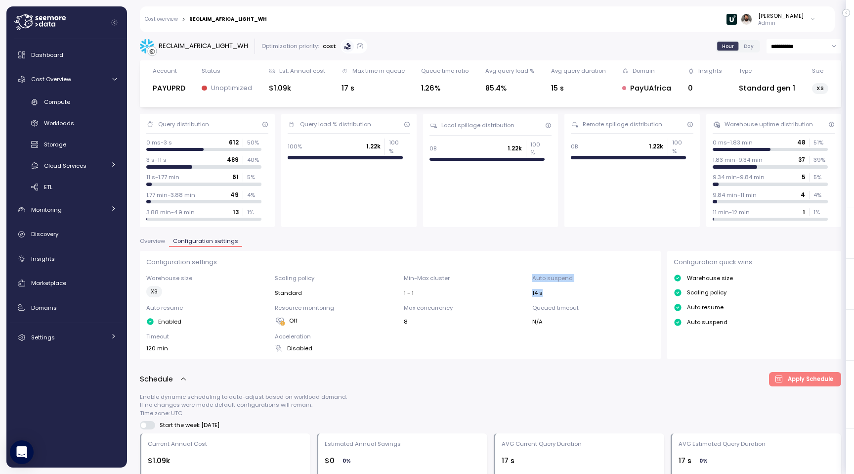
drag, startPoint x: 526, startPoint y: 297, endPoint x: 598, endPoint y: 302, distance: 71.3
click at [597, 300] on div "Warehouse size XS Scaling policy Standard Min-Max cluster 1 - 1 Auto suspend 14…" at bounding box center [400, 313] width 509 height 79
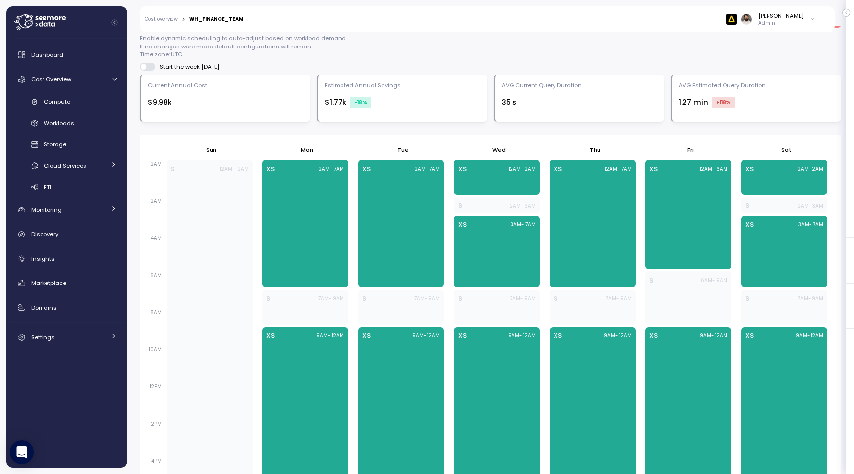
scroll to position [353, 0]
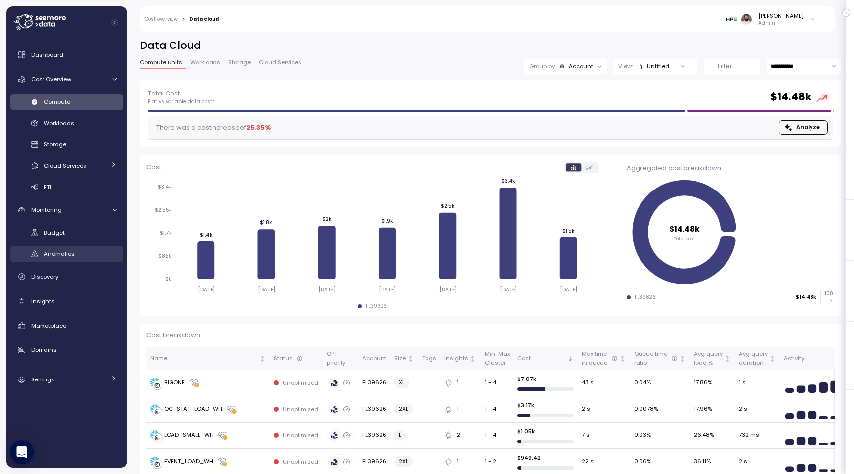
click at [100, 256] on div "Anomalies" at bounding box center [80, 254] width 73 height 10
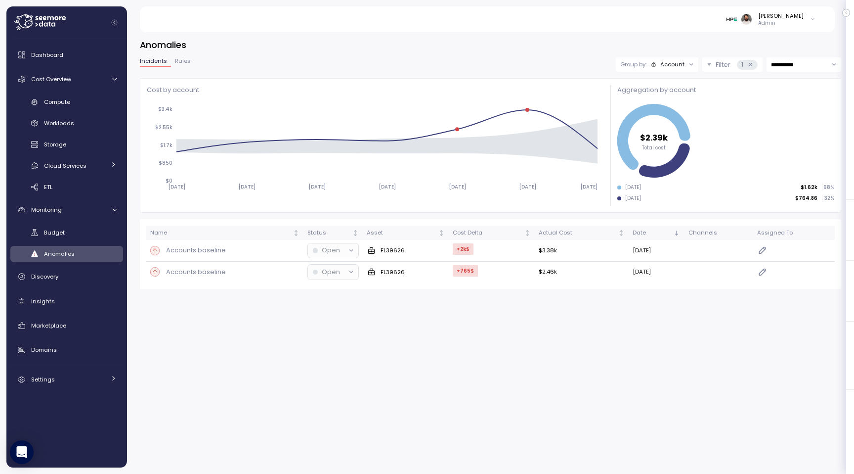
click at [182, 62] on span "Rules" at bounding box center [183, 60] width 16 height 5
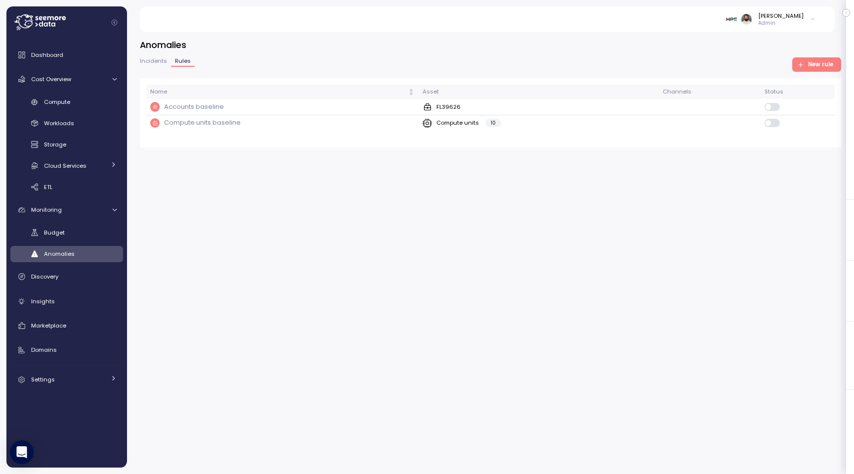
click at [818, 67] on span "New rule" at bounding box center [820, 64] width 25 height 13
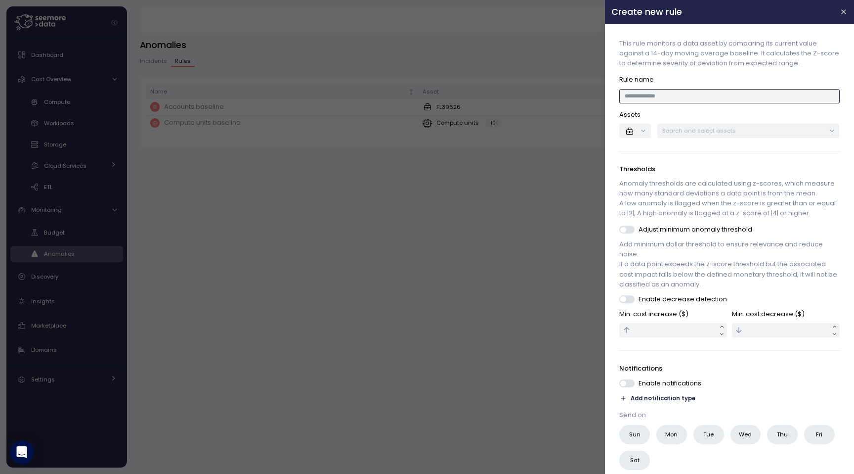
click at [695, 98] on input at bounding box center [730, 96] width 220 height 14
type input "****"
click at [642, 131] on button "button" at bounding box center [635, 131] width 31 height 14
click at [636, 176] on div "Thresholds Anomaly thresholds are calculated using z-scores, which measure how …" at bounding box center [730, 191] width 220 height 54
click at [642, 134] on button "button" at bounding box center [635, 131] width 31 height 14
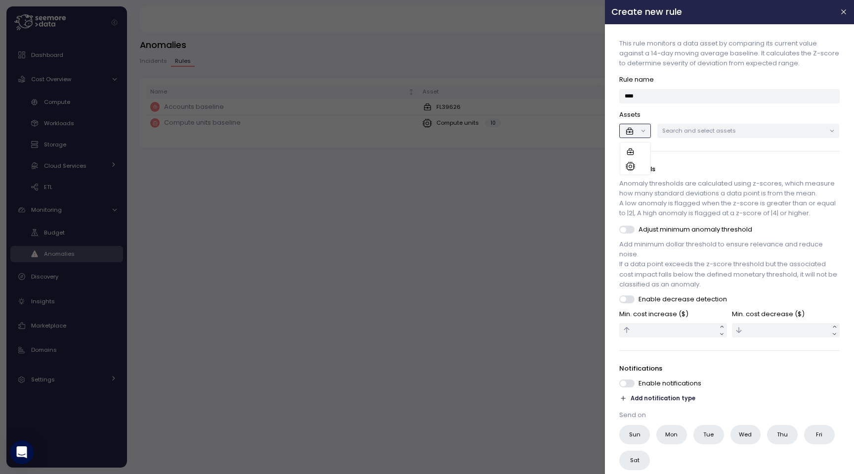
click at [642, 166] on div at bounding box center [635, 166] width 19 height 10
click at [705, 130] on p "Search and select assets" at bounding box center [744, 131] width 163 height 8
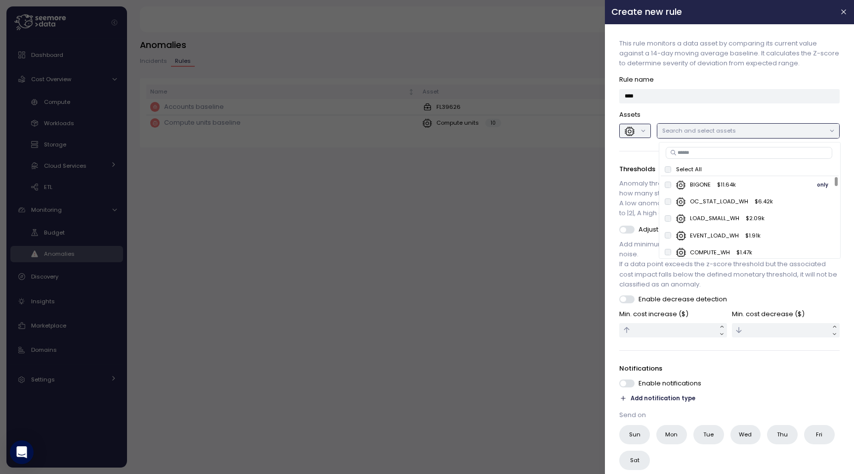
click at [713, 184] on div "BIGONE $ 11.64k" at bounding box center [706, 185] width 60 height 10
click at [713, 203] on p "OC_STAT_LOAD_WH" at bounding box center [719, 201] width 58 height 8
click at [713, 220] on p "LOAD_SMALL_WH" at bounding box center [714, 218] width 49 height 8
click at [720, 112] on p "Assets" at bounding box center [730, 115] width 220 height 10
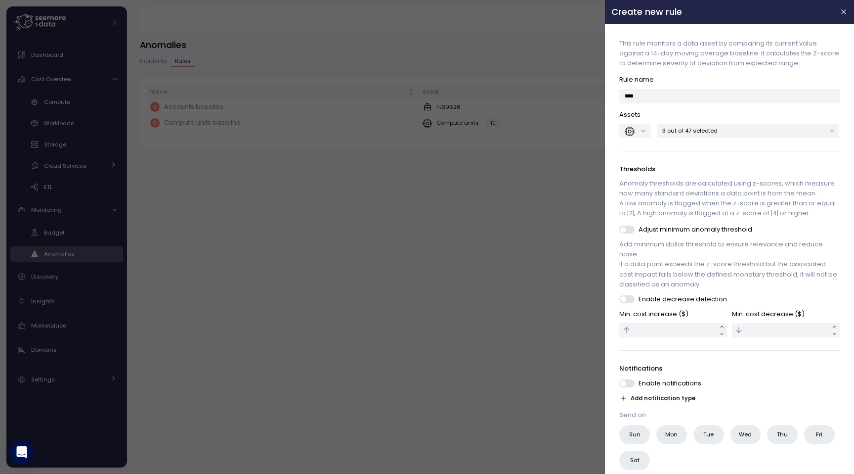
scroll to position [42, 0]
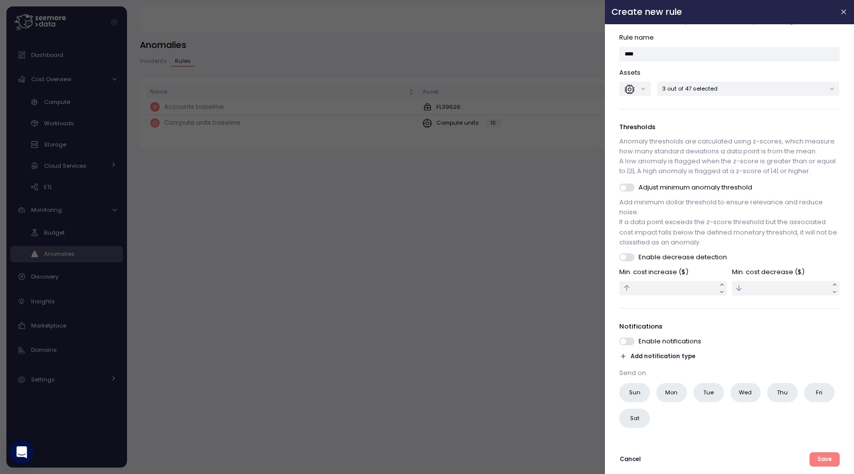
click at [658, 356] on span "Add notification type" at bounding box center [663, 355] width 65 height 9
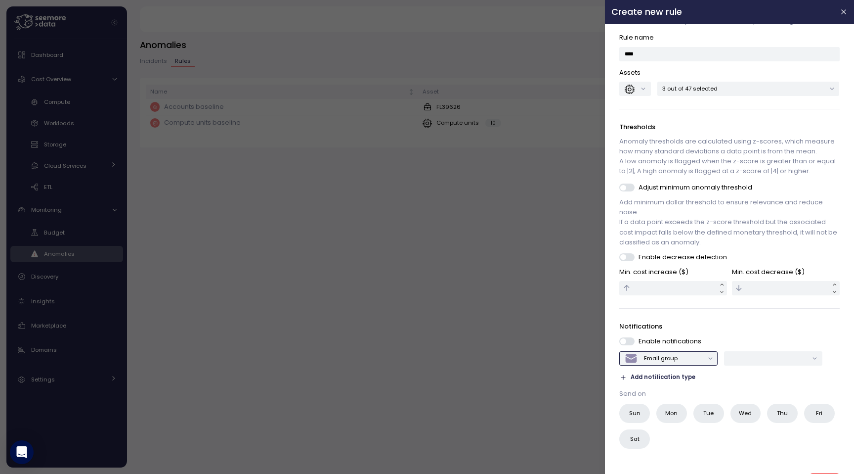
click at [657, 359] on div "Email group" at bounding box center [661, 358] width 34 height 8
click at [694, 321] on p "Notifications" at bounding box center [730, 326] width 220 height 10
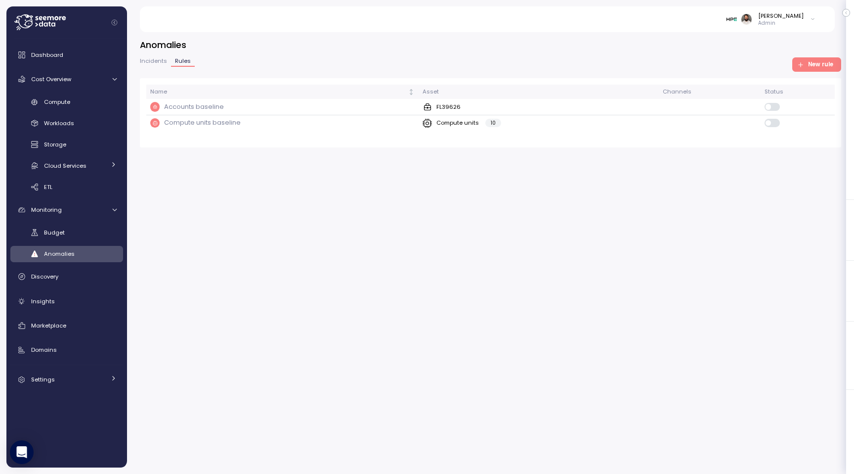
click at [154, 62] on span "Incidents" at bounding box center [153, 60] width 27 height 5
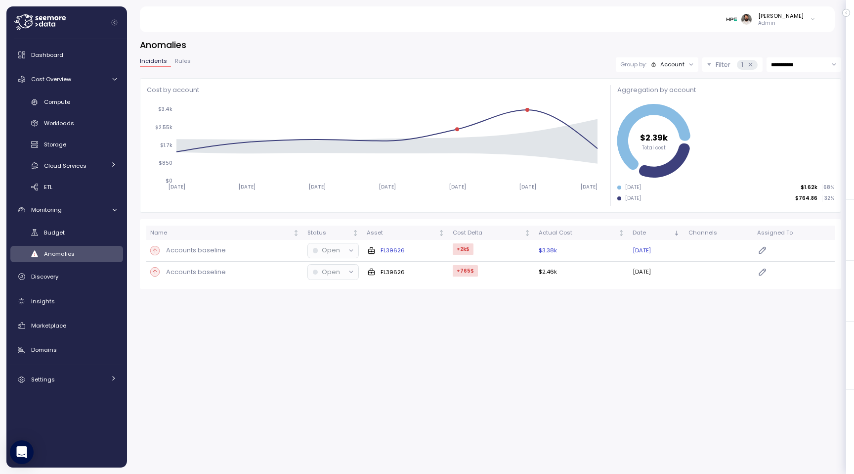
click at [259, 246] on div "Accounts baseline" at bounding box center [224, 250] width 149 height 10
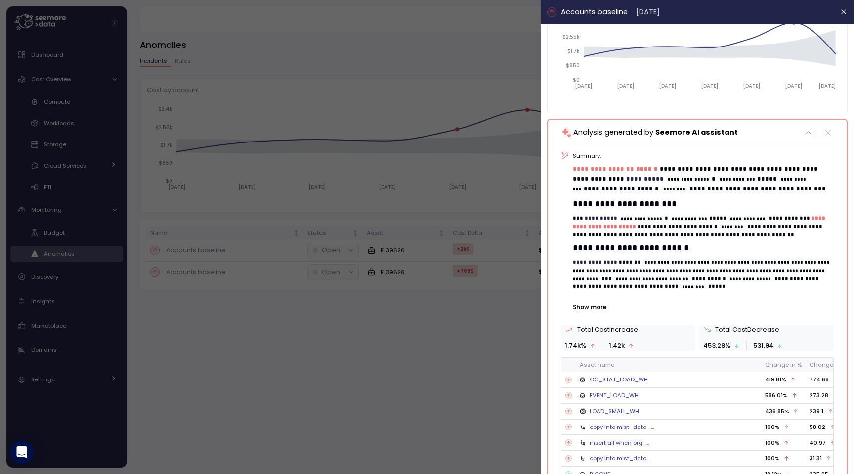
scroll to position [108, 0]
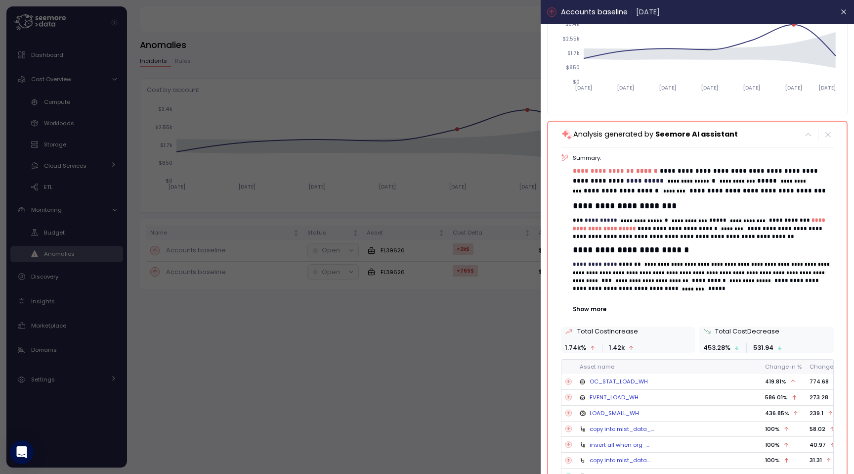
click at [591, 299] on p "**********" at bounding box center [703, 280] width 260 height 41
click at [591, 308] on p "Show more" at bounding box center [703, 309] width 260 height 8
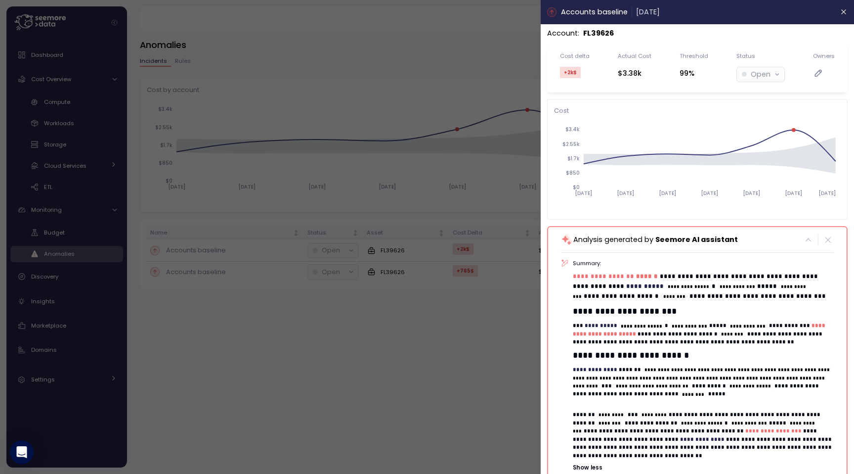
scroll to position [0, 0]
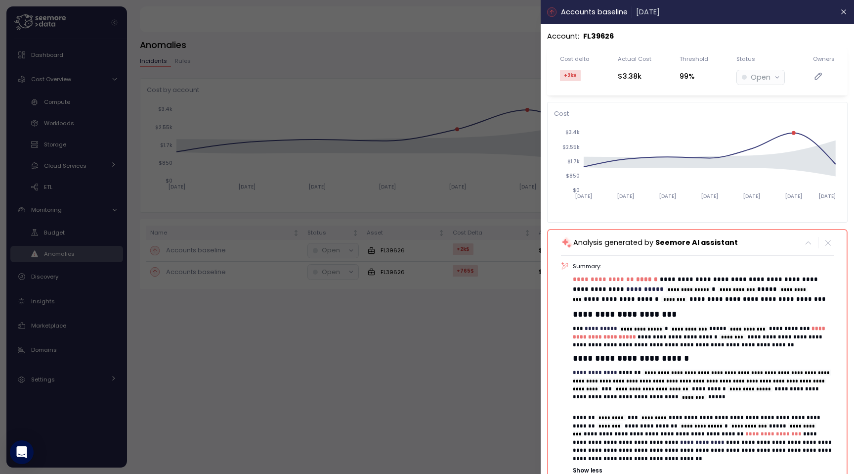
click at [343, 70] on div at bounding box center [427, 237] width 854 height 474
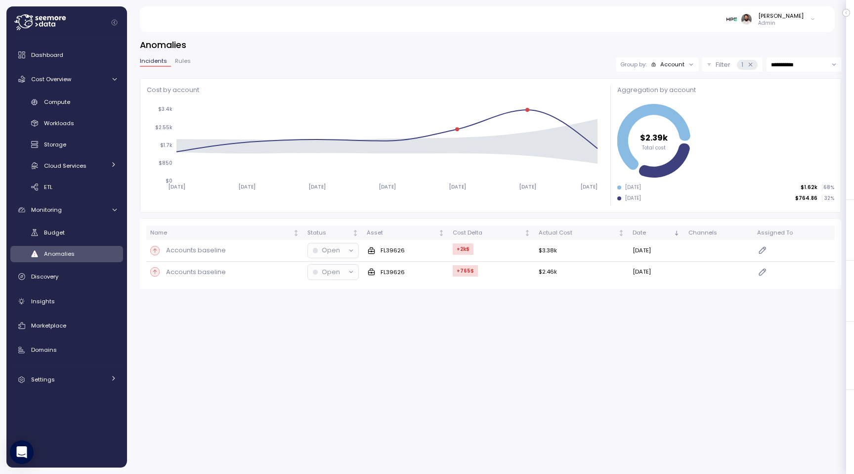
click at [183, 62] on span "Rules" at bounding box center [183, 60] width 16 height 5
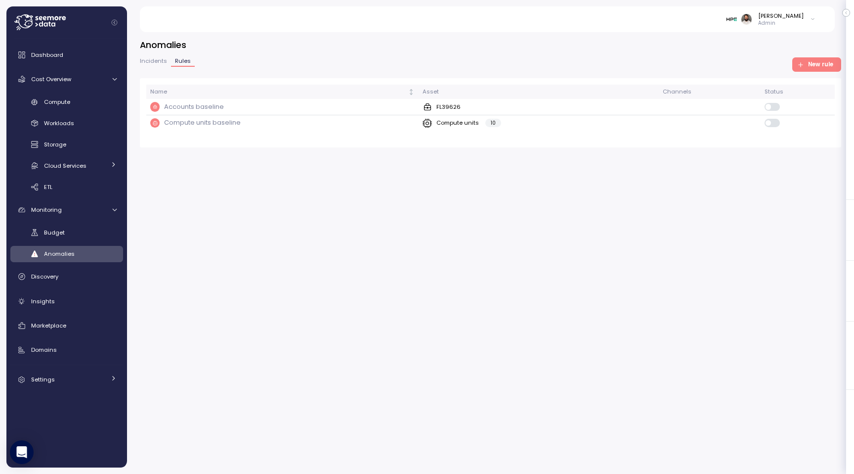
click at [816, 61] on span "New rule" at bounding box center [820, 64] width 25 height 13
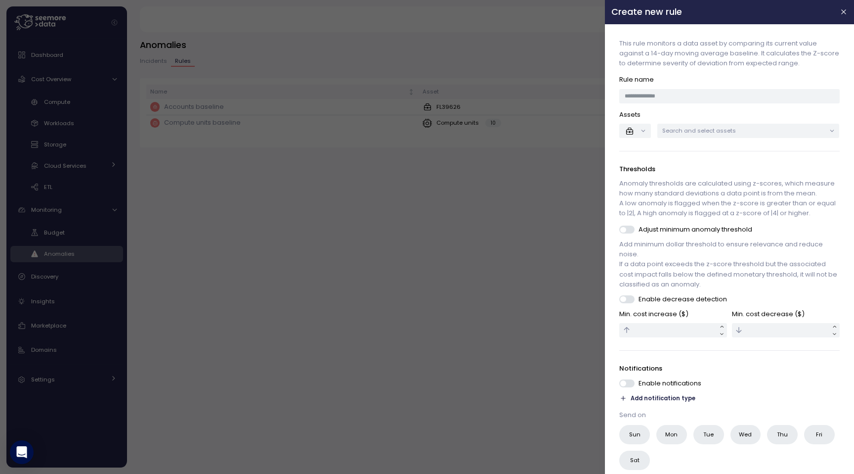
scroll to position [42, 0]
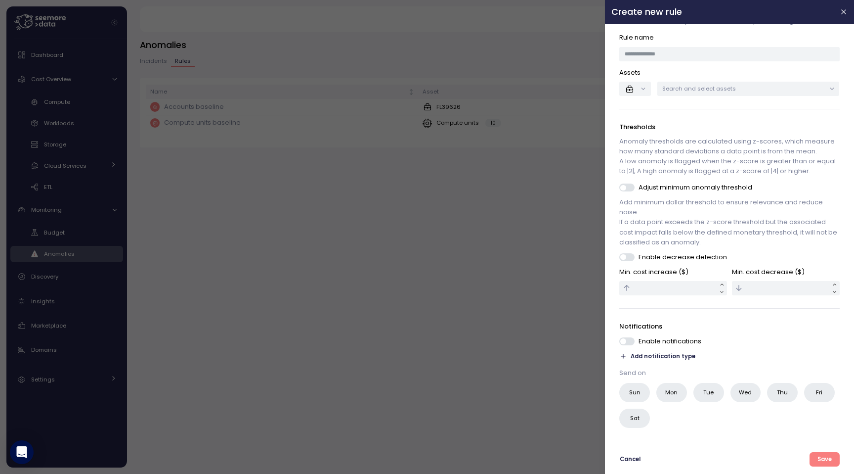
click at [674, 356] on span "Add notification type" at bounding box center [663, 355] width 65 height 9
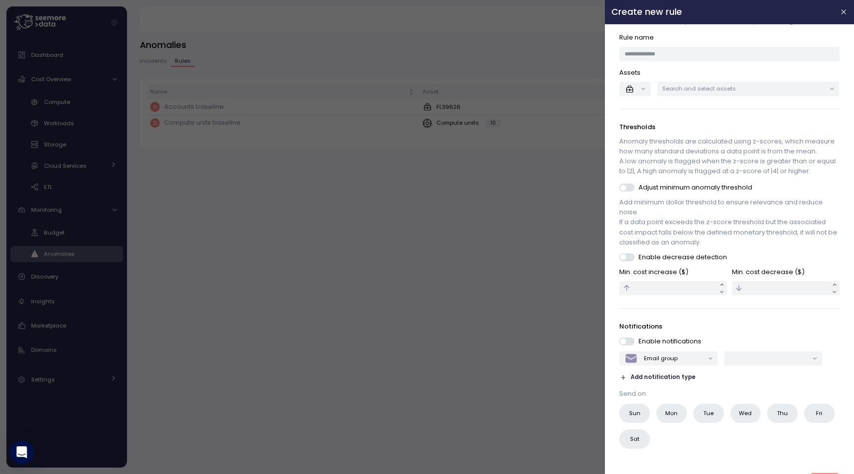
click at [690, 365] on div "Email group Add notification type" at bounding box center [730, 366] width 220 height 31
click at [690, 363] on div "Email group" at bounding box center [664, 357] width 79 height 13
click at [678, 413] on div "Mails" at bounding box center [669, 415] width 86 height 13
click at [760, 359] on input "text" at bounding box center [773, 357] width 87 height 9
click at [844, 12] on icon "button" at bounding box center [844, 12] width 4 height 4
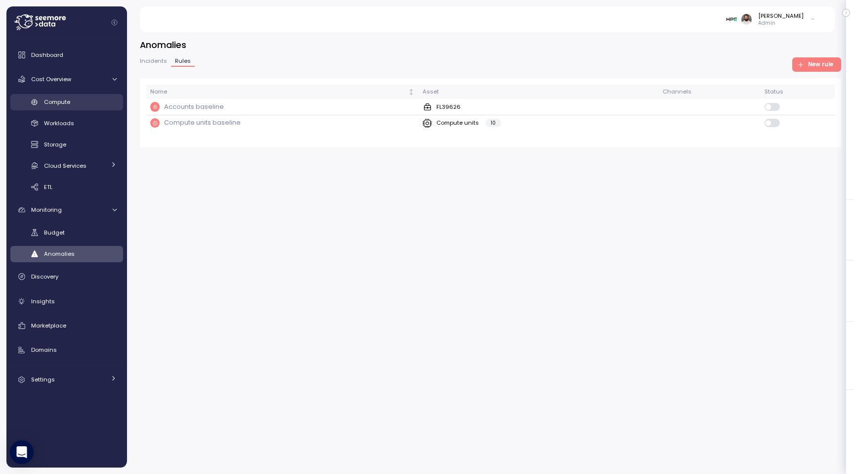
click at [85, 102] on div "Compute" at bounding box center [80, 102] width 73 height 10
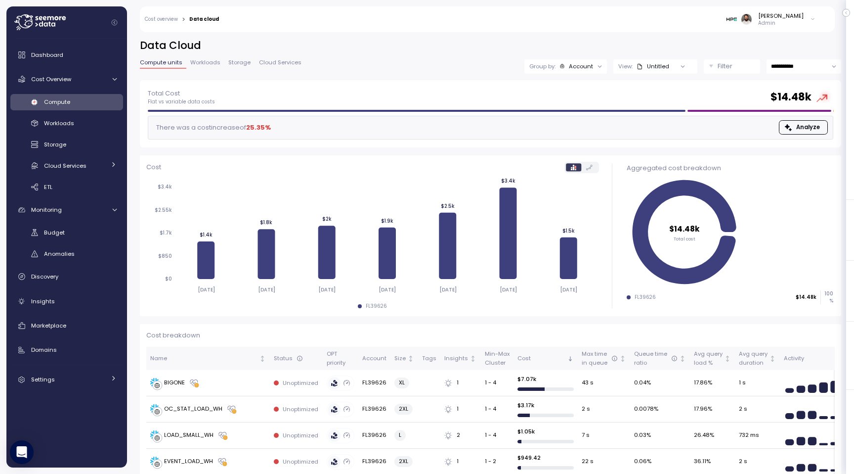
click at [630, 68] on p "View:" at bounding box center [625, 66] width 14 height 8
click at [573, 70] on div "Account" at bounding box center [581, 66] width 24 height 8
click at [568, 136] on p "Tags" at bounding box center [563, 138] width 14 height 8
click at [573, 119] on p "Compute unit" at bounding box center [575, 121] width 39 height 8
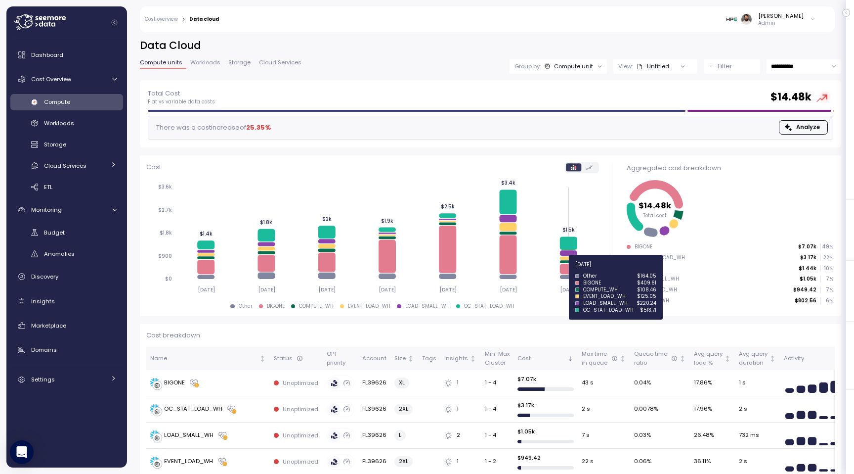
click at [561, 268] on icon at bounding box center [568, 268] width 17 height 10
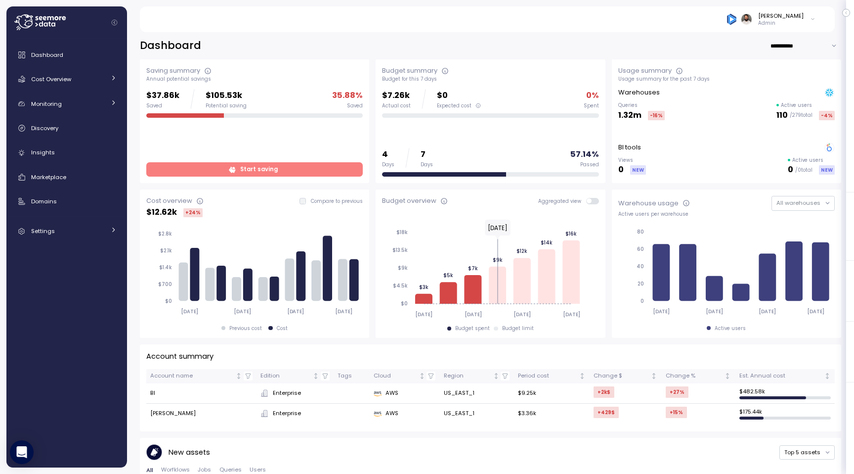
click at [282, 170] on span "Start saving" at bounding box center [254, 169] width 204 height 13
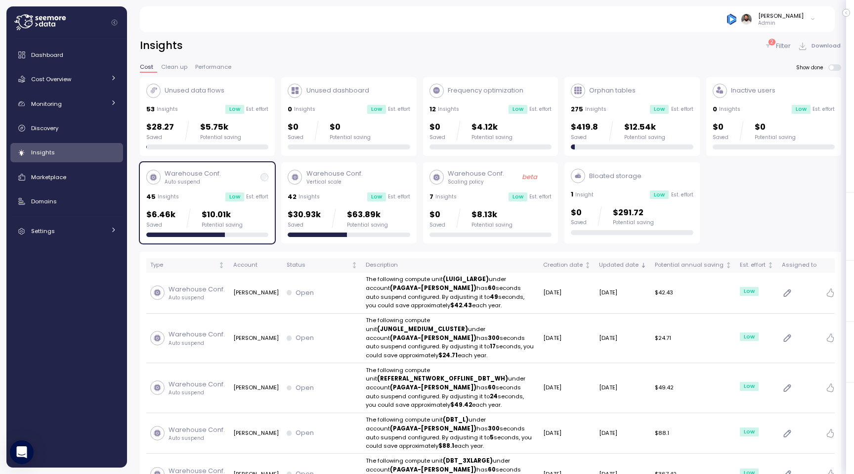
click at [767, 44] on icon at bounding box center [768, 46] width 8 height 8
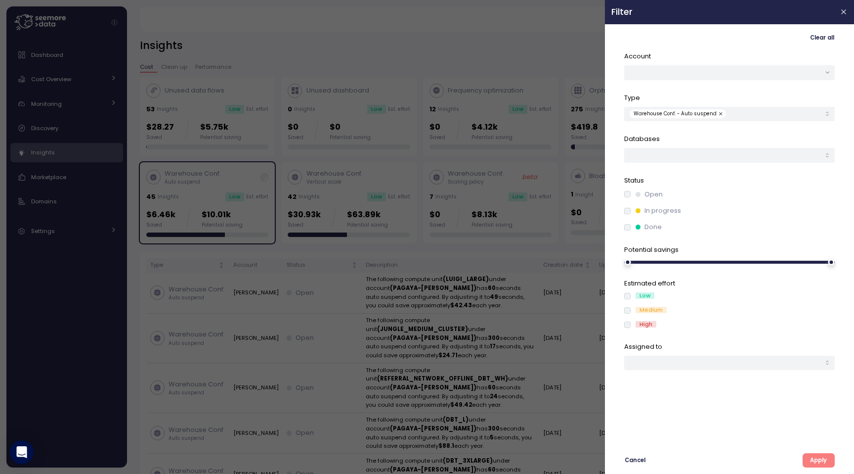
click at [629, 188] on div "Status Open In progress Done" at bounding box center [729, 203] width 211 height 57
click at [822, 444] on div "Clear all Account Type Warehouse Conf. - Auto suspend Databases Status Open In …" at bounding box center [729, 249] width 236 height 436
click at [821, 461] on span "Apply" at bounding box center [818, 459] width 17 height 13
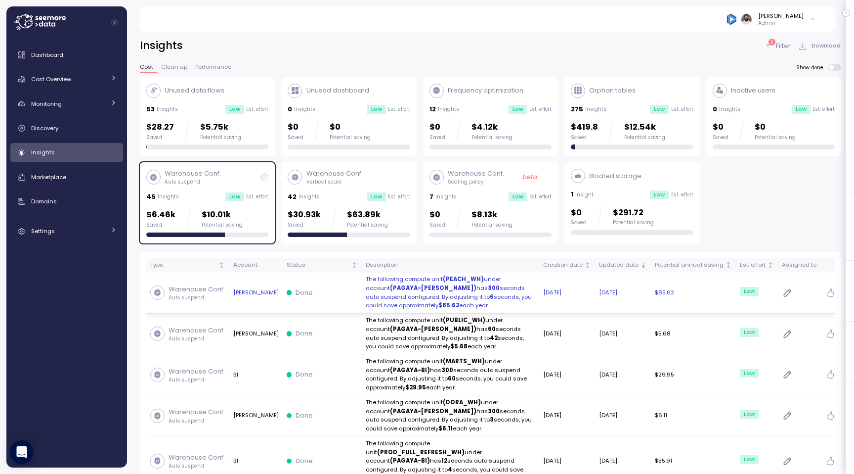
click at [422, 288] on p "The following compute unit (PEACH_WH) under account (PAGAYA-[PERSON_NAME]) has …" at bounding box center [451, 292] width 170 height 35
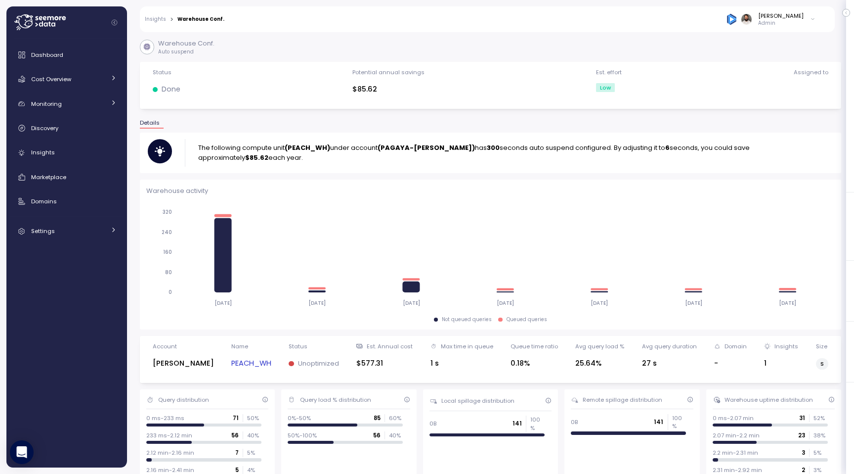
click at [315, 152] on strong "(PEACH_WH)" at bounding box center [307, 147] width 45 height 9
copy strong "PEACH_WH"
click at [307, 151] on strong "(PEACH_WH)" at bounding box center [307, 147] width 45 height 9
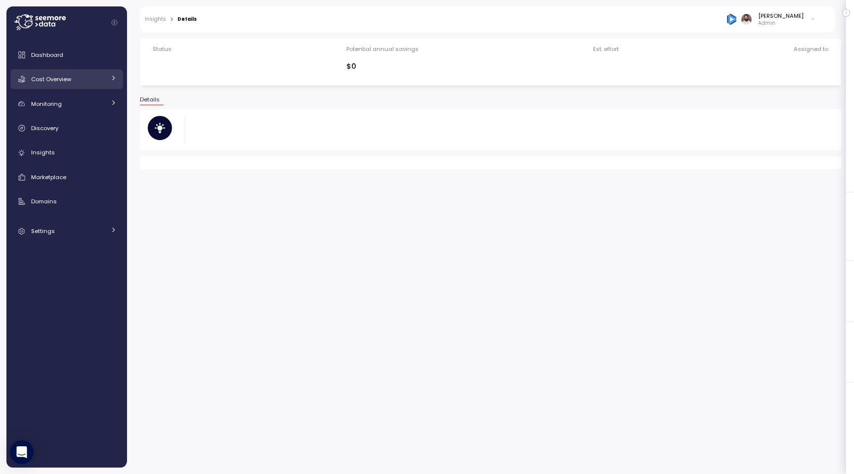
click at [67, 87] on link "Cost Overview" at bounding box center [66, 79] width 113 height 20
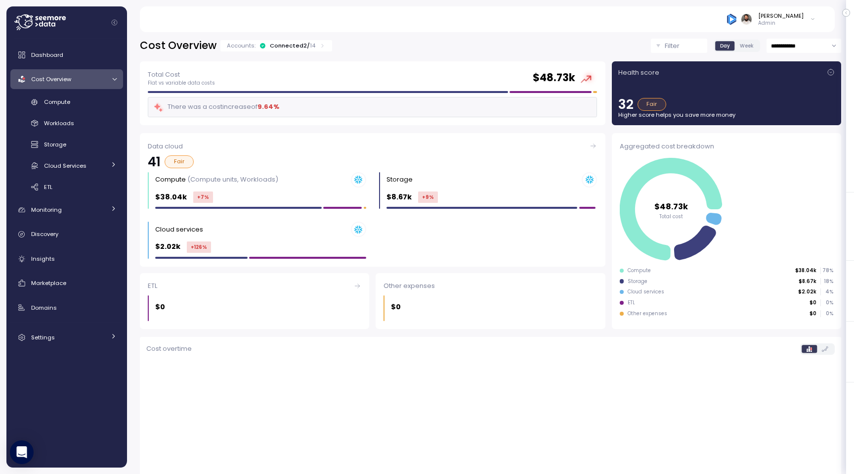
click at [311, 44] on p "14" at bounding box center [312, 46] width 5 height 8
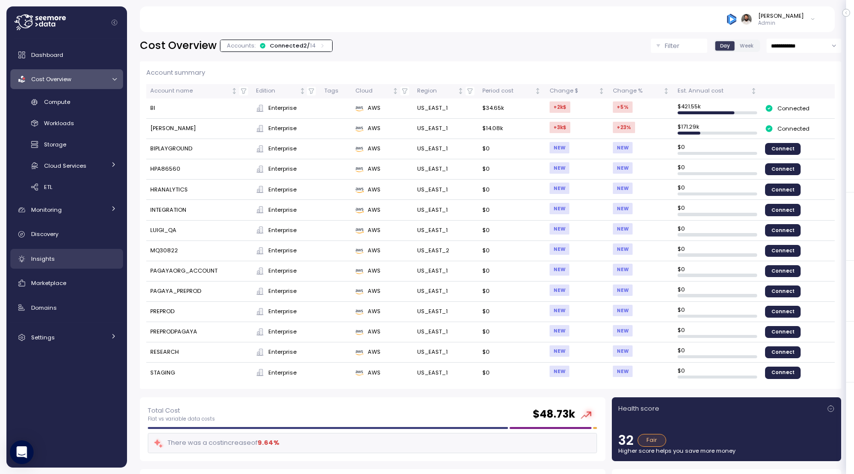
click at [62, 256] on div "Insights" at bounding box center [74, 259] width 86 height 10
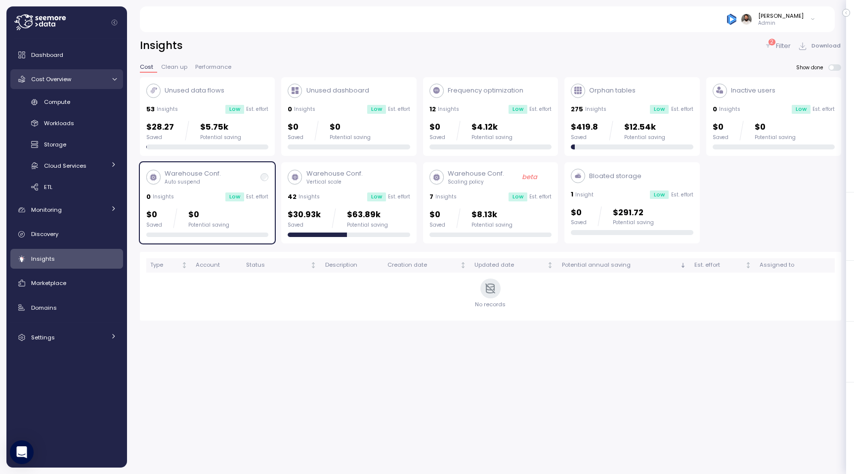
click at [86, 83] on div "Cost Overview" at bounding box center [68, 79] width 74 height 10
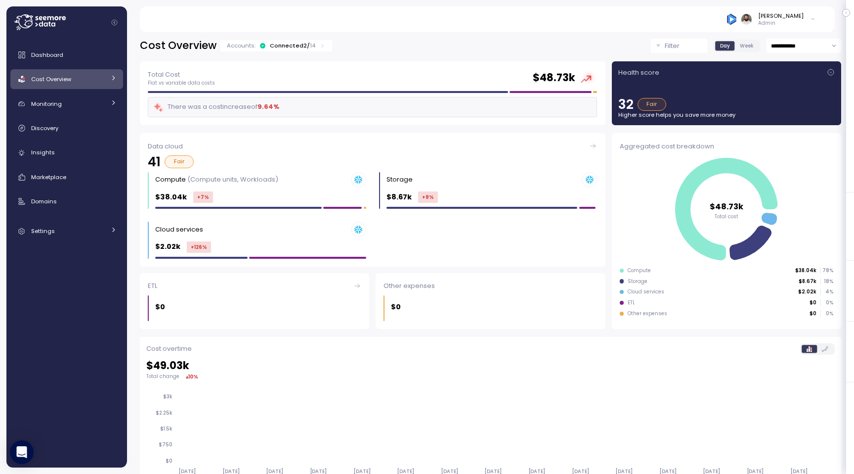
click at [86, 96] on link "Monitoring" at bounding box center [66, 104] width 113 height 20
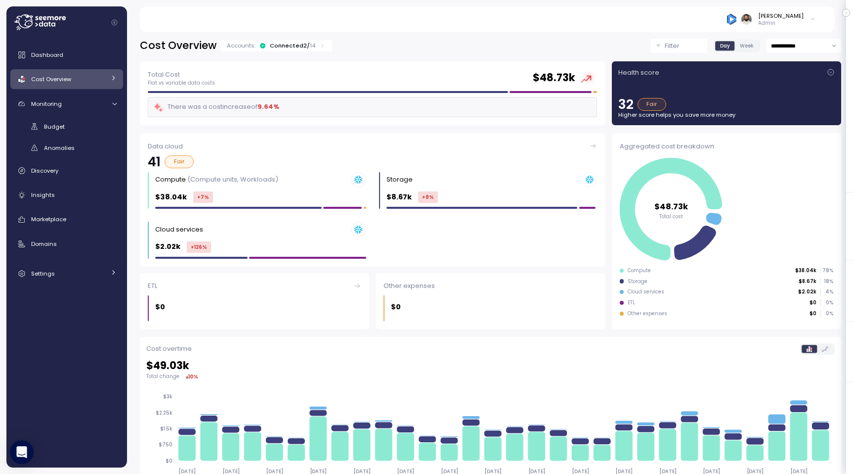
click at [90, 77] on div "Cost Overview" at bounding box center [68, 79] width 74 height 10
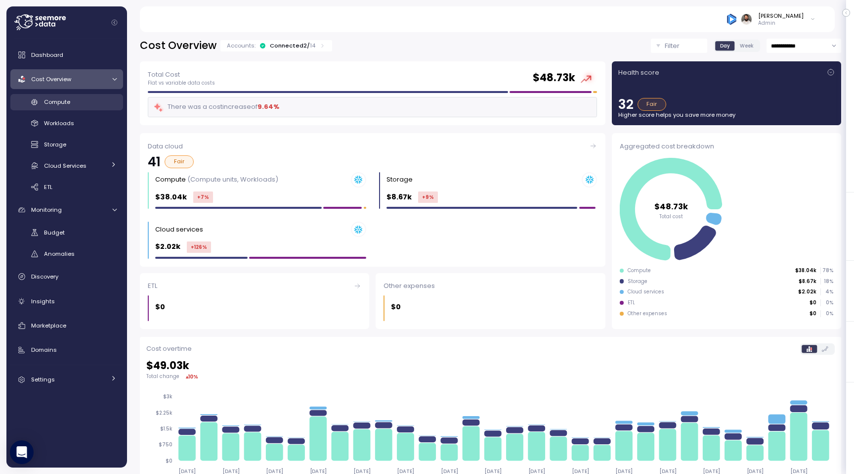
click at [89, 100] on div "Compute" at bounding box center [80, 102] width 73 height 10
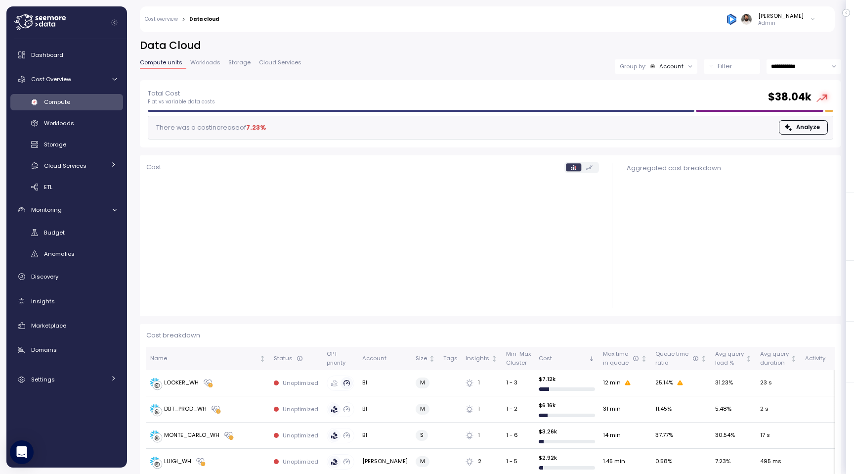
click at [741, 67] on div "Filter" at bounding box center [737, 66] width 38 height 10
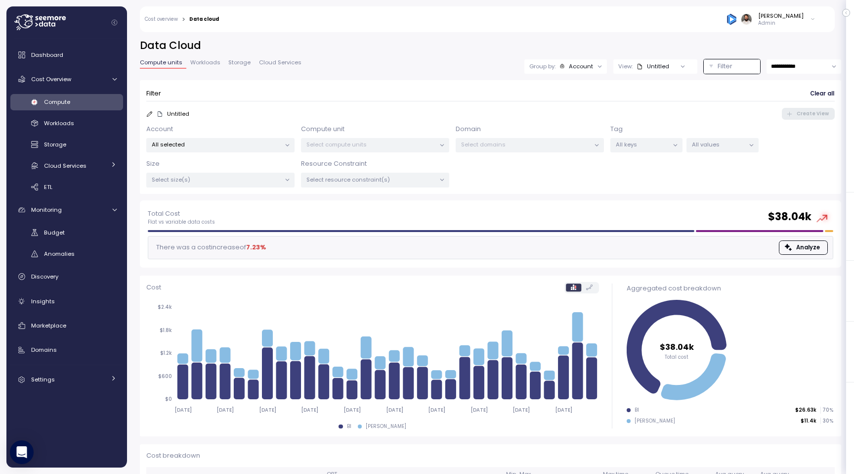
click at [193, 139] on div "All selected" at bounding box center [220, 145] width 148 height 14
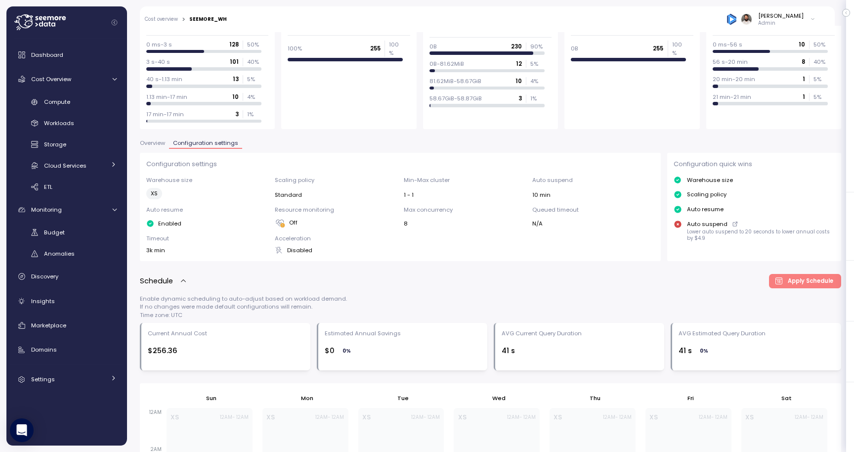
scroll to position [107, 0]
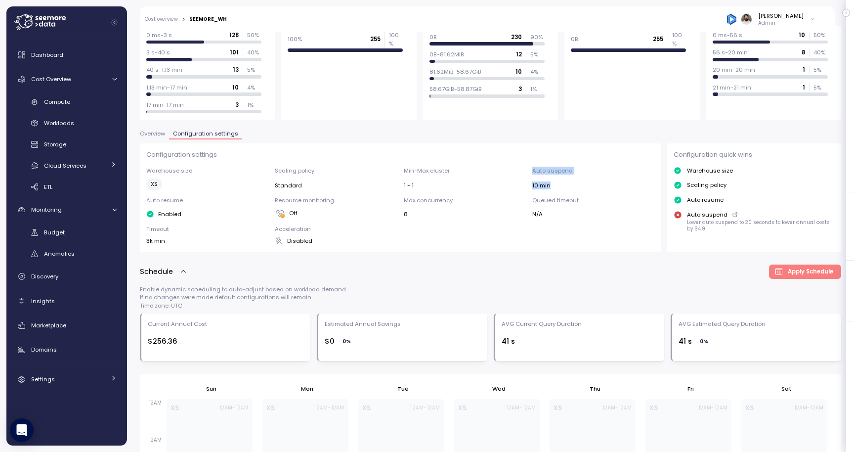
drag, startPoint x: 526, startPoint y: 188, endPoint x: 567, endPoint y: 188, distance: 41.0
click at [566, 188] on div "Warehouse size XS Scaling policy Standard Min-Max cluster 1 - 1 Auto suspend 10…" at bounding box center [400, 206] width 509 height 79
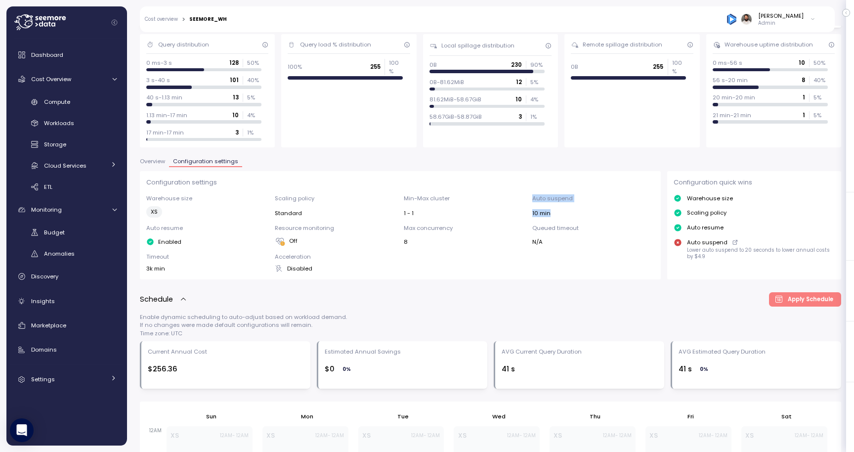
scroll to position [0, 0]
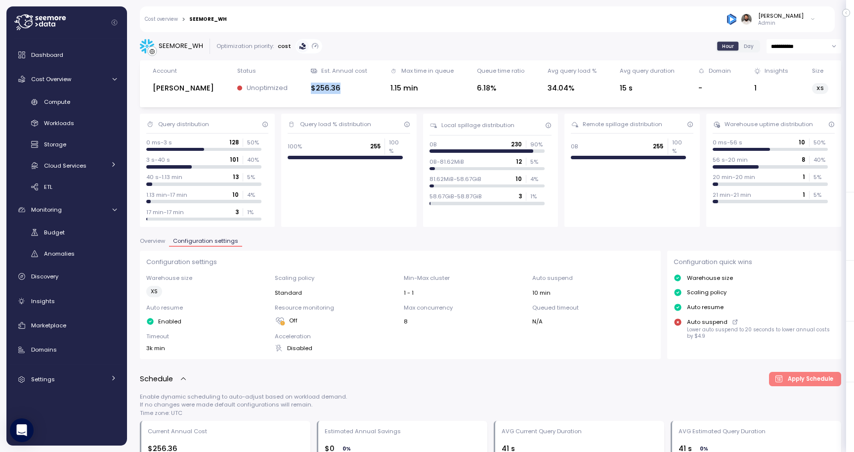
drag, startPoint x: 278, startPoint y: 89, endPoint x: 336, endPoint y: 89, distance: 57.8
click at [337, 89] on div "Account LUIGI Status Unoptimized Est. Annual cost $256.36 Max time in queue 1.1…" at bounding box center [490, 84] width 689 height 34
click at [336, 89] on div "$256.36" at bounding box center [339, 88] width 56 height 11
click at [732, 322] on icon at bounding box center [735, 322] width 6 height 12
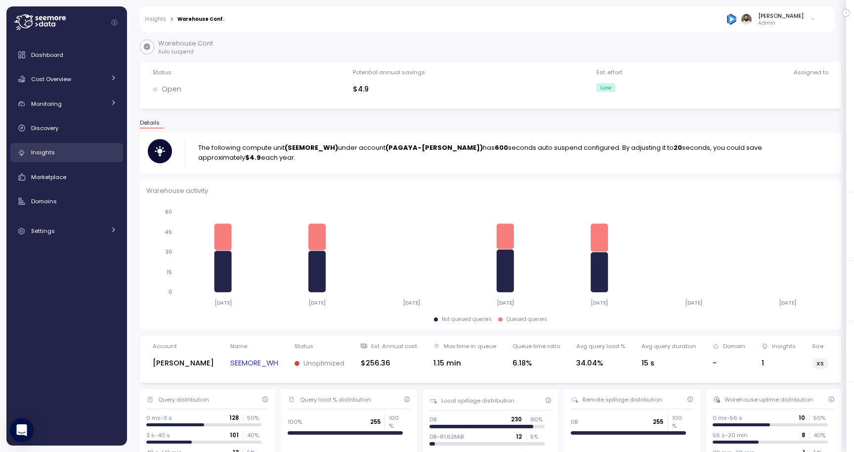
click at [88, 151] on div "Insights" at bounding box center [74, 152] width 86 height 10
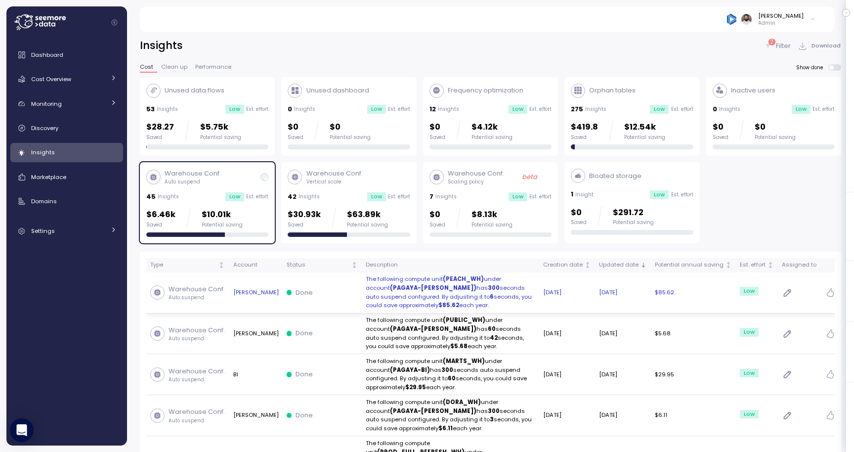
click at [308, 286] on td "Done" at bounding box center [322, 292] width 79 height 41
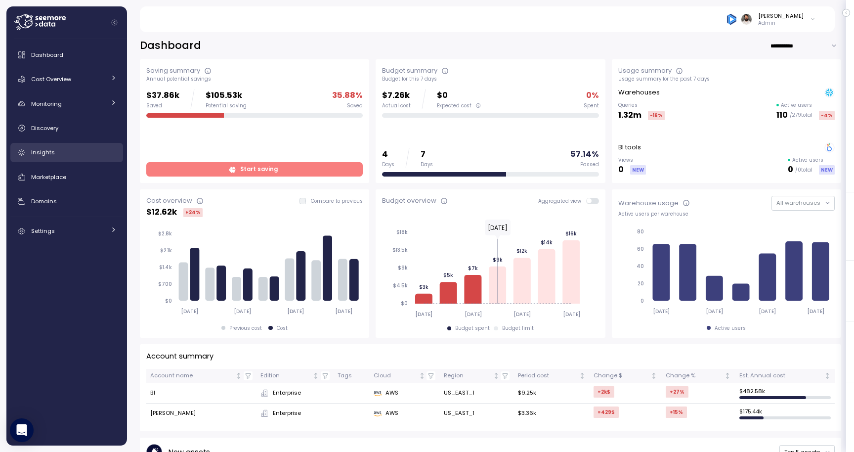
click at [62, 156] on div "Insights" at bounding box center [74, 152] width 86 height 10
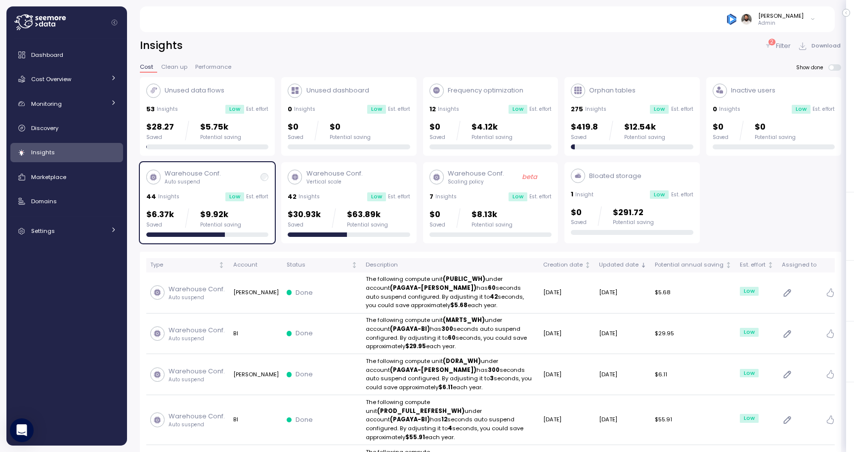
click at [245, 222] on div "$6.37k Saved $9.92k Potential saving" at bounding box center [207, 218] width 122 height 20
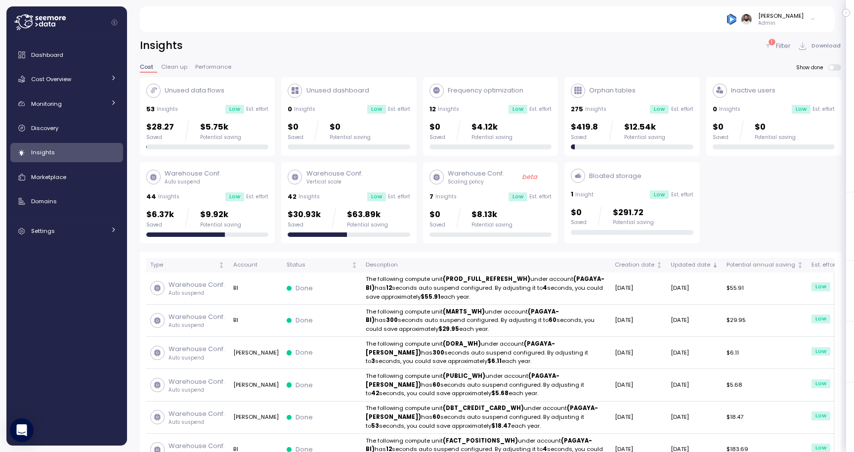
click at [245, 220] on div "$6.37k Saved $9.92k Potential saving" at bounding box center [207, 218] width 122 height 20
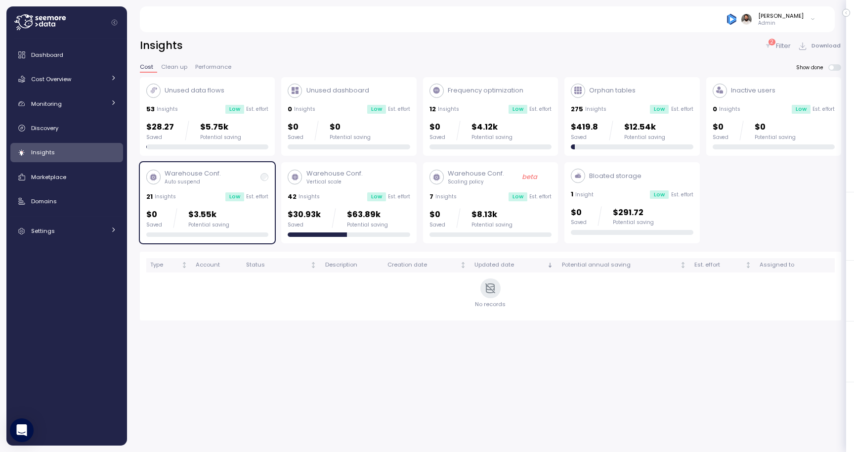
click at [262, 215] on div "$0 Saved $3.55k Potential saving" at bounding box center [207, 218] width 122 height 20
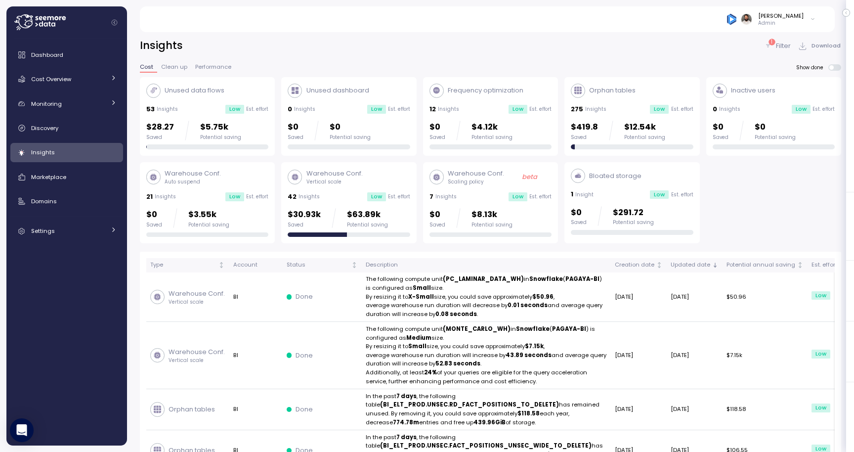
click at [262, 215] on div "$0 Saved $3.55k Potential saving" at bounding box center [207, 218] width 122 height 20
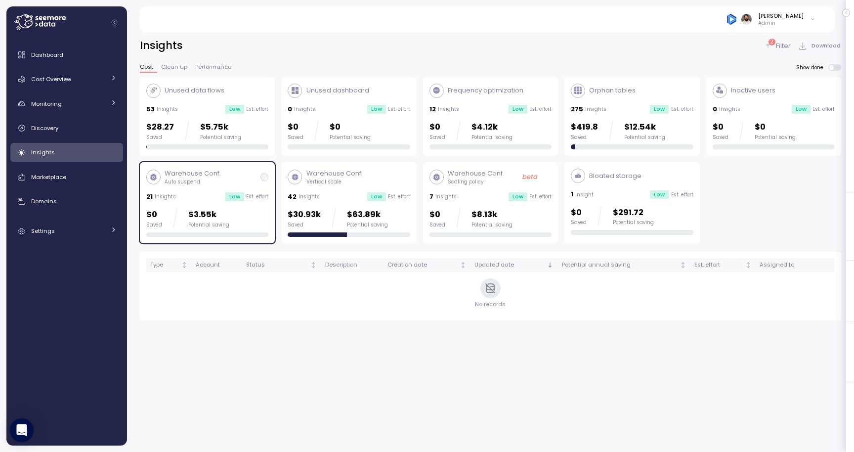
click at [773, 45] on div "2 Filter" at bounding box center [777, 46] width 27 height 10
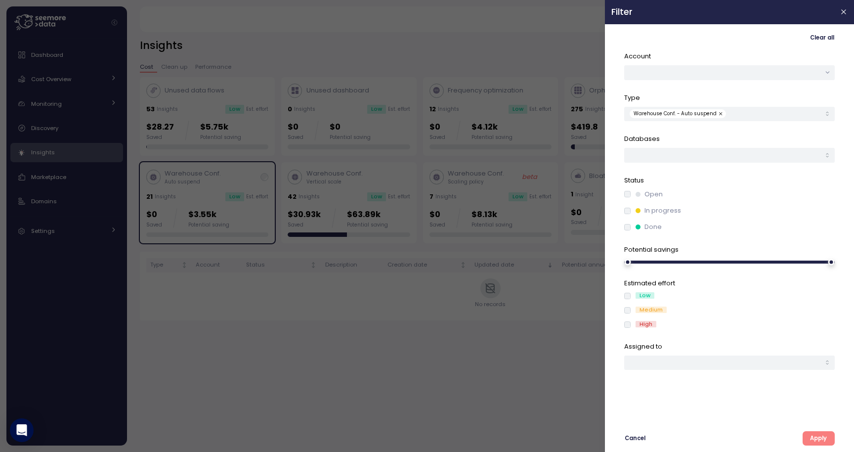
click at [822, 439] on span "Apply" at bounding box center [818, 438] width 17 height 13
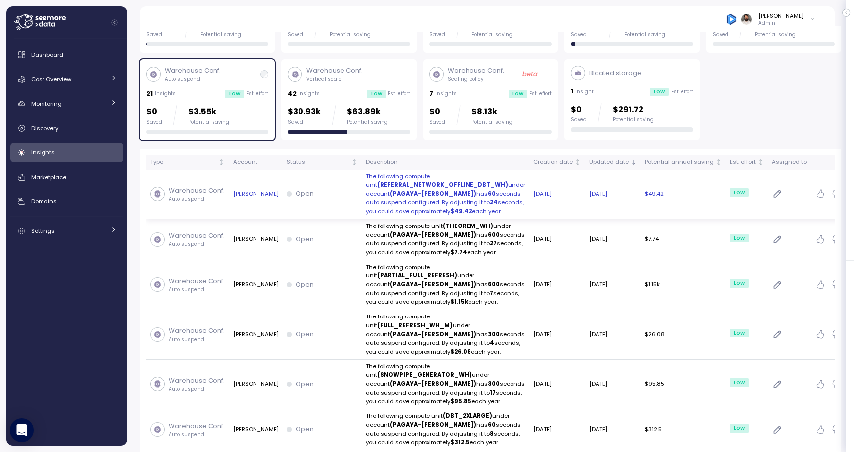
scroll to position [103, 0]
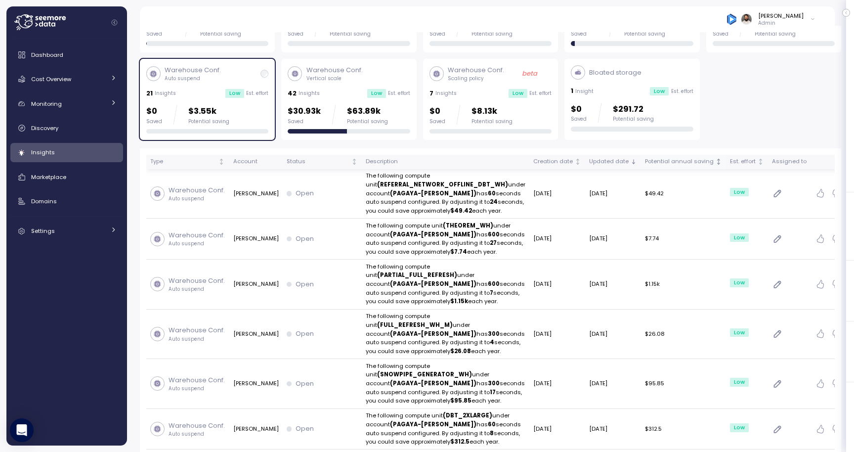
click at [697, 163] on div "Potential annual saving" at bounding box center [679, 161] width 69 height 9
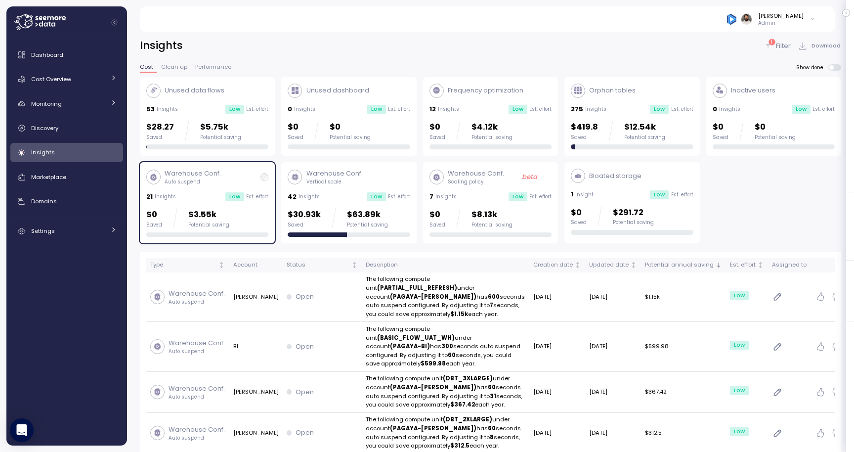
click at [61, 151] on div "Insights" at bounding box center [74, 152] width 86 height 10
click at [99, 80] on div "Cost Overview" at bounding box center [68, 79] width 74 height 10
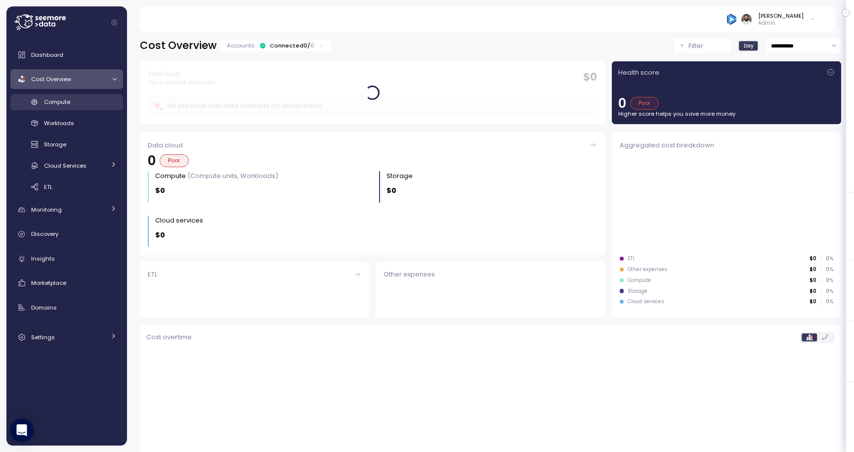
click at [92, 103] on div "Compute" at bounding box center [80, 102] width 73 height 10
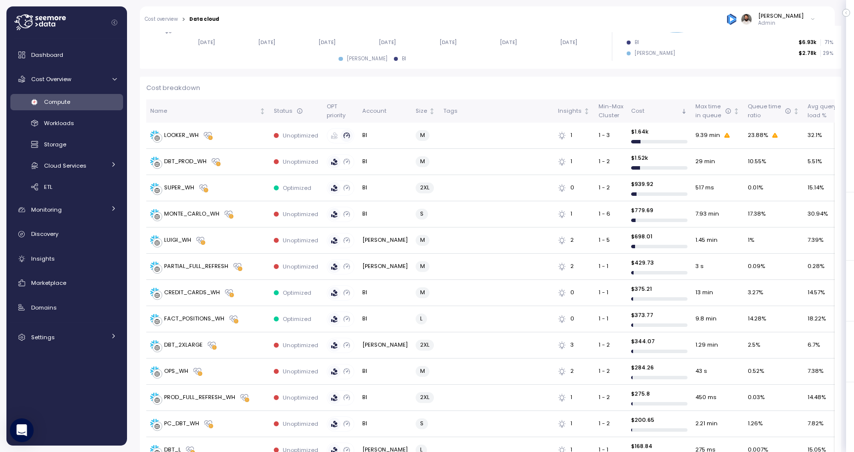
scroll to position [174, 0]
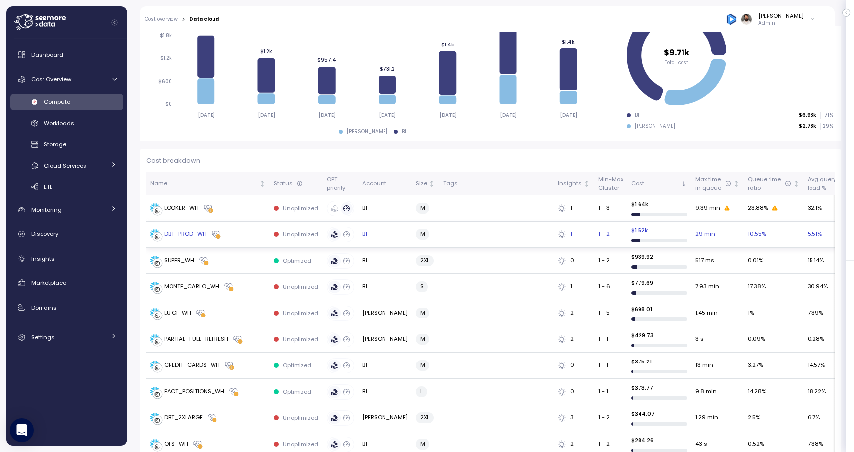
click at [241, 237] on div "DBT_PROD_WH" at bounding box center [208, 234] width 116 height 10
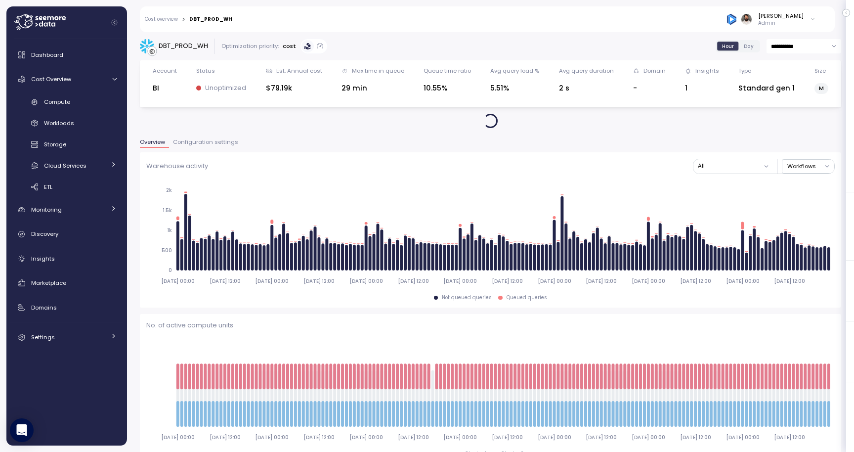
click at [211, 143] on span "Configuration settings" at bounding box center [205, 141] width 65 height 5
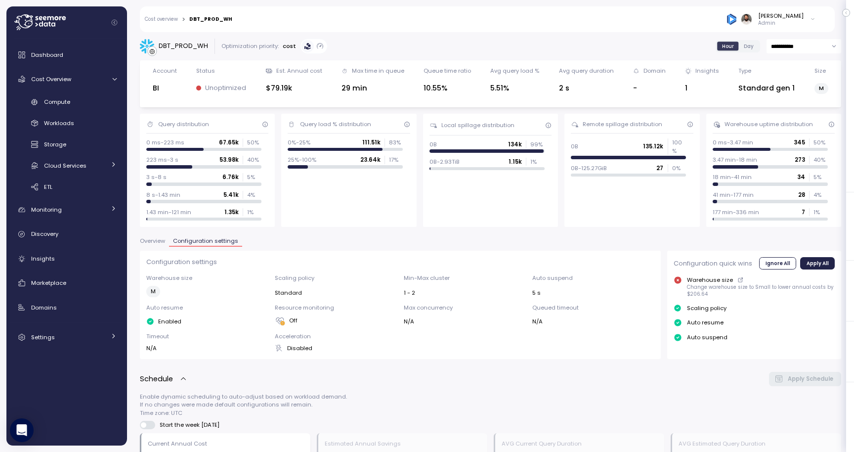
click at [178, 21] on div "Cost overview > DBT_PROD_WH" at bounding box center [188, 19] width 87 height 6
click at [176, 20] on link "Cost overview" at bounding box center [161, 19] width 33 height 5
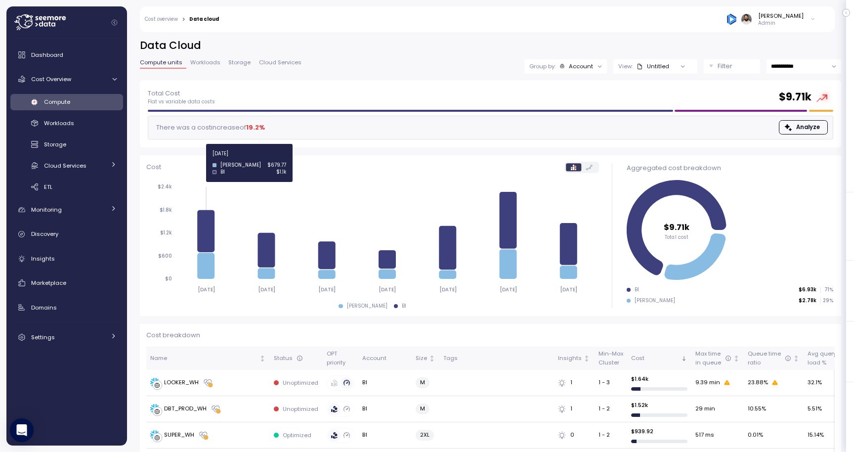
scroll to position [240, 0]
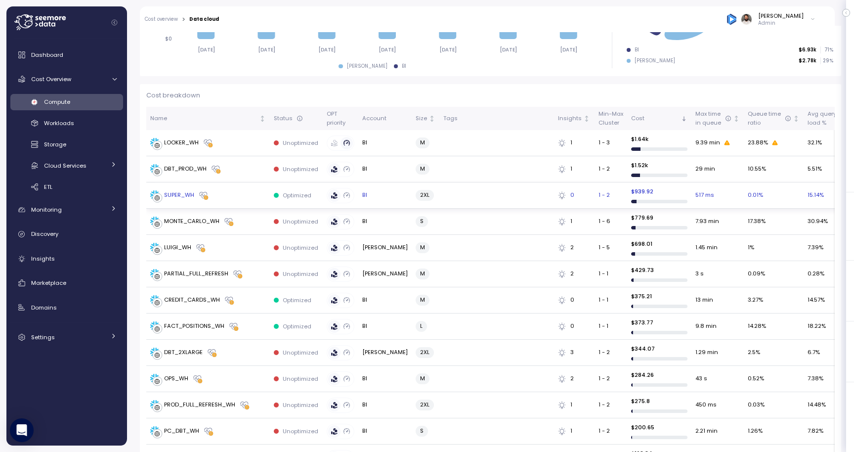
click at [230, 196] on div "SUPER_WH" at bounding box center [208, 195] width 116 height 10
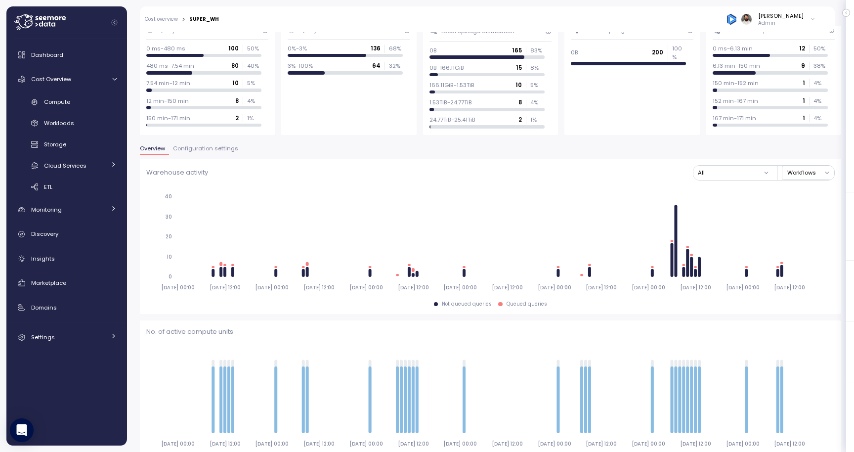
scroll to position [67, 0]
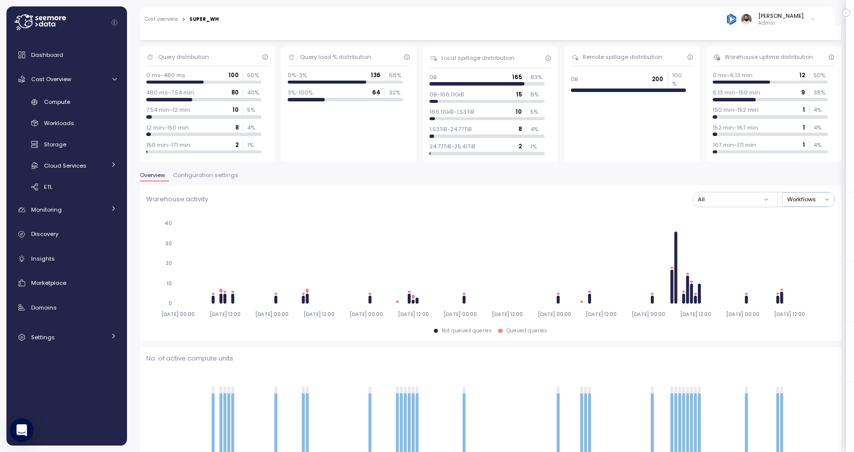
click at [213, 173] on span "Configuration settings" at bounding box center [205, 175] width 65 height 5
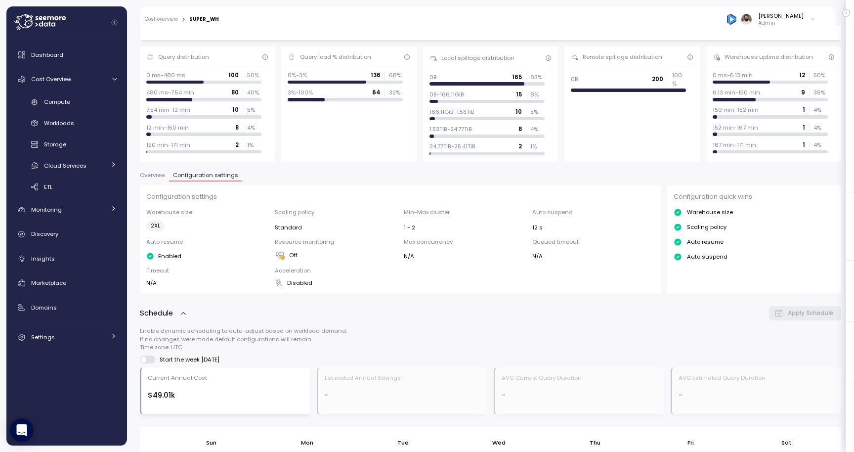
click at [156, 176] on span "Overview" at bounding box center [152, 175] width 25 height 5
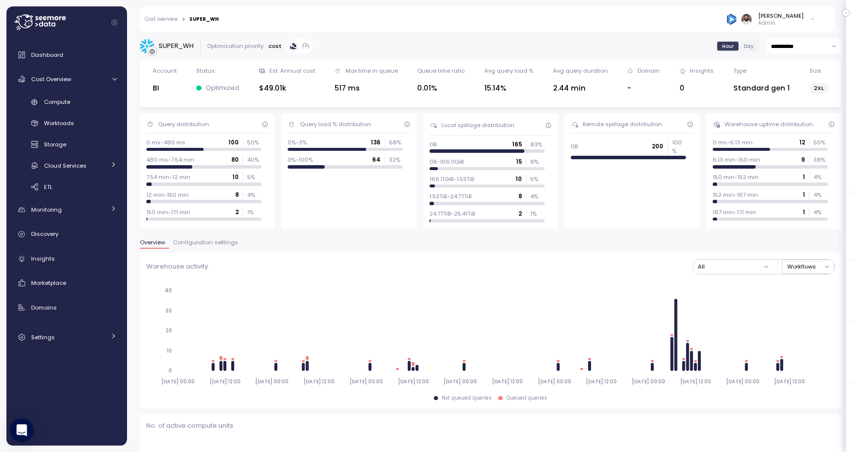
click at [171, 18] on link "Cost overview" at bounding box center [161, 19] width 33 height 5
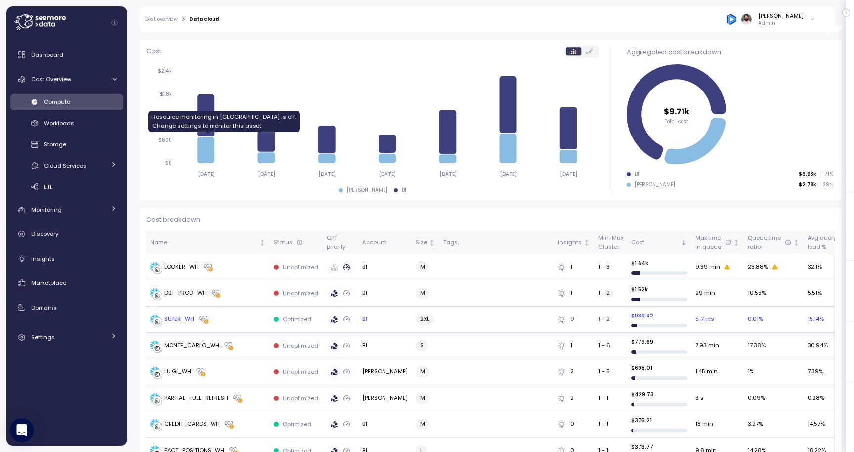
scroll to position [242, 0]
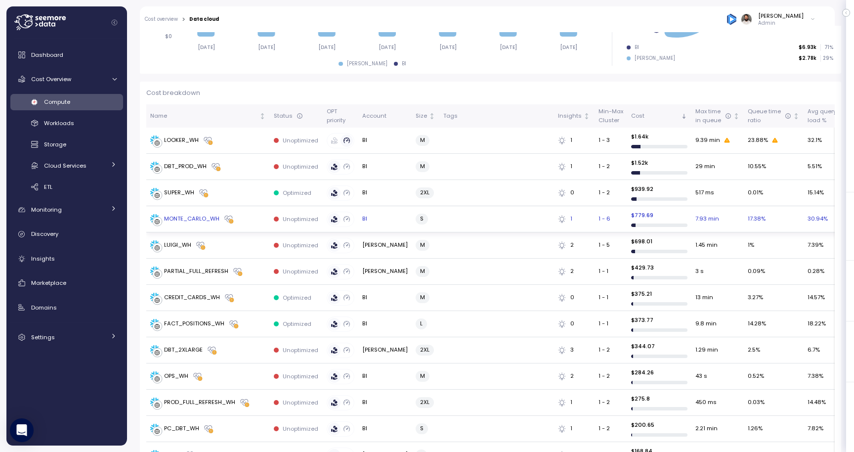
click at [203, 220] on div "MONTE_CARLO_WH" at bounding box center [191, 219] width 55 height 9
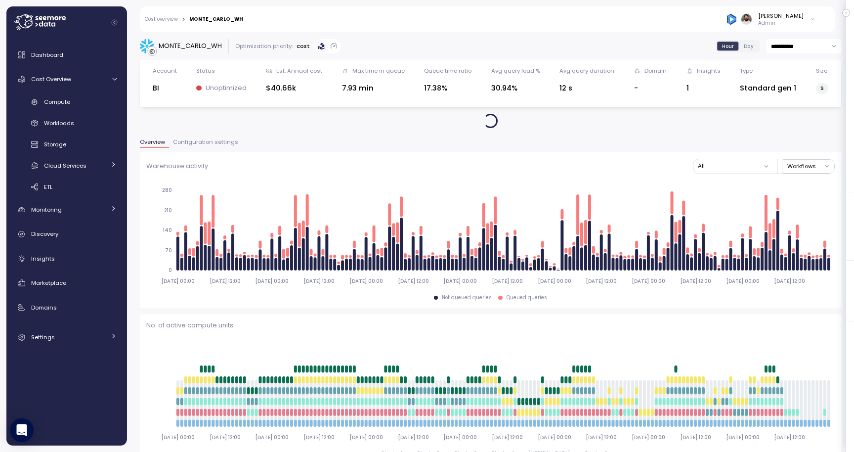
click at [207, 142] on span "Configuration settings" at bounding box center [205, 141] width 65 height 5
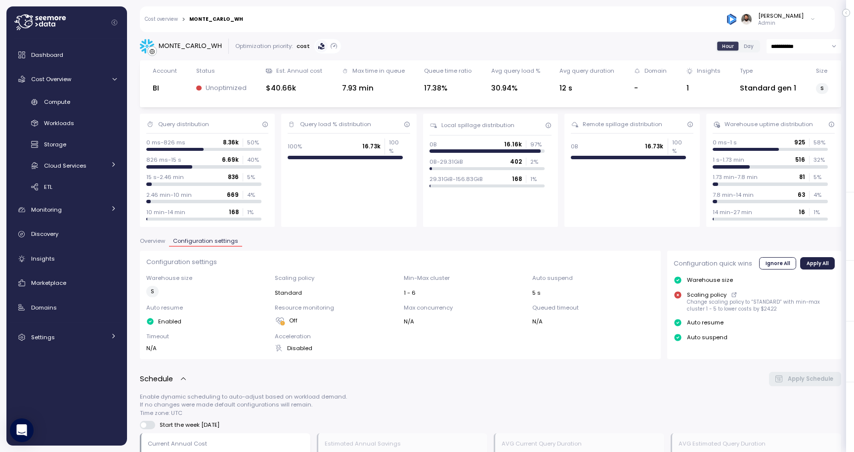
click at [146, 239] on span "Overview" at bounding box center [152, 240] width 25 height 5
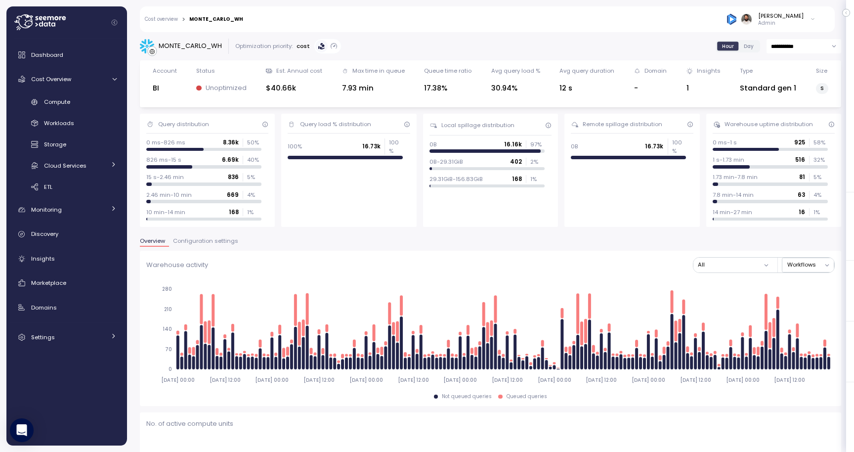
click at [167, 21] on link "Cost overview" at bounding box center [161, 19] width 33 height 5
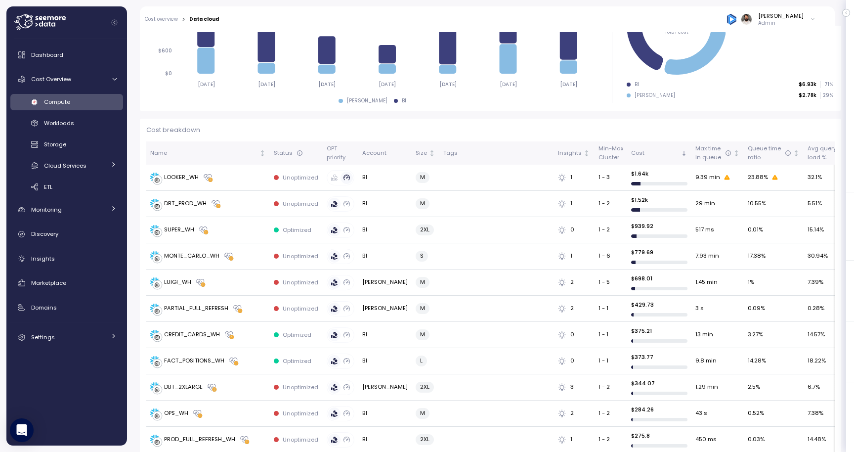
scroll to position [265, 0]
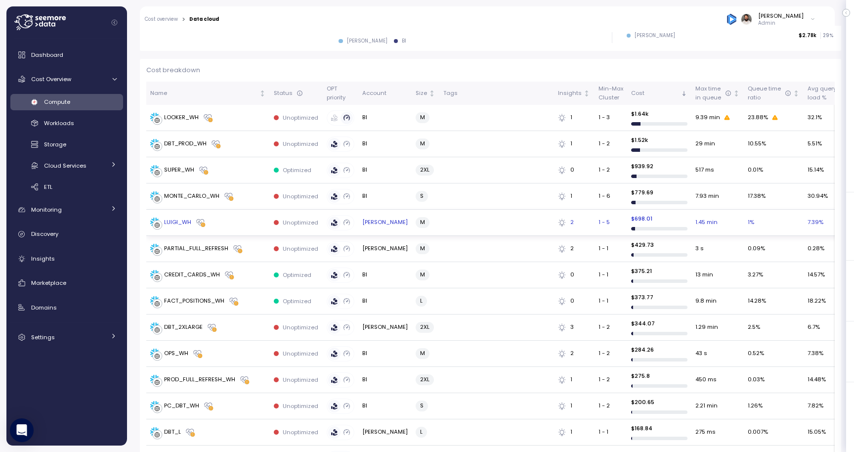
click at [217, 226] on td "LUIGI_WH" at bounding box center [208, 223] width 124 height 26
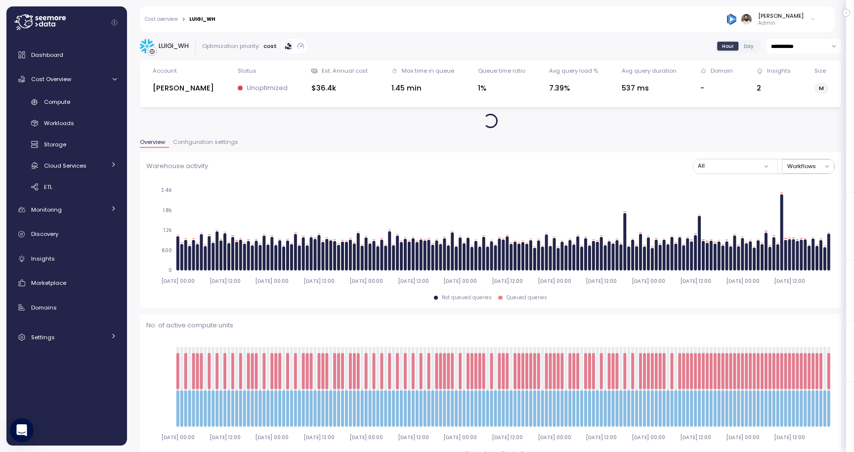
click at [214, 141] on span "Configuration settings" at bounding box center [205, 141] width 65 height 5
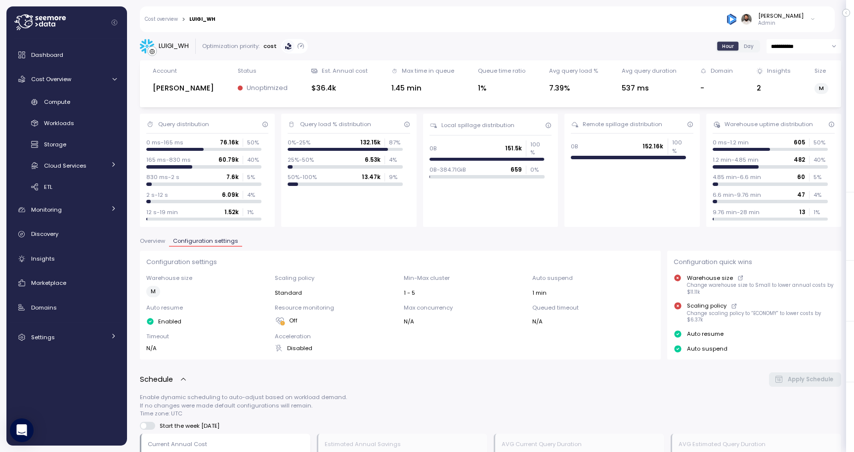
click at [176, 21] on link "Cost overview" at bounding box center [161, 19] width 33 height 5
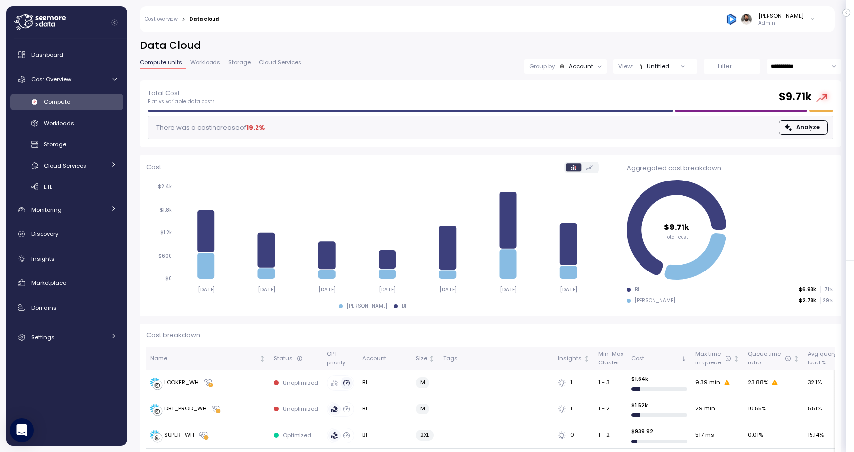
scroll to position [369, 0]
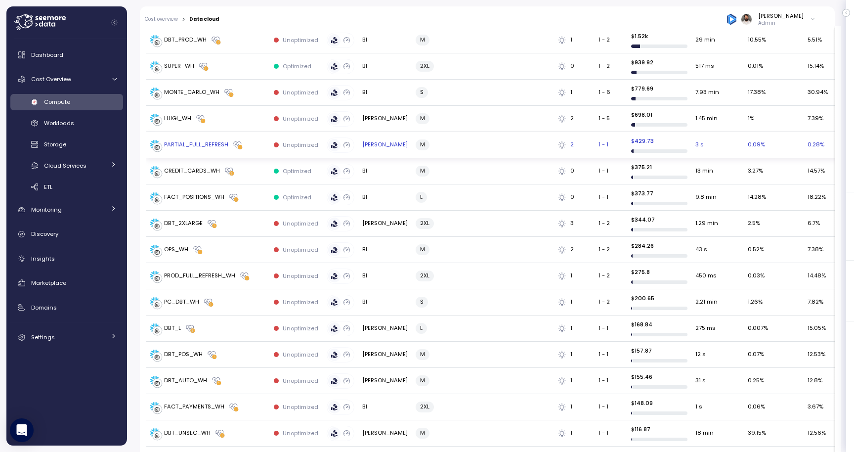
click at [210, 142] on div "PARTIAL_FULL_REFRESH" at bounding box center [196, 144] width 64 height 9
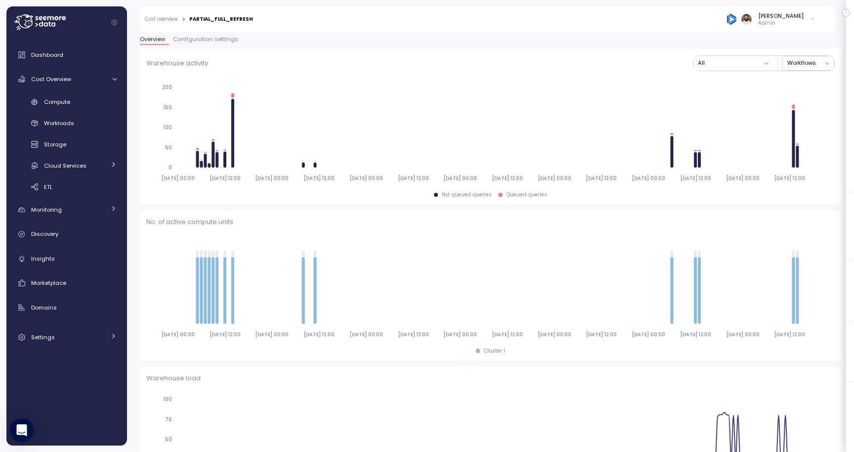
scroll to position [64, 0]
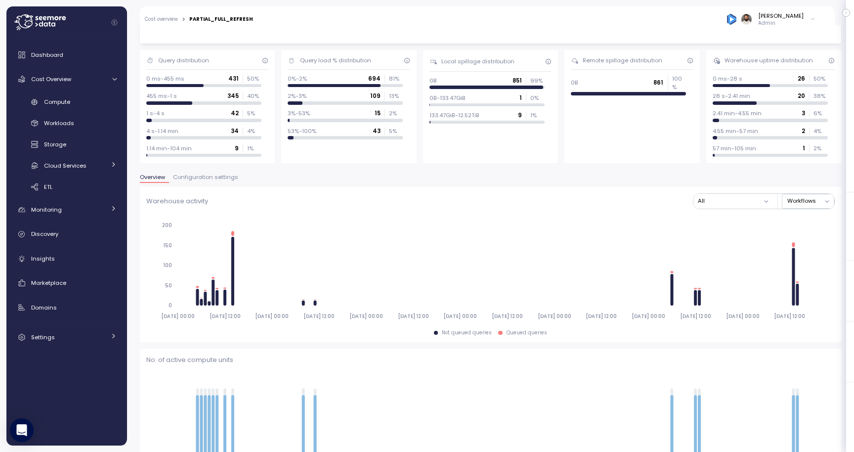
click at [201, 176] on span "Configuration settings" at bounding box center [205, 176] width 65 height 5
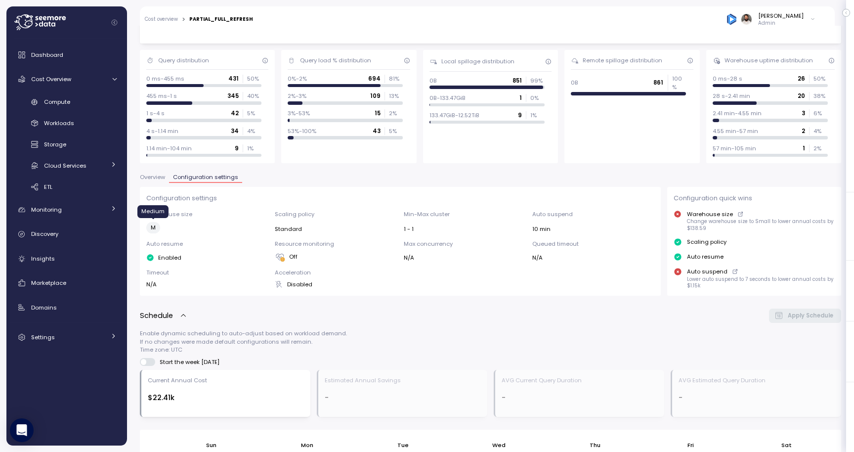
drag, startPoint x: 150, startPoint y: 225, endPoint x: 169, endPoint y: 225, distance: 19.3
click at [168, 225] on div "M" at bounding box center [207, 227] width 122 height 11
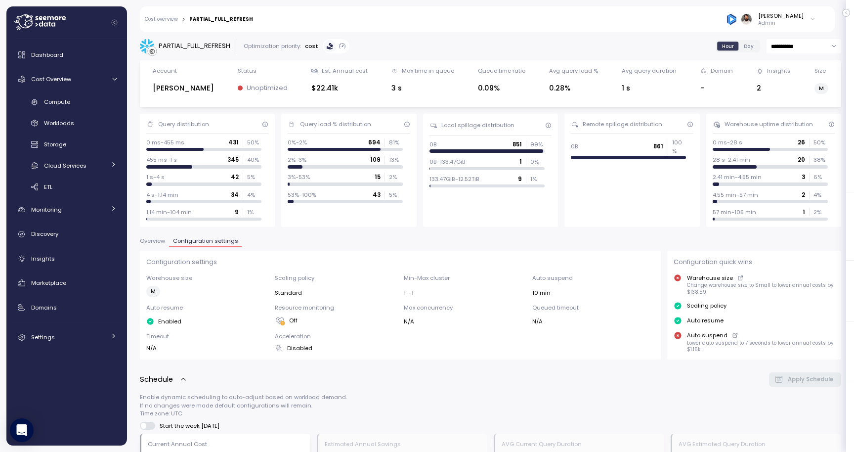
click at [807, 52] on input "**********" at bounding box center [804, 46] width 75 height 14
click at [801, 118] on span "Last 30 days" at bounding box center [789, 120] width 37 height 9
type input "**********"
click at [161, 244] on span "Overview" at bounding box center [152, 240] width 25 height 5
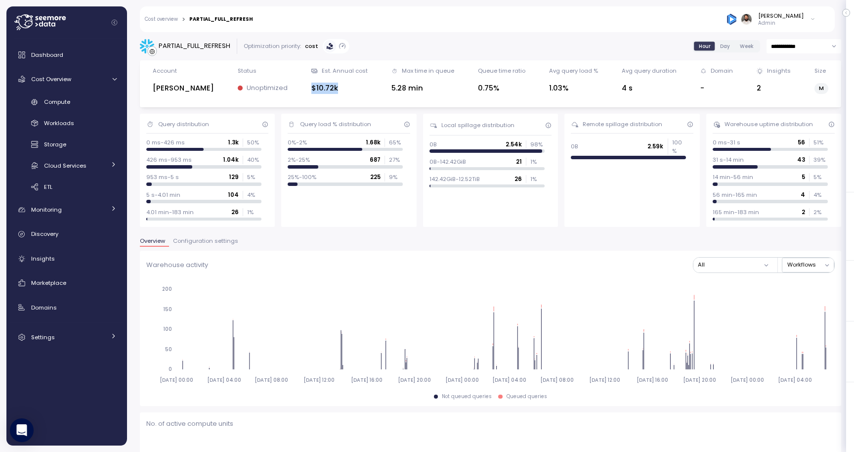
drag, startPoint x: 279, startPoint y: 86, endPoint x: 331, endPoint y: 85, distance: 51.9
click at [332, 85] on div "Account LUIGI Status Unoptimized Est. Annual cost $10.72k Max time in queue 5.2…" at bounding box center [490, 84] width 689 height 34
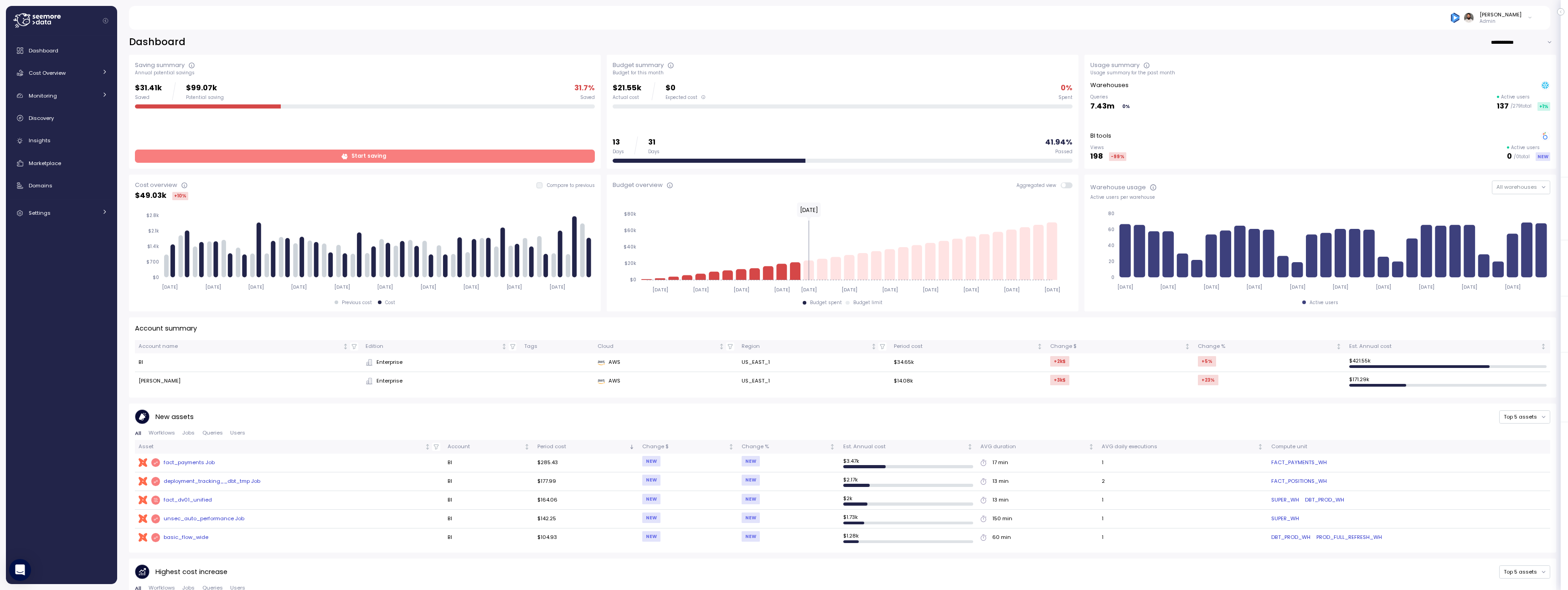
click at [58, 59] on div "Dashboard Cost Overview Compute Workloads Storage Cloud Services Clustering col…" at bounding box center [61, 132] width 104 height 181
click at [58, 78] on link "Cost Overview" at bounding box center [61, 73] width 104 height 18
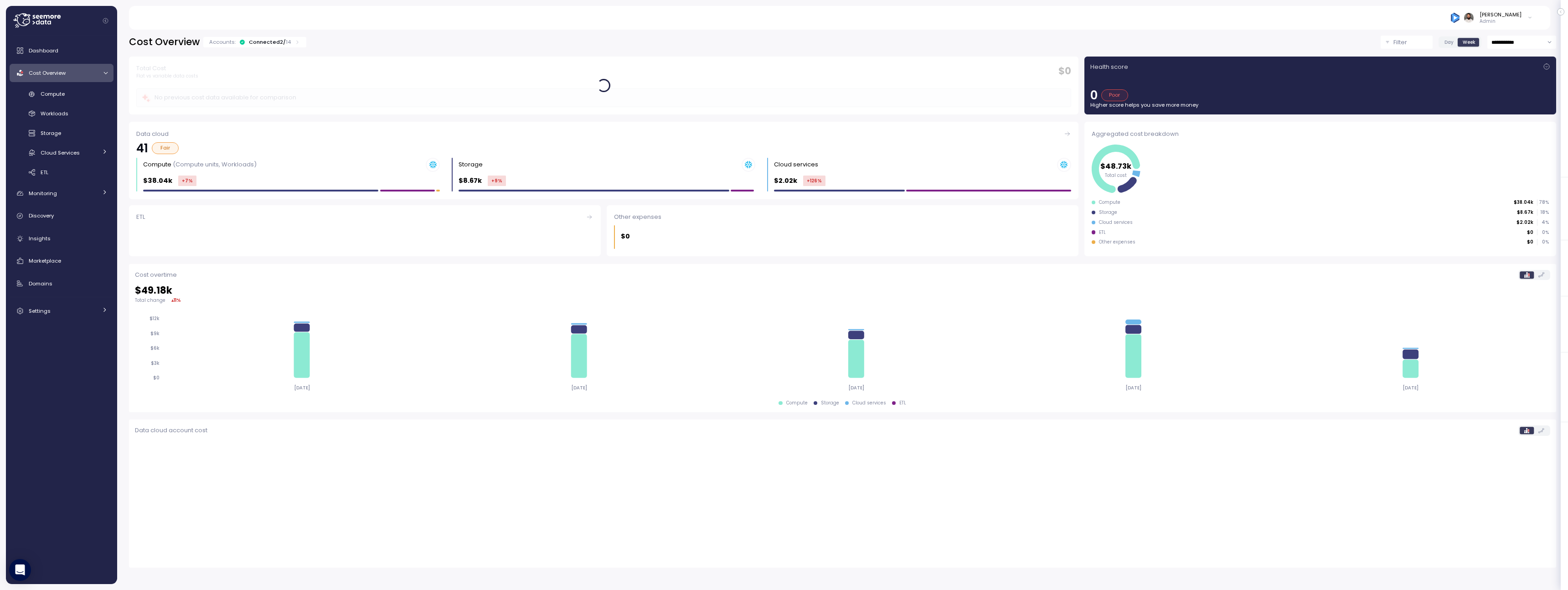
click at [253, 40] on div "Connected 2 / 14" at bounding box center [269, 42] width 42 height 7
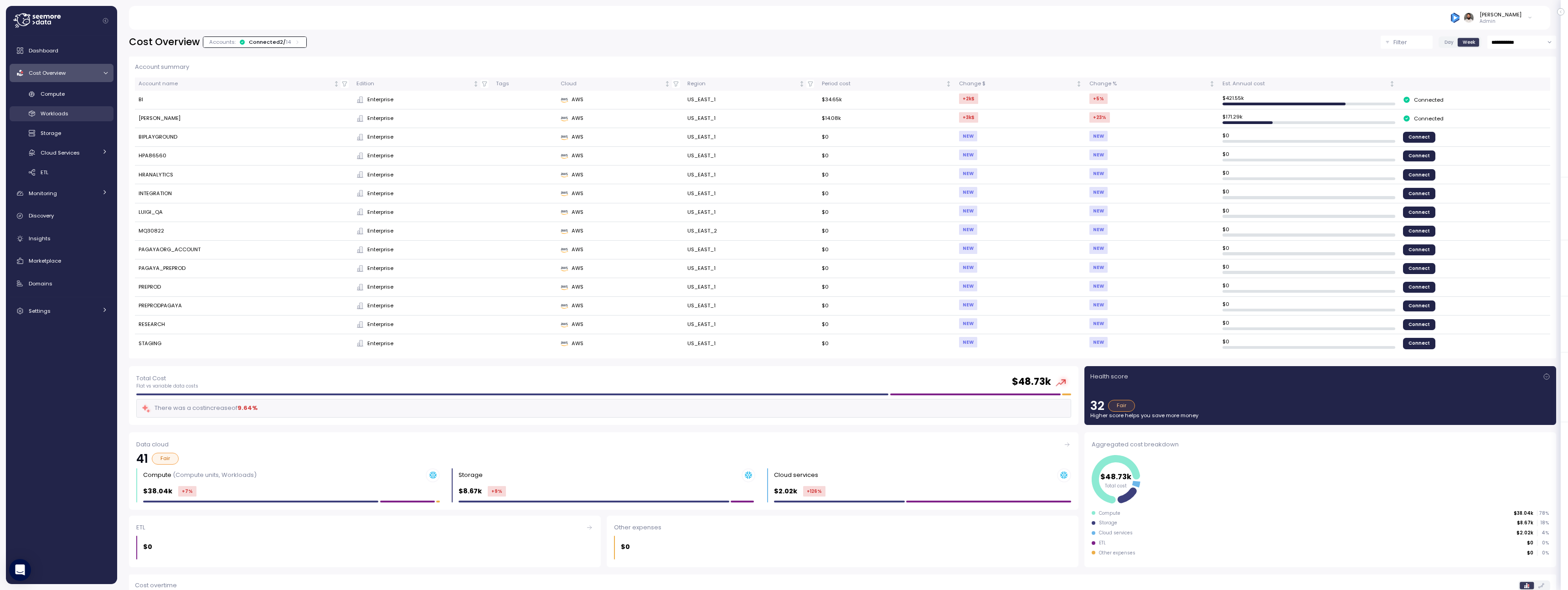
click at [88, 110] on div "Workloads" at bounding box center [74, 113] width 67 height 9
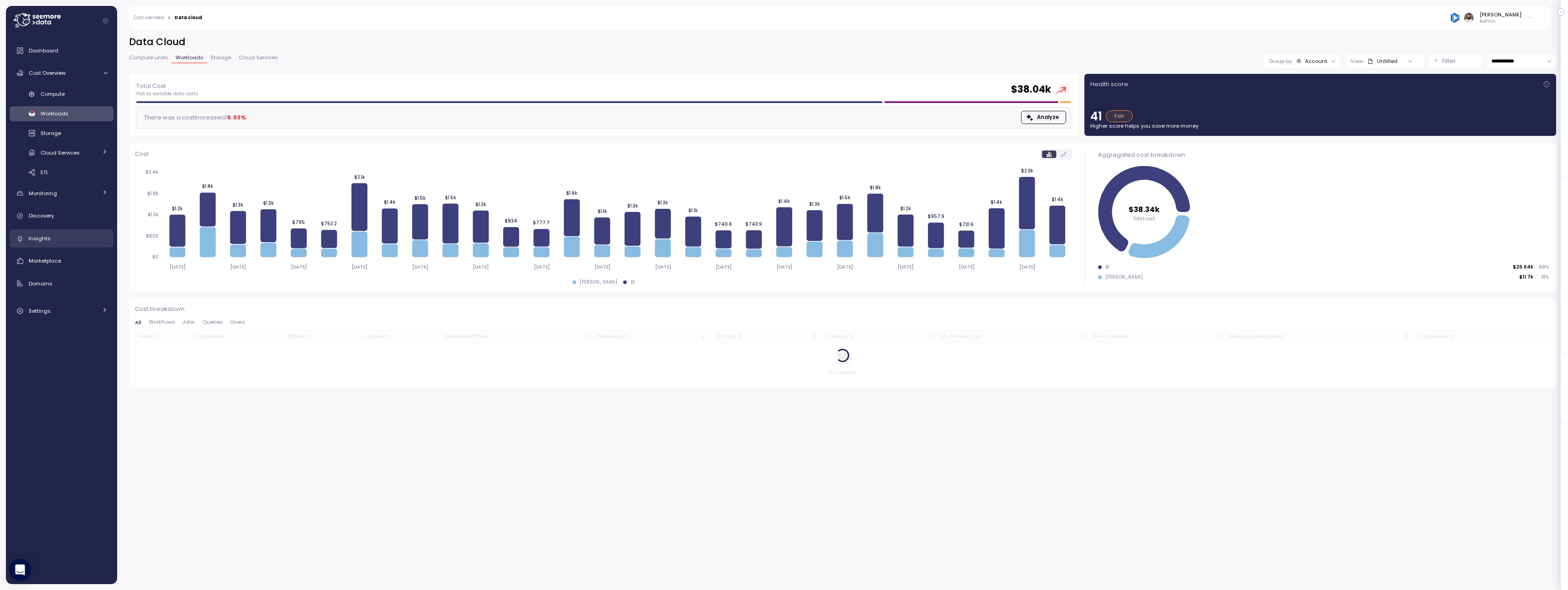
click at [67, 234] on div "Insights" at bounding box center [68, 239] width 79 height 9
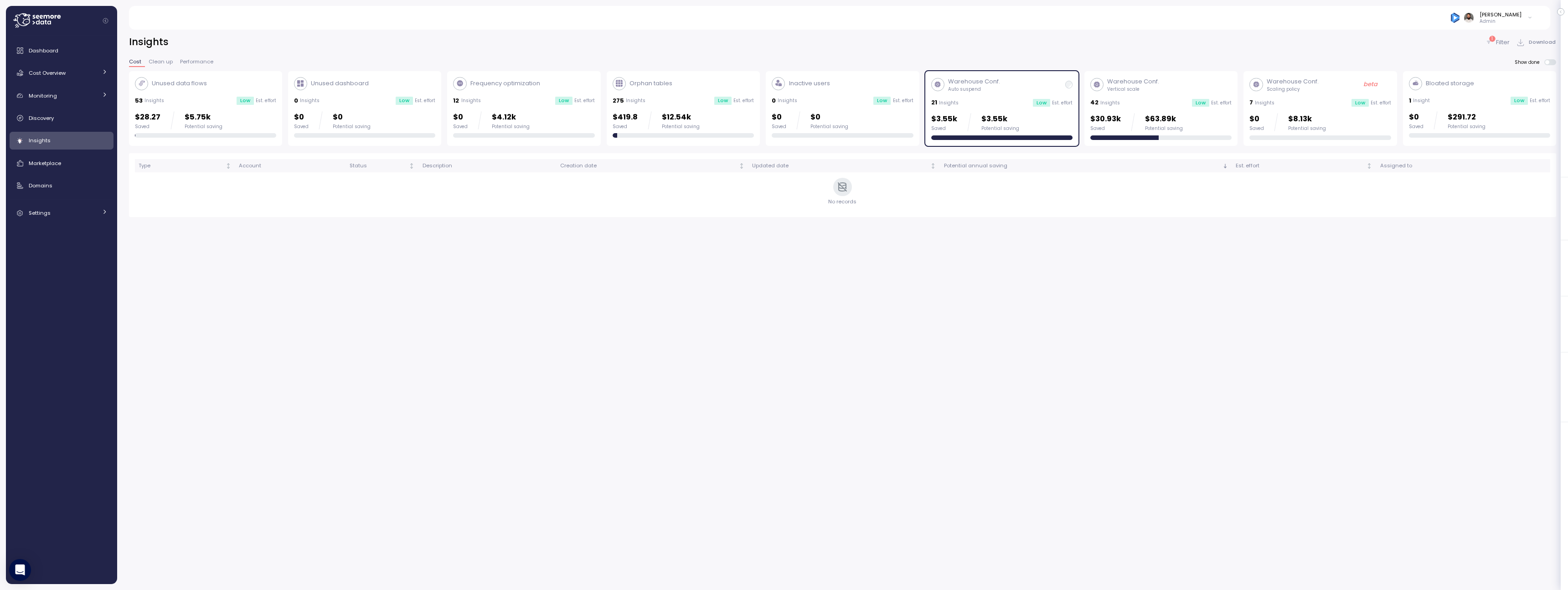
click at [1054, 97] on div "Warehouse Conf. Auto suspend 21 Insights Low Est. effort $3.55k Saved $3.55k Po…" at bounding box center [1002, 109] width 141 height 63
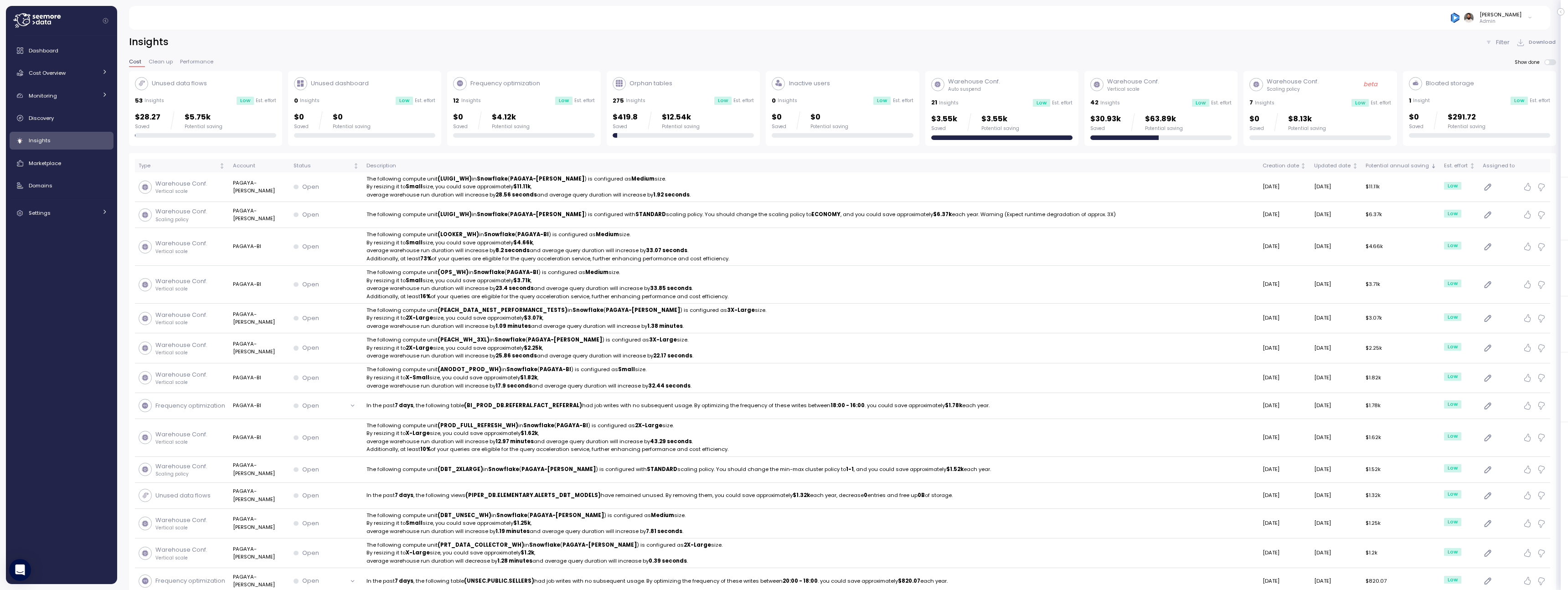
click at [1045, 107] on div "21 Insights Low Est. effort" at bounding box center [1002, 102] width 141 height 9
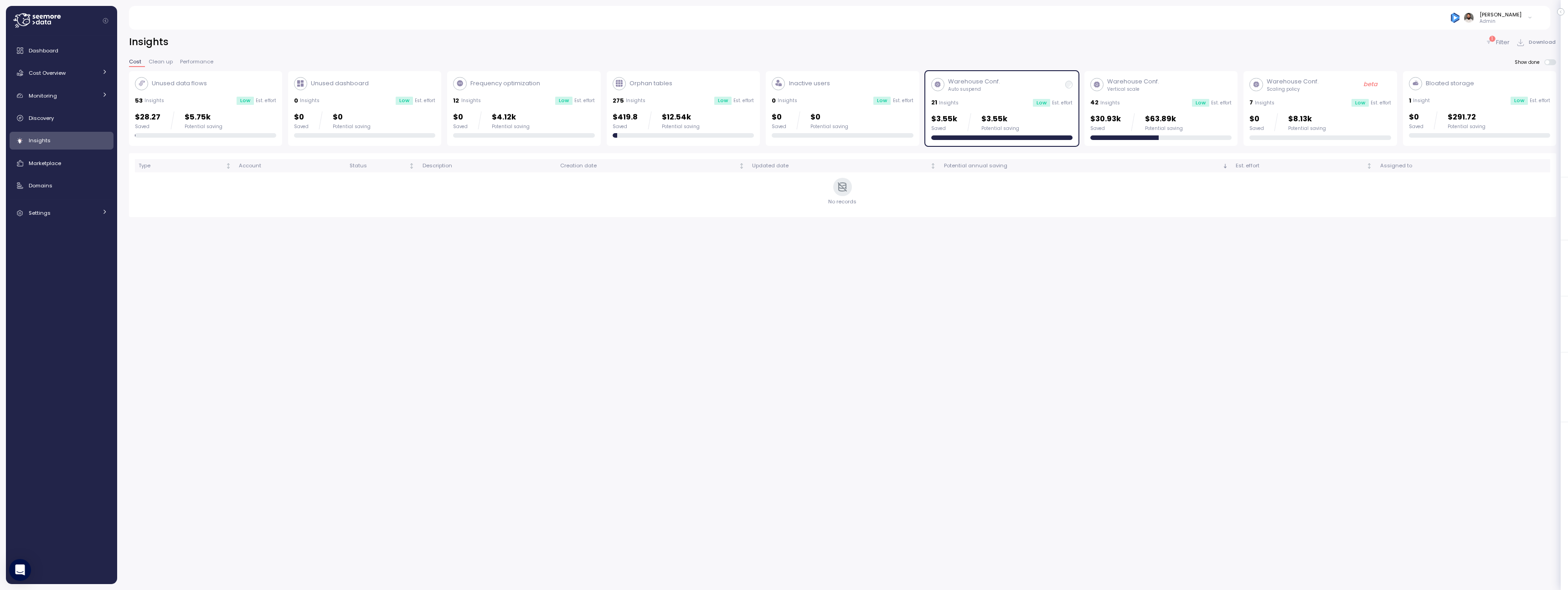
click at [971, 116] on div "$3.55k Saved $3.55k Potential saving" at bounding box center [975, 123] width 88 height 18
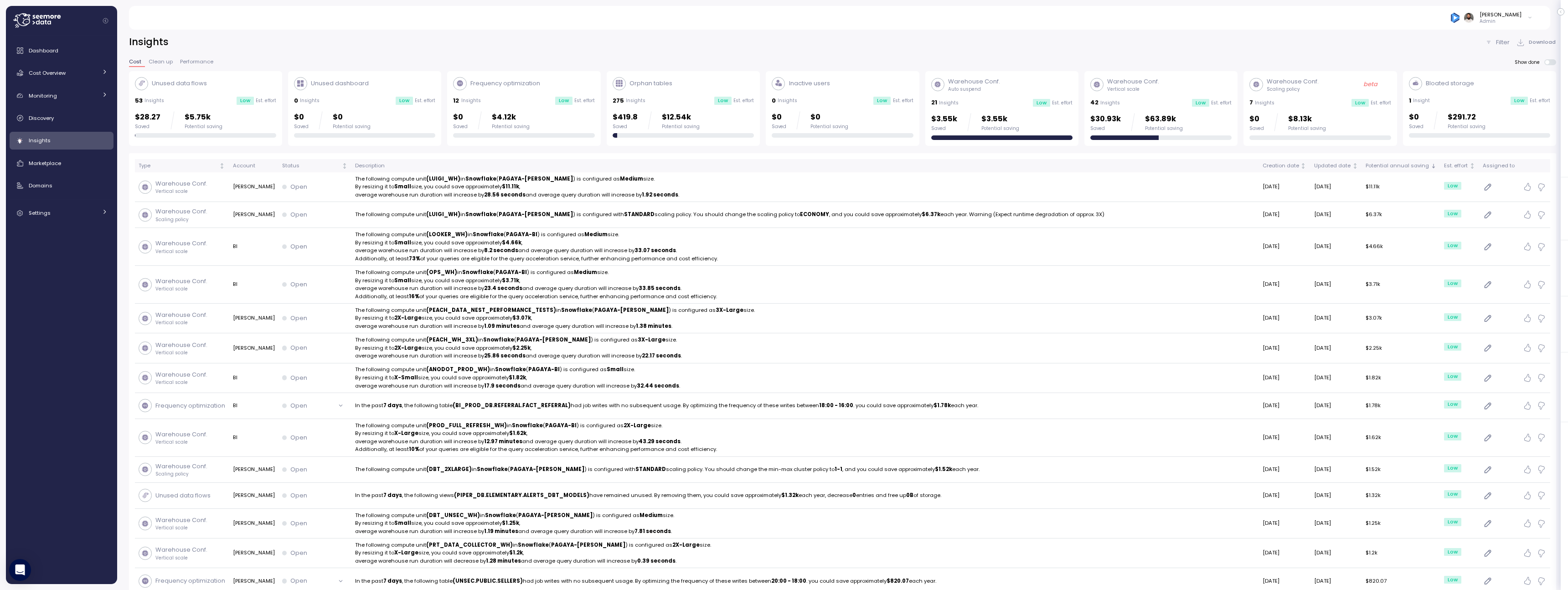
click at [1545, 66] on div "Cost Clean up Performance Show done" at bounding box center [843, 65] width 1428 height 12
click at [1552, 65] on div "Cost Clean up Performance Show done" at bounding box center [843, 65] width 1428 height 12
click at [1552, 61] on span at bounding box center [1553, 62] width 7 height 6
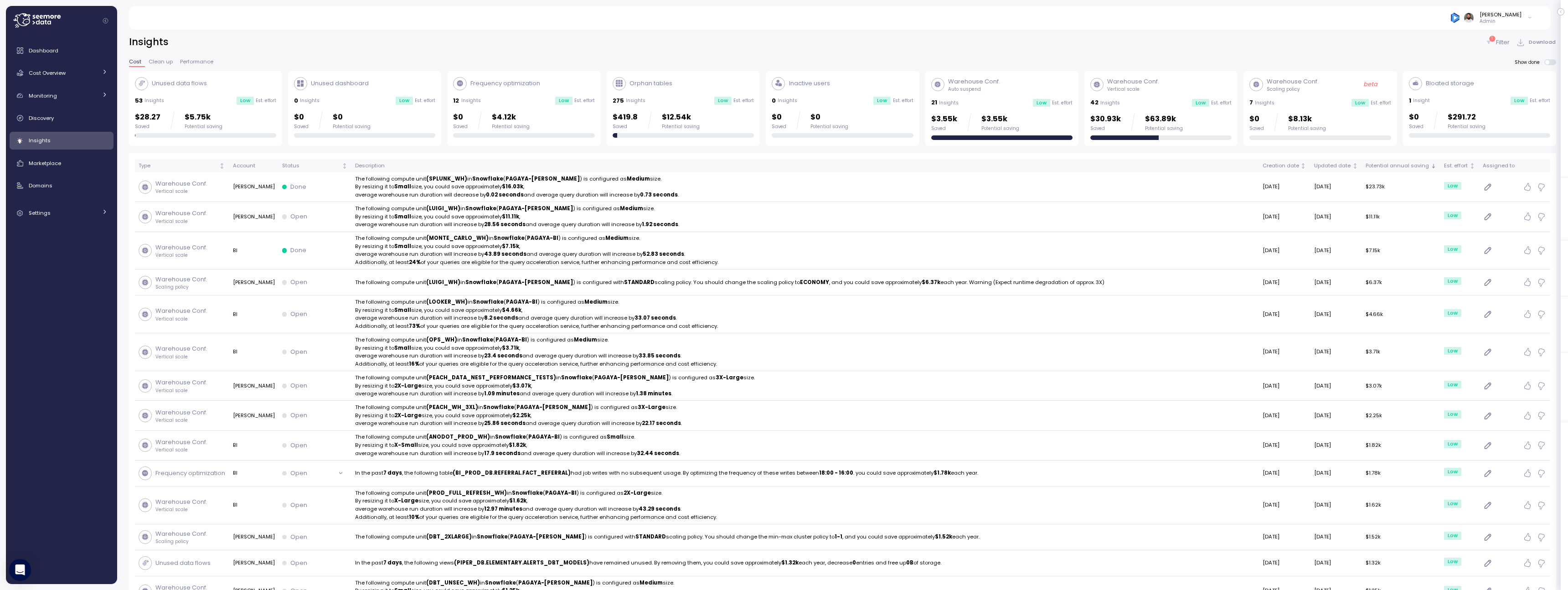
click at [1039, 115] on div "$3.55k Saved $3.55k Potential saving" at bounding box center [1002, 123] width 141 height 18
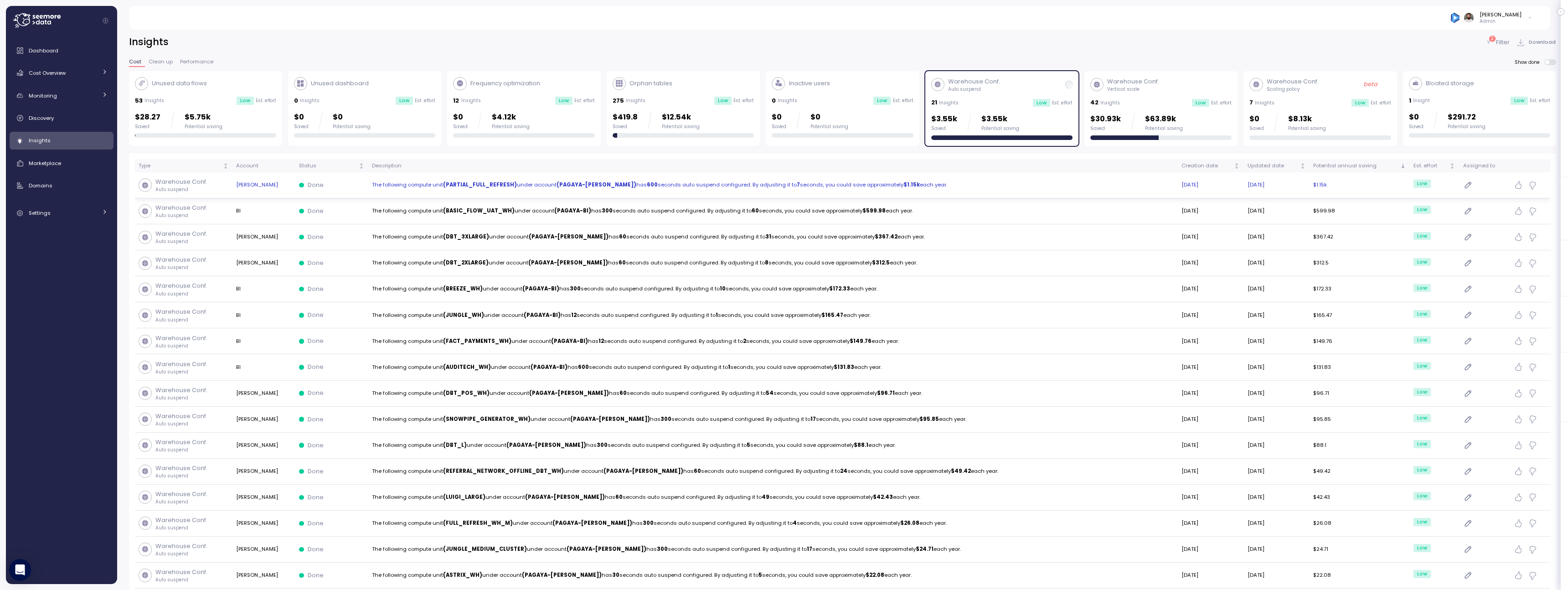
click at [778, 196] on td "The following compute unit (PARTIAL_FULL_REFRESH) under account (PAGAYA-LUIGI) …" at bounding box center [773, 185] width 810 height 26
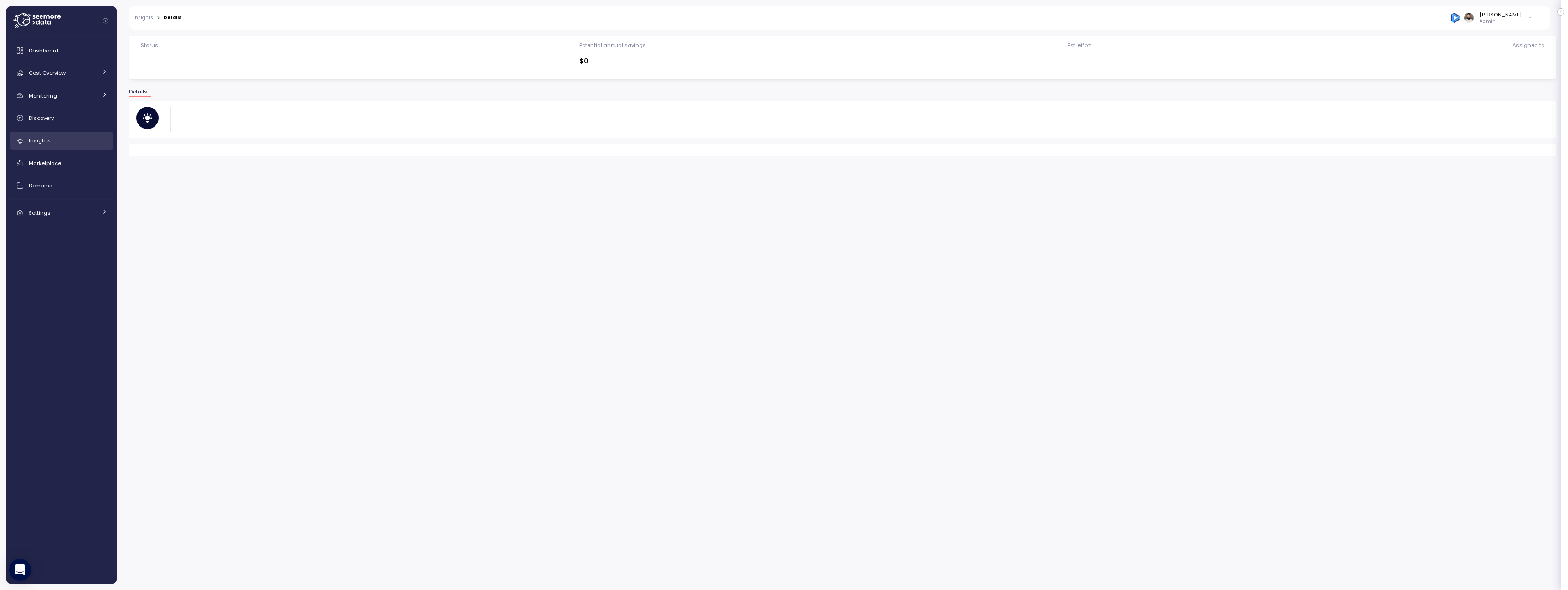
click at [68, 143] on div "Insights" at bounding box center [68, 140] width 79 height 9
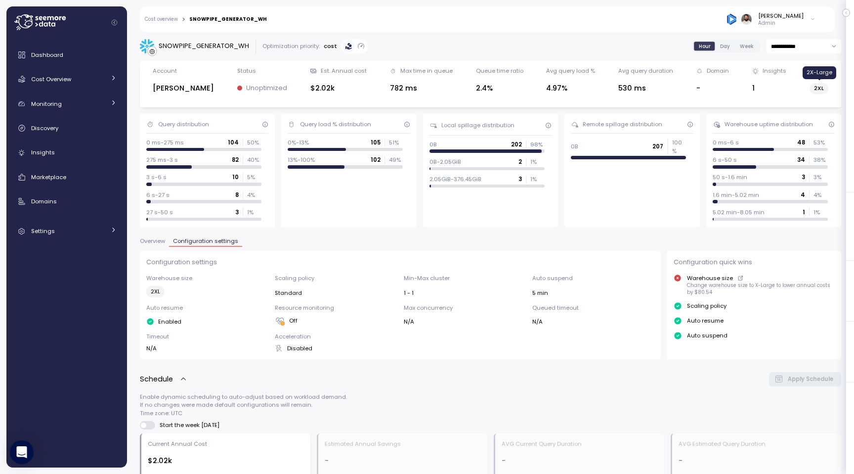
drag, startPoint x: 815, startPoint y: 91, endPoint x: 825, endPoint y: 91, distance: 9.9
click at [825, 91] on label "2XL" at bounding box center [819, 88] width 19 height 11
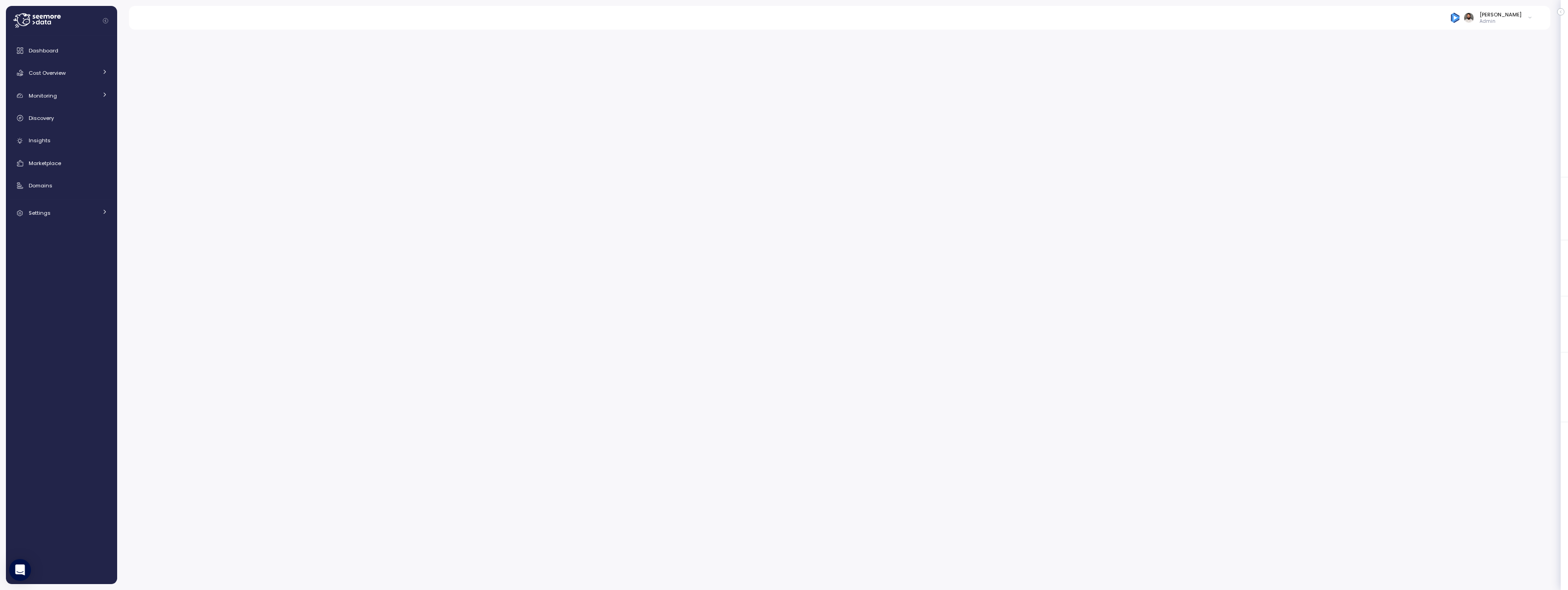
click at [1503, 18] on div "[PERSON_NAME]" at bounding box center [1500, 15] width 42 height 7
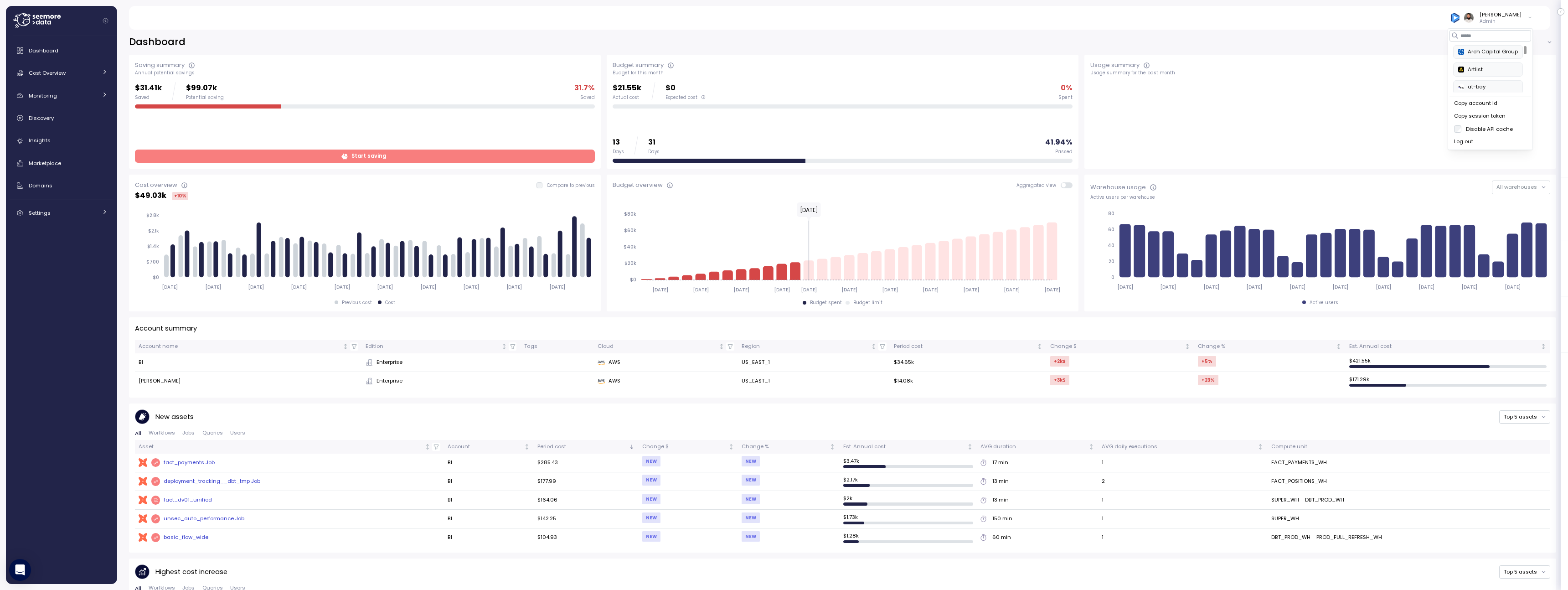
click at [1489, 104] on div "Copy account id" at bounding box center [1491, 103] width 73 height 8
click at [1467, 104] on div "Copy account id" at bounding box center [1491, 103] width 73 height 8
click at [76, 141] on div "Insights" at bounding box center [68, 140] width 79 height 9
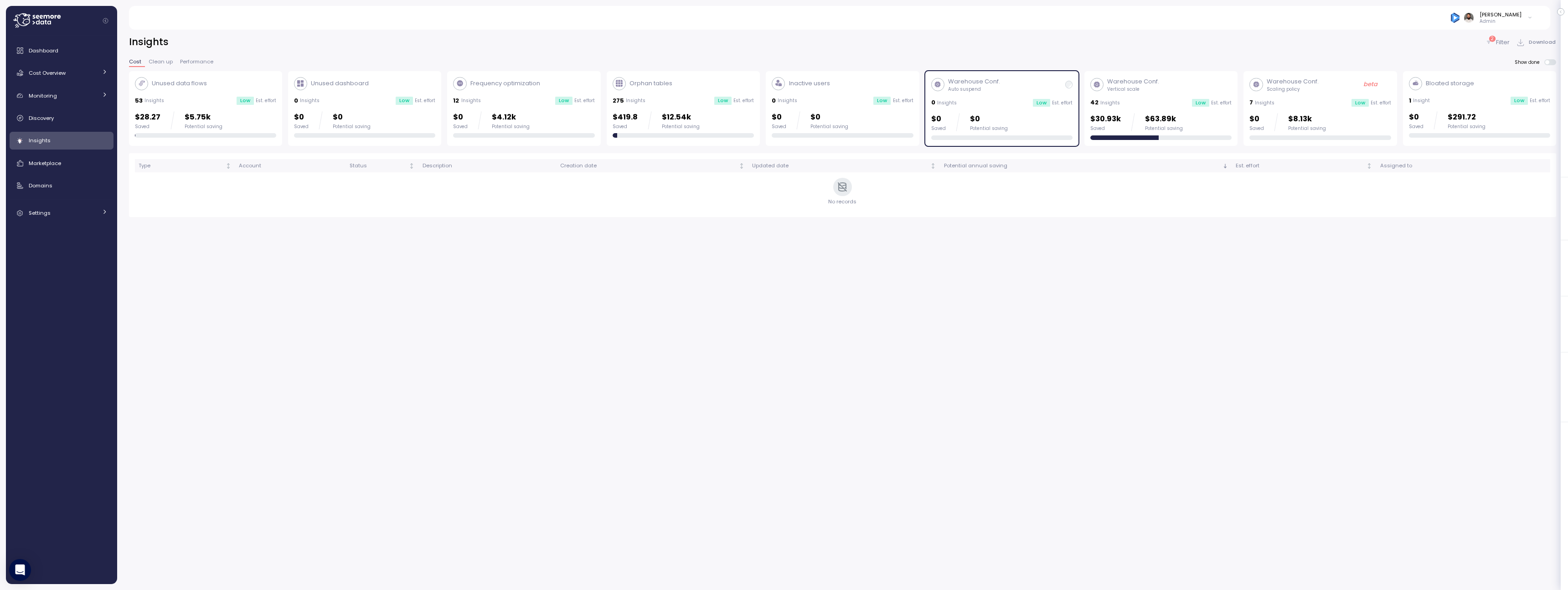
click at [1004, 119] on p "$0" at bounding box center [989, 119] width 38 height 12
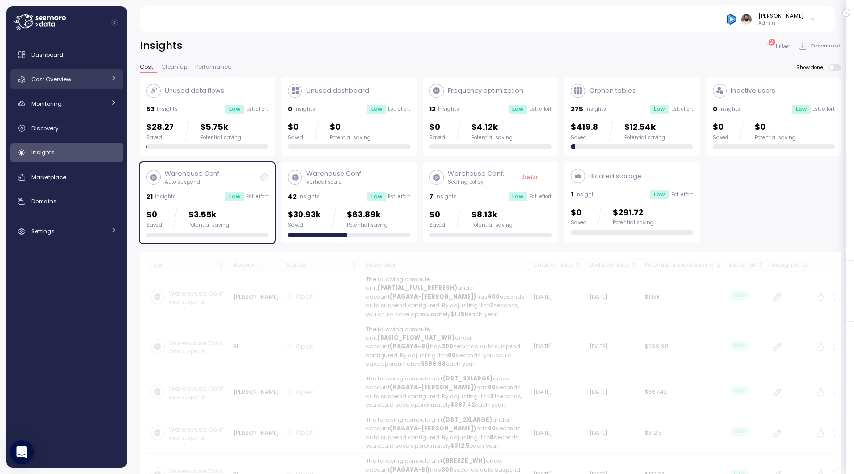
click at [99, 83] on div "Cost Overview" at bounding box center [68, 79] width 74 height 10
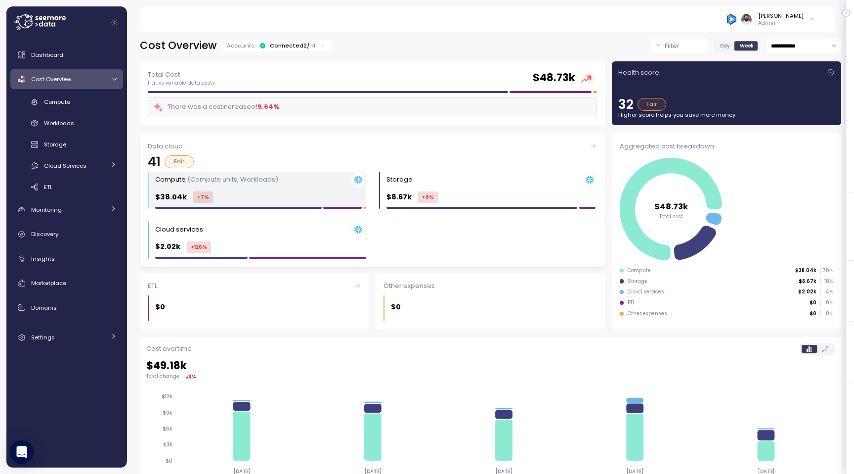
click at [278, 189] on div "Compute (Compute units, Workloads) $38.04k +7 %" at bounding box center [260, 190] width 211 height 37
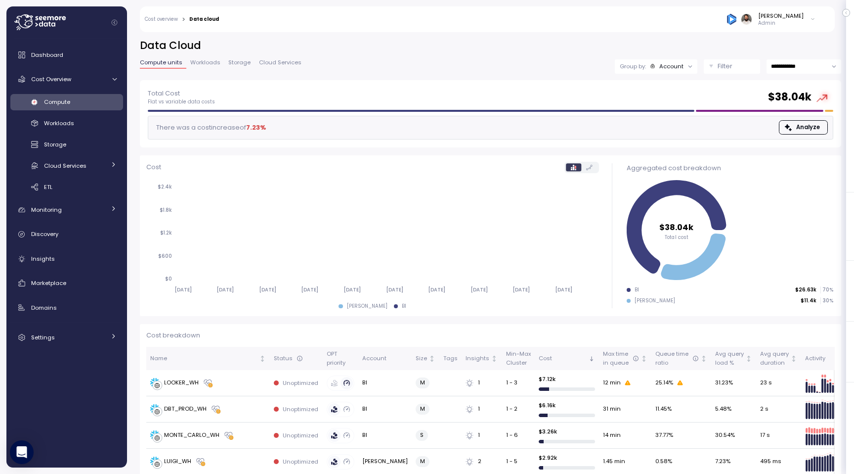
click at [678, 69] on div "Account" at bounding box center [671, 66] width 24 height 8
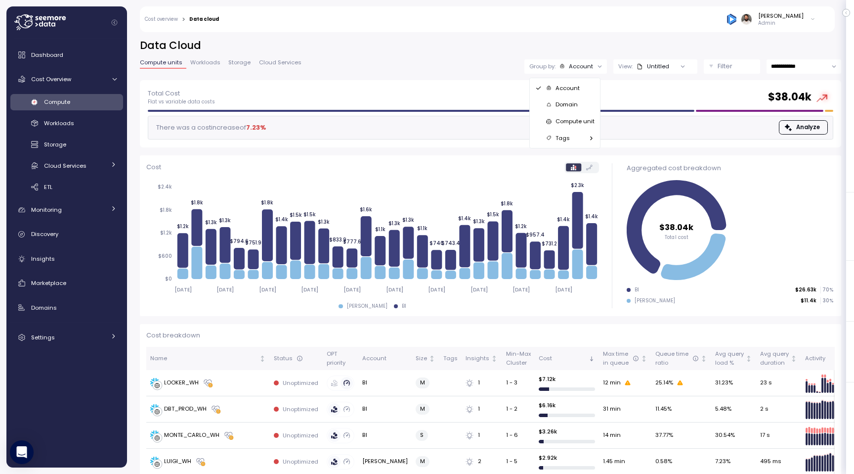
click at [584, 123] on p "Compute unit" at bounding box center [575, 121] width 39 height 8
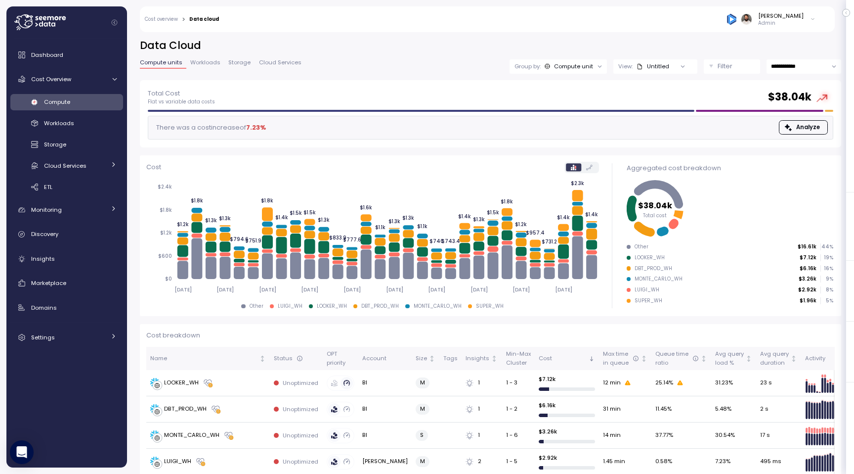
click at [720, 63] on p "Filter" at bounding box center [725, 66] width 15 height 10
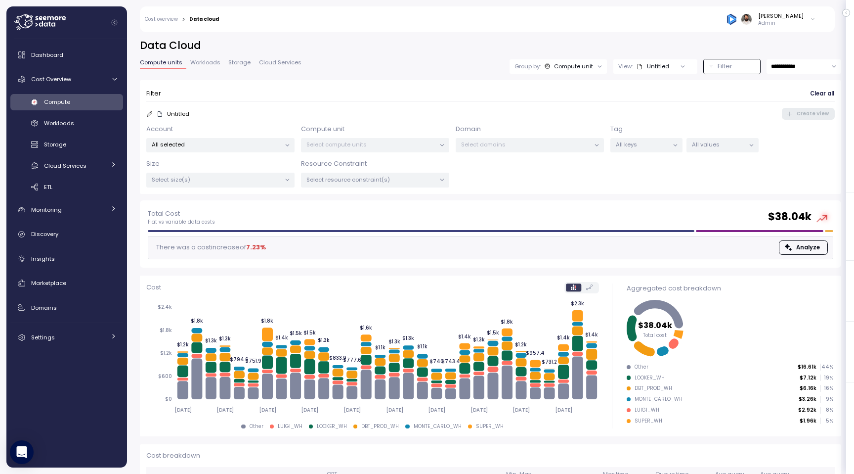
click at [244, 141] on p "All selected" at bounding box center [216, 144] width 129 height 8
click at [256, 214] on span "only" at bounding box center [261, 215] width 11 height 11
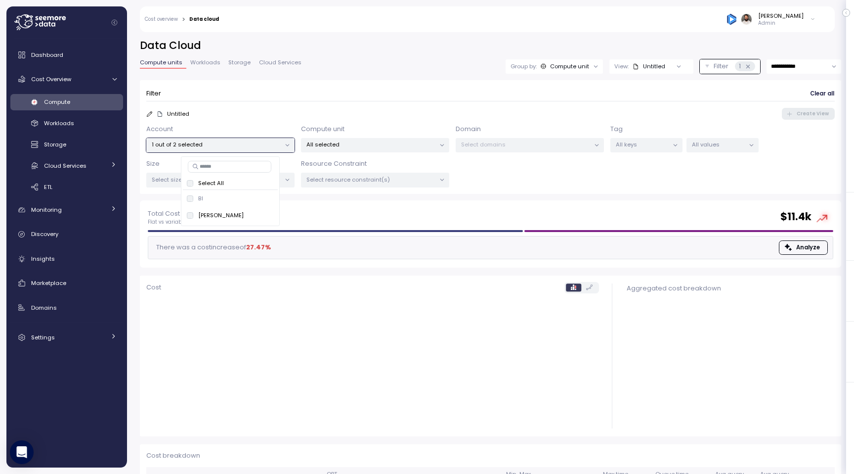
click at [355, 145] on p "All selected" at bounding box center [370, 144] width 129 height 8
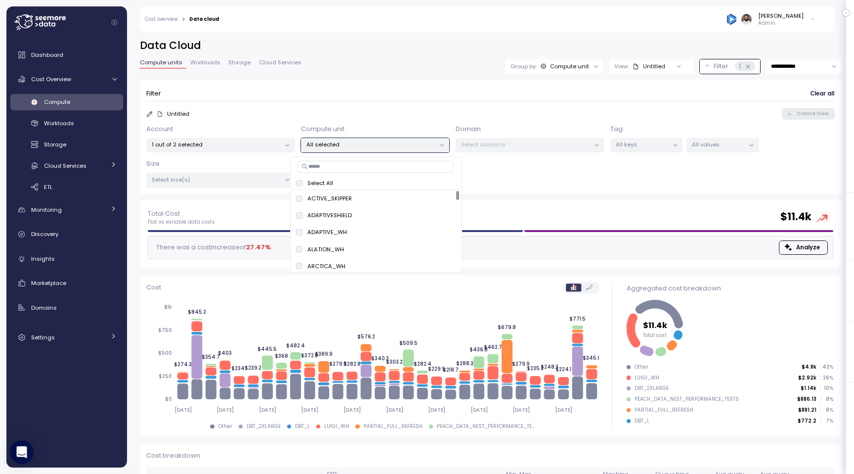
click at [346, 170] on input at bounding box center [375, 167] width 157 height 12
paste input "**********"
type input "**********"
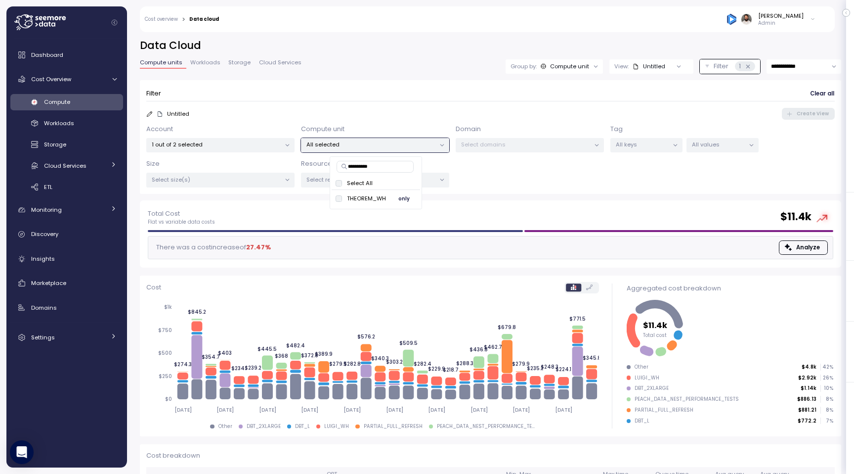
click at [407, 199] on span "only" at bounding box center [403, 198] width 11 height 11
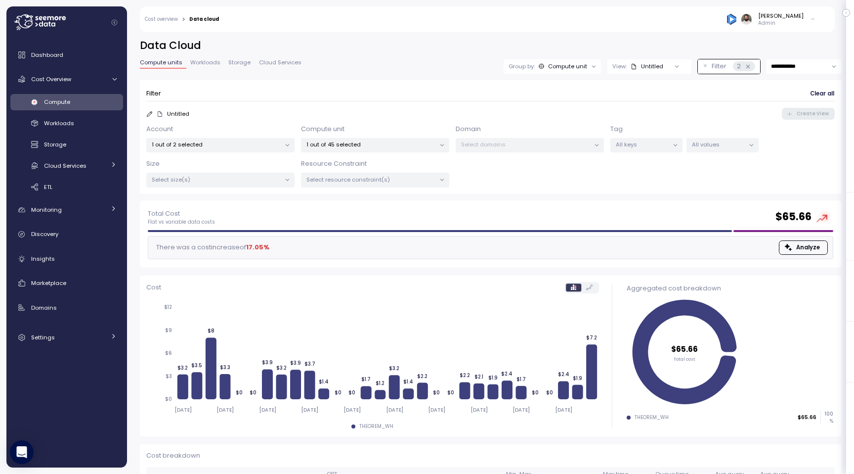
click at [780, 65] on input "**********" at bounding box center [804, 66] width 75 height 14
click at [372, 145] on p "1 out of 45 selected" at bounding box center [370, 144] width 129 height 8
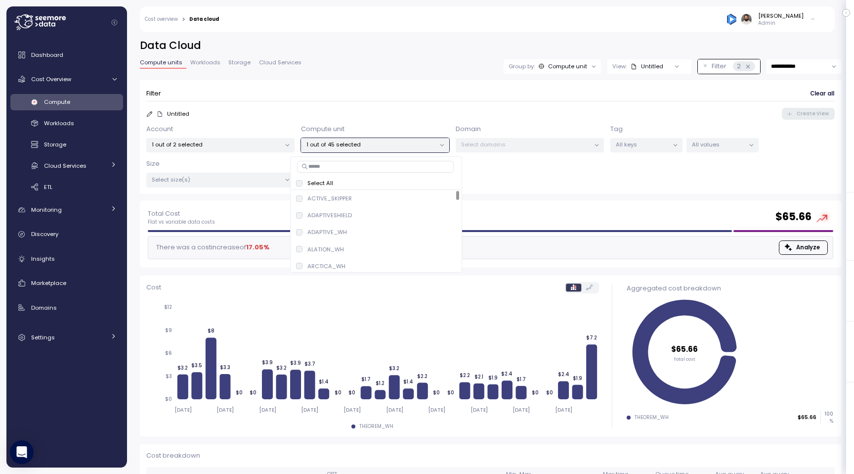
click at [364, 167] on input at bounding box center [375, 167] width 157 height 12
paste input "**********"
type input "**********"
click at [416, 198] on button "only" at bounding box center [423, 198] width 24 height 12
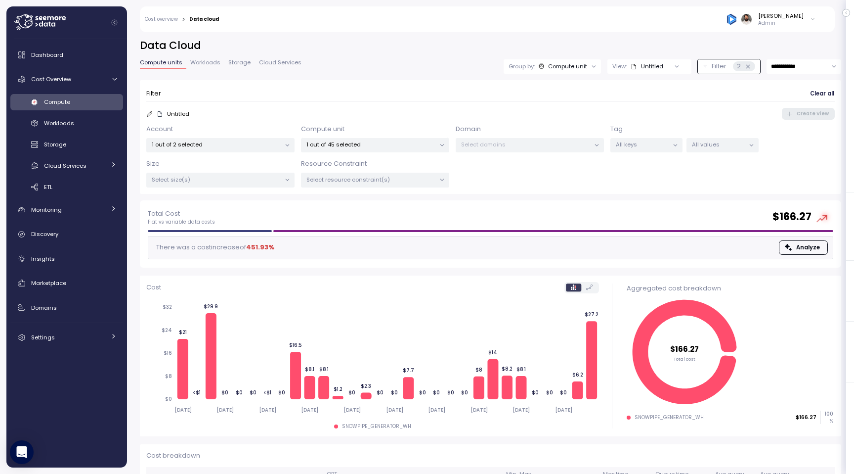
click at [431, 109] on div "Untitled Create View" at bounding box center [490, 114] width 689 height 12
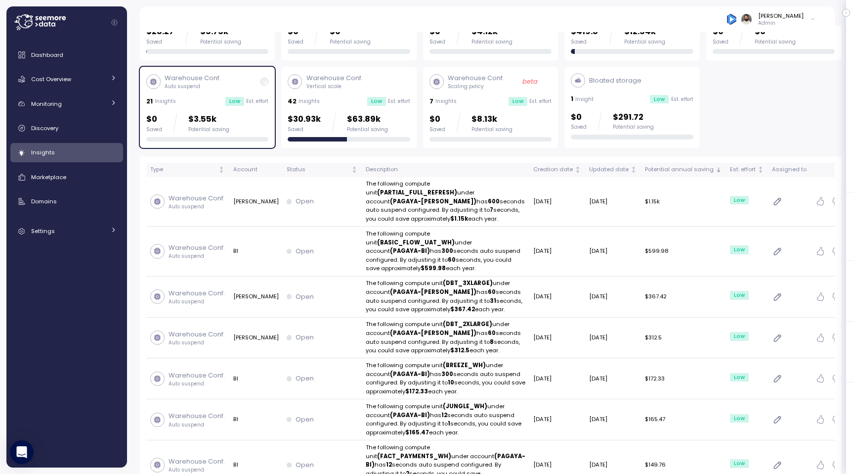
scroll to position [396, 0]
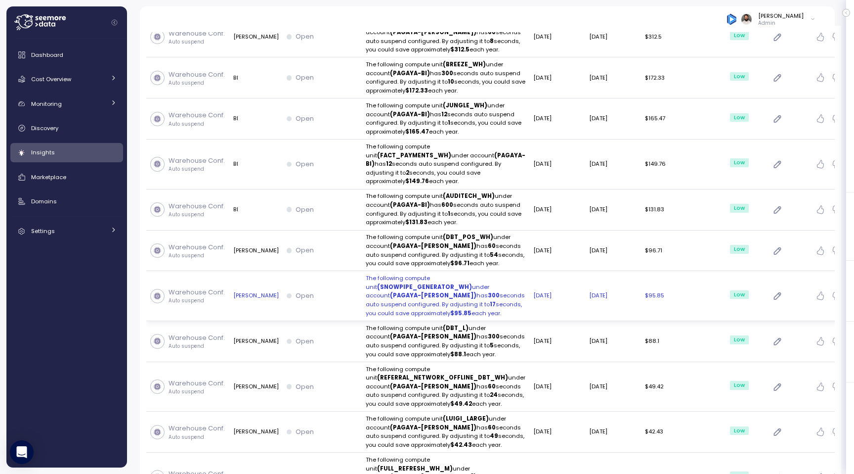
click at [478, 274] on p "The following compute unit (SNOWPIPE_GENERATOR_WH) under account (PAGAYA-[PERSO…" at bounding box center [446, 295] width 160 height 43
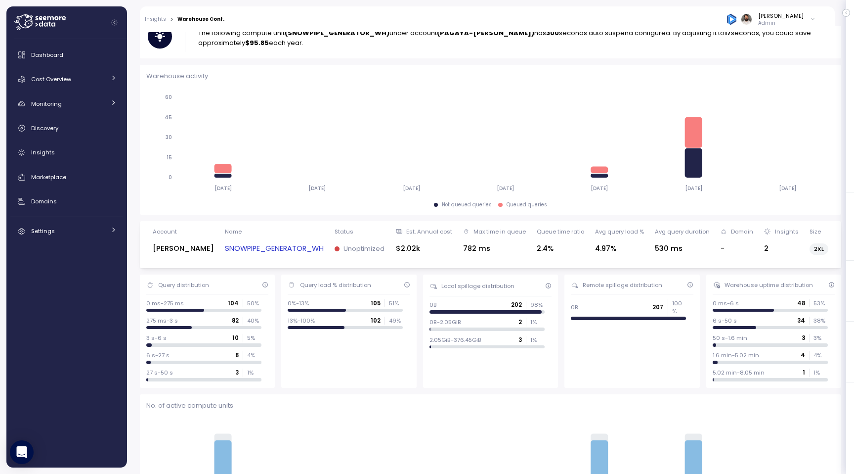
scroll to position [117, 0]
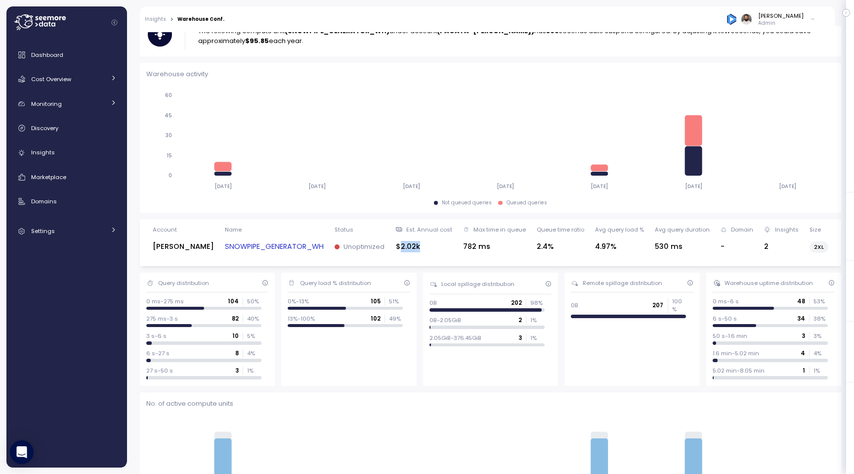
drag, startPoint x: 375, startPoint y: 245, endPoint x: 404, endPoint y: 245, distance: 28.7
click at [404, 245] on div "$2.02k" at bounding box center [424, 246] width 56 height 11
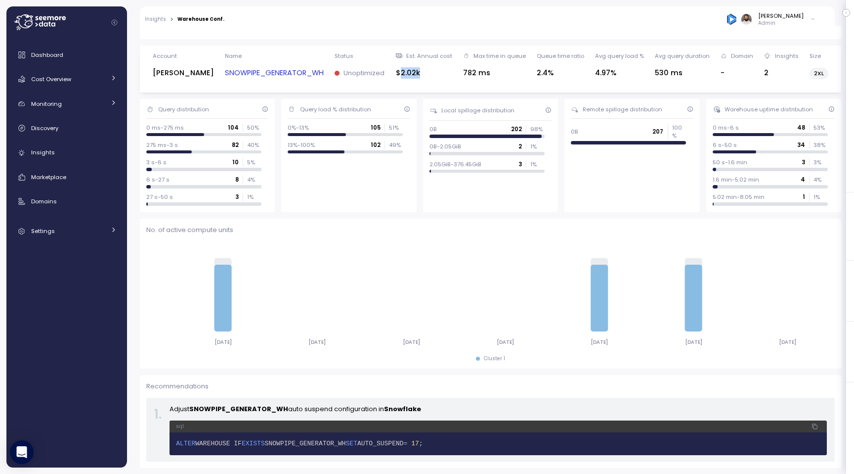
scroll to position [0, 0]
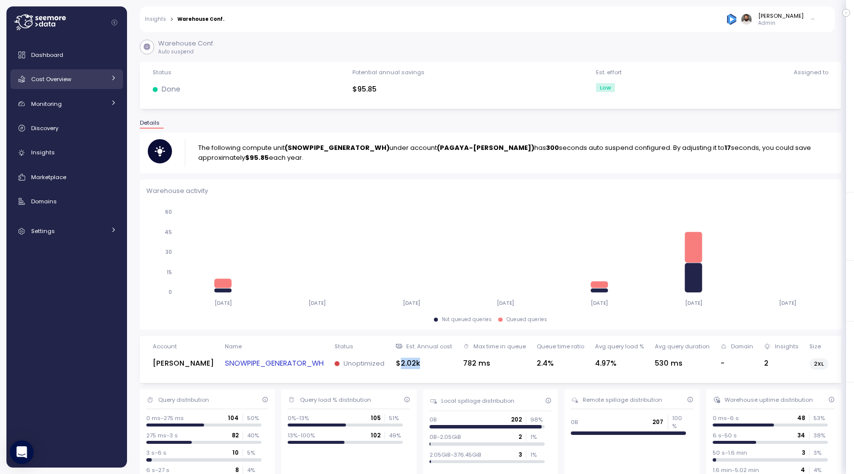
click at [94, 77] on div "Cost Overview" at bounding box center [68, 79] width 74 height 10
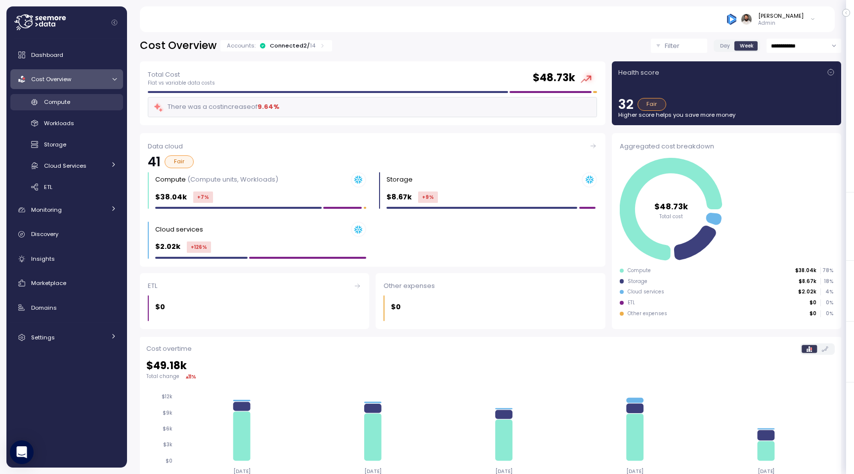
click at [94, 104] on div "Compute" at bounding box center [80, 102] width 73 height 10
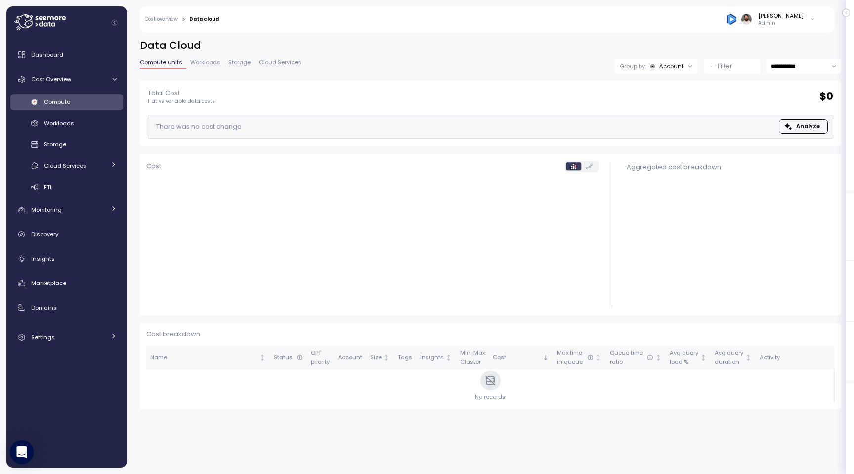
click at [211, 60] on span "Workloads" at bounding box center [205, 62] width 30 height 5
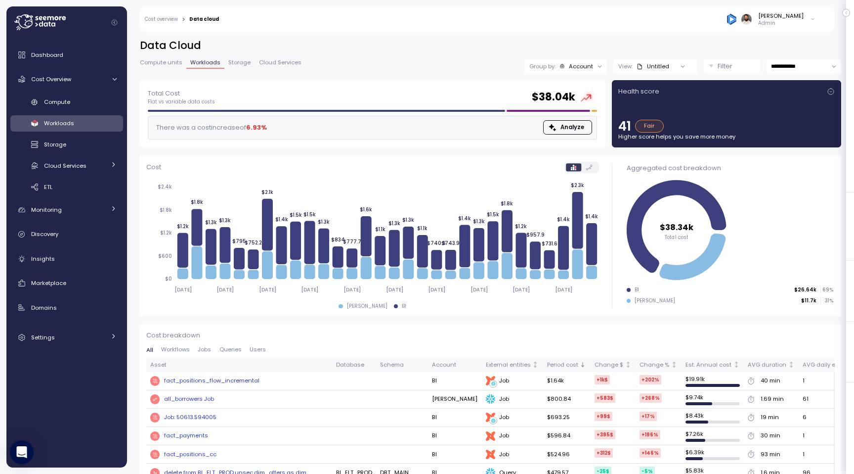
click at [580, 68] on div "Account" at bounding box center [581, 66] width 24 height 8
click at [686, 68] on div at bounding box center [683, 66] width 28 height 14
click at [678, 67] on div at bounding box center [683, 66] width 28 height 14
click at [669, 58] on div "**********" at bounding box center [490, 60] width 701 height 42
click at [735, 71] on button "Filter" at bounding box center [732, 66] width 56 height 14
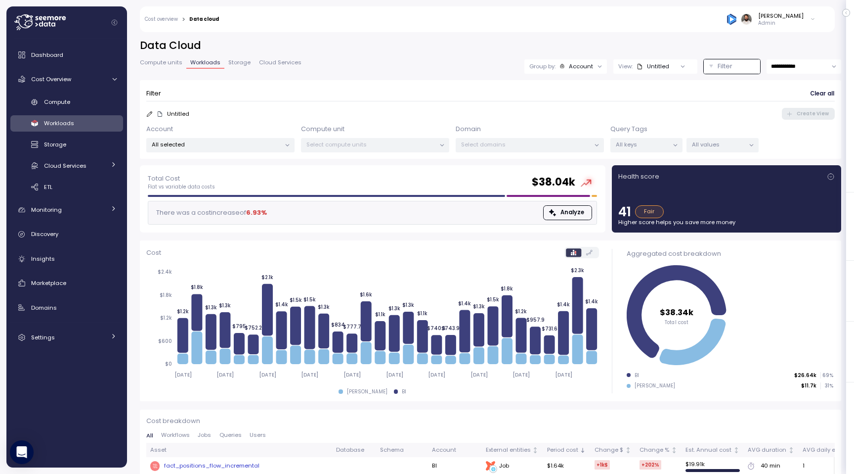
click at [211, 138] on div "All selected" at bounding box center [220, 145] width 148 height 14
click at [211, 149] on div "All selected" at bounding box center [220, 145] width 148 height 14
click at [245, 191] on div "BI only" at bounding box center [230, 198] width 95 height 17
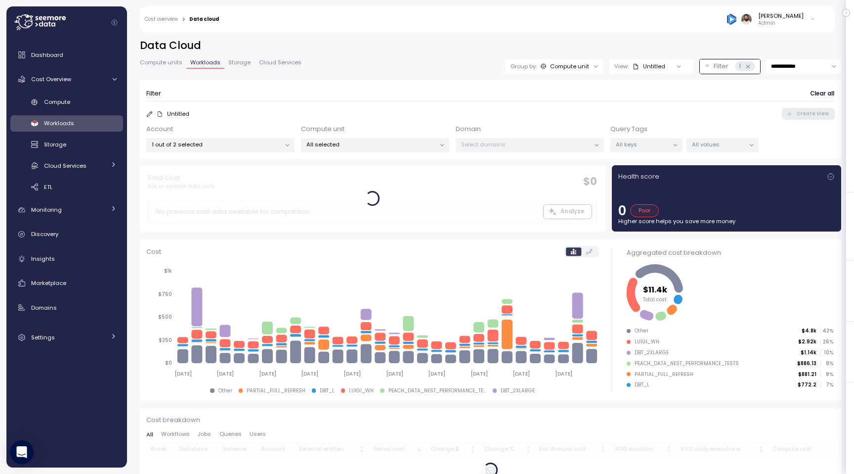
click at [357, 140] on p "All selected" at bounding box center [370, 144] width 129 height 8
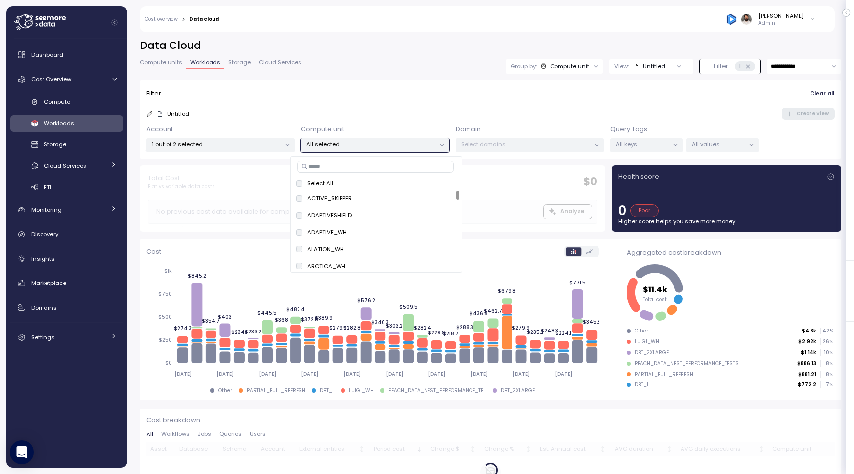
click at [356, 142] on p "All selected" at bounding box center [370, 144] width 129 height 8
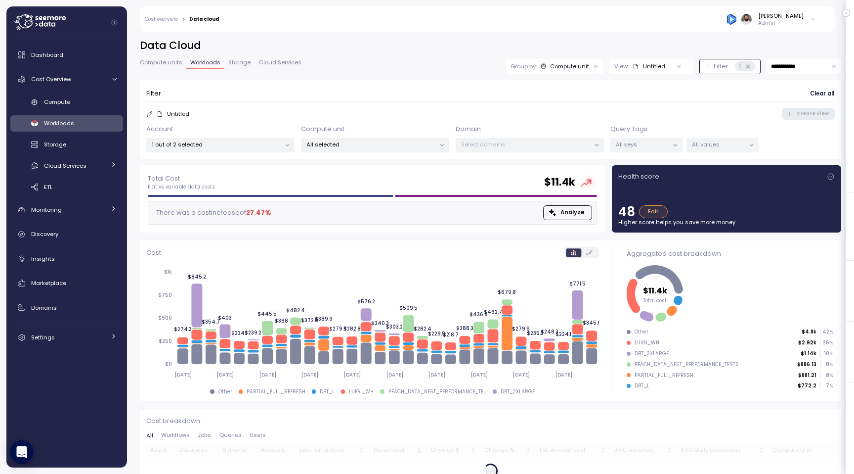
click at [356, 142] on p "All selected" at bounding box center [370, 144] width 129 height 8
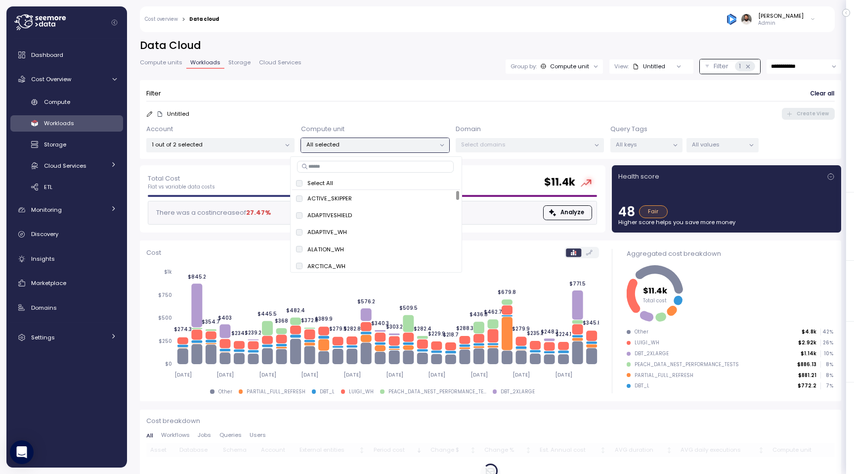
click at [353, 171] on input at bounding box center [375, 167] width 157 height 12
paste input "**********"
type input "**********"
click at [280, 139] on div at bounding box center [287, 145] width 14 height 14
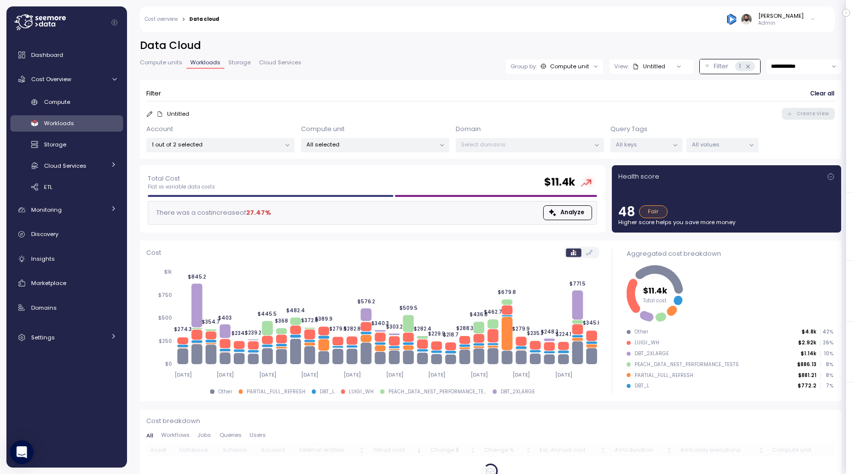
click at [267, 146] on p "1 out of 2 selected" at bounding box center [216, 144] width 129 height 8
click at [256, 195] on span "only" at bounding box center [261, 198] width 11 height 11
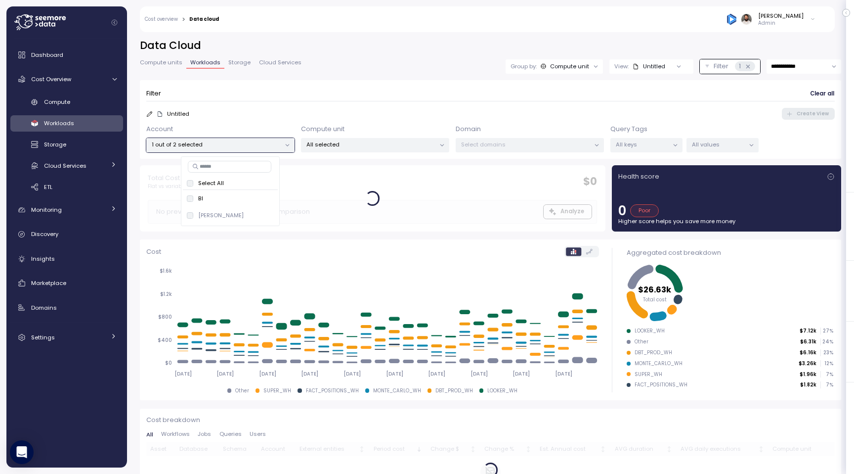
click at [356, 153] on div "Filter Clear all Untitled Create View Account 1 out of 2 selected Compute unit …" at bounding box center [490, 119] width 701 height 79
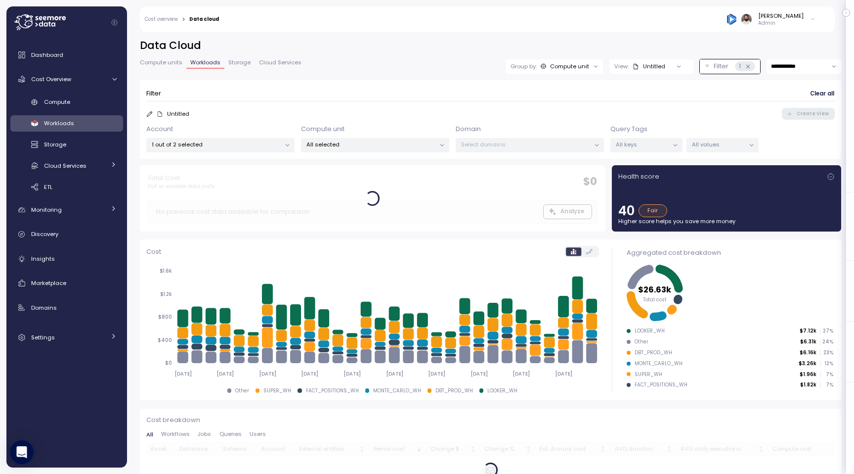
click at [356, 143] on p "All selected" at bounding box center [370, 144] width 129 height 8
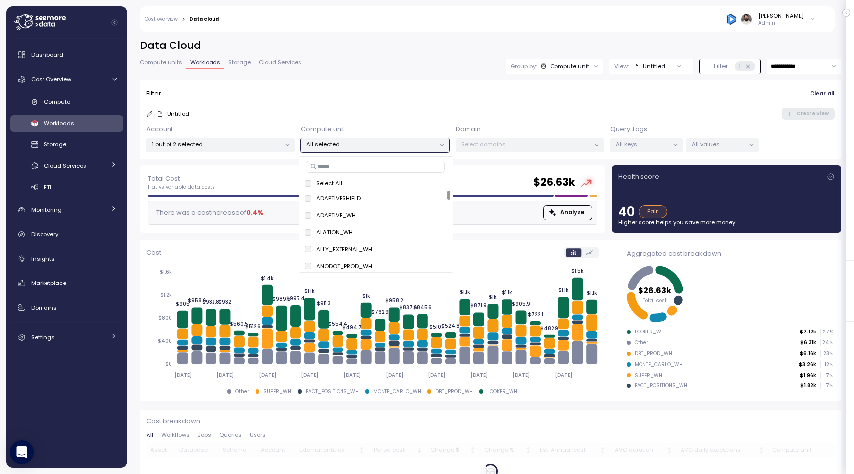
click at [355, 165] on input at bounding box center [375, 167] width 139 height 12
paste input "**********"
type input "**********"
click at [415, 198] on span "only" at bounding box center [412, 198] width 11 height 11
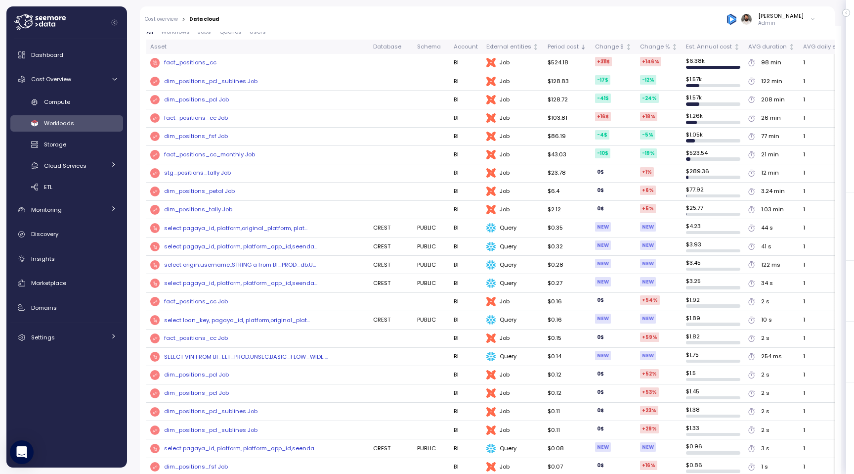
scroll to position [0, 74]
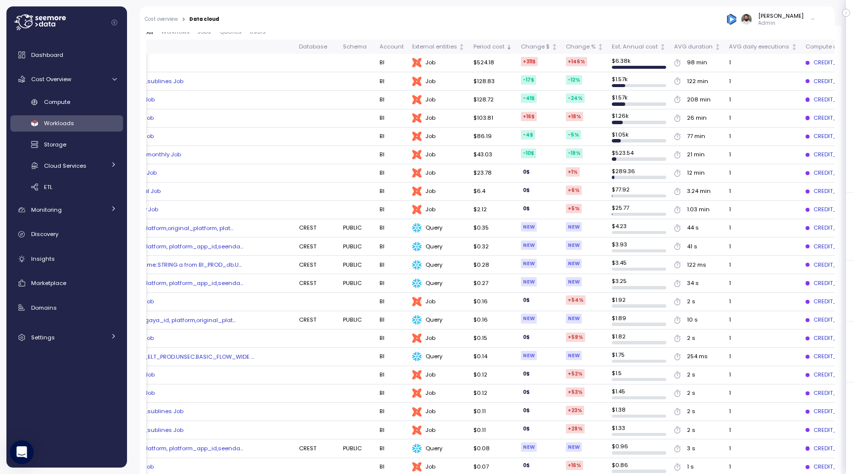
click at [806, 100] on div "CREDIT_CARDS_WH" at bounding box center [838, 99] width 64 height 9
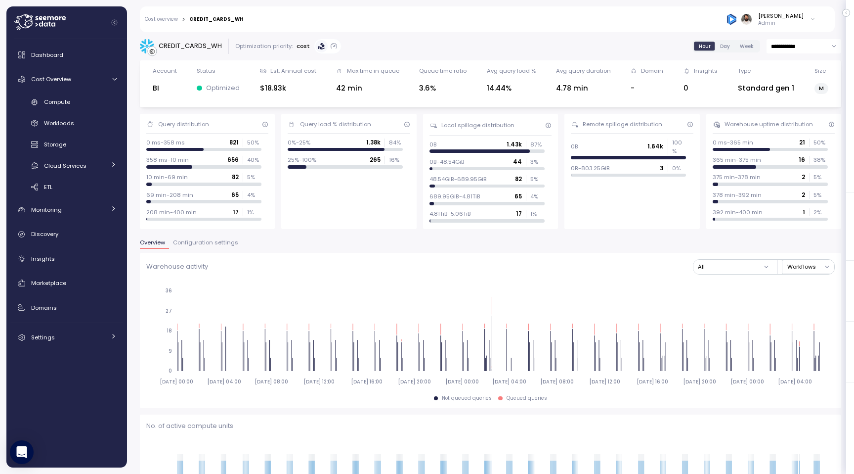
click at [205, 249] on div "Overview Configuration settings" at bounding box center [490, 246] width 701 height 13
click at [205, 240] on span "Configuration settings" at bounding box center [205, 242] width 65 height 5
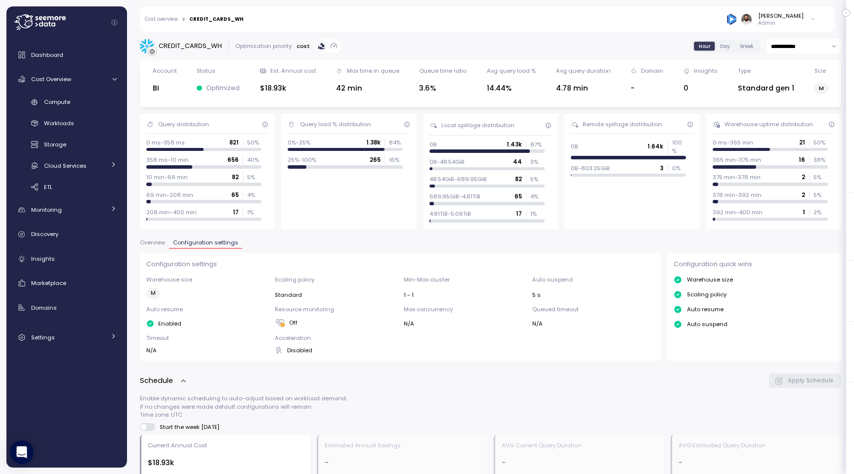
click at [160, 243] on span "Overview" at bounding box center [152, 242] width 25 height 5
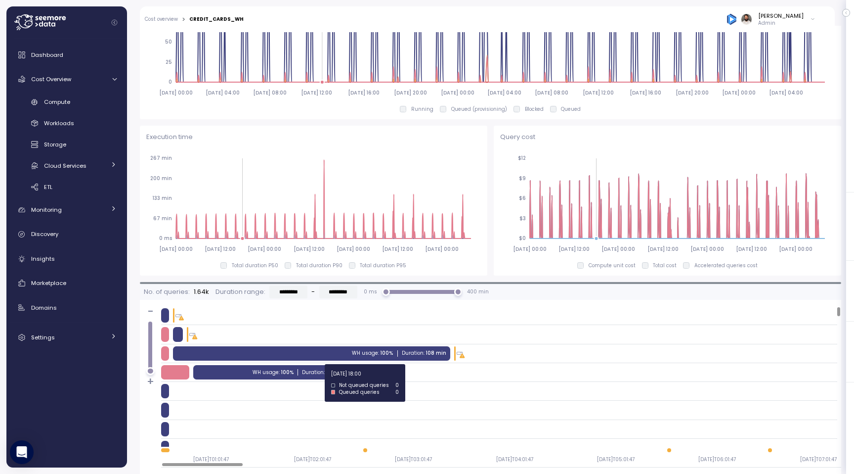
scroll to position [634, 0]
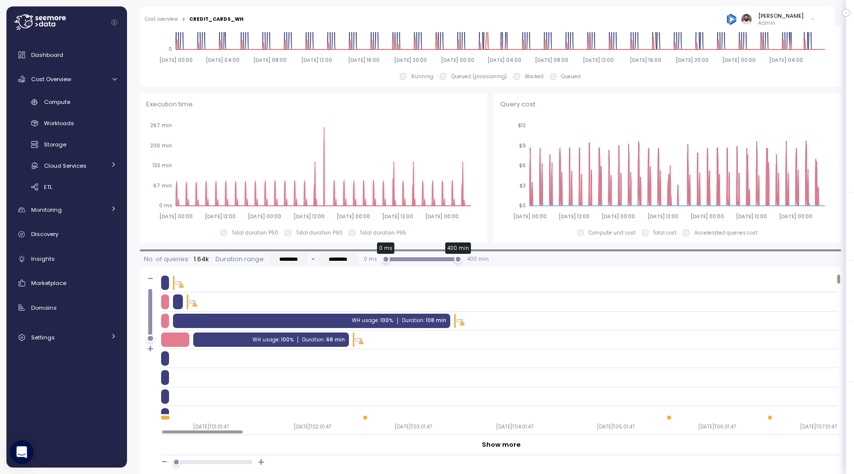
click at [425, 257] on div "0 ms 400 min" at bounding box center [422, 259] width 72 height 4
drag, startPoint x: 425, startPoint y: 257, endPoint x: 537, endPoint y: 264, distance: 112.0
click at [537, 264] on div "No. of queries: 1.64k Duration range: ********* - ********* 0 ms 0 ms 235 min 4…" at bounding box center [490, 259] width 701 height 16
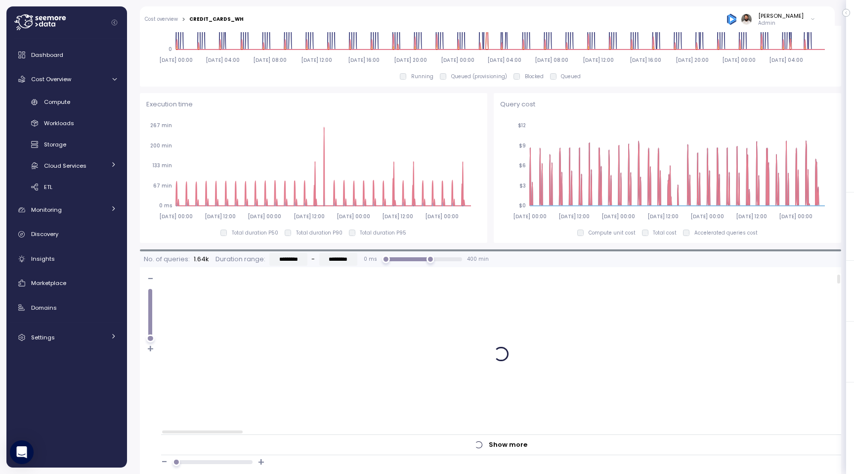
type input "*********"
click at [400, 263] on div "No. of queries: 1.64k Duration range: ********* - ********* 0 ms 36 min 400 min…" at bounding box center [316, 259] width 345 height 13
type input "*********"
click at [410, 263] on div "No. of queries: 1.64k Duration range: ********* - ********* 0 ms 400 min" at bounding box center [316, 259] width 345 height 13
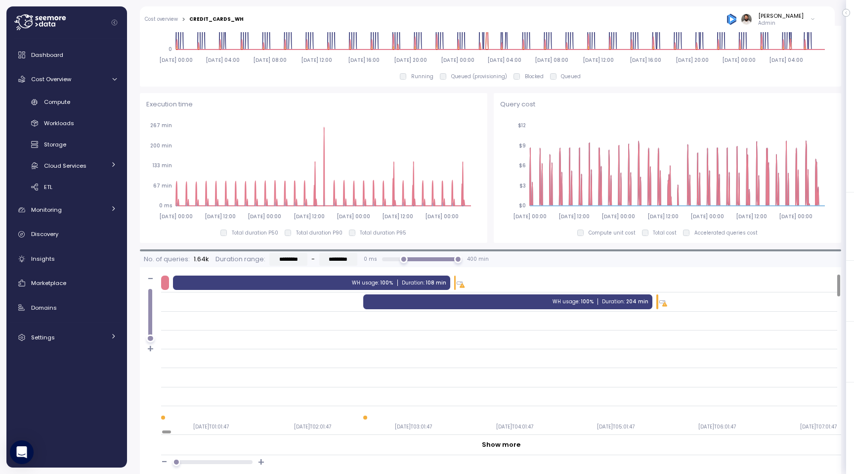
click at [405, 290] on div "WH usage : 100% Duration : 108 min" at bounding box center [499, 282] width 676 height 19
click at [412, 280] on div "Duration : 108 min" at bounding box center [424, 282] width 44 height 7
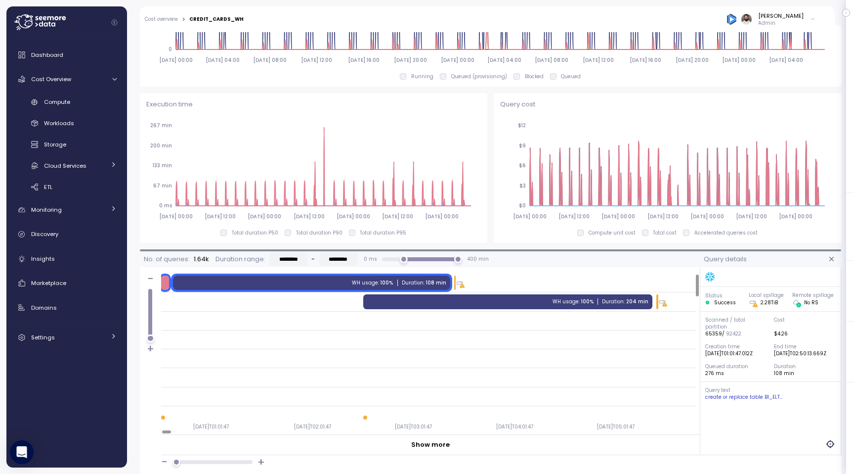
click at [770, 393] on div "create or replace table BI_ELT..." at bounding box center [770, 396] width 131 height 7
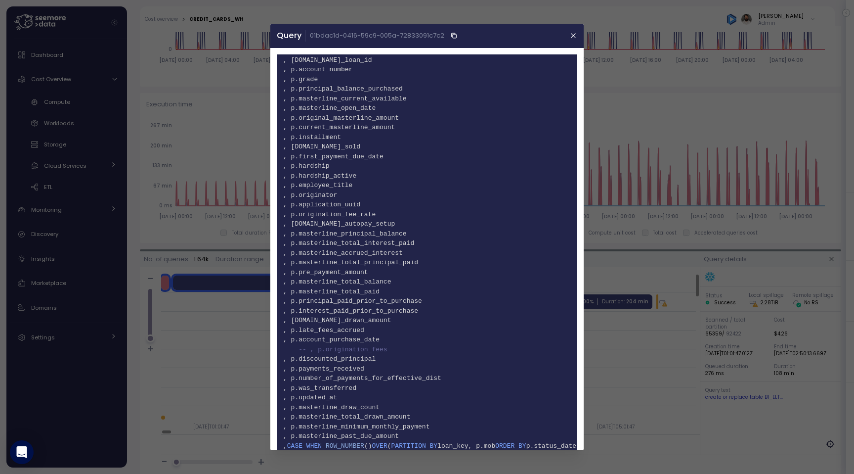
scroll to position [1313, 0]
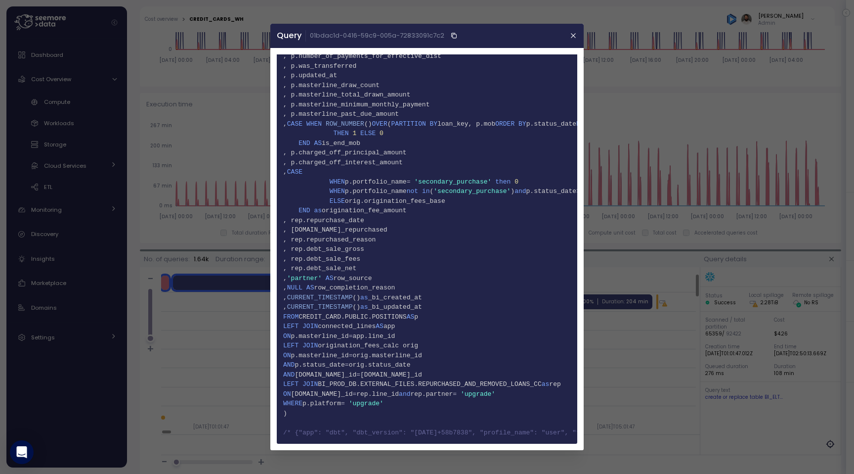
click at [443, 273] on span "157 , rep.debt_sale_net" at bounding box center [427, 268] width 288 height 10
click at [570, 36] on icon "button" at bounding box center [574, 36] width 8 height 8
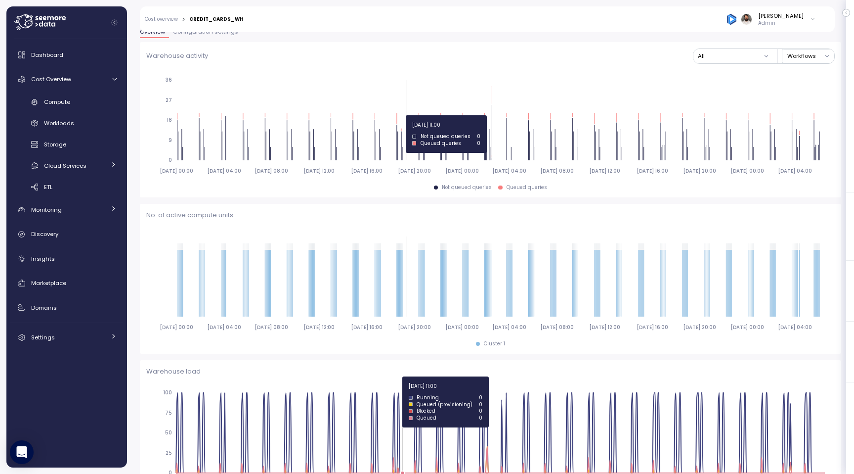
scroll to position [0, 0]
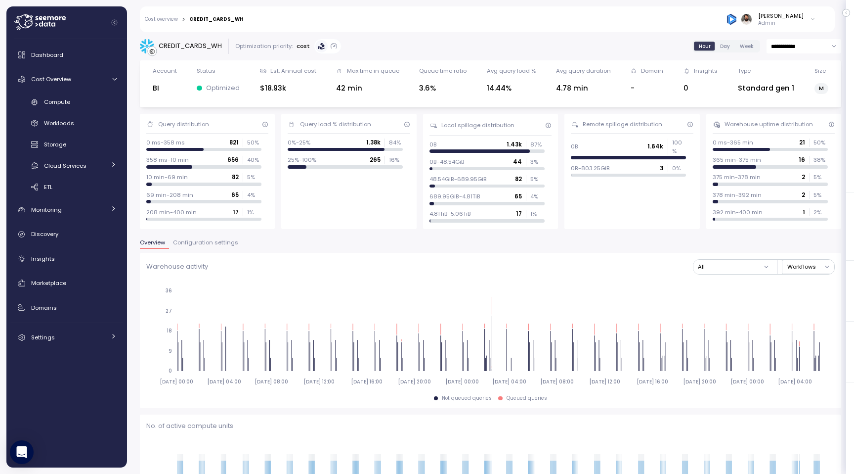
click at [188, 242] on span "Configuration settings" at bounding box center [205, 242] width 65 height 5
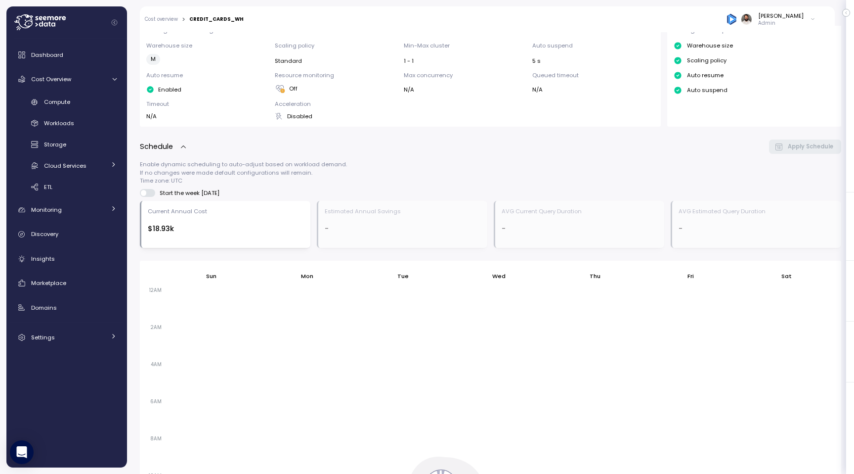
scroll to position [448, 0]
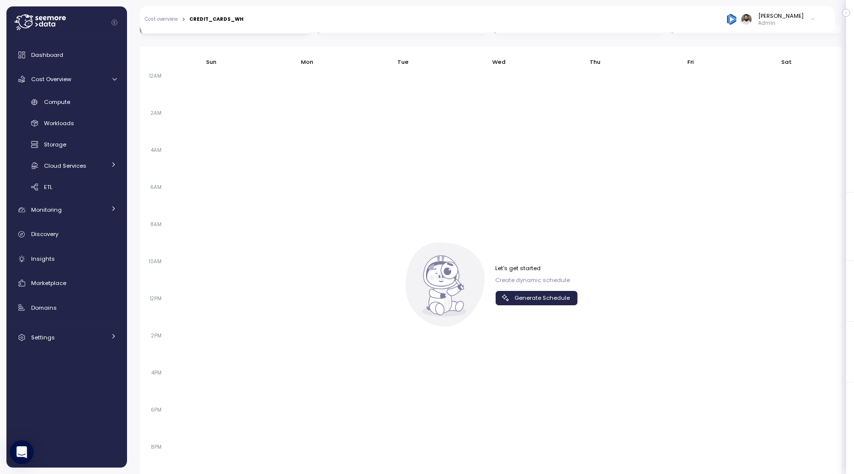
click at [532, 284] on div "Let's get started Create dynamic schedule Generate Schedule" at bounding box center [536, 284] width 83 height 41
click at [531, 291] on span "Generate Schedule" at bounding box center [542, 297] width 55 height 13
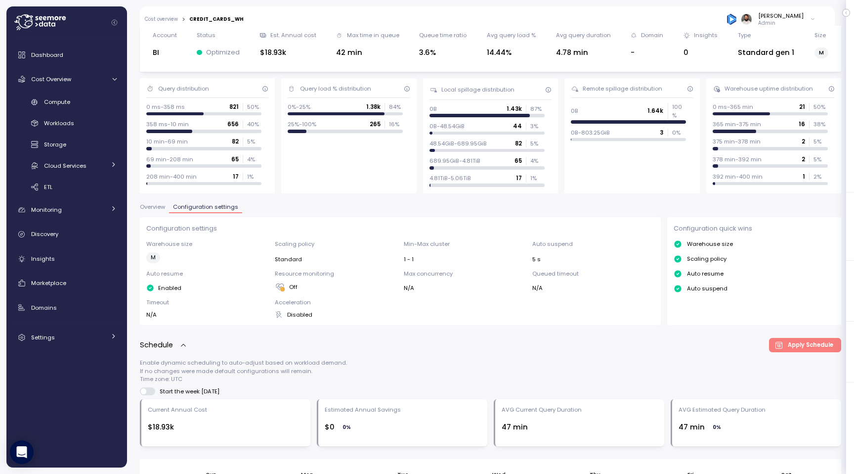
scroll to position [28, 0]
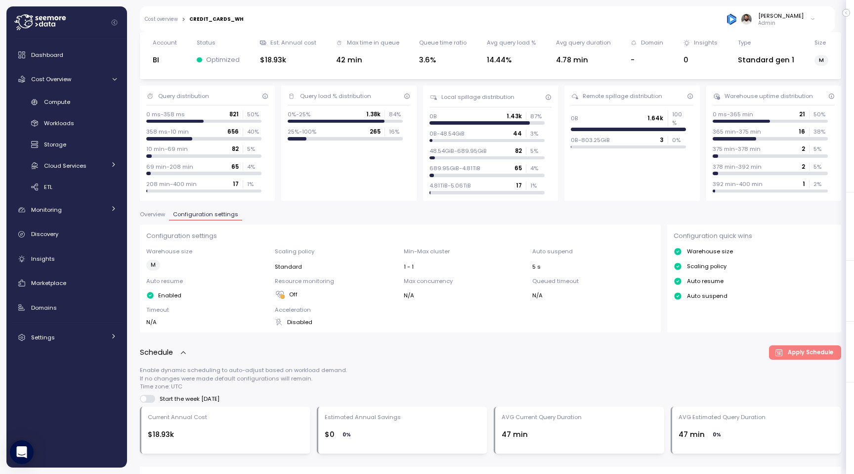
click at [148, 221] on div "Overview Configuration settings" at bounding box center [490, 218] width 701 height 13
click at [148, 210] on div "**********" at bounding box center [490, 475] width 701 height 931
click at [148, 213] on span "Overview" at bounding box center [152, 214] width 25 height 5
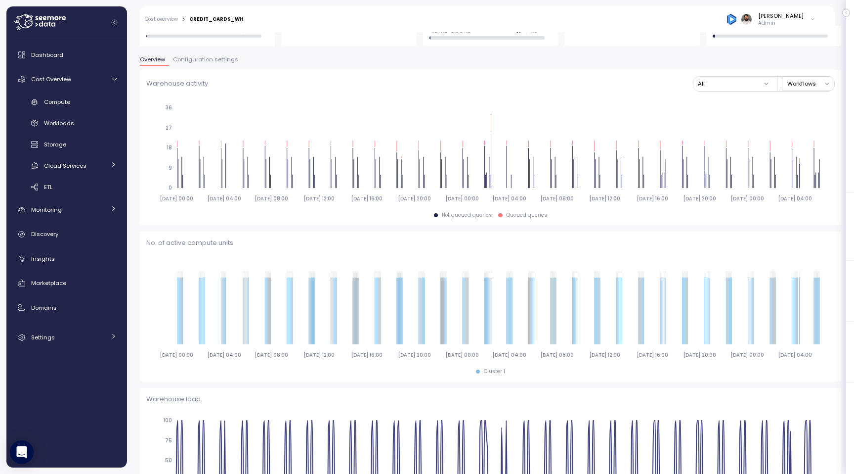
scroll to position [181, 0]
